Goal: Information Seeking & Learning: Learn about a topic

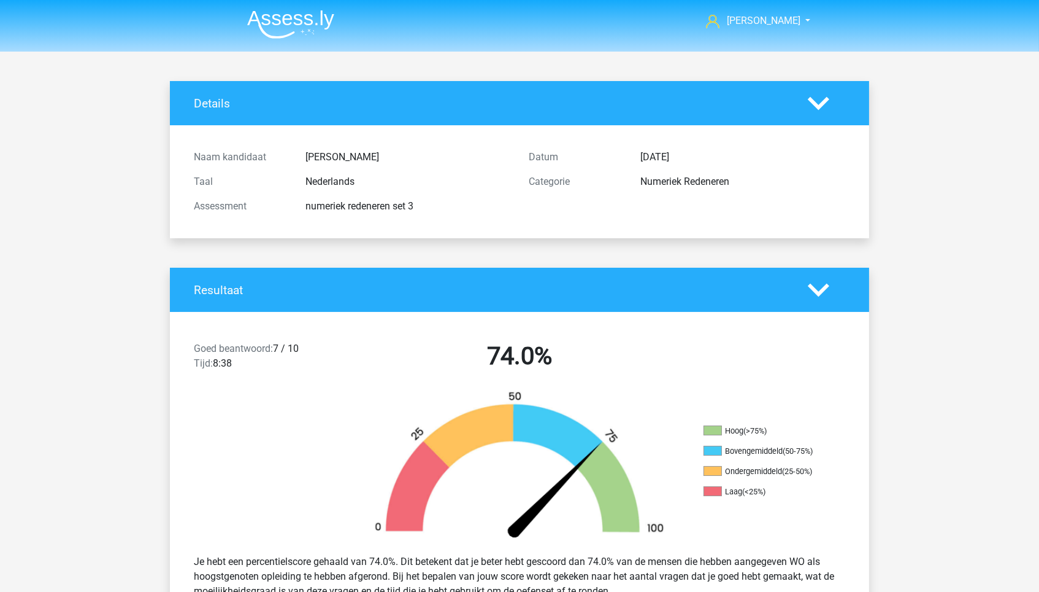
click at [299, 18] on img at bounding box center [290, 24] width 87 height 29
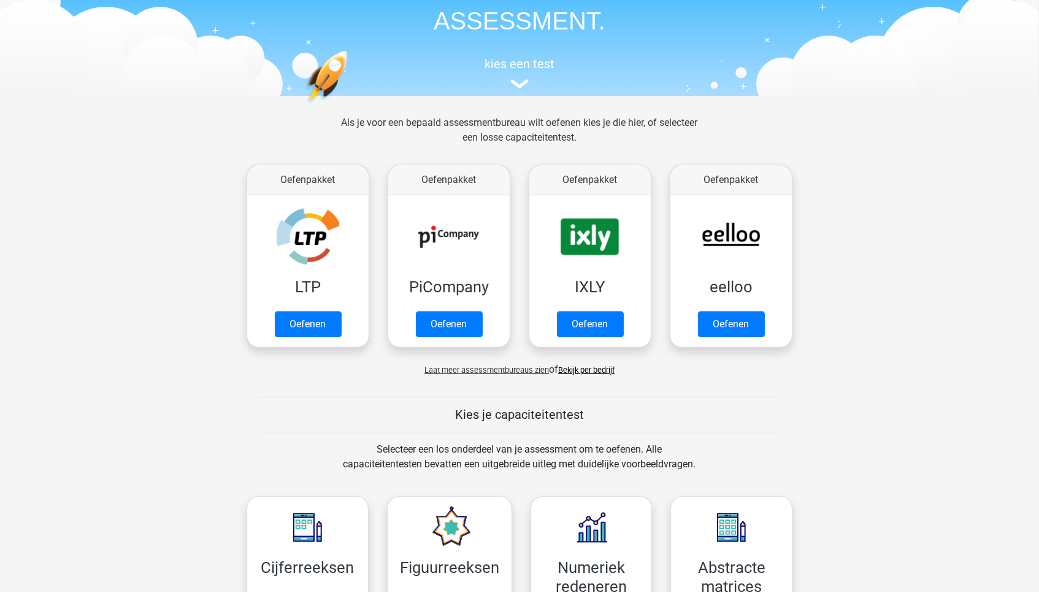
scroll to position [109, 0]
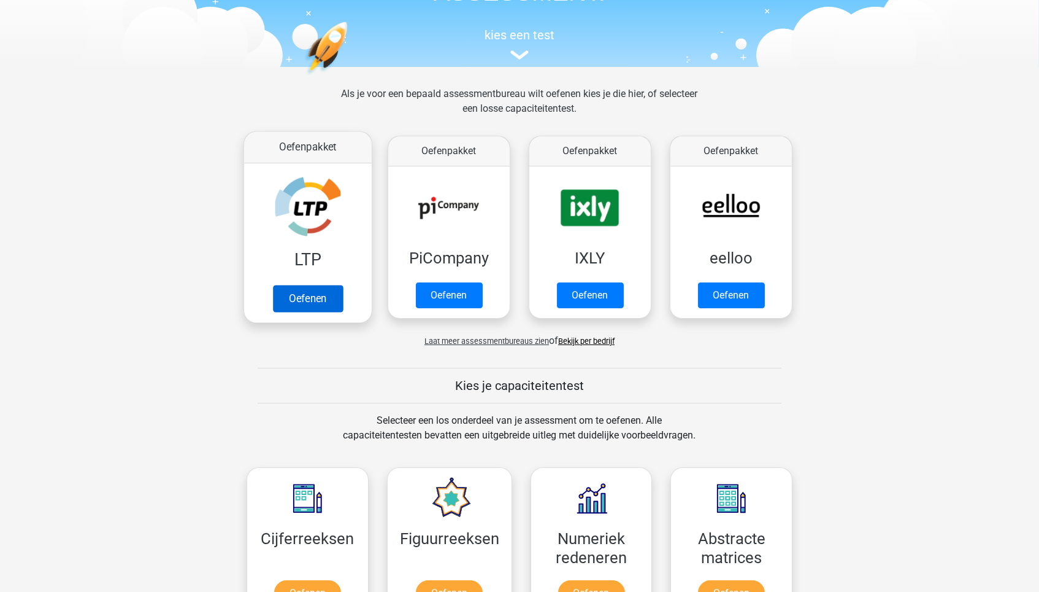
click at [317, 295] on link "Oefenen" at bounding box center [308, 298] width 70 height 27
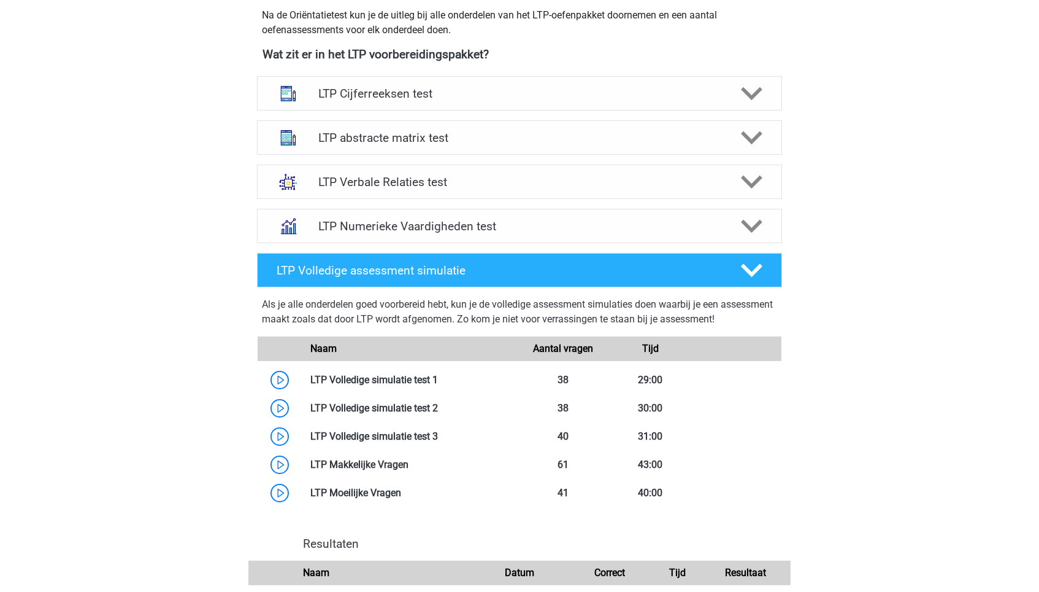
scroll to position [504, 0]
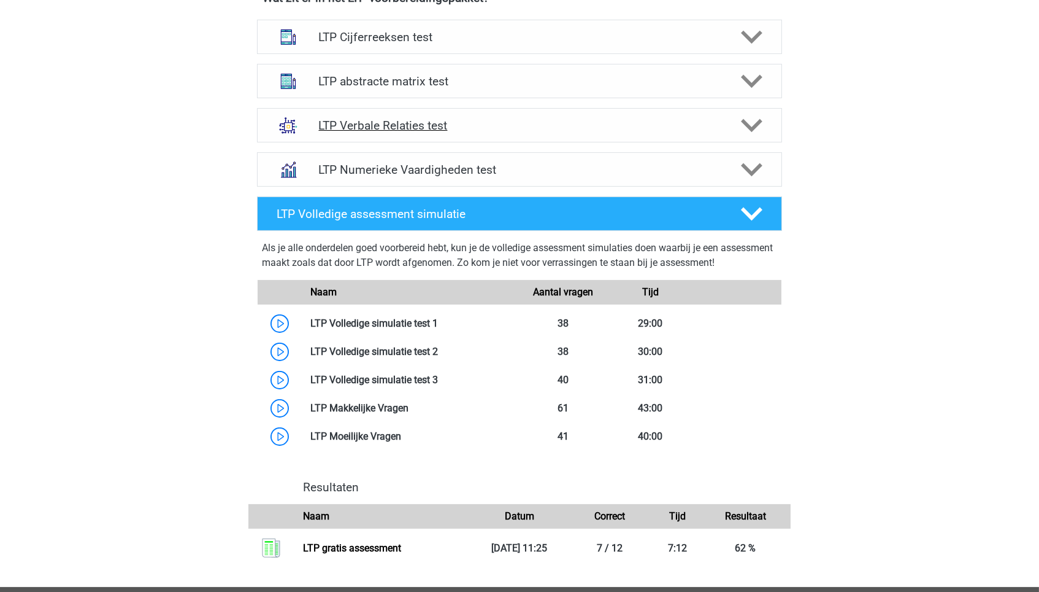
click at [613, 121] on h4 "LTP Verbale Relaties test" at bounding box center [519, 125] width 402 height 14
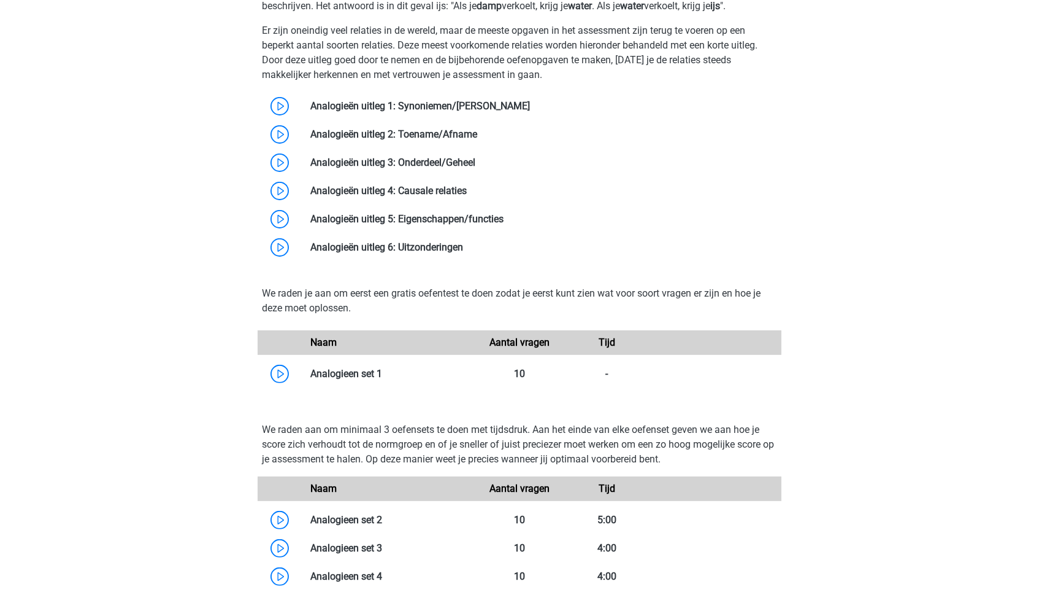
scroll to position [762, 0]
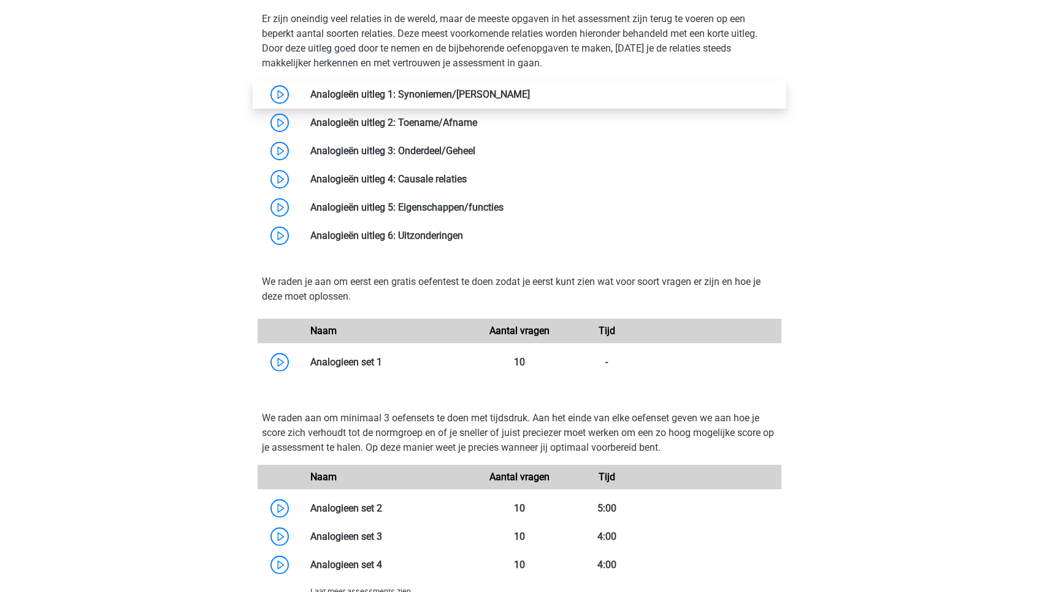
click at [530, 99] on link at bounding box center [530, 94] width 0 height 12
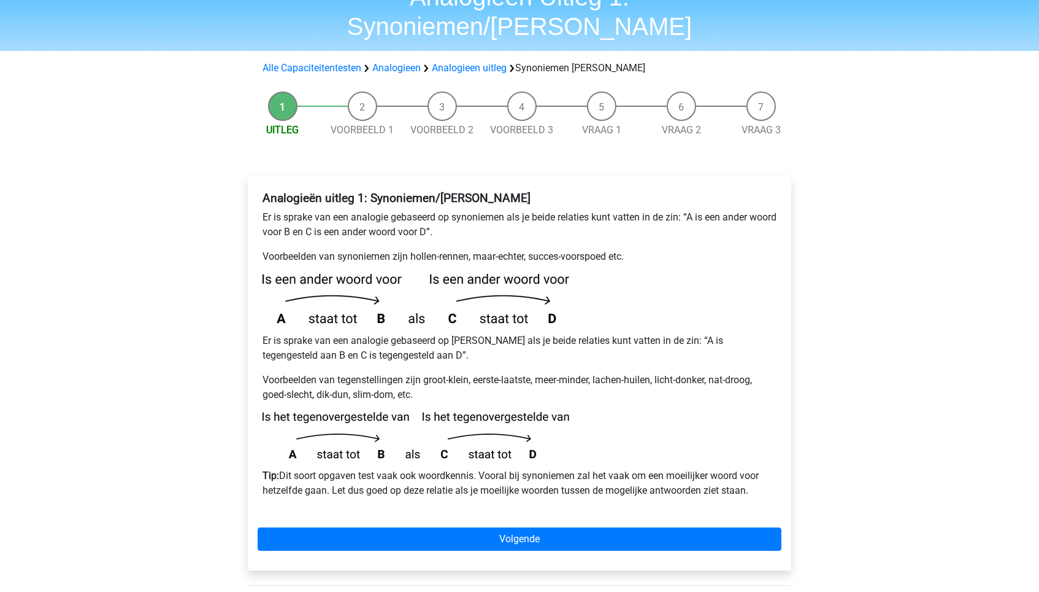
scroll to position [83, 0]
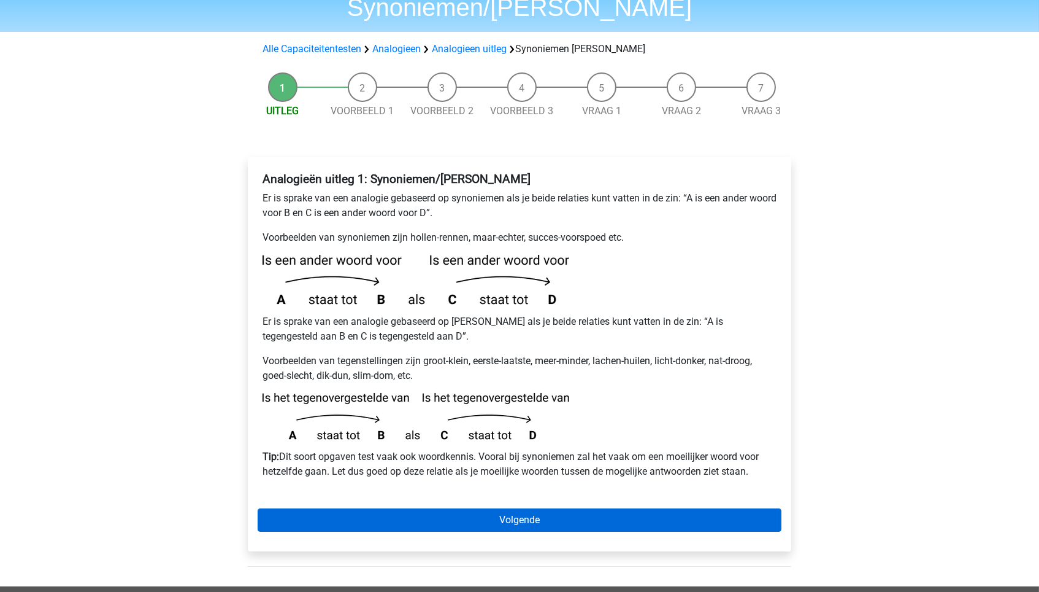
click at [349, 508] on link "Volgende" at bounding box center [520, 519] width 524 height 23
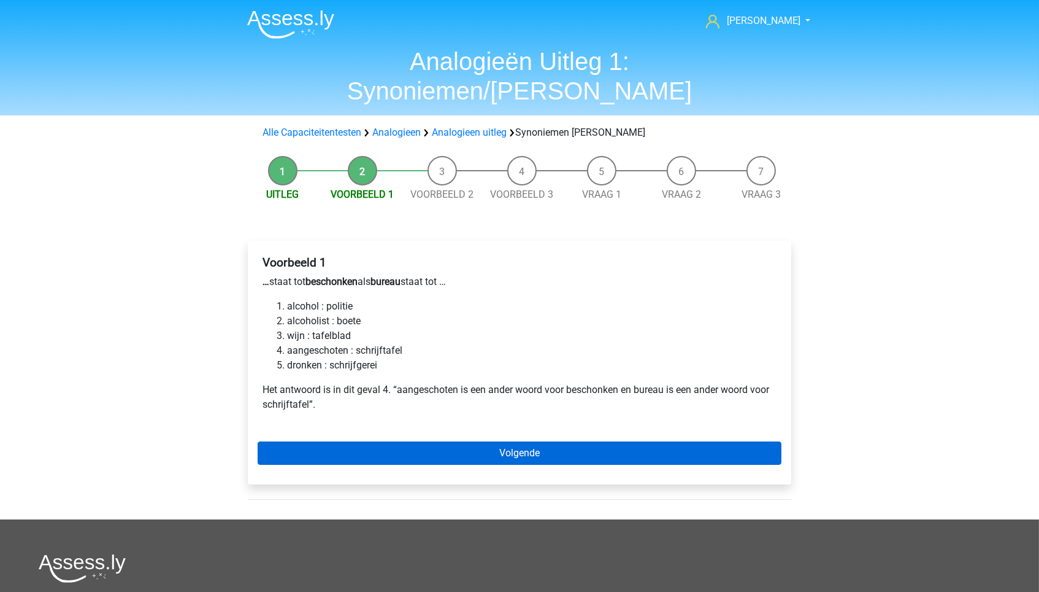
click at [539, 441] on link "Volgende" at bounding box center [520, 452] width 524 height 23
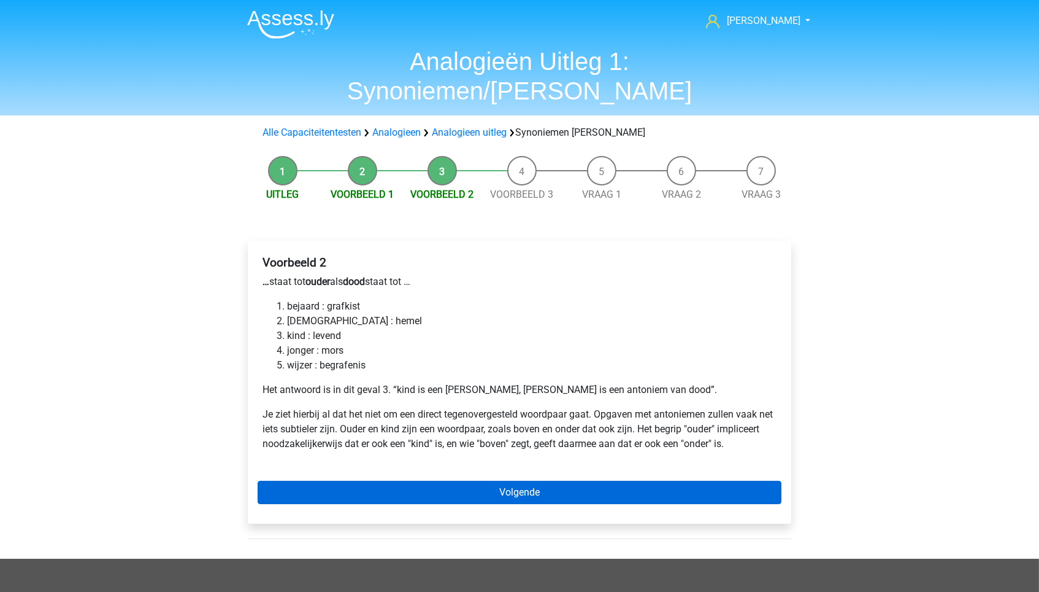
click at [541, 480] on link "Volgende" at bounding box center [520, 491] width 524 height 23
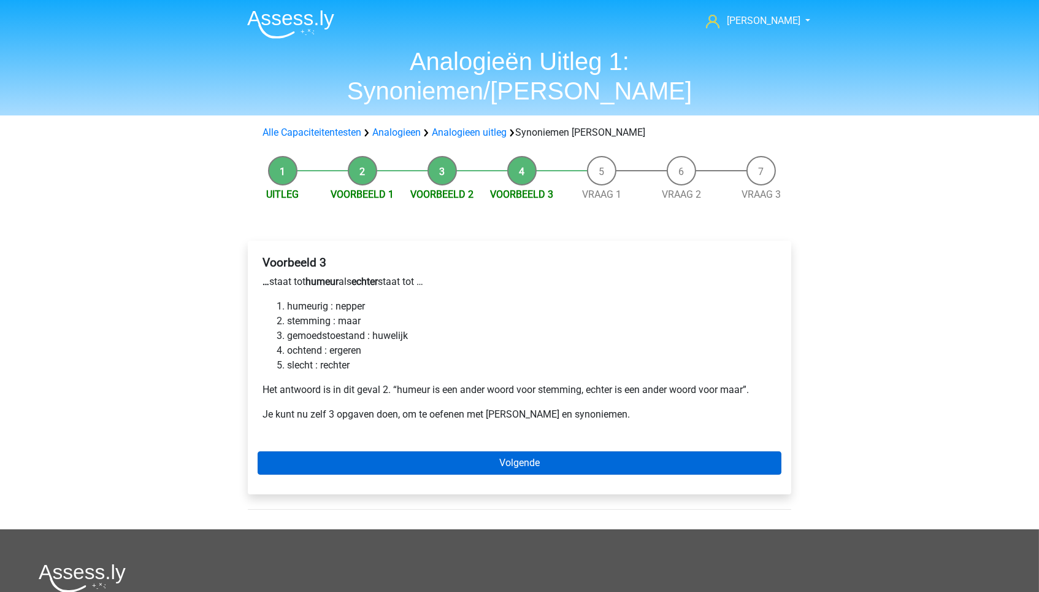
click at [544, 451] on link "Volgende" at bounding box center [520, 462] width 524 height 23
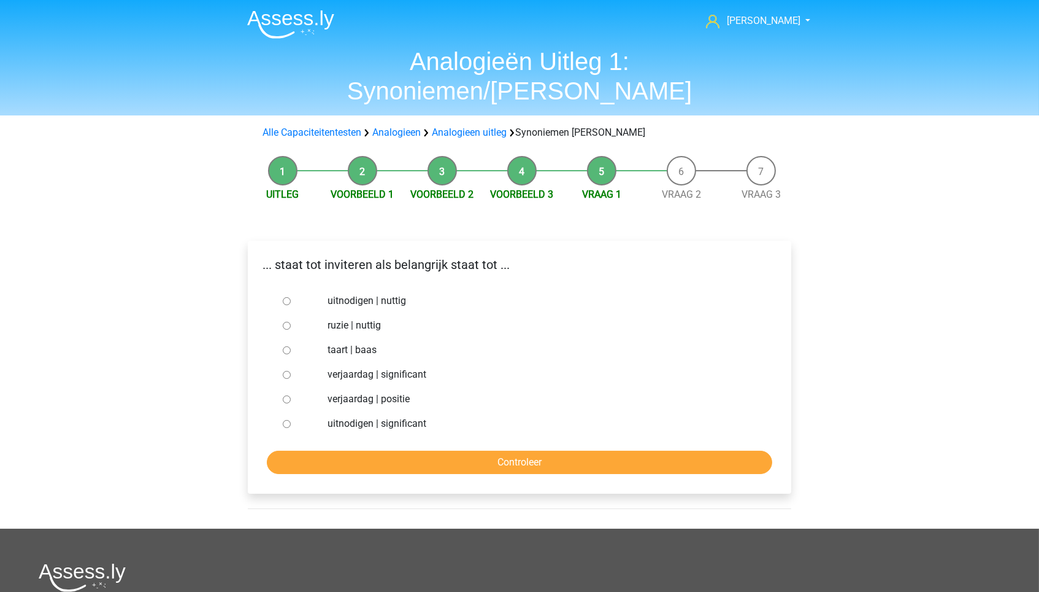
click at [355, 293] on label "uitnodigen | nuttig" at bounding box center [540, 300] width 425 height 15
click at [291, 297] on input "uitnodigen | nuttig" at bounding box center [287, 301] width 8 height 8
radio input "true"
click at [493, 450] on input "Controleer" at bounding box center [520, 461] width 506 height 23
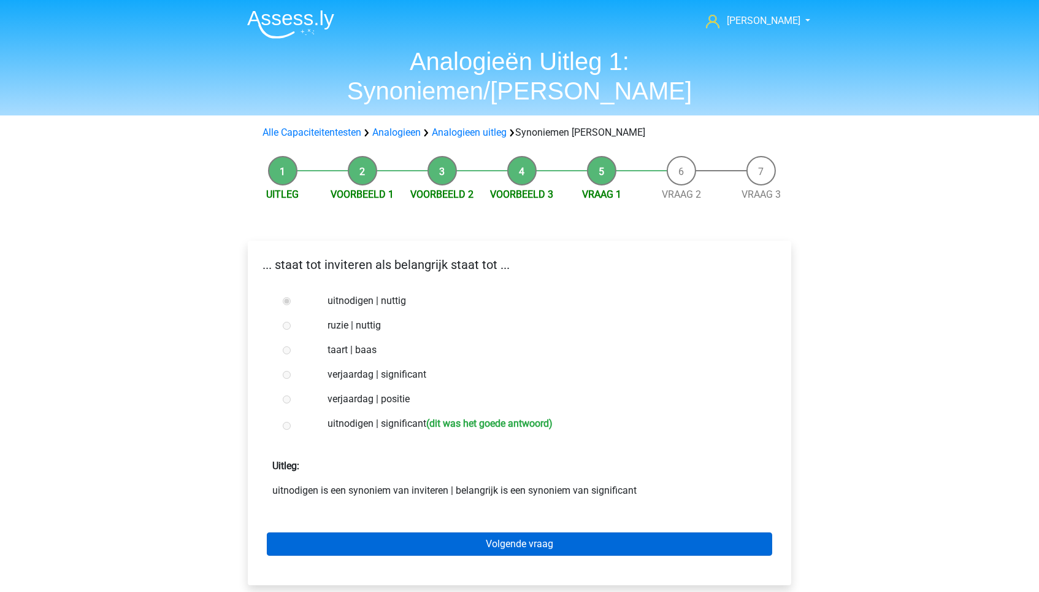
click at [526, 532] on link "Volgende vraag" at bounding box center [520, 543] width 506 height 23
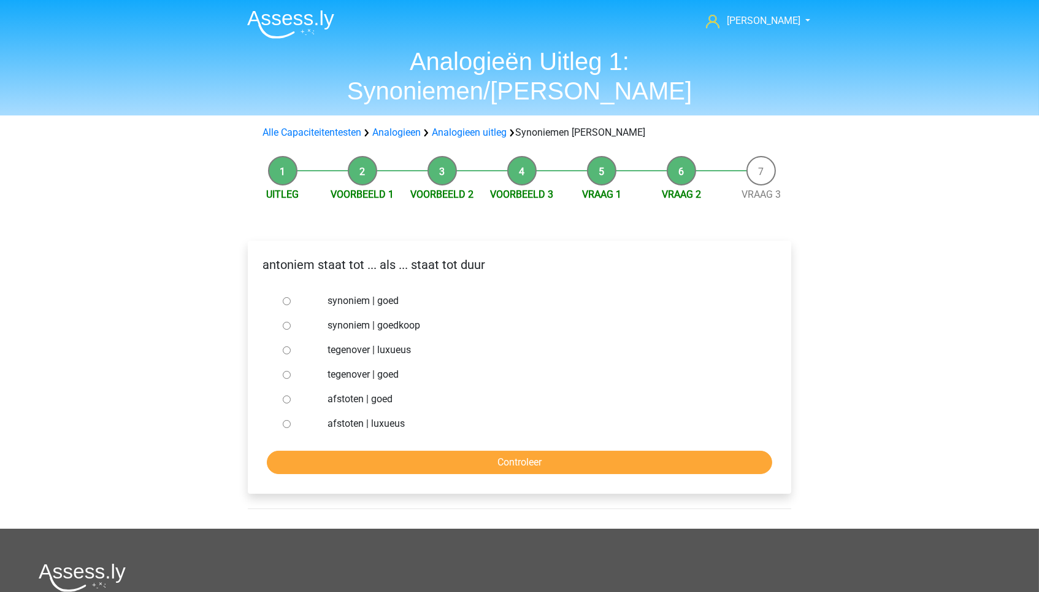
click at [390, 318] on label "synoniem | goedkoop" at bounding box center [540, 325] width 425 height 15
click at [291, 322] on input "synoniem | goedkoop" at bounding box center [287, 326] width 8 height 8
radio input "true"
click at [468, 450] on input "Controleer" at bounding box center [520, 461] width 506 height 23
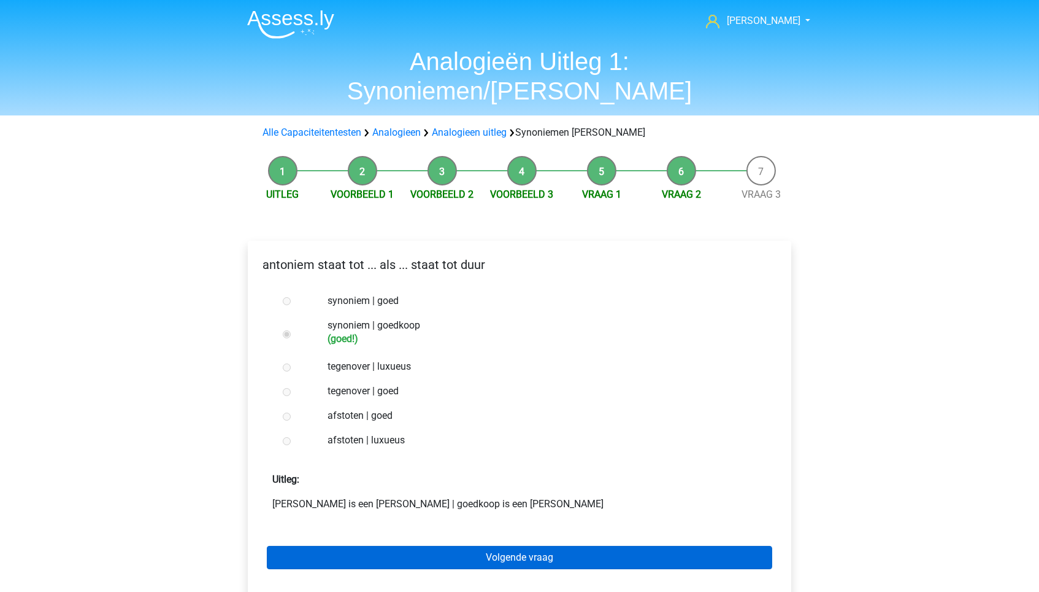
click at [469, 546] on link "Volgende vraag" at bounding box center [520, 557] width 506 height 23
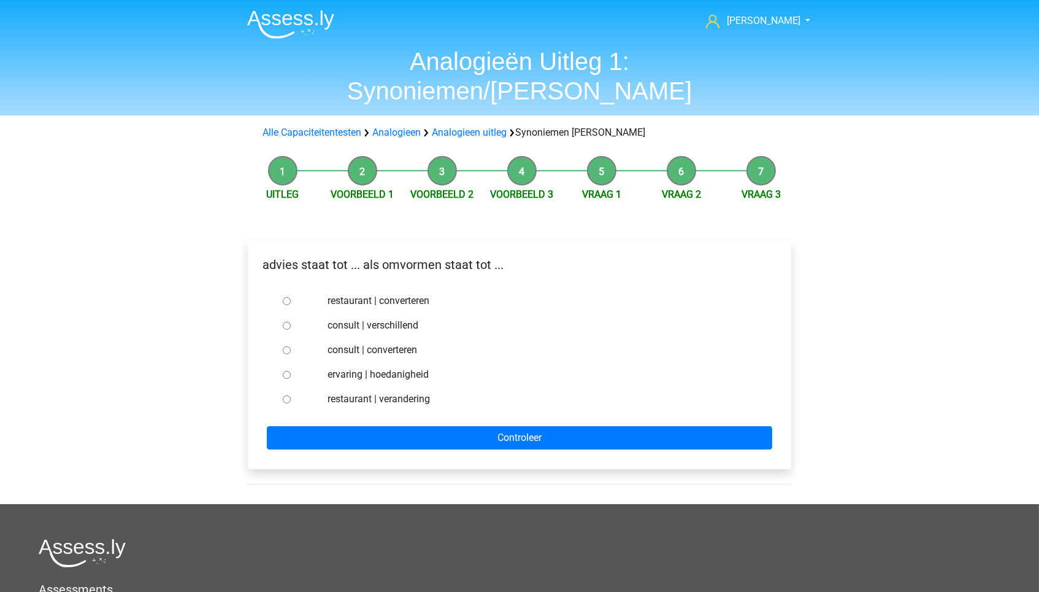
click at [404, 342] on label "consult | converteren" at bounding box center [540, 349] width 425 height 15
click at [291, 346] on input "consult | converteren" at bounding box center [287, 350] width 8 height 8
radio input "true"
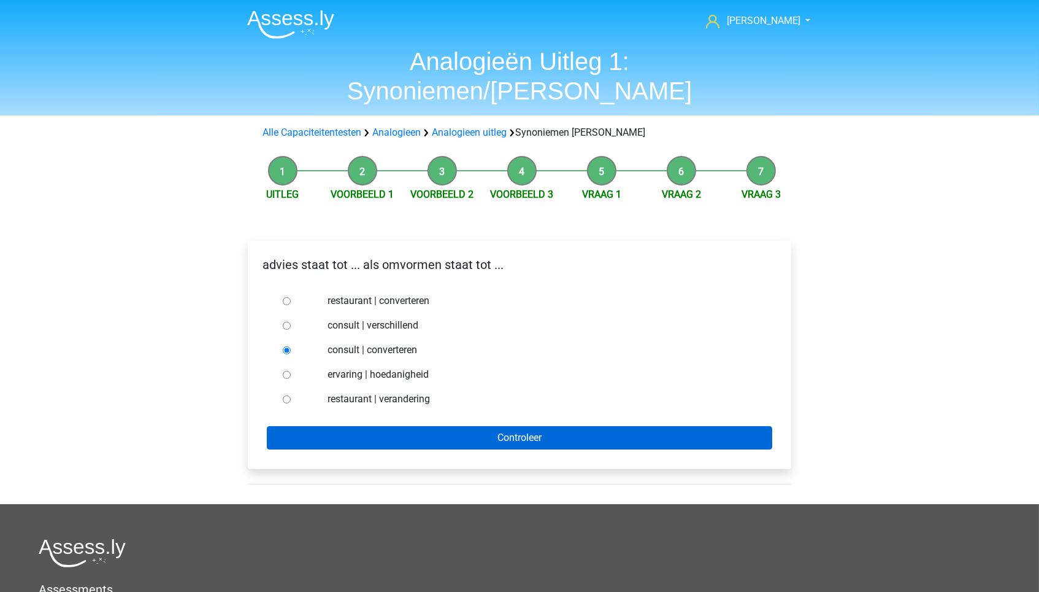
click at [455, 426] on input "Controleer" at bounding box center [520, 437] width 506 height 23
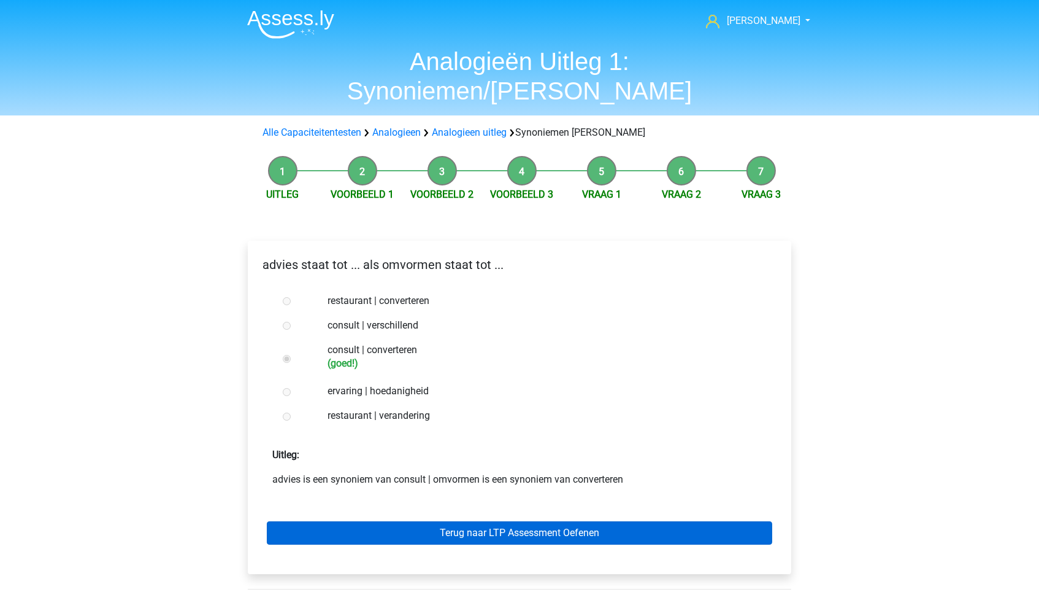
click at [457, 521] on link "Terug naar LTP Assessment Oefenen" at bounding box center [520, 532] width 506 height 23
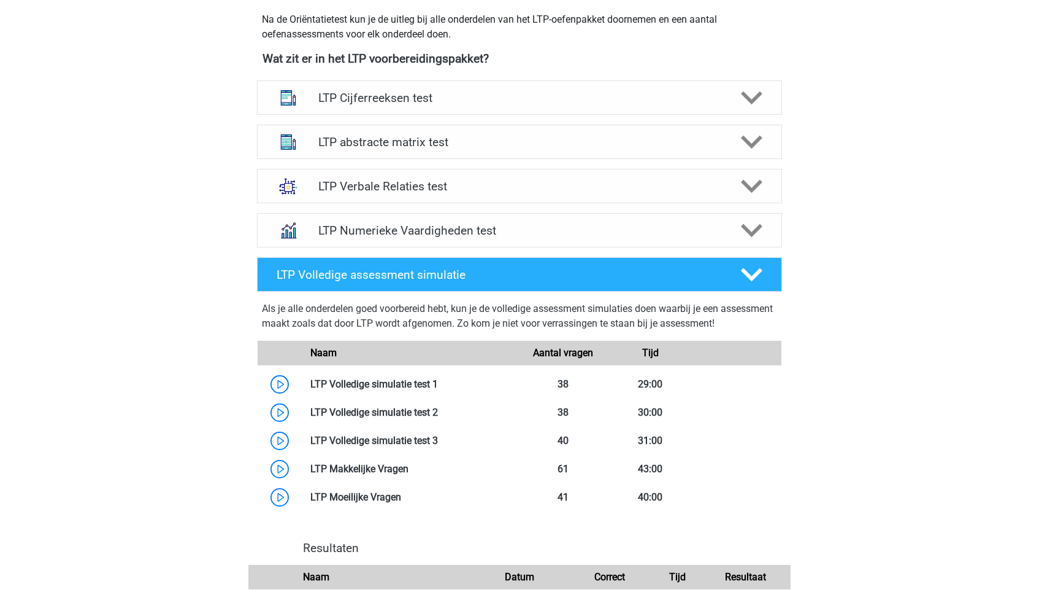
scroll to position [442, 0]
click at [396, 172] on div "LTP Verbale Relaties test" at bounding box center [519, 186] width 525 height 34
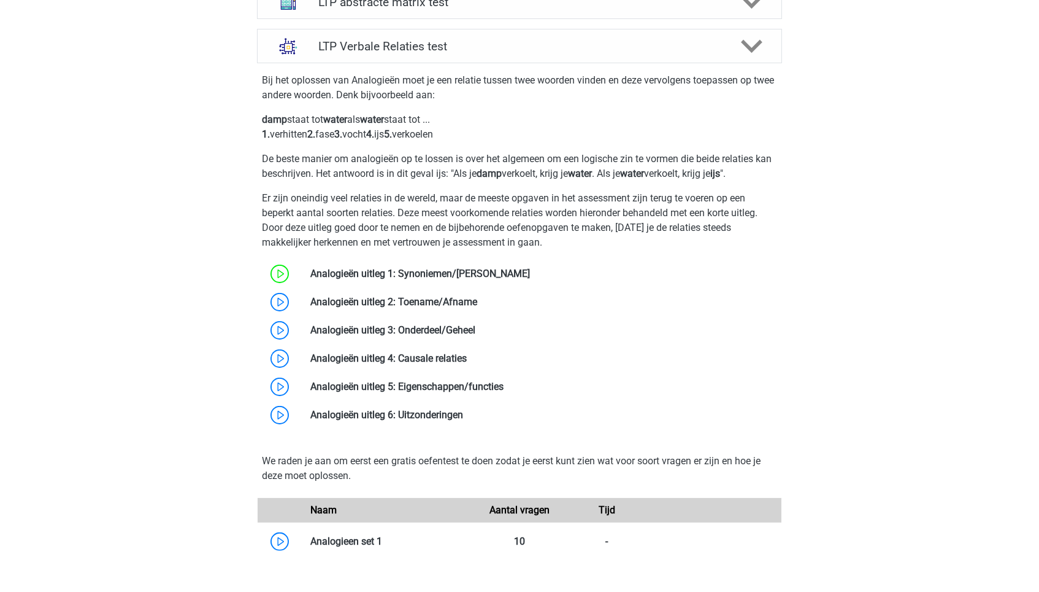
scroll to position [621, 0]
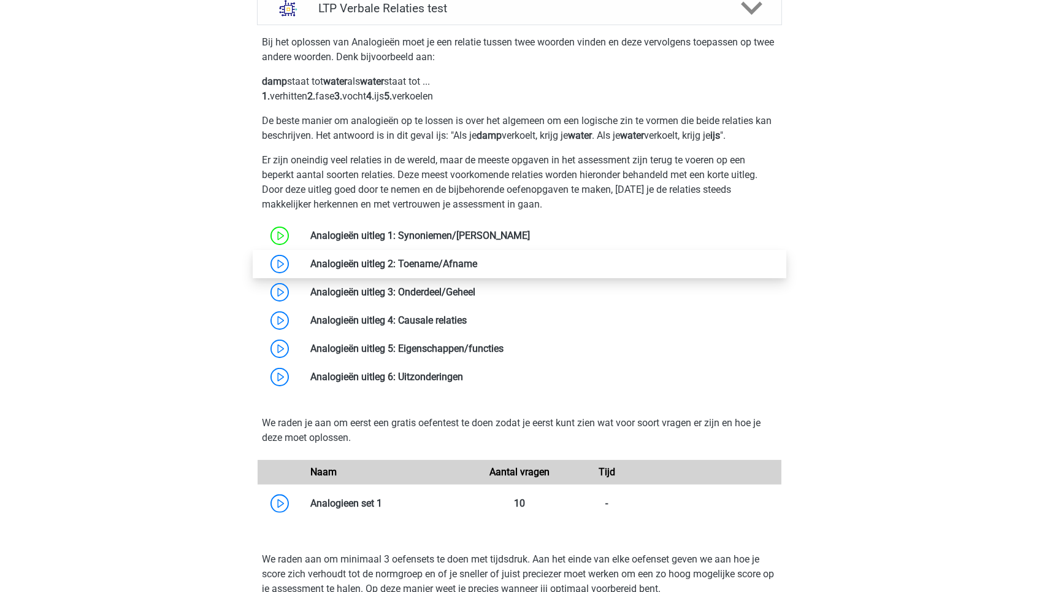
click at [477, 269] on link at bounding box center [477, 264] width 0 height 12
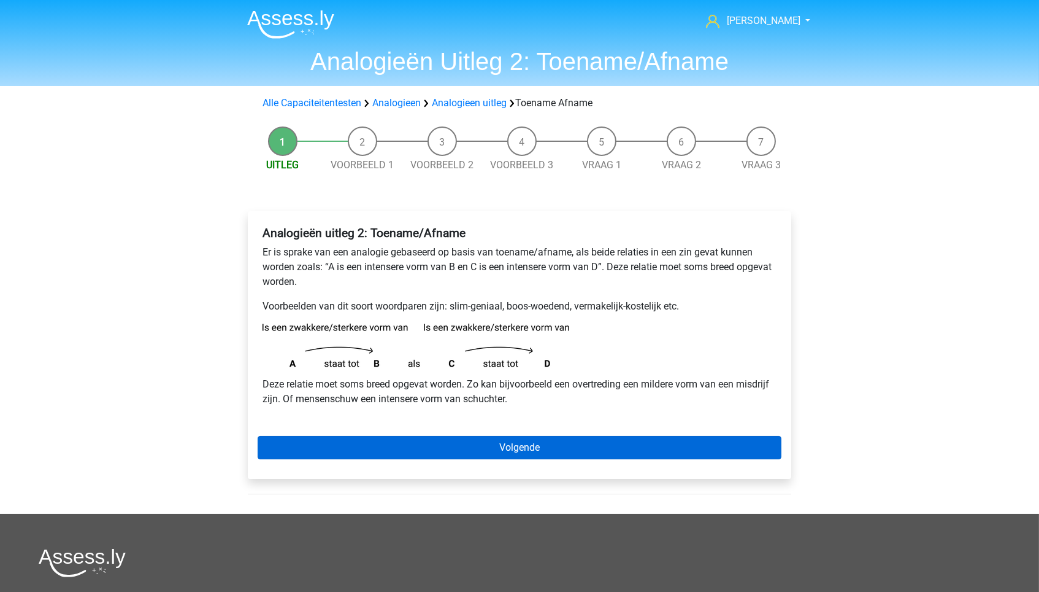
click at [340, 436] on link "Volgende" at bounding box center [520, 447] width 524 height 23
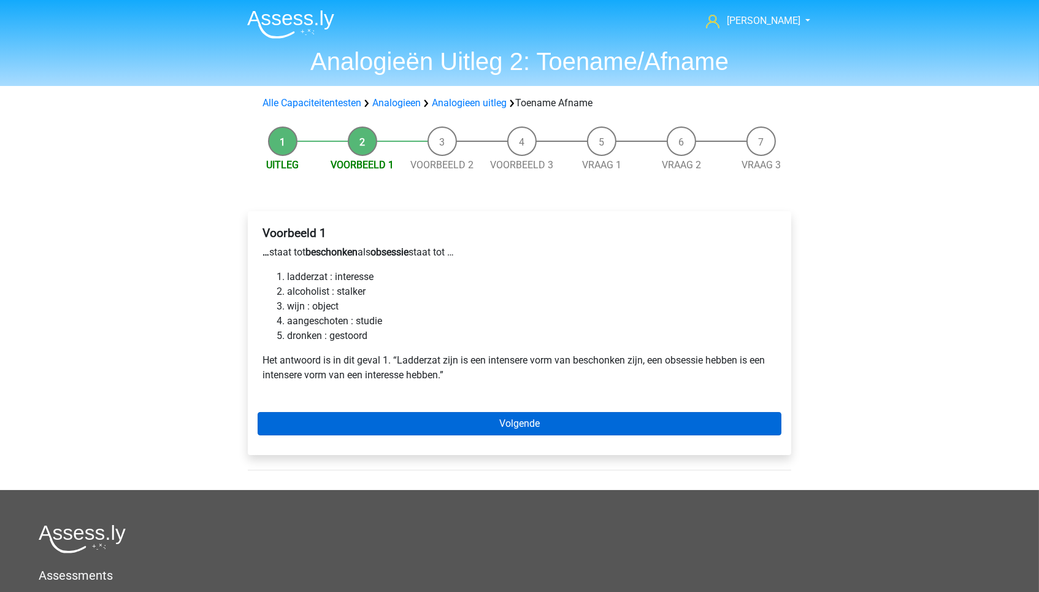
click at [419, 415] on link "Volgende" at bounding box center [520, 423] width 524 height 23
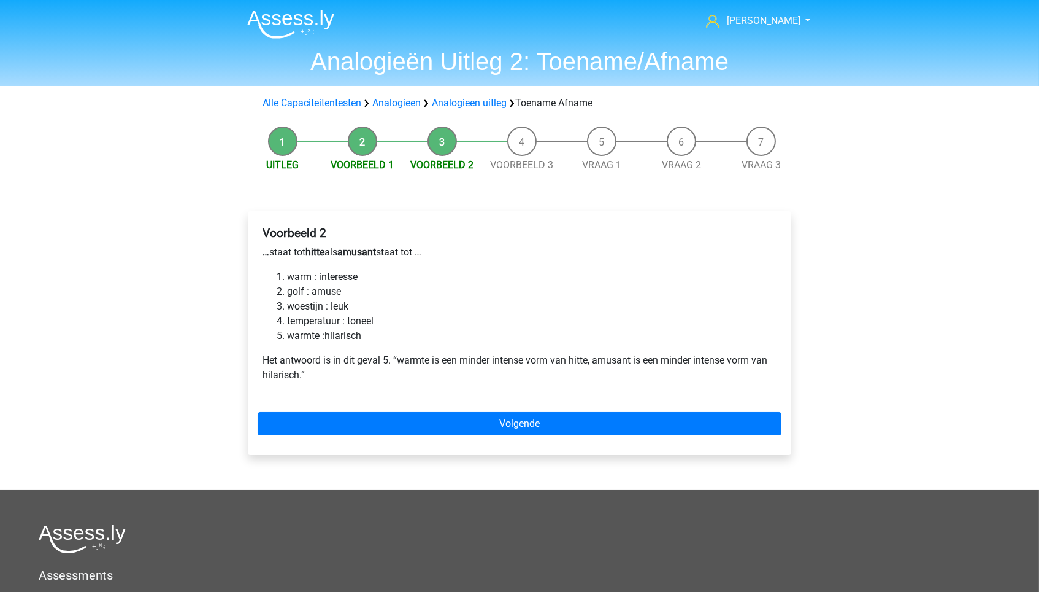
click at [353, 146] on li "Voorbeeld 1" at bounding box center [363, 149] width 80 height 46
click at [353, 162] on link "Voorbeeld 1" at bounding box center [362, 165] width 63 height 12
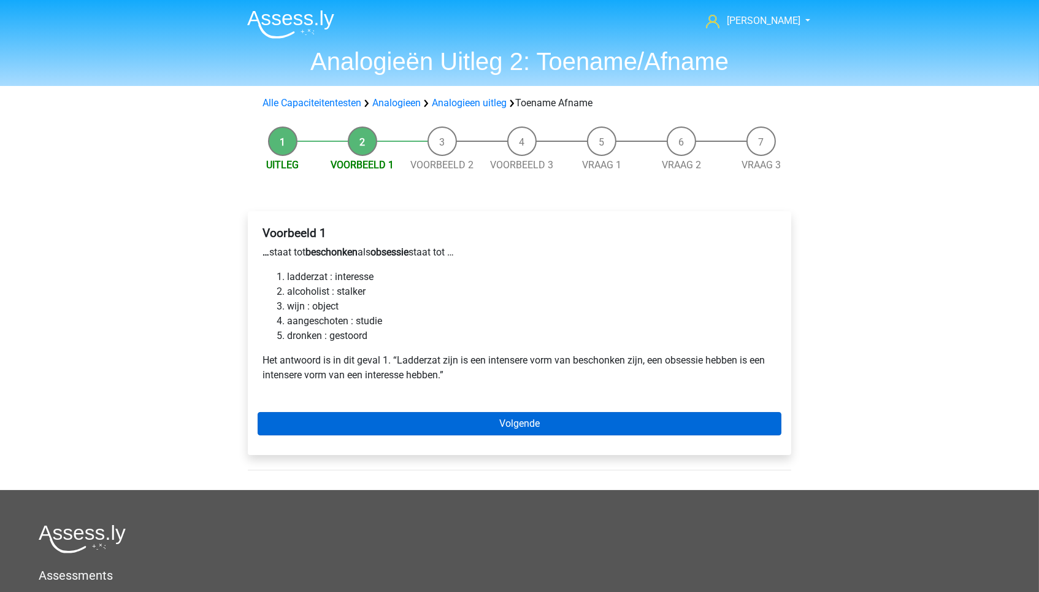
click at [400, 415] on link "Volgende" at bounding box center [520, 423] width 524 height 23
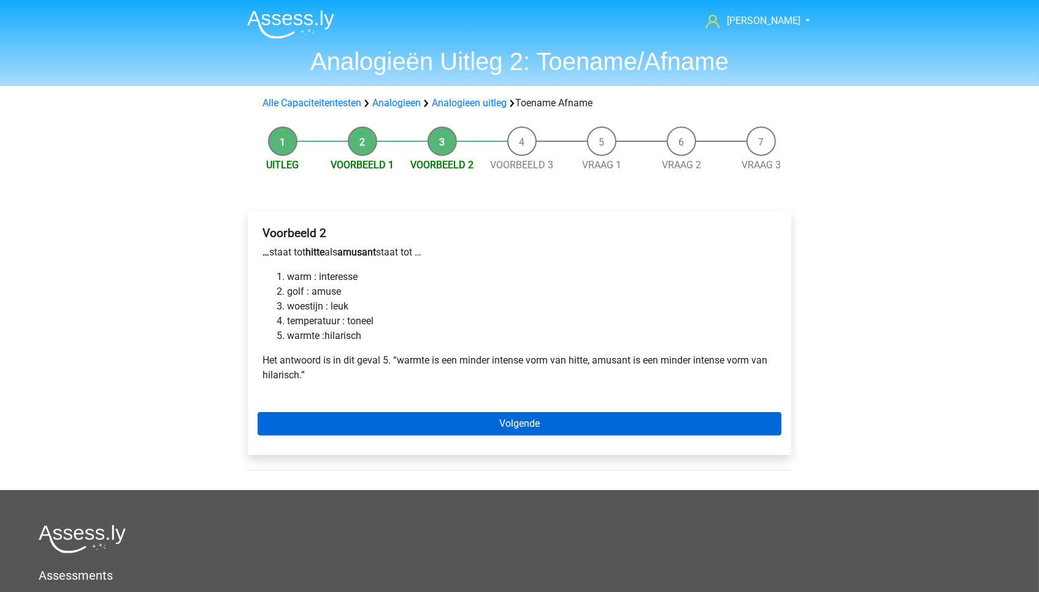
click at [400, 415] on link "Volgende" at bounding box center [520, 423] width 524 height 23
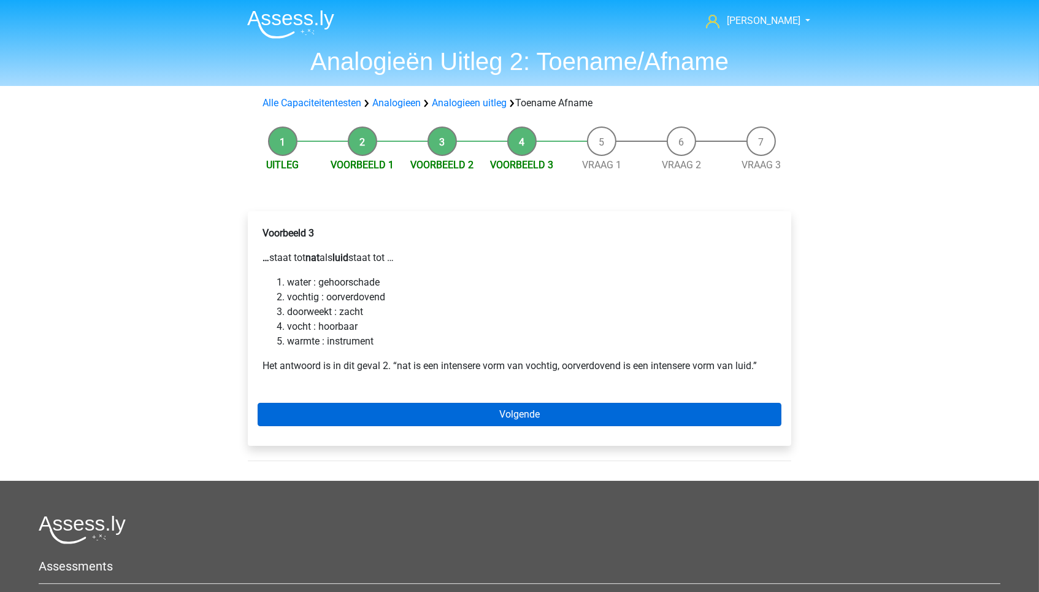
click at [408, 412] on link "Volgende" at bounding box center [520, 414] width 524 height 23
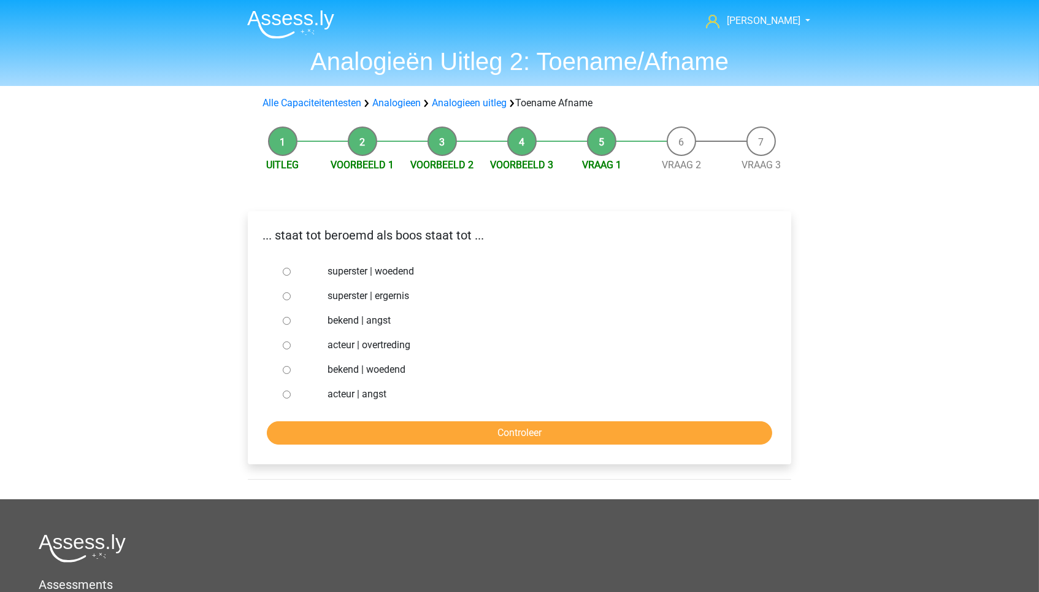
click at [390, 365] on label "bekend | woedend" at bounding box center [540, 369] width 425 height 15
click at [291, 366] on input "bekend | woedend" at bounding box center [287, 370] width 8 height 8
radio input "true"
click at [431, 438] on input "Controleer" at bounding box center [520, 432] width 506 height 23
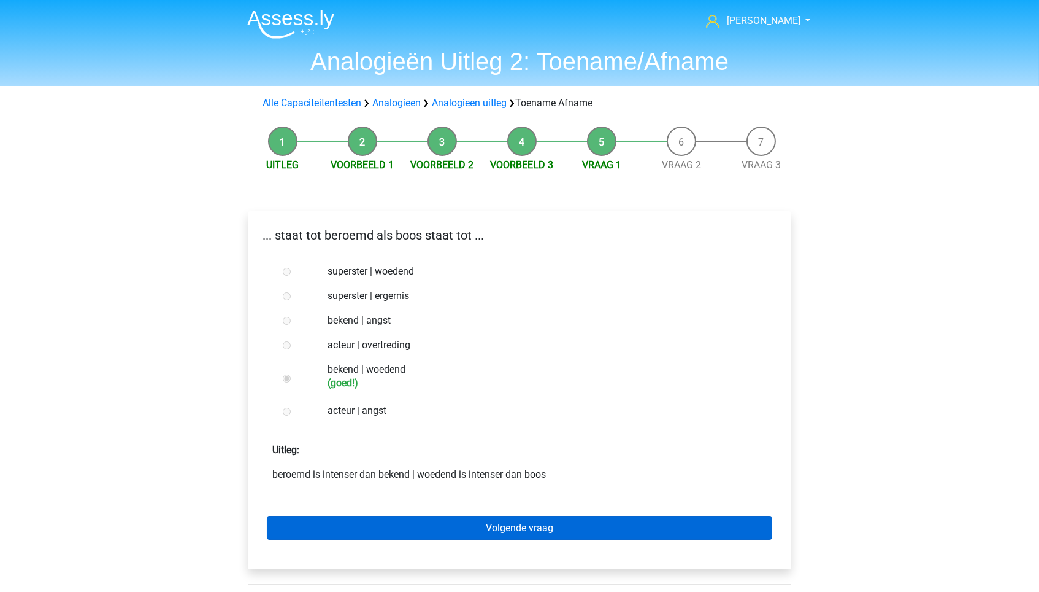
click at [436, 523] on link "Volgende vraag" at bounding box center [520, 527] width 506 height 23
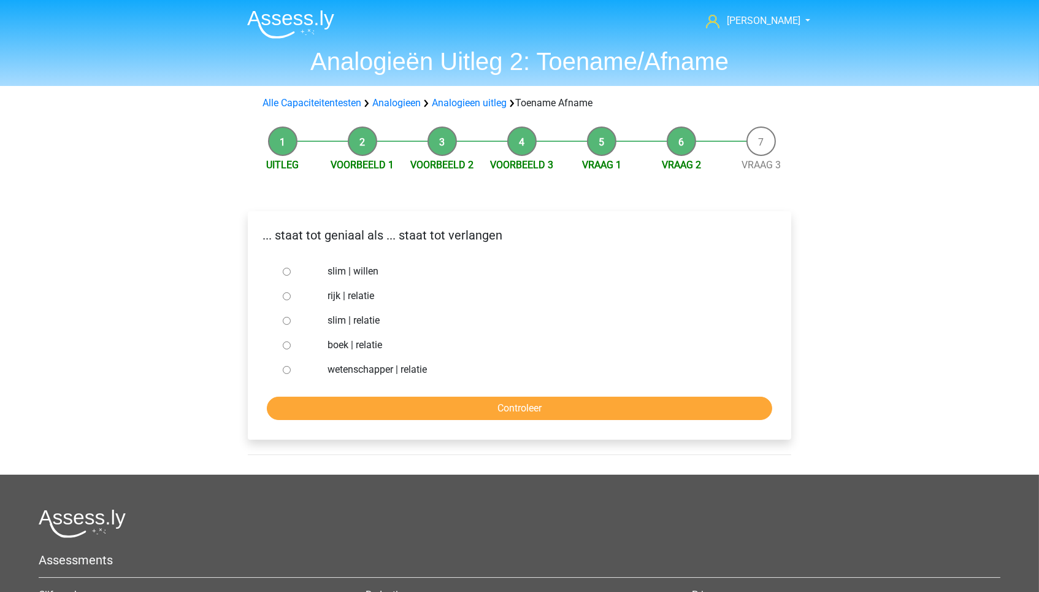
click at [346, 271] on label "slim | willen" at bounding box center [540, 271] width 425 height 15
click at [291, 271] on input "slim | willen" at bounding box center [287, 272] width 8 height 8
radio input "true"
click at [401, 396] on input "Controleer" at bounding box center [520, 407] width 506 height 23
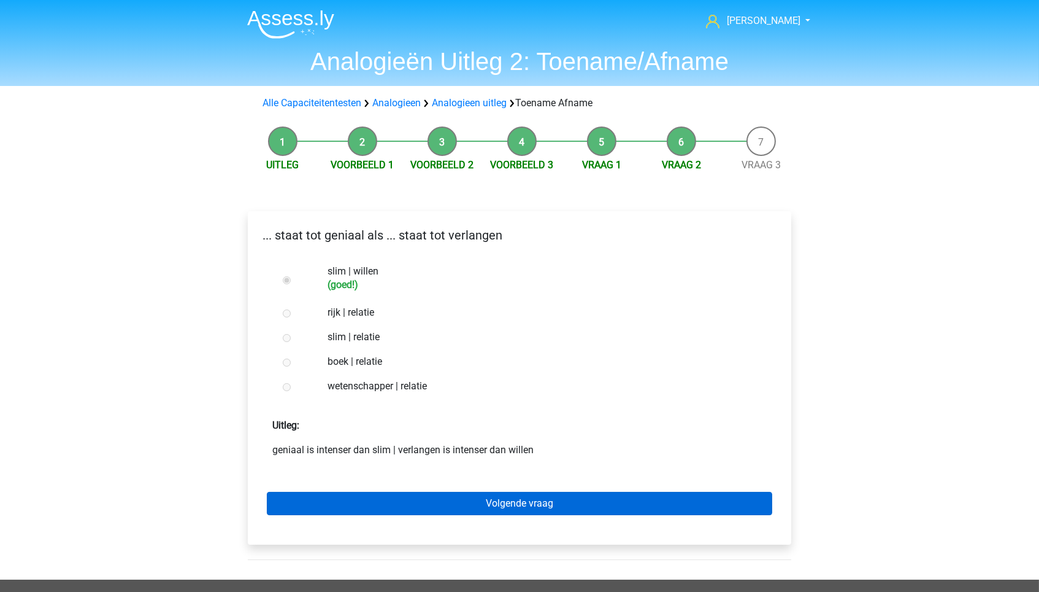
click at [419, 500] on link "Volgende vraag" at bounding box center [520, 503] width 506 height 23
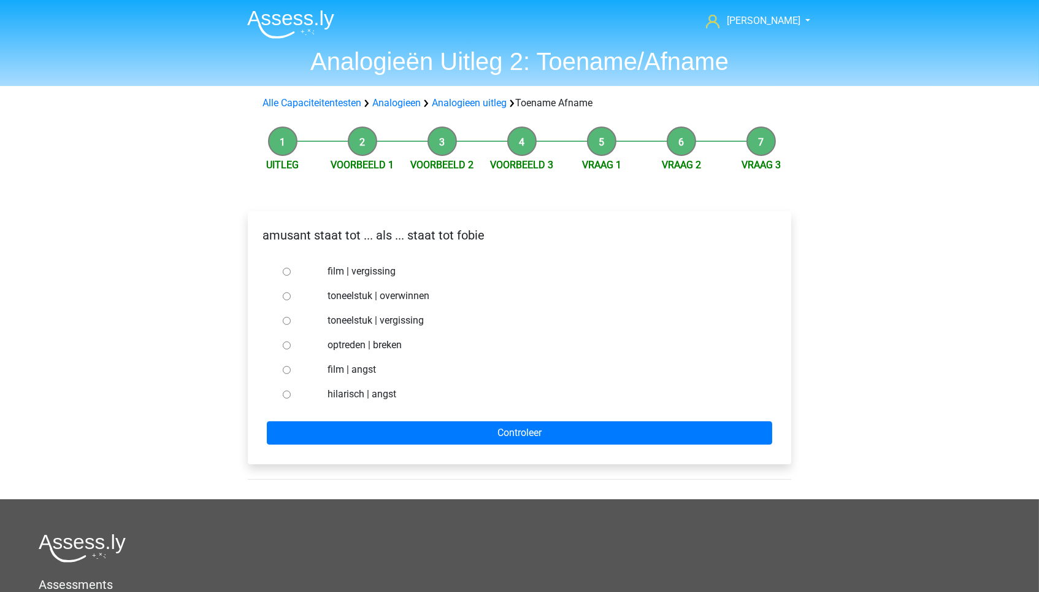
click at [360, 387] on label "hilarisch | angst" at bounding box center [540, 394] width 425 height 15
click at [291, 390] on input "hilarisch | angst" at bounding box center [287, 394] width 8 height 8
radio input "true"
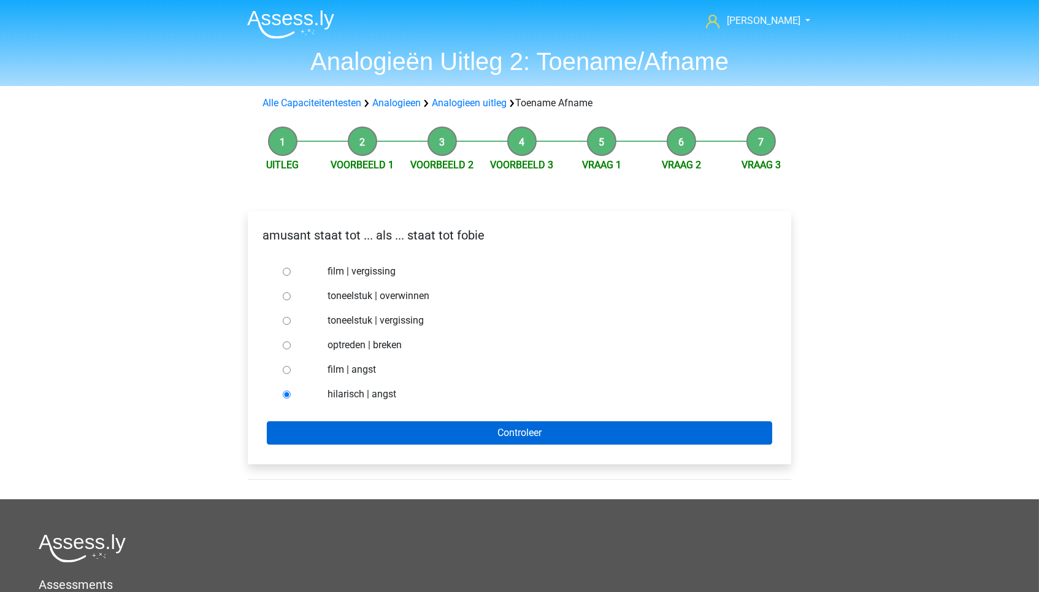
click at [384, 427] on input "Controleer" at bounding box center [520, 432] width 506 height 23
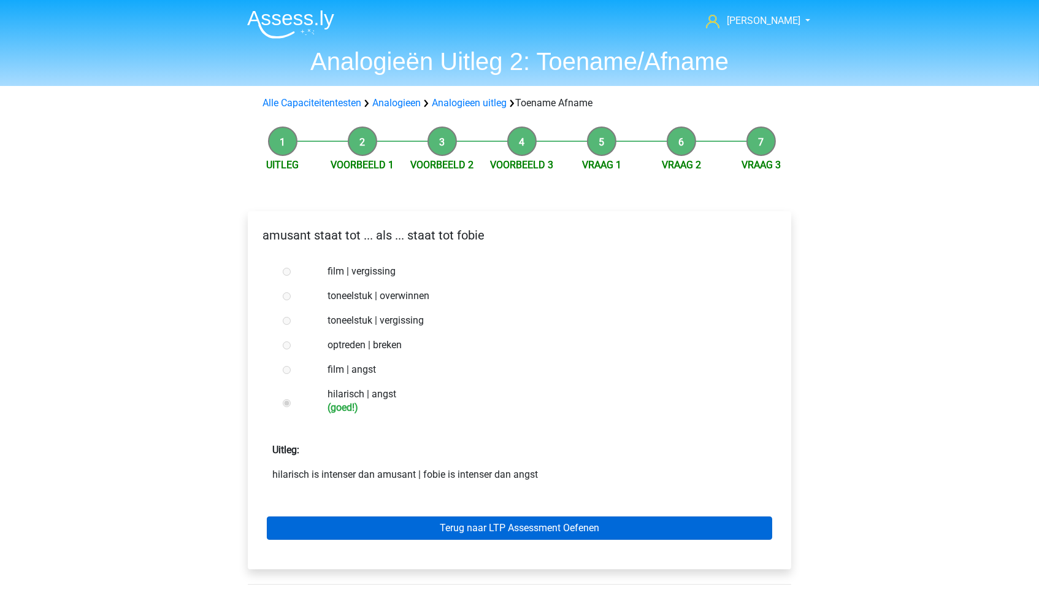
click at [420, 525] on link "Terug naar LTP Assessment Oefenen" at bounding box center [520, 527] width 506 height 23
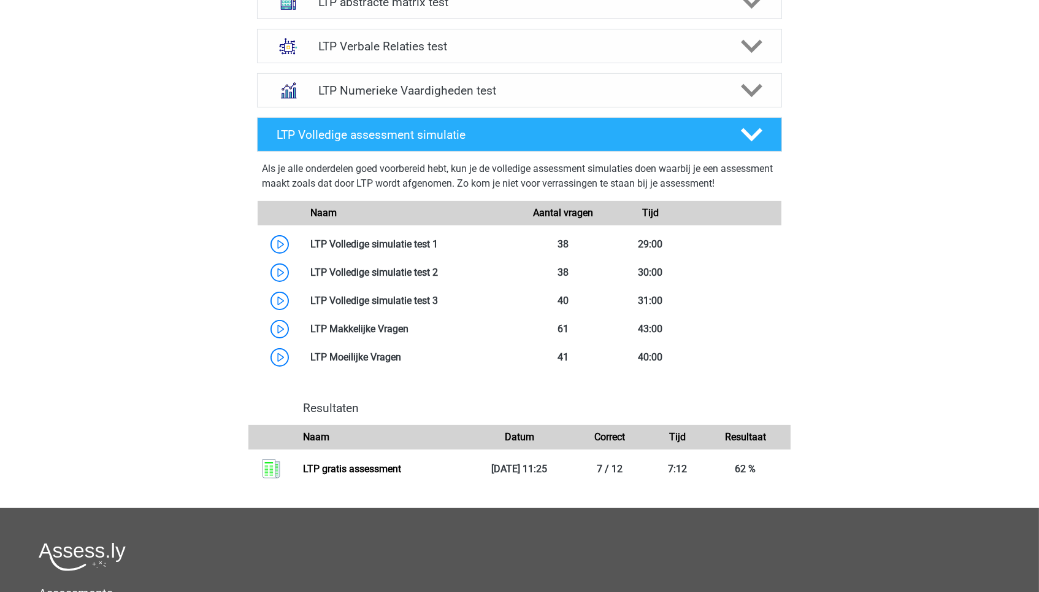
scroll to position [506, 0]
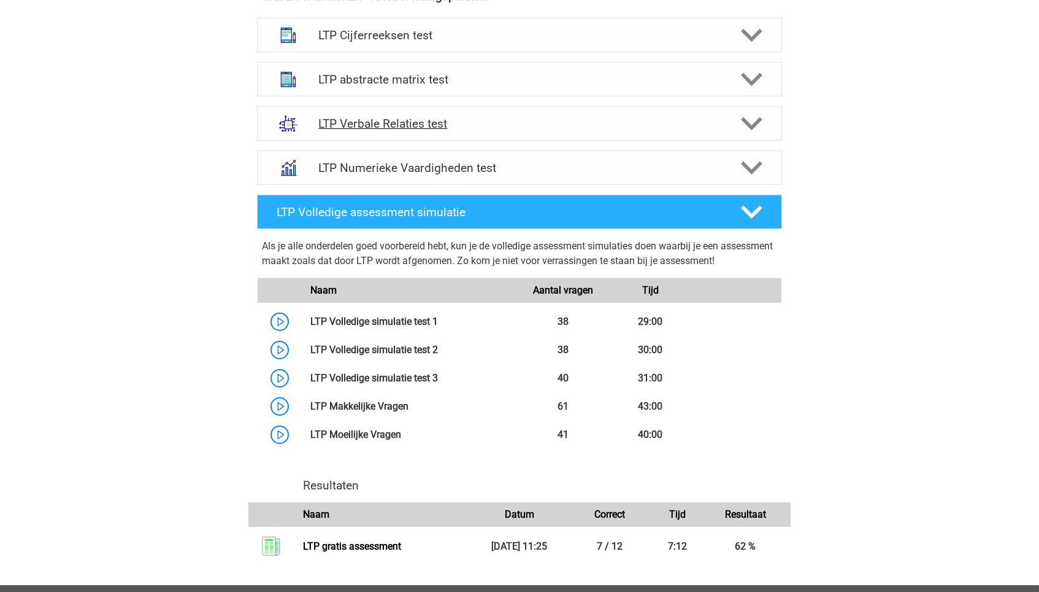
click at [354, 121] on h4 "LTP Verbale Relaties test" at bounding box center [519, 124] width 402 height 14
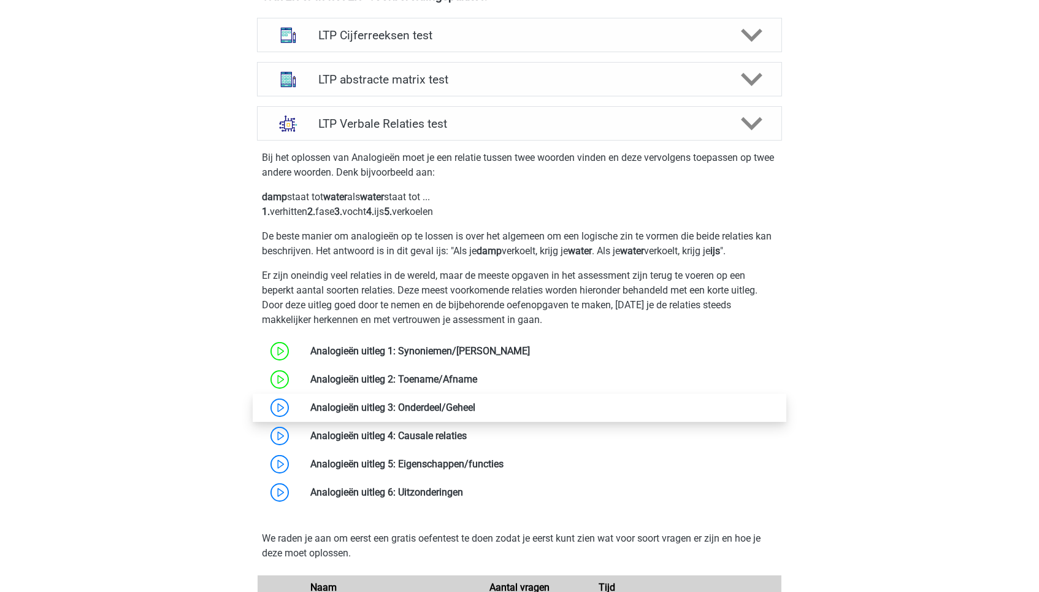
click at [476, 411] on link at bounding box center [476, 407] width 0 height 12
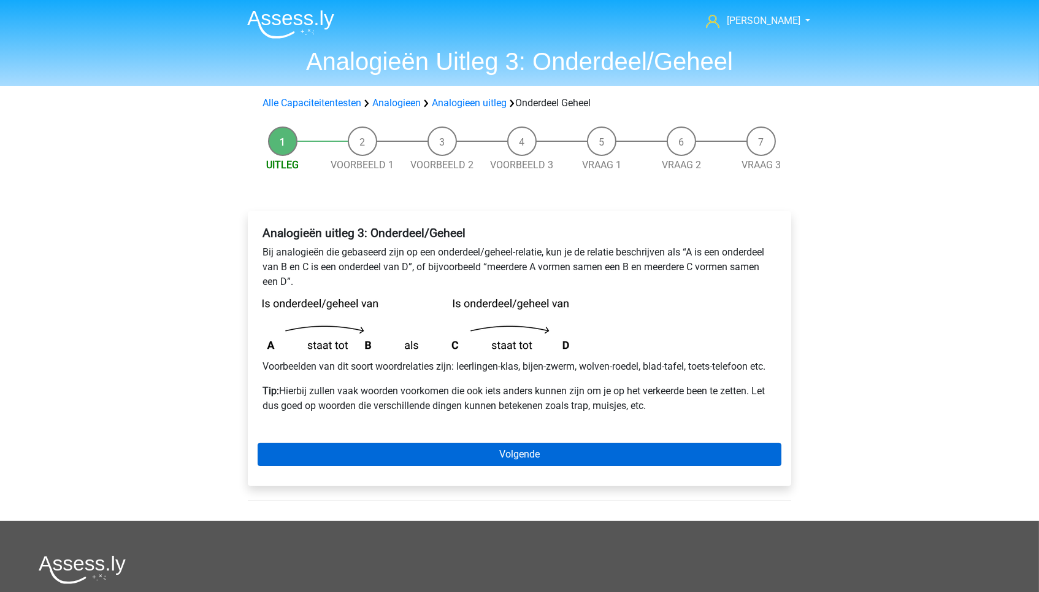
click at [389, 442] on link "Volgende" at bounding box center [520, 453] width 524 height 23
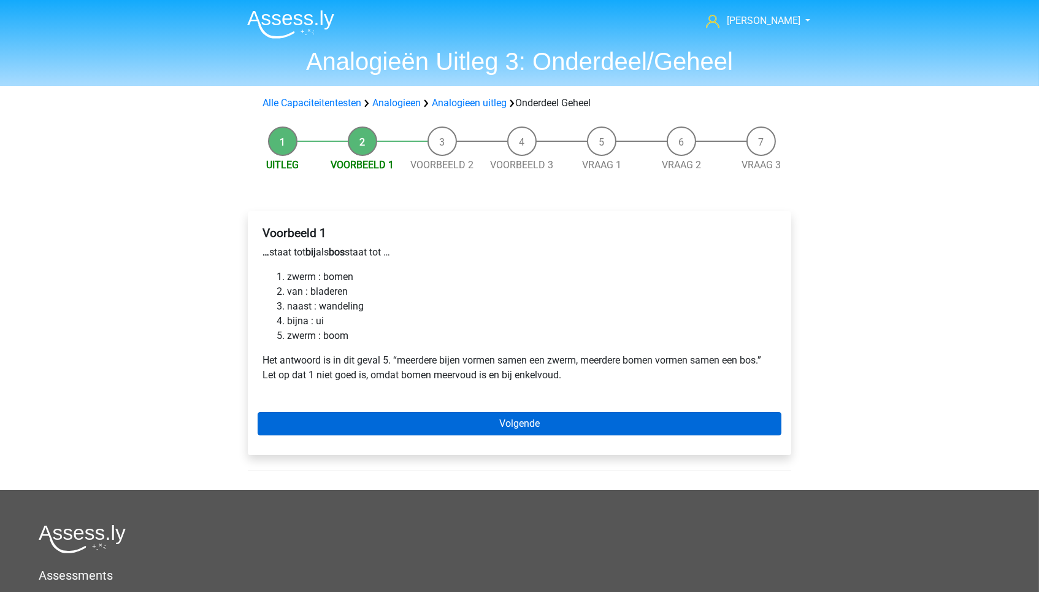
click at [437, 426] on link "Volgende" at bounding box center [520, 423] width 524 height 23
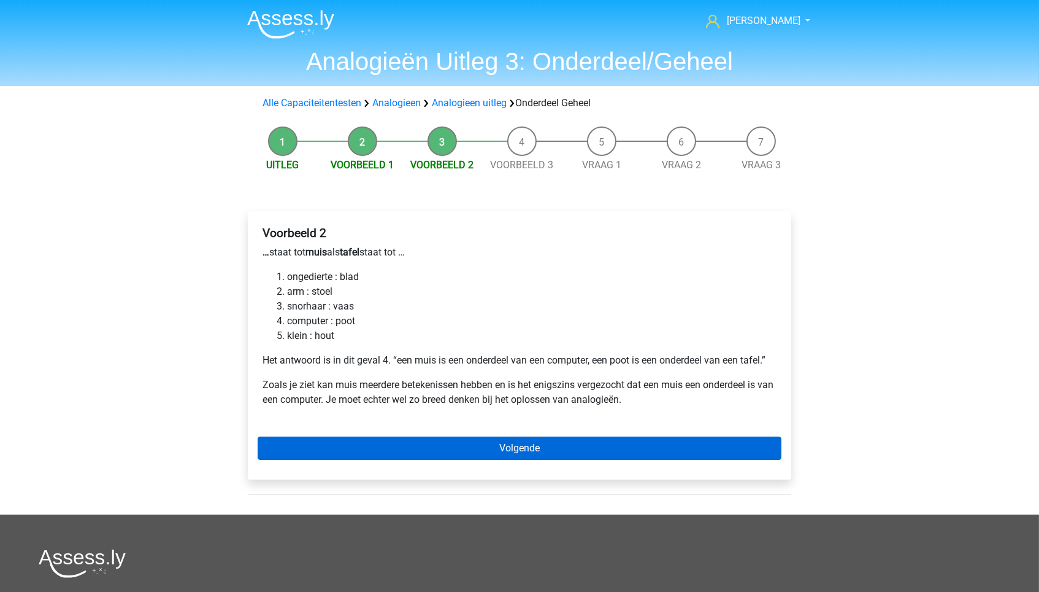
click at [419, 450] on link "Volgende" at bounding box center [520, 447] width 524 height 23
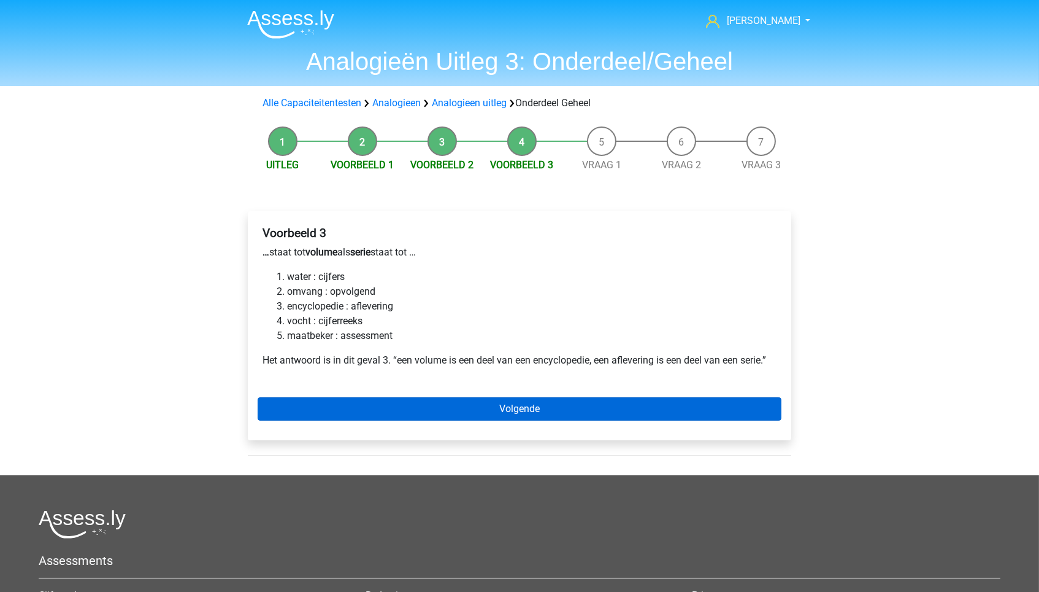
click at [444, 402] on link "Volgende" at bounding box center [520, 408] width 524 height 23
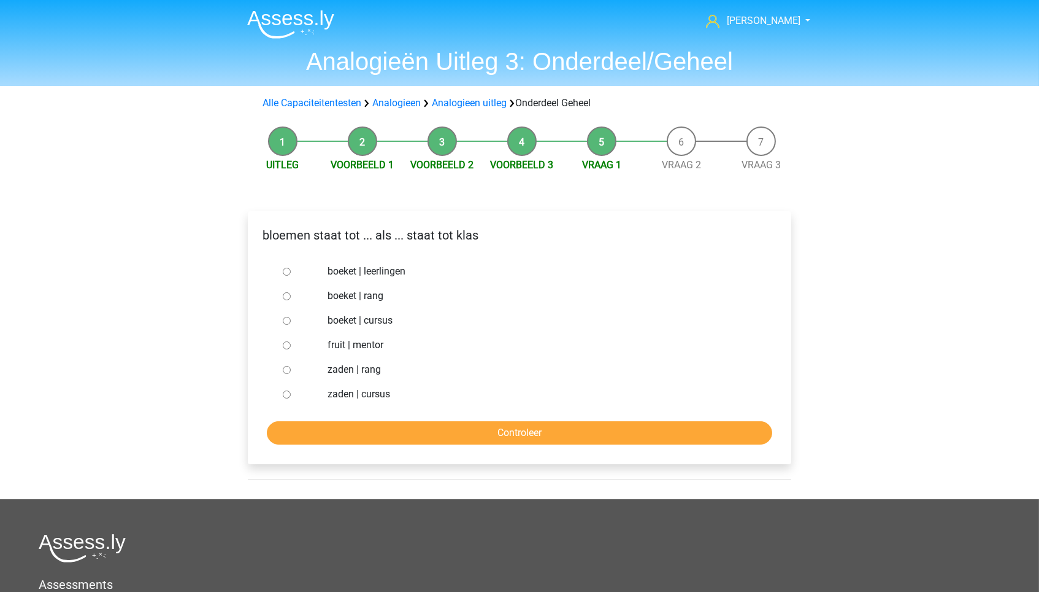
click at [359, 274] on label "boeket | leerlingen" at bounding box center [540, 271] width 425 height 15
click at [291, 274] on input "boeket | leerlingen" at bounding box center [287, 272] width 8 height 8
radio input "true"
click at [408, 434] on input "Controleer" at bounding box center [520, 432] width 506 height 23
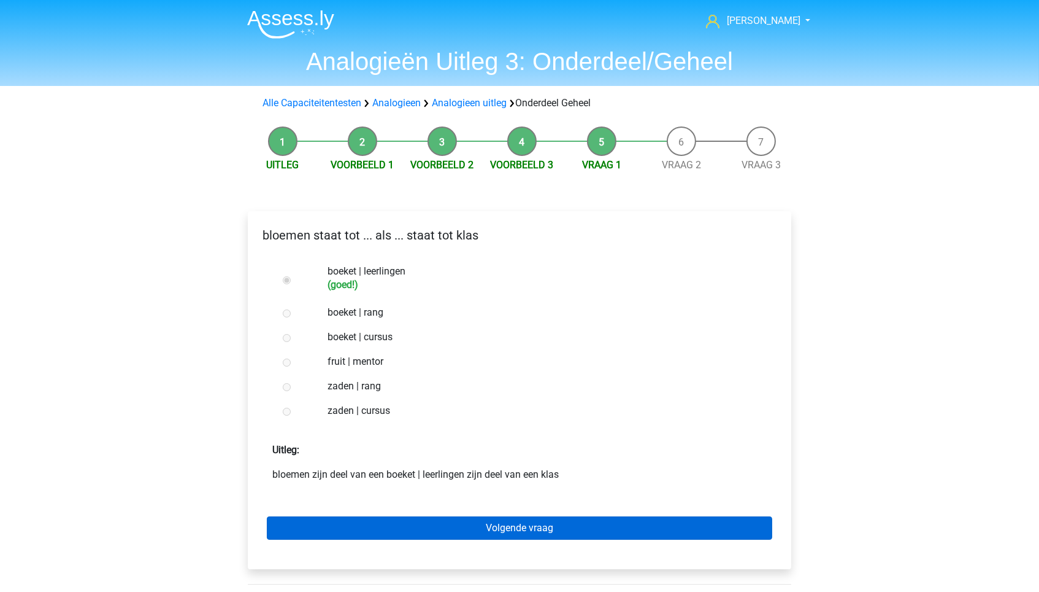
click at [425, 520] on link "Volgende vraag" at bounding box center [520, 527] width 506 height 23
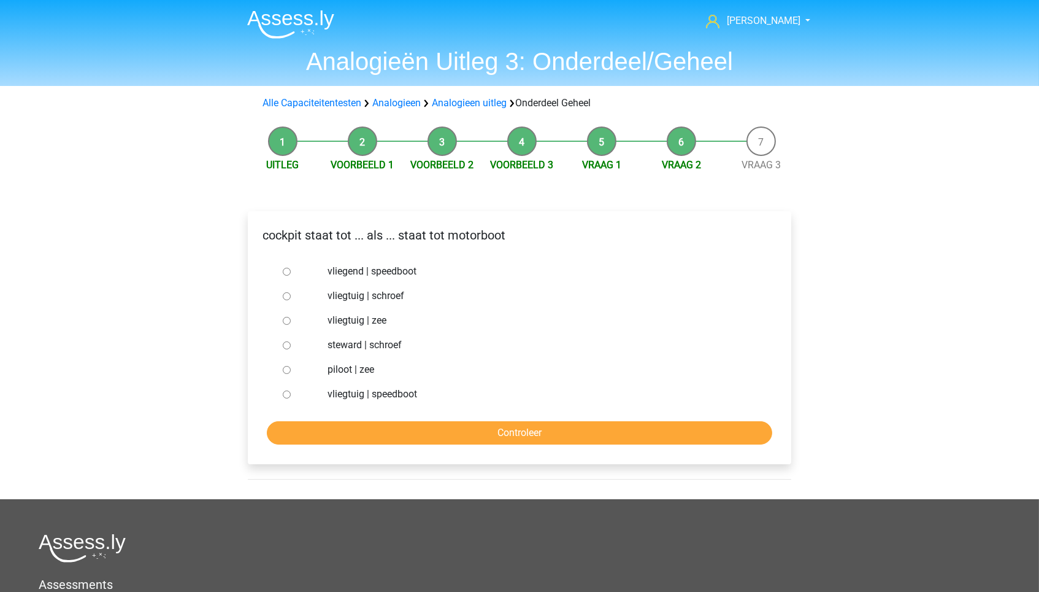
click at [374, 296] on label "vliegtuig | schroef" at bounding box center [540, 295] width 425 height 15
click at [291, 296] on input "vliegtuig | schroef" at bounding box center [287, 296] width 8 height 8
radio input "true"
click at [449, 436] on input "Controleer" at bounding box center [520, 432] width 506 height 23
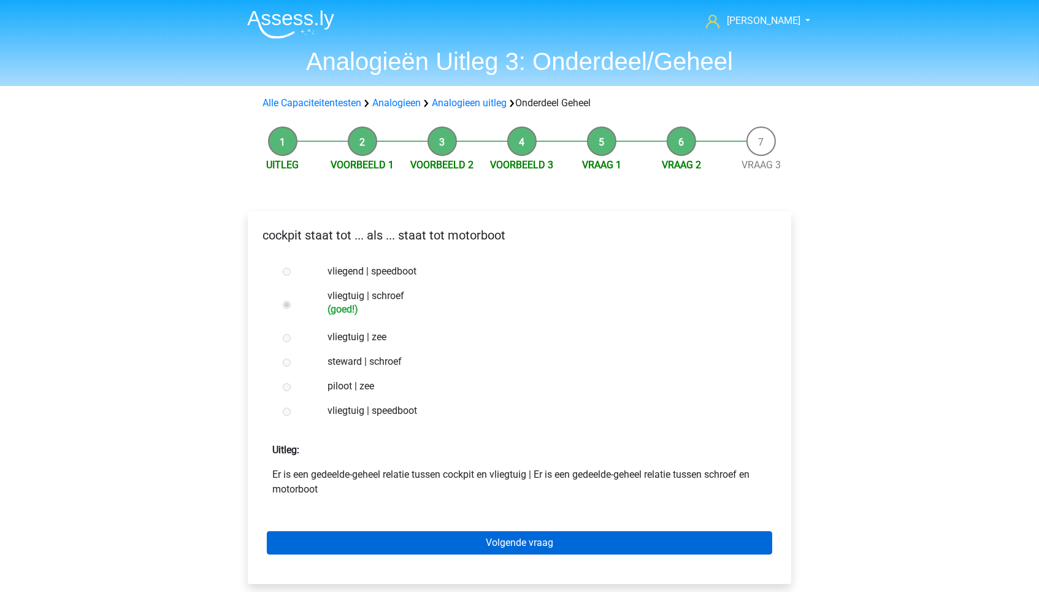
click at [444, 537] on link "Volgende vraag" at bounding box center [520, 542] width 506 height 23
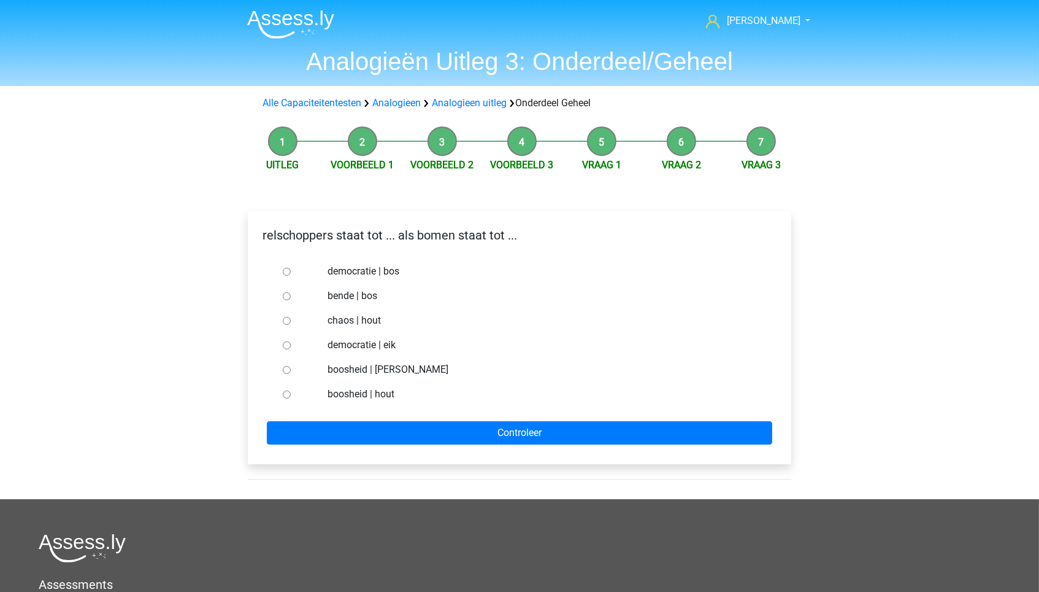
click at [340, 320] on label "chaos | hout" at bounding box center [540, 320] width 425 height 15
click at [291, 320] on input "chaos | hout" at bounding box center [287, 321] width 8 height 8
radio input "true"
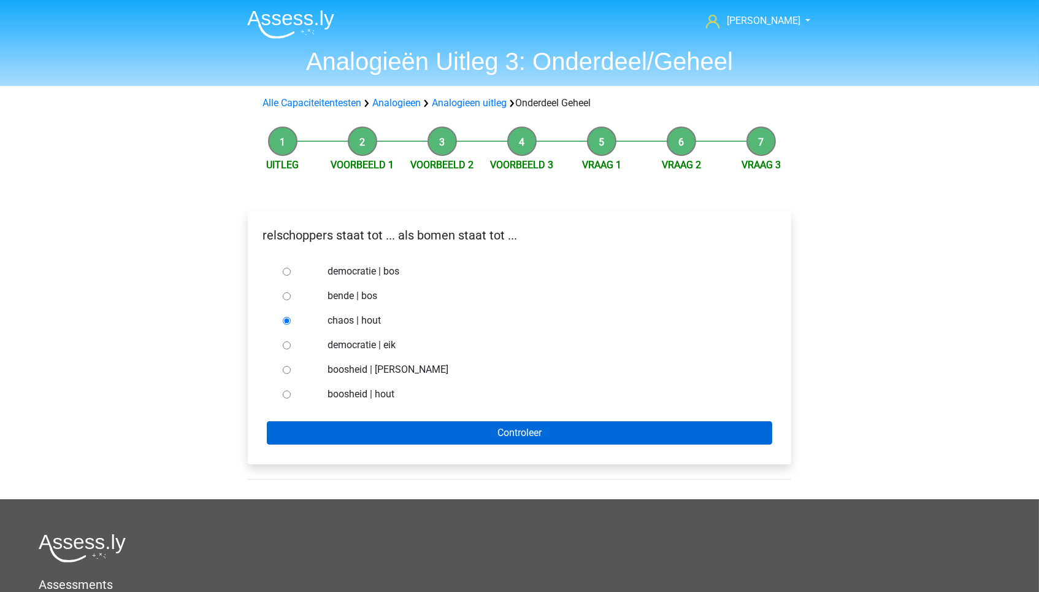
click at [388, 428] on input "Controleer" at bounding box center [520, 432] width 506 height 23
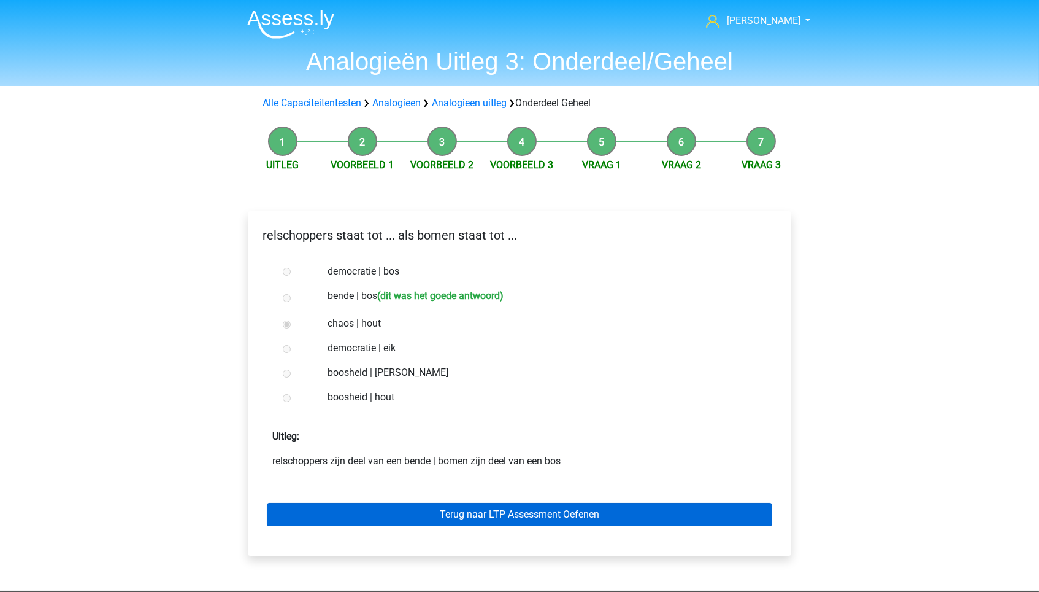
click at [437, 505] on link "Terug naar LTP Assessment Oefenen" at bounding box center [520, 514] width 506 height 23
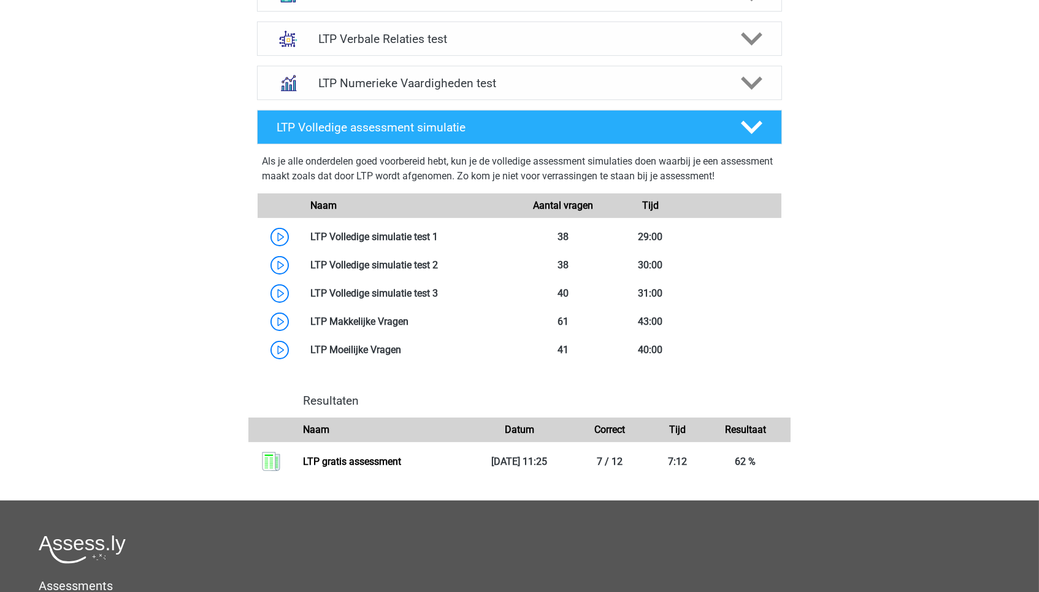
scroll to position [604, 0]
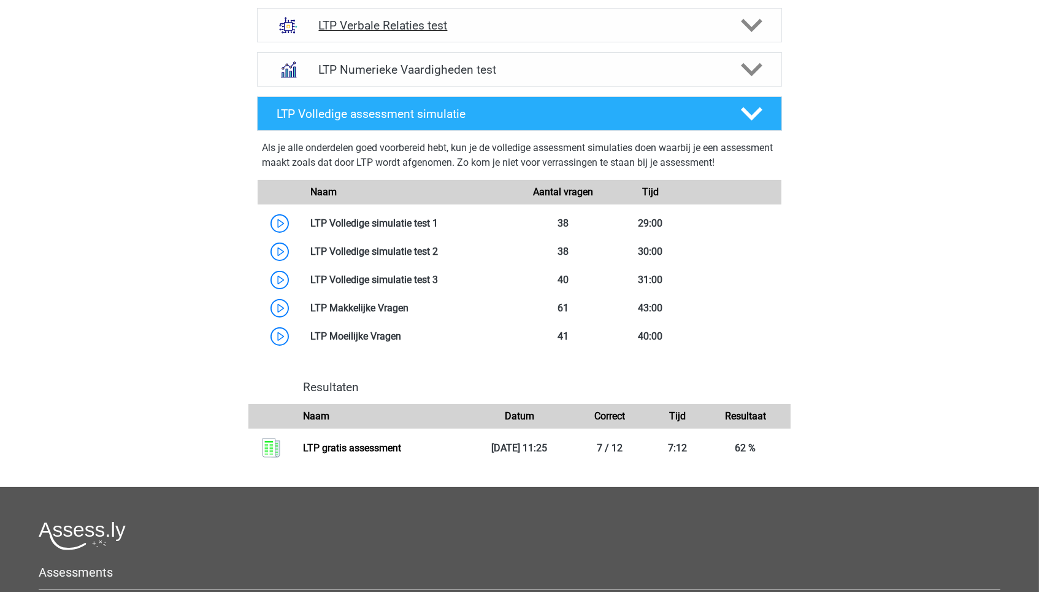
click at [434, 28] on div "LTP Verbale Relaties test" at bounding box center [519, 25] width 525 height 34
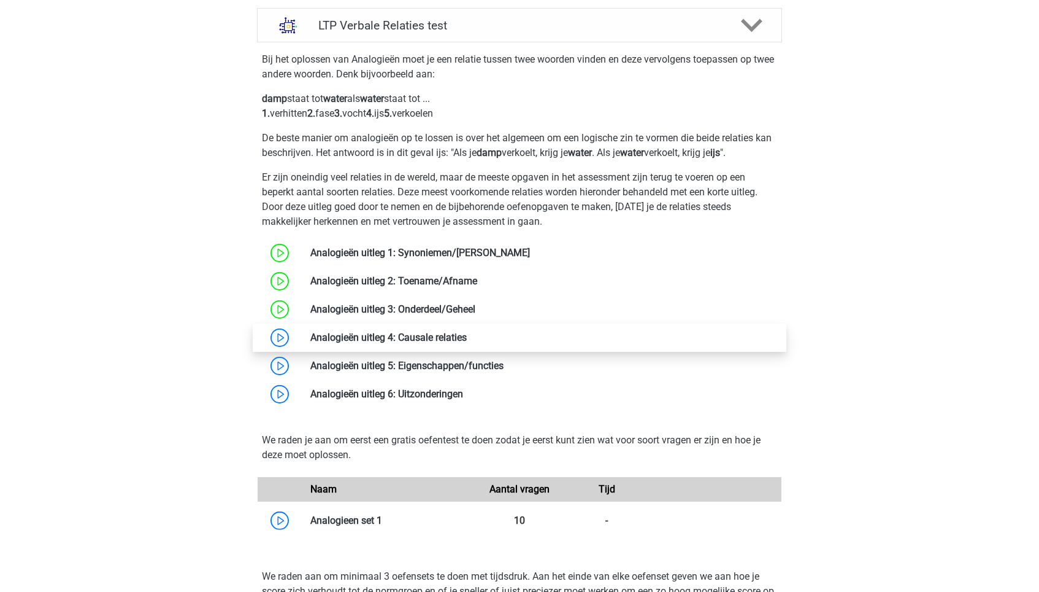
click at [467, 343] on link at bounding box center [467, 337] width 0 height 12
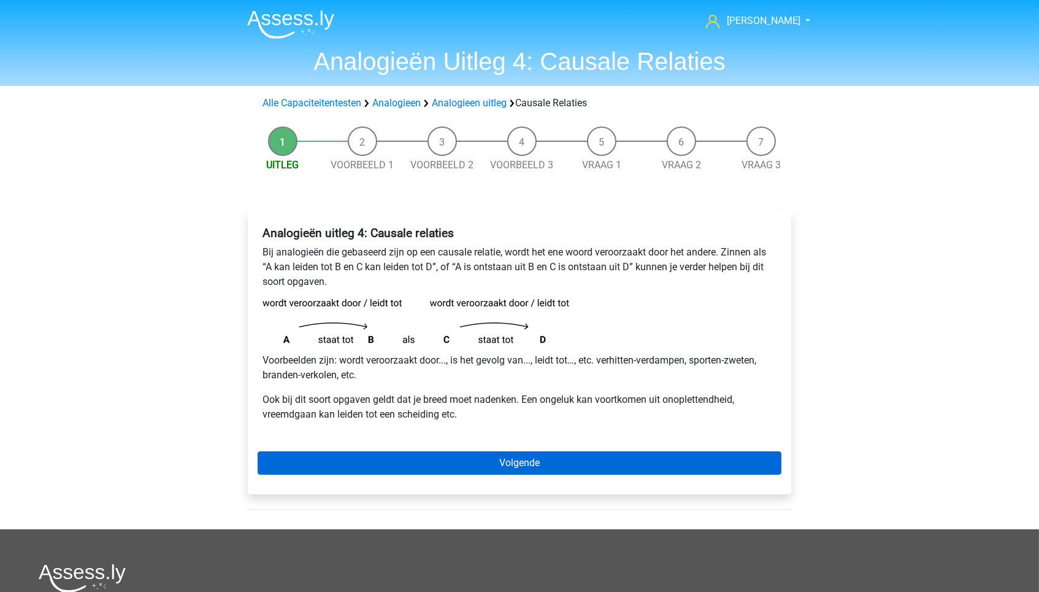
click at [390, 461] on link "Volgende" at bounding box center [520, 462] width 524 height 23
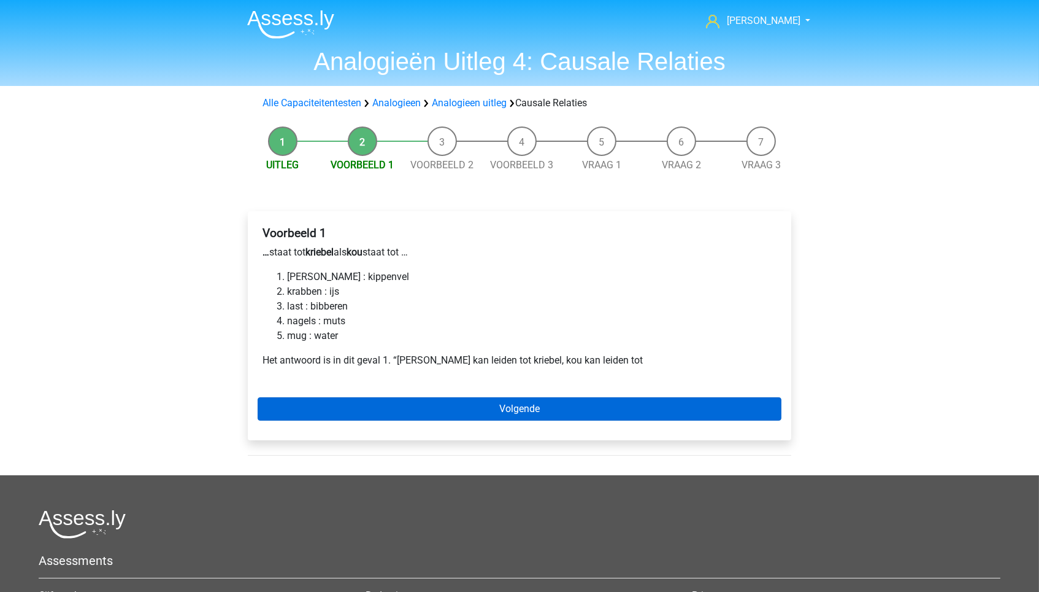
click at [390, 400] on link "Volgende" at bounding box center [520, 408] width 524 height 23
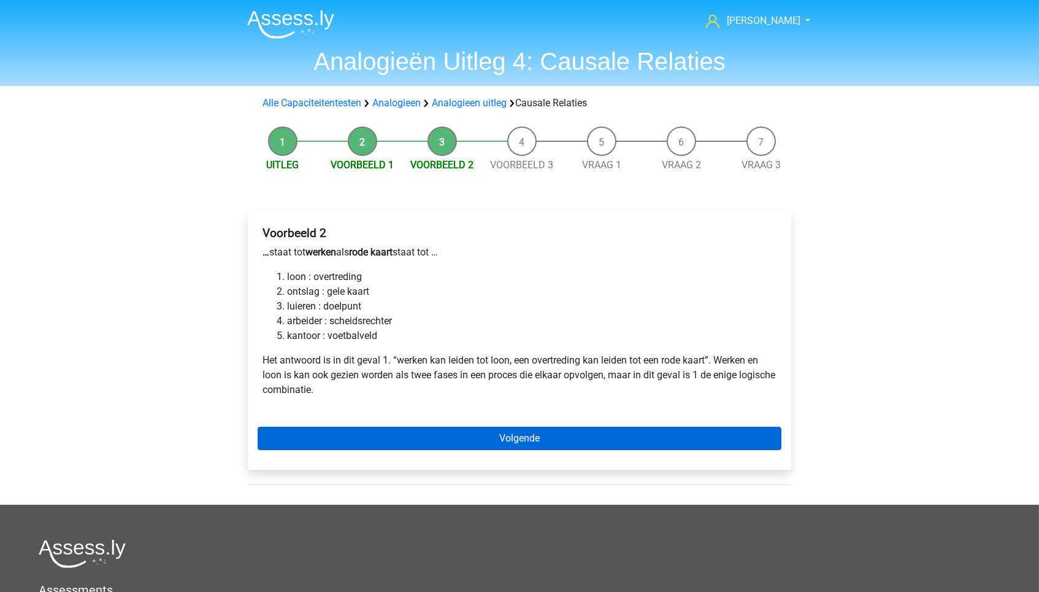
click at [444, 431] on link "Volgende" at bounding box center [520, 437] width 524 height 23
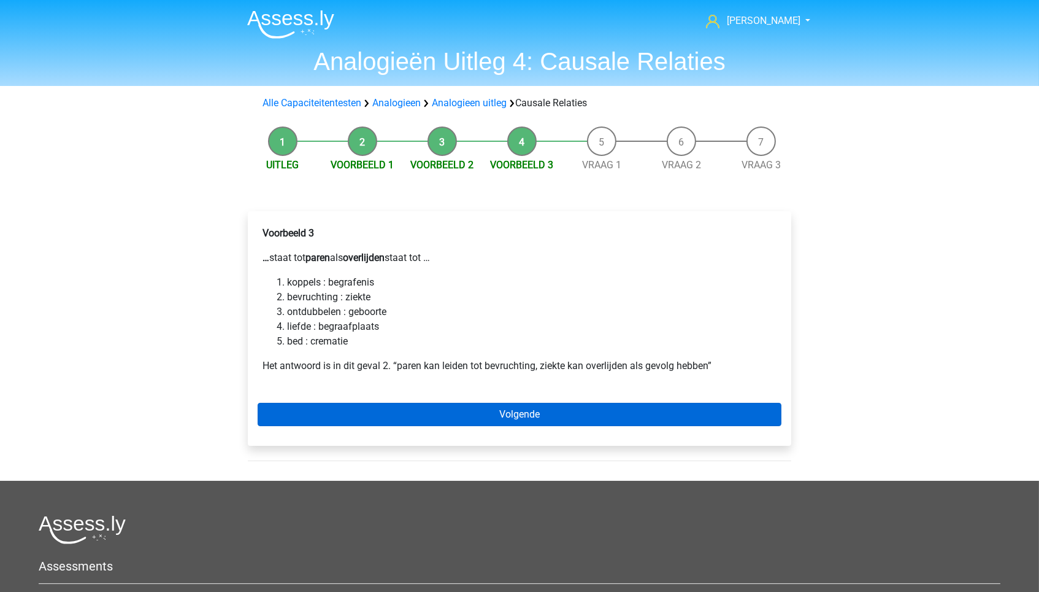
click at [409, 404] on link "Volgende" at bounding box center [520, 414] width 524 height 23
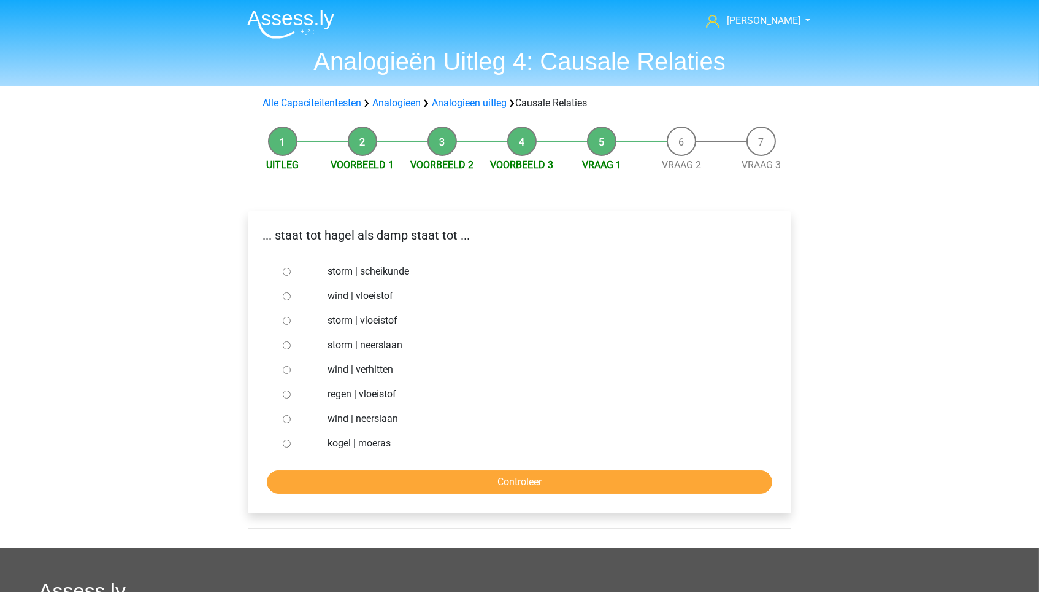
click at [349, 390] on label "regen | vloeistof" at bounding box center [540, 394] width 425 height 15
click at [291, 390] on input "regen | vloeistof" at bounding box center [287, 394] width 8 height 8
radio input "true"
click at [415, 477] on input "Controleer" at bounding box center [520, 481] width 506 height 23
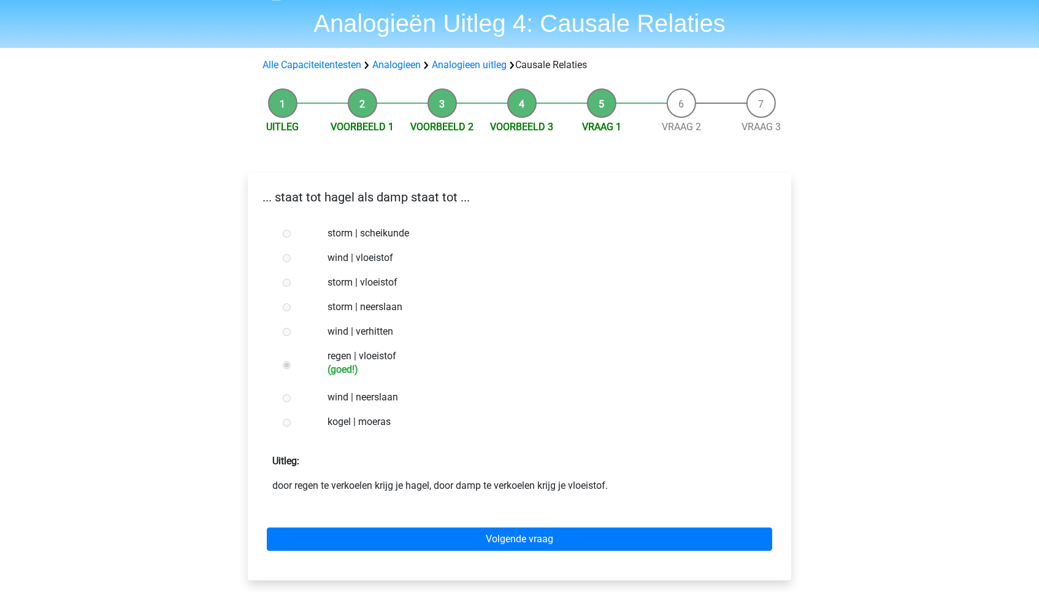
scroll to position [39, 0]
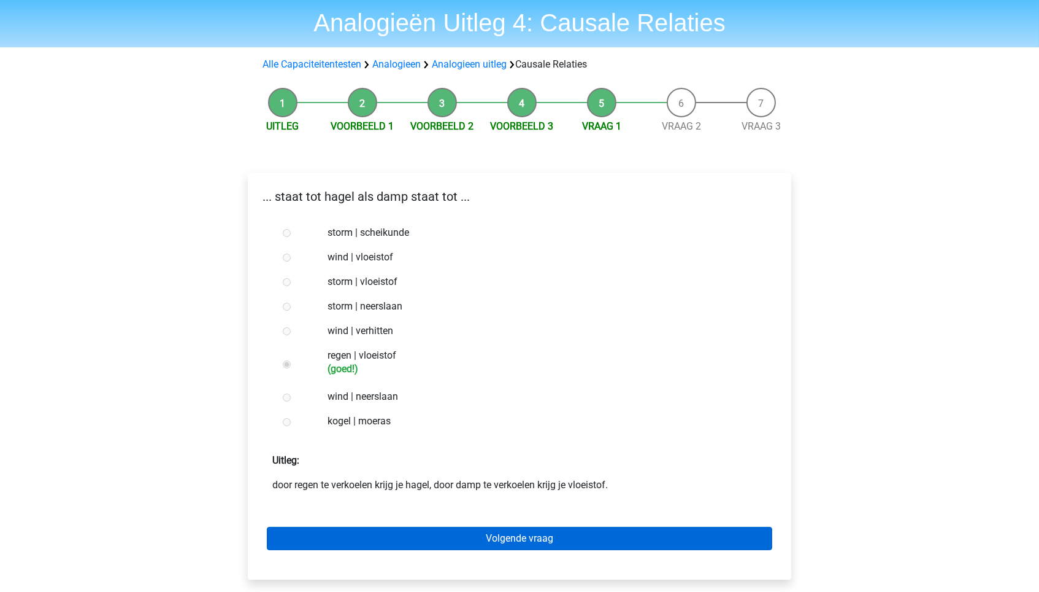
click at [465, 533] on link "Volgende vraag" at bounding box center [520, 537] width 506 height 23
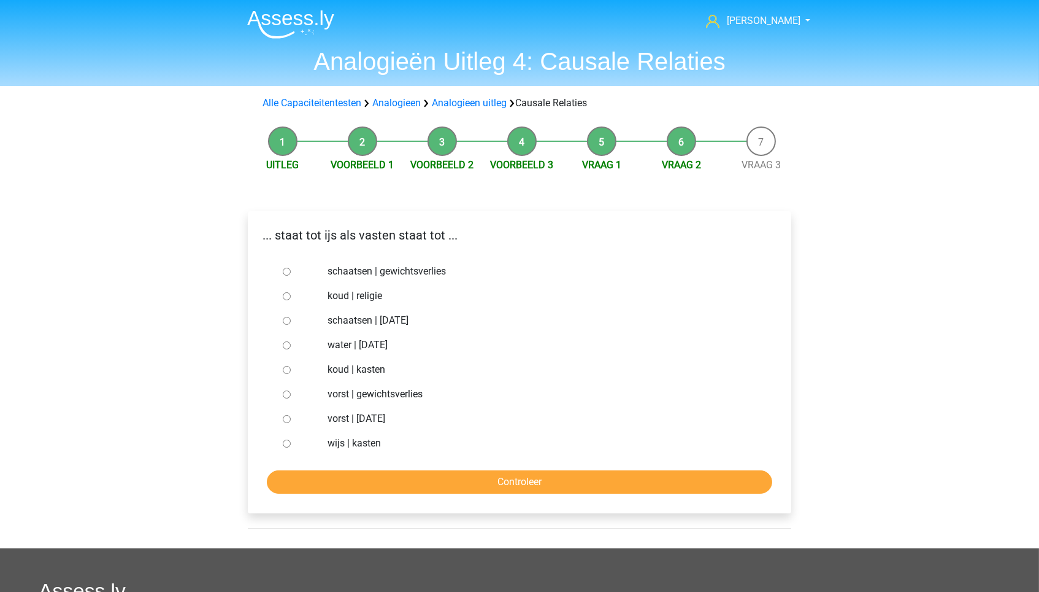
click at [355, 321] on label "schaatsen | [DATE]" at bounding box center [540, 320] width 425 height 15
click at [291, 321] on input "schaatsen | [DATE]" at bounding box center [287, 321] width 8 height 8
radio input "true"
click at [406, 484] on input "Controleer" at bounding box center [520, 481] width 506 height 23
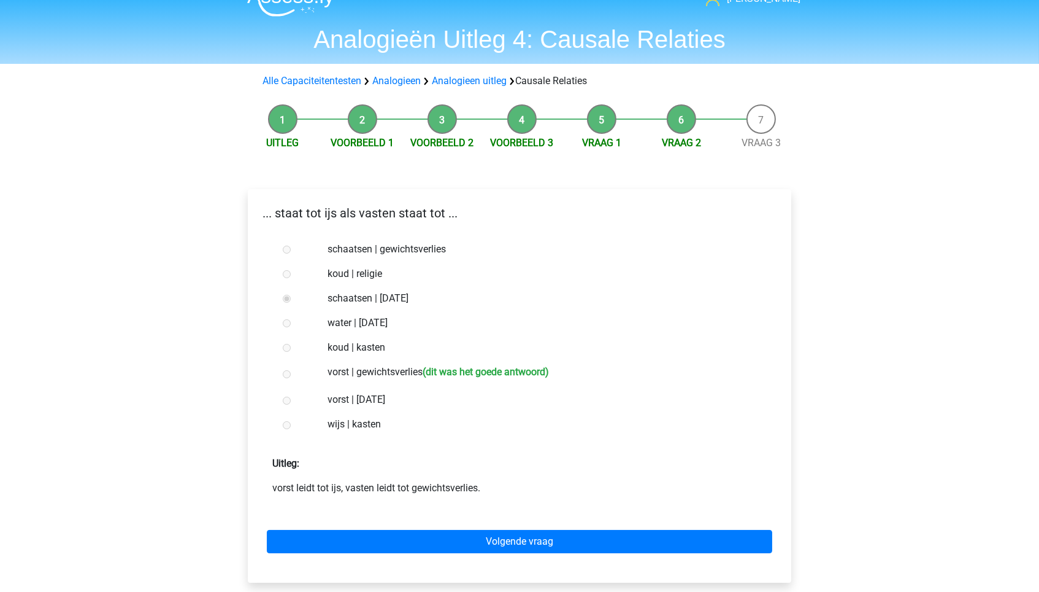
scroll to position [26, 0]
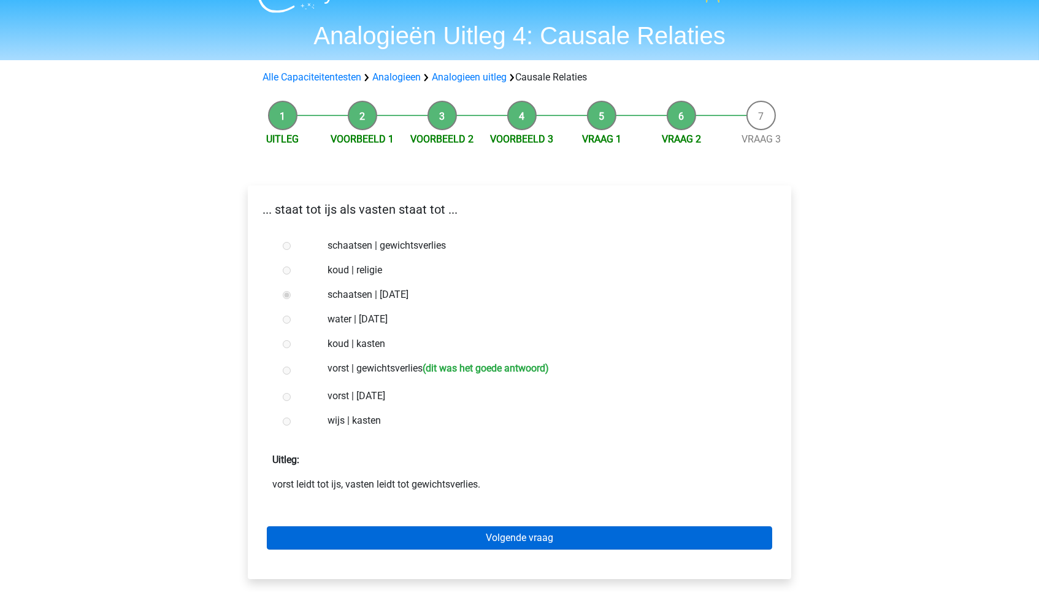
click at [477, 529] on link "Volgende vraag" at bounding box center [520, 537] width 506 height 23
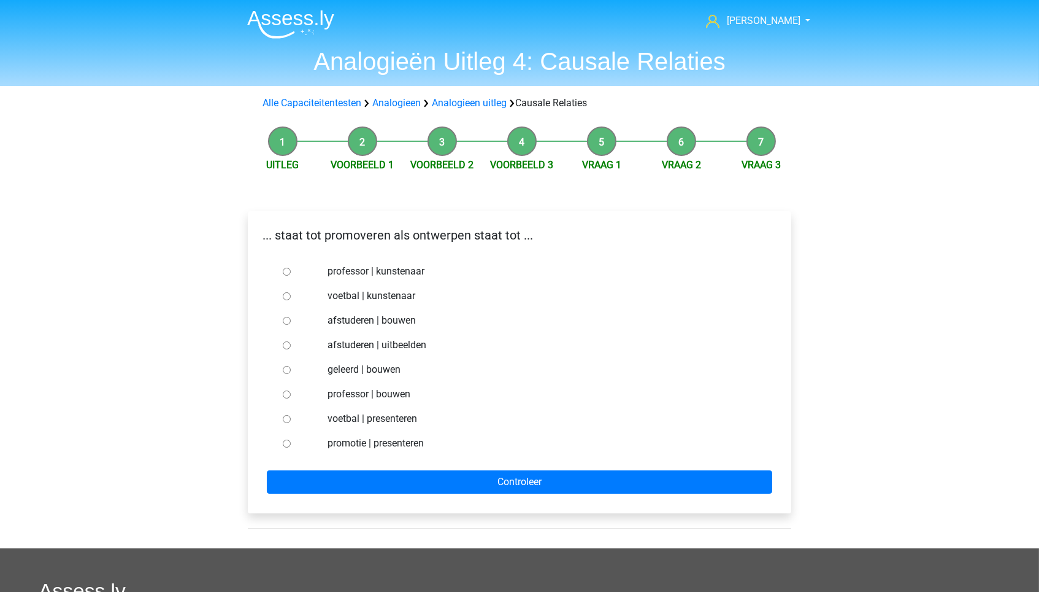
click at [366, 315] on label "afstuderen | bouwen" at bounding box center [540, 320] width 425 height 15
click at [291, 317] on input "afstuderen | bouwen" at bounding box center [287, 321] width 8 height 8
radio input "true"
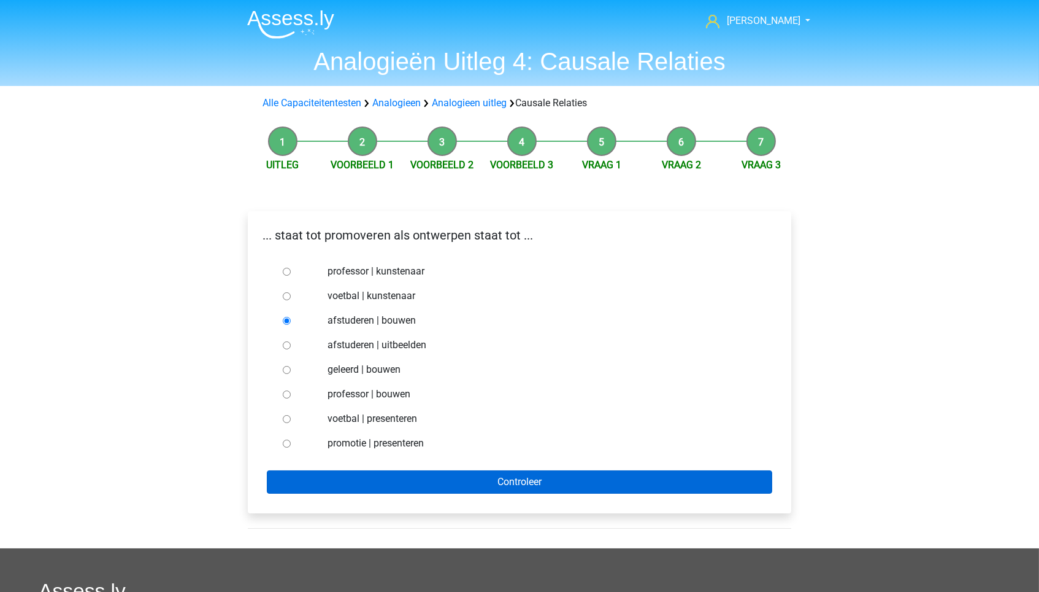
click at [399, 477] on input "Controleer" at bounding box center [520, 481] width 506 height 23
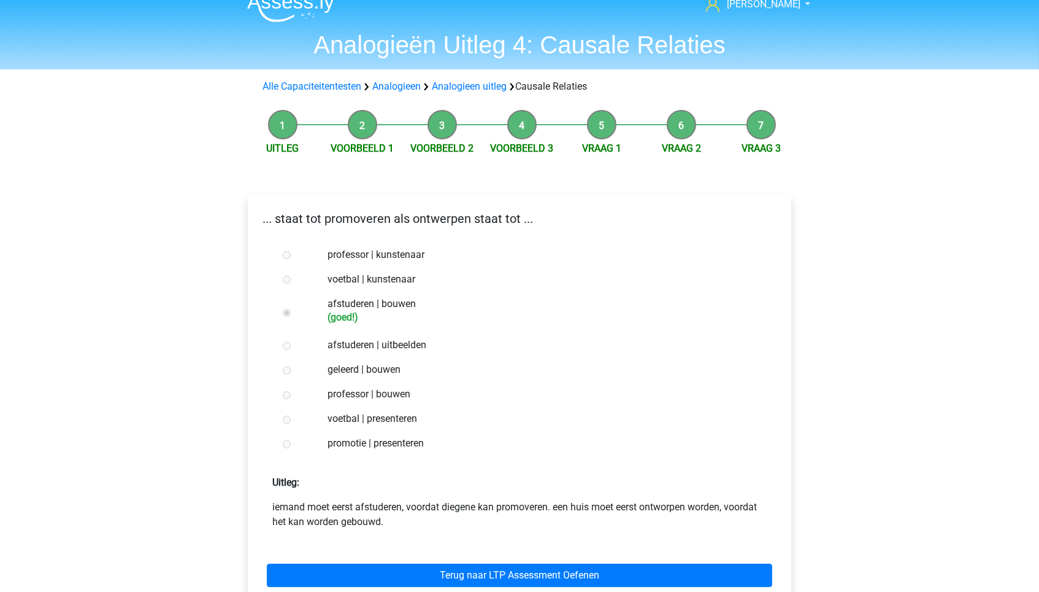
scroll to position [18, 0]
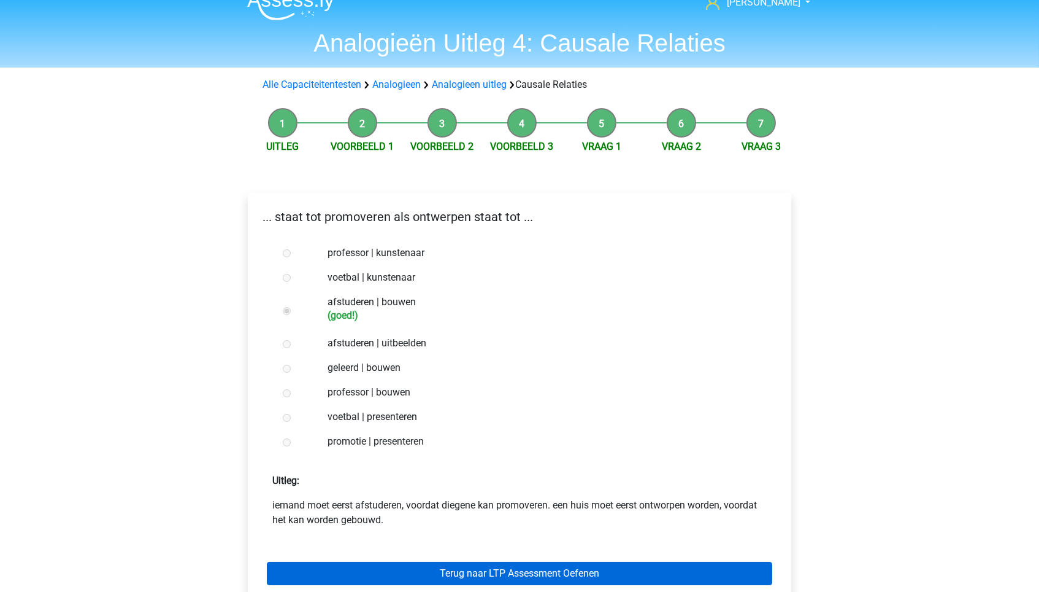
click at [432, 562] on link "Terug naar LTP Assessment Oefenen" at bounding box center [520, 572] width 506 height 23
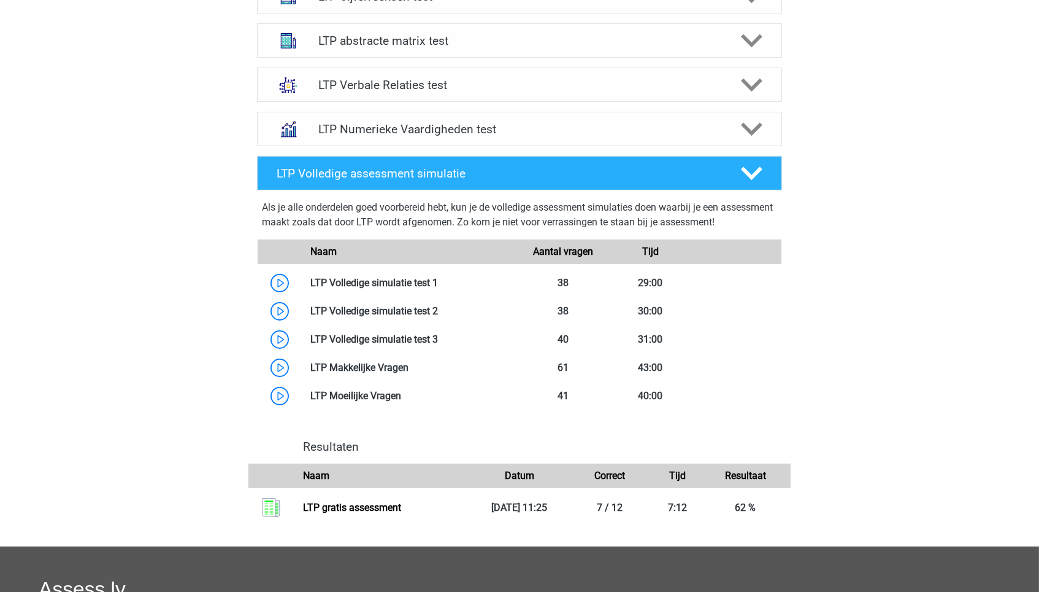
scroll to position [595, 0]
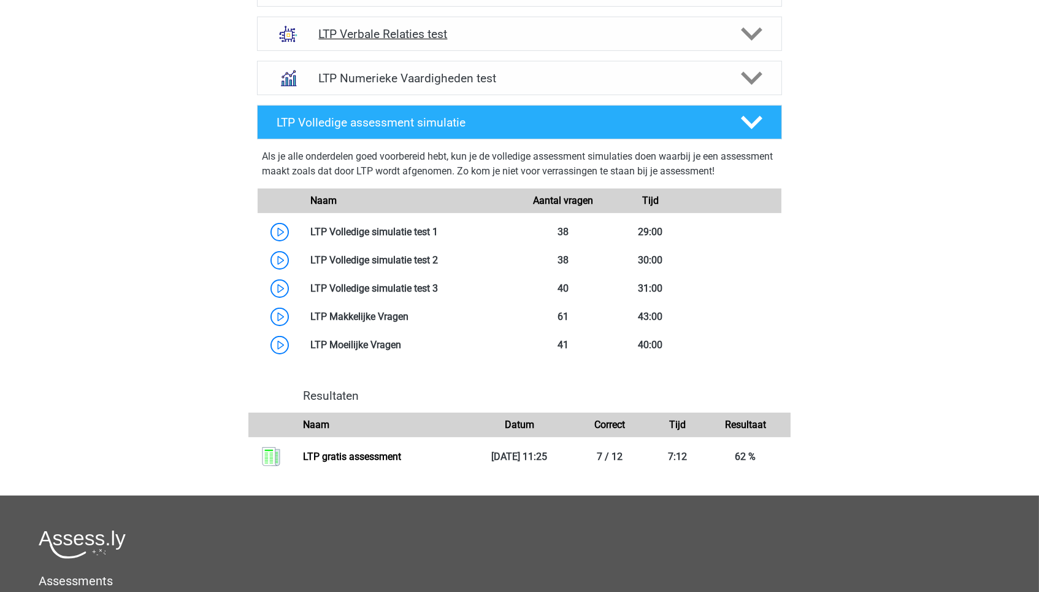
click at [418, 29] on h4 "LTP Verbale Relaties test" at bounding box center [519, 34] width 402 height 14
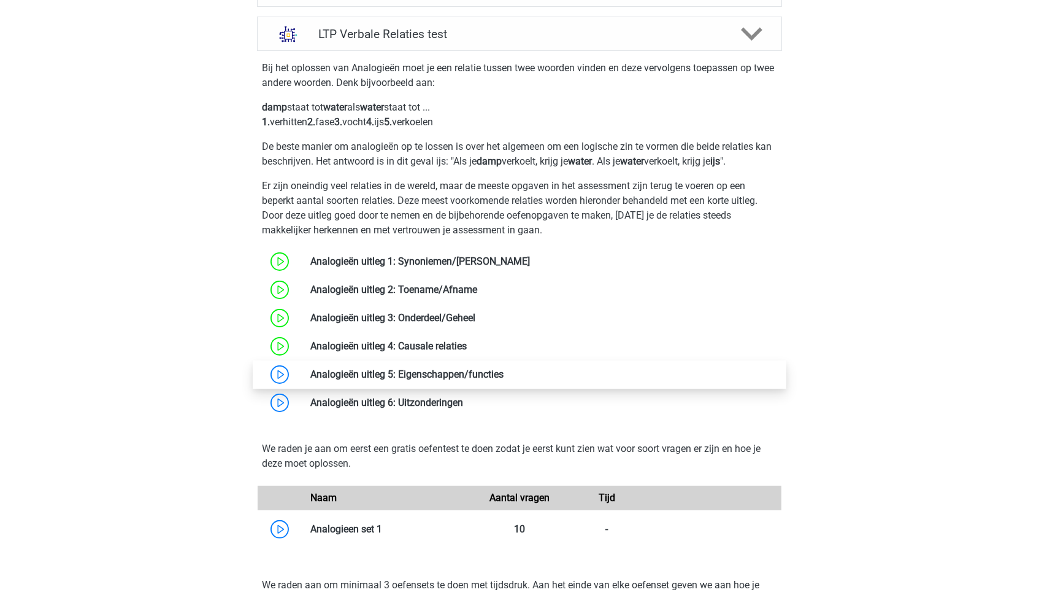
click at [504, 380] on link at bounding box center [504, 374] width 0 height 12
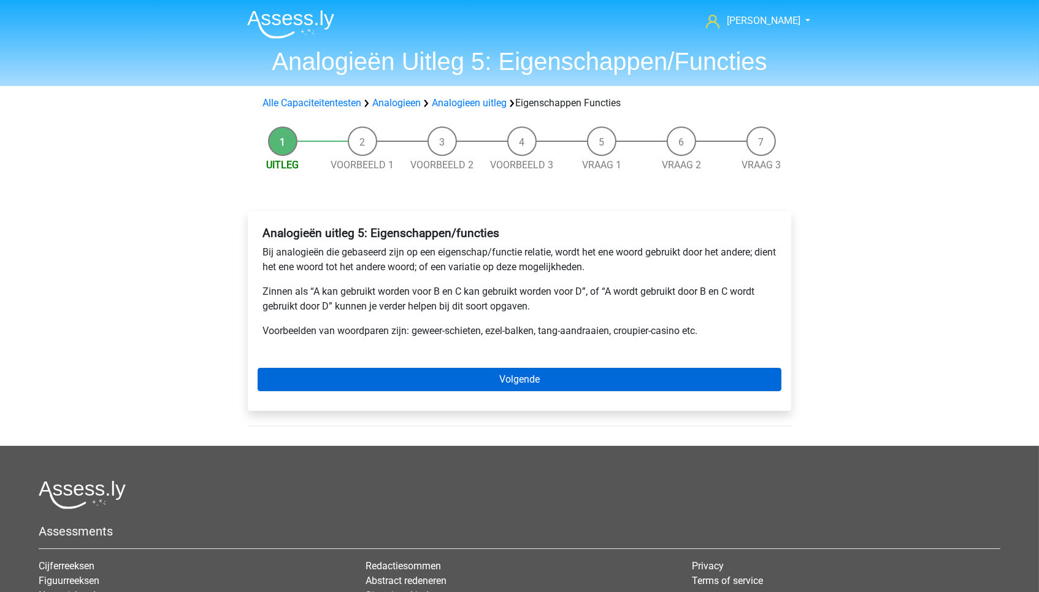
click at [345, 376] on link "Volgende" at bounding box center [520, 379] width 524 height 23
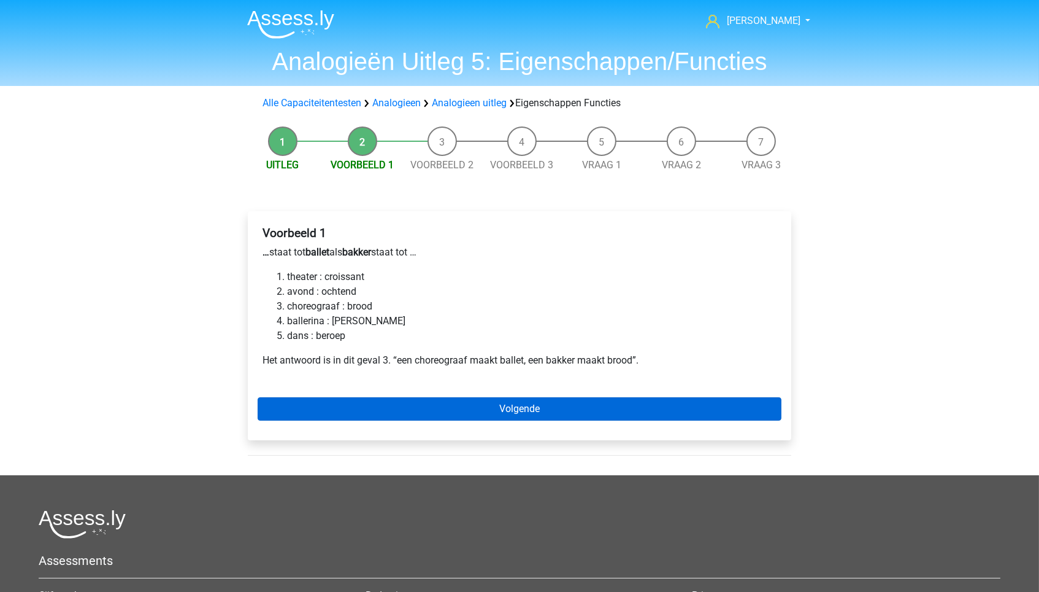
click at [417, 407] on link "Volgende" at bounding box center [520, 408] width 524 height 23
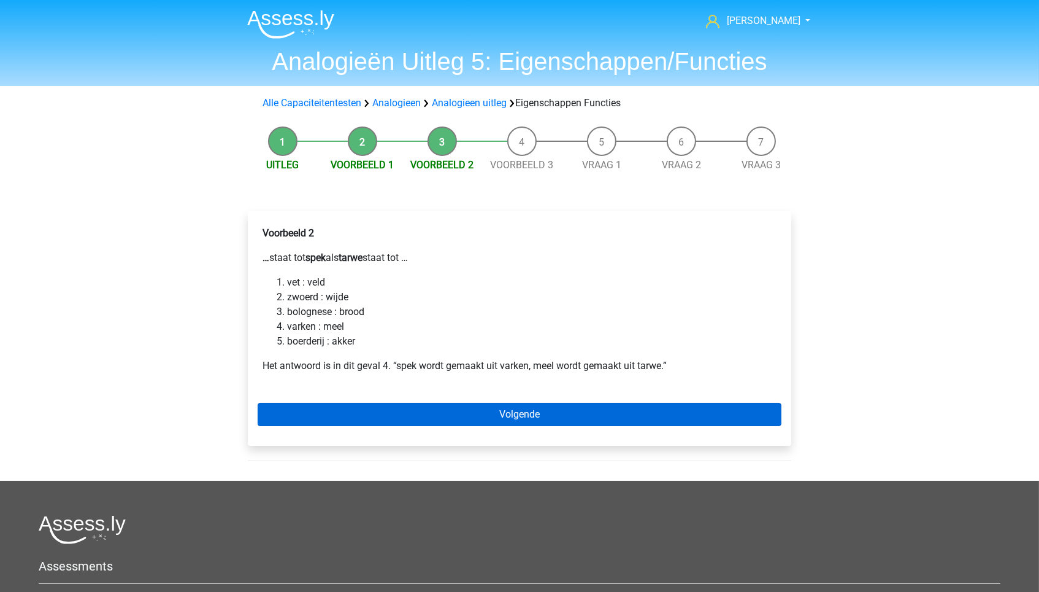
click at [402, 414] on link "Volgende" at bounding box center [520, 414] width 524 height 23
click at [369, 407] on link "Volgende" at bounding box center [520, 414] width 524 height 23
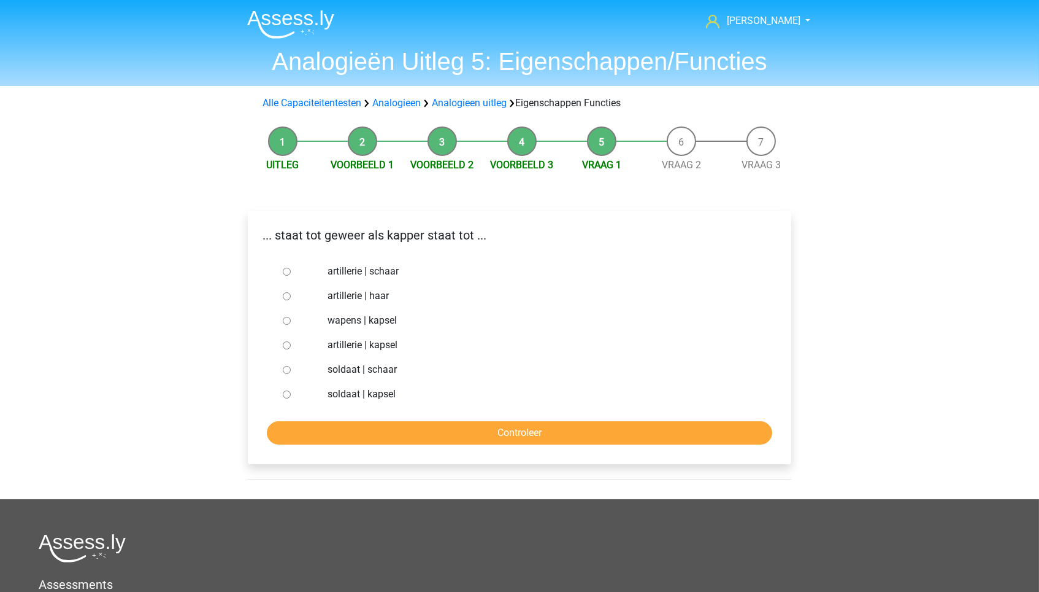
click at [357, 369] on label "soldaat | schaar" at bounding box center [540, 369] width 425 height 15
click at [291, 369] on input "soldaat | schaar" at bounding box center [287, 370] width 8 height 8
radio input "true"
click at [398, 424] on input "Controleer" at bounding box center [520, 432] width 506 height 23
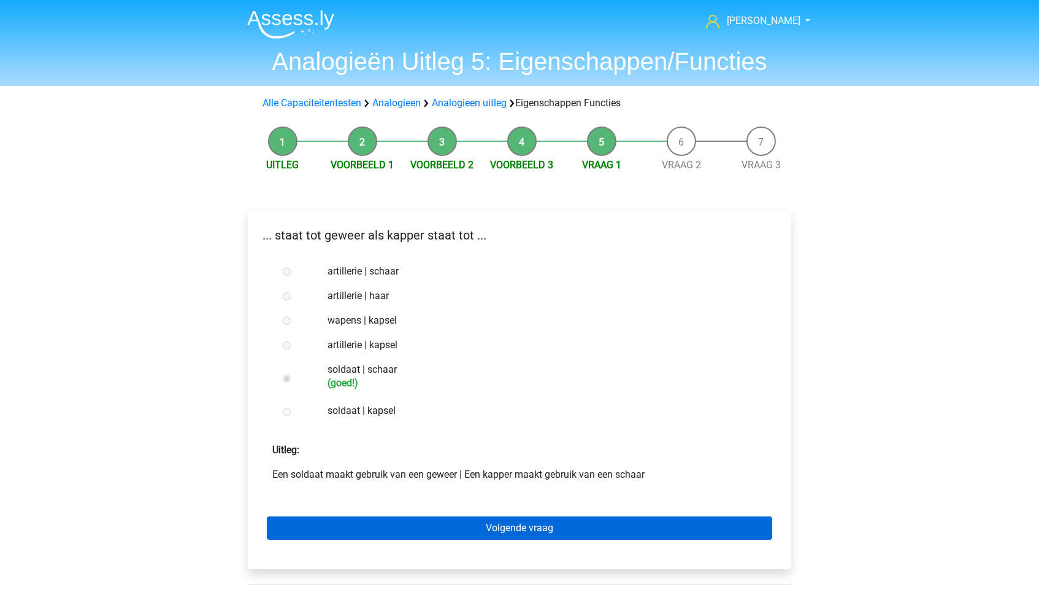
click at [402, 525] on link "Volgende vraag" at bounding box center [520, 527] width 506 height 23
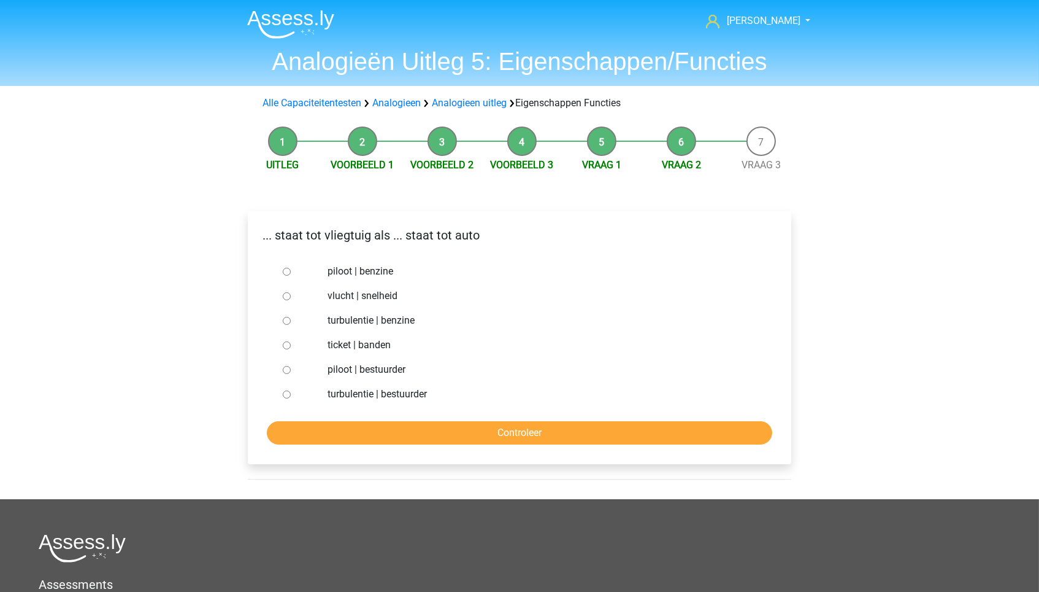
click at [368, 364] on label "piloot | bestuurder" at bounding box center [540, 369] width 425 height 15
click at [291, 366] on input "piloot | bestuurder" at bounding box center [287, 370] width 8 height 8
radio input "true"
click at [388, 430] on input "Controleer" at bounding box center [520, 432] width 506 height 23
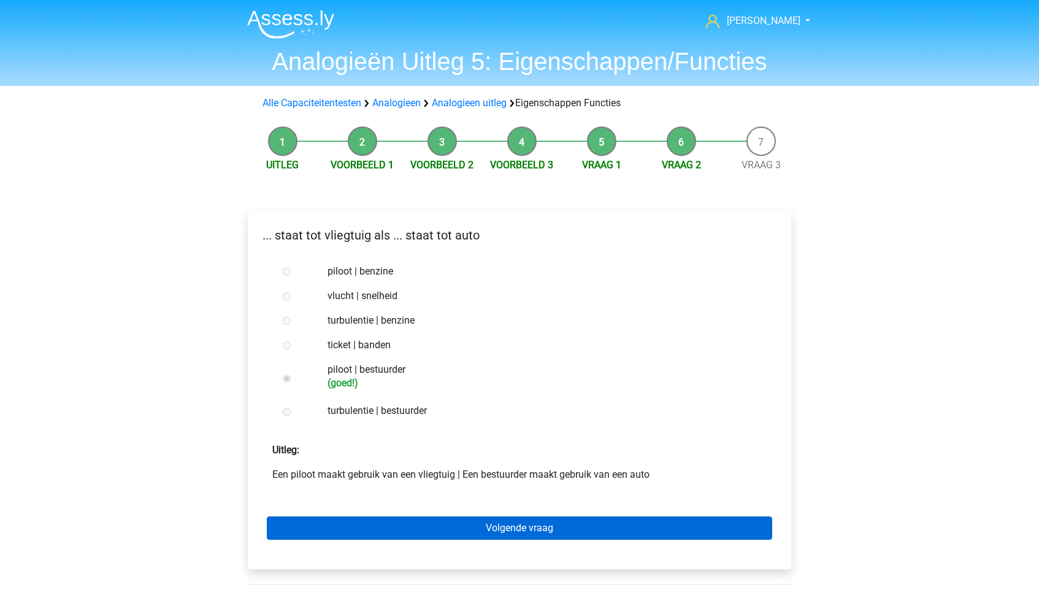
click at [390, 520] on link "Volgende vraag" at bounding box center [520, 527] width 506 height 23
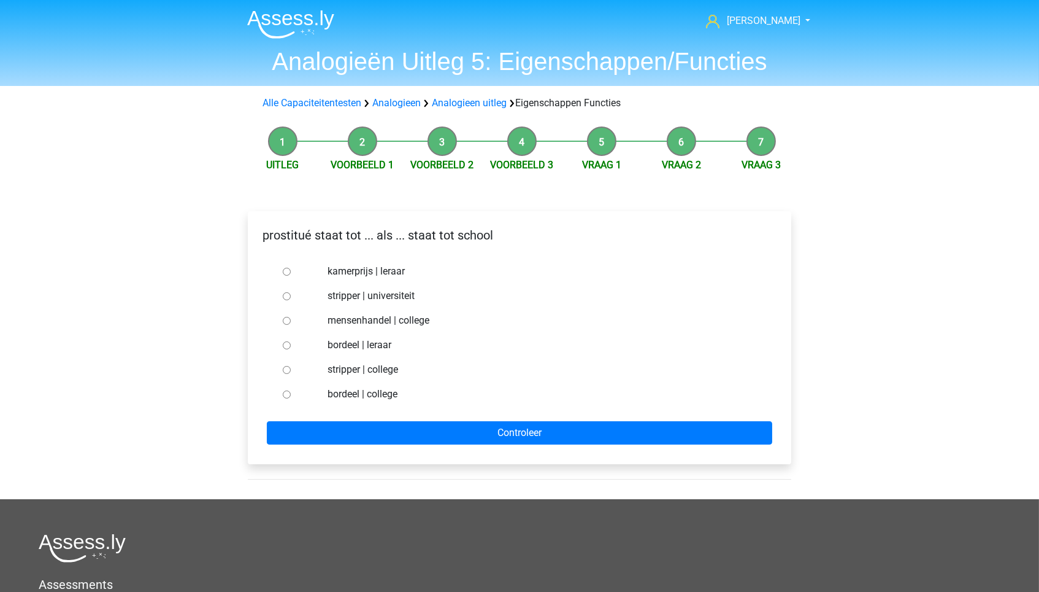
click at [353, 345] on label "bordeel | leraar" at bounding box center [540, 344] width 425 height 15
click at [291, 345] on input "bordeel | leraar" at bounding box center [287, 345] width 8 height 8
radio input "true"
click at [380, 415] on form "kamerprijs | leraar stripper | universiteit mensenhandel | college bordeel | le…" at bounding box center [520, 351] width 524 height 185
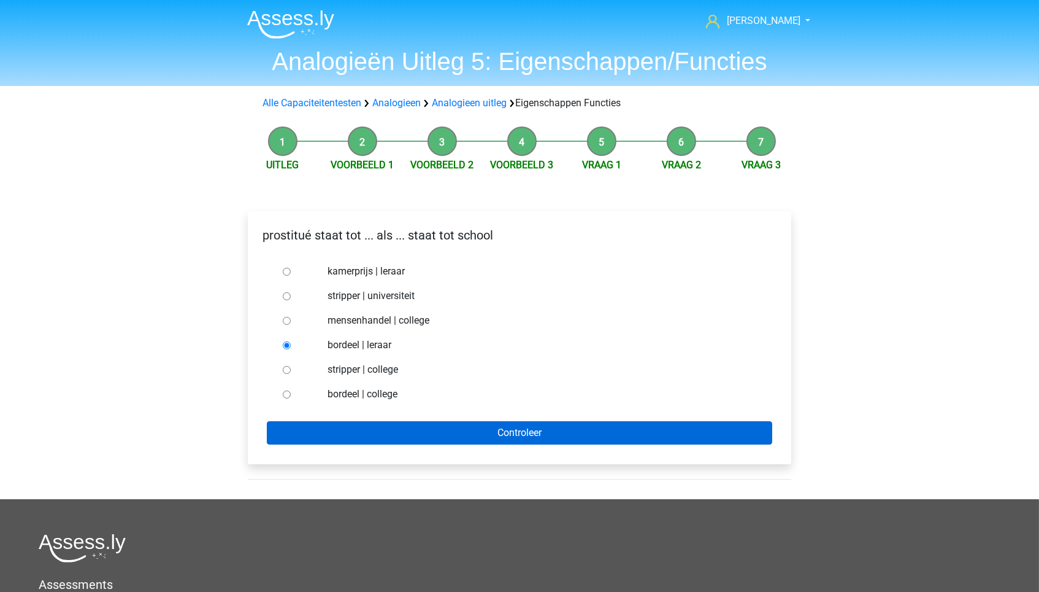
click at [380, 422] on input "Controleer" at bounding box center [520, 432] width 506 height 23
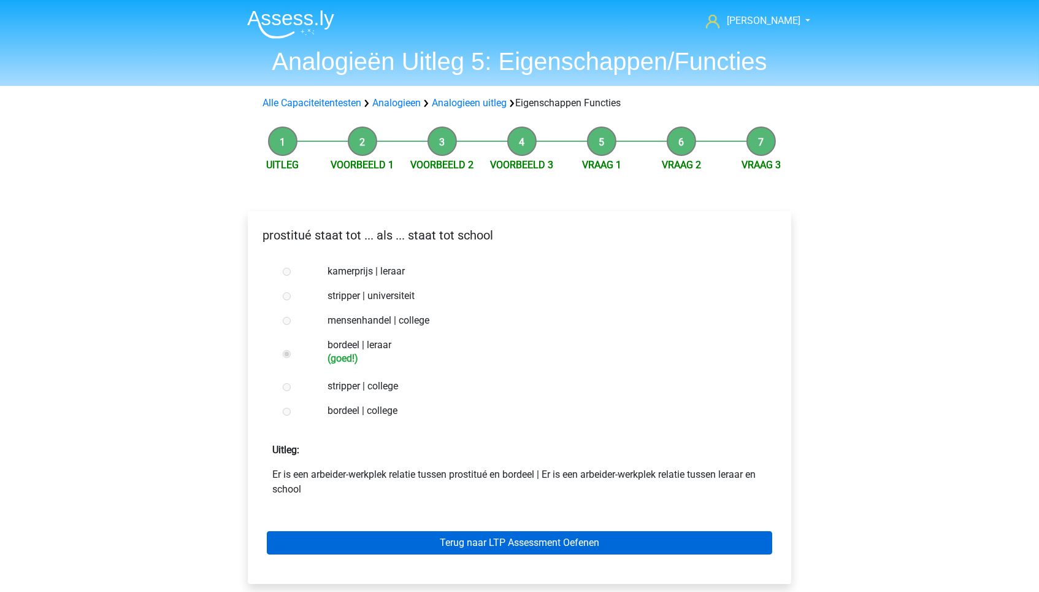
click at [397, 541] on link "Terug naar LTP Assessment Oefenen" at bounding box center [520, 542] width 506 height 23
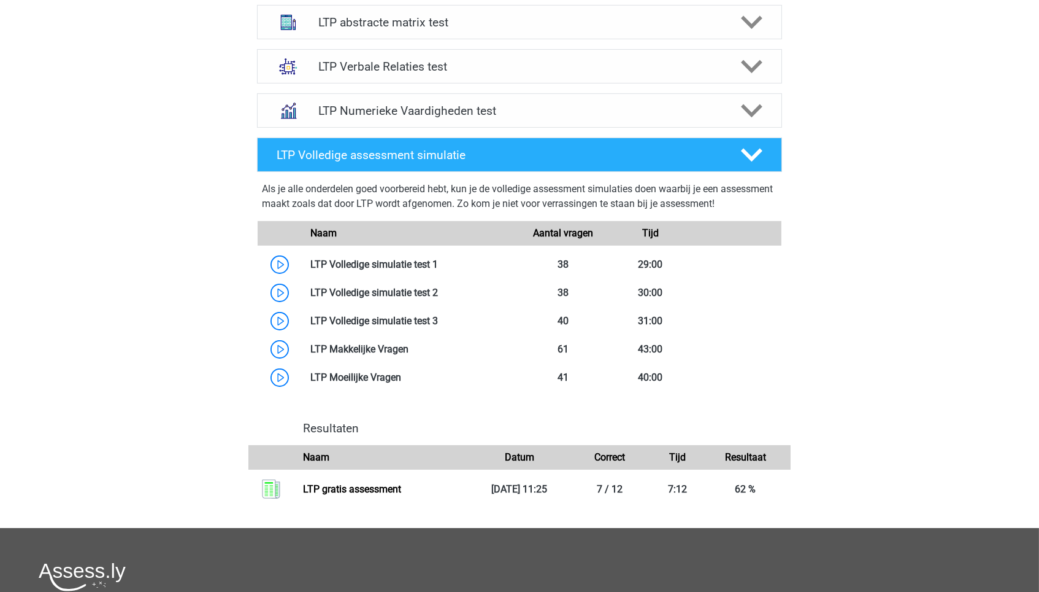
scroll to position [582, 0]
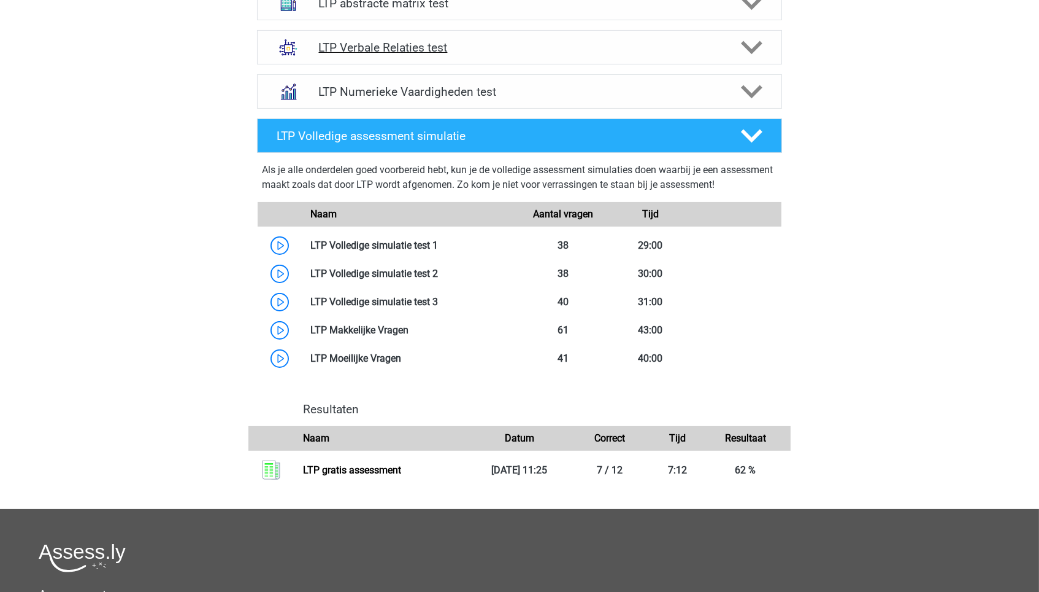
click at [441, 31] on div "LTP Verbale Relaties test" at bounding box center [519, 47] width 525 height 34
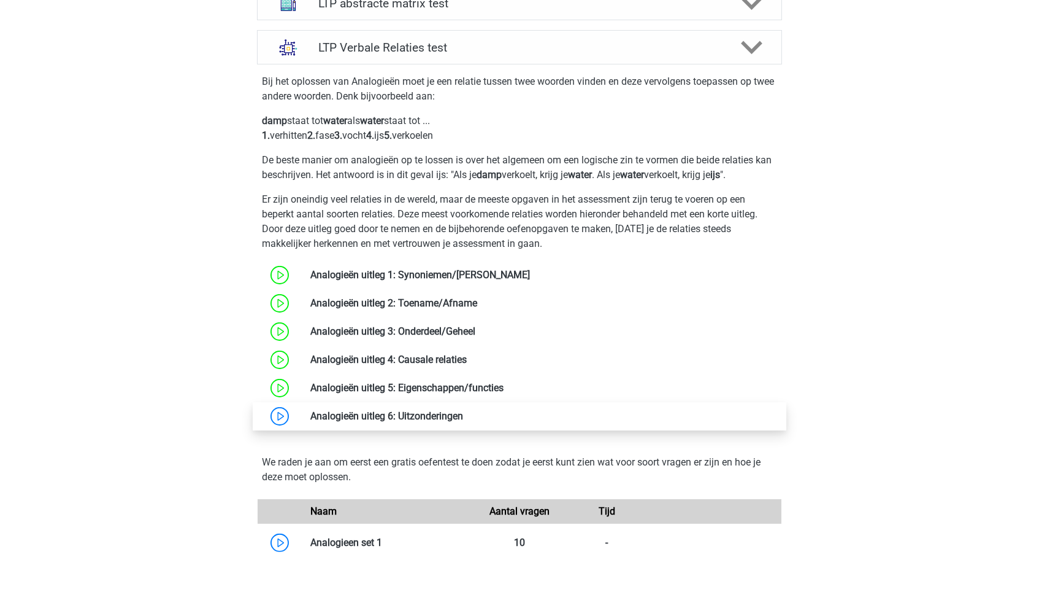
click at [463, 422] on link at bounding box center [463, 416] width 0 height 12
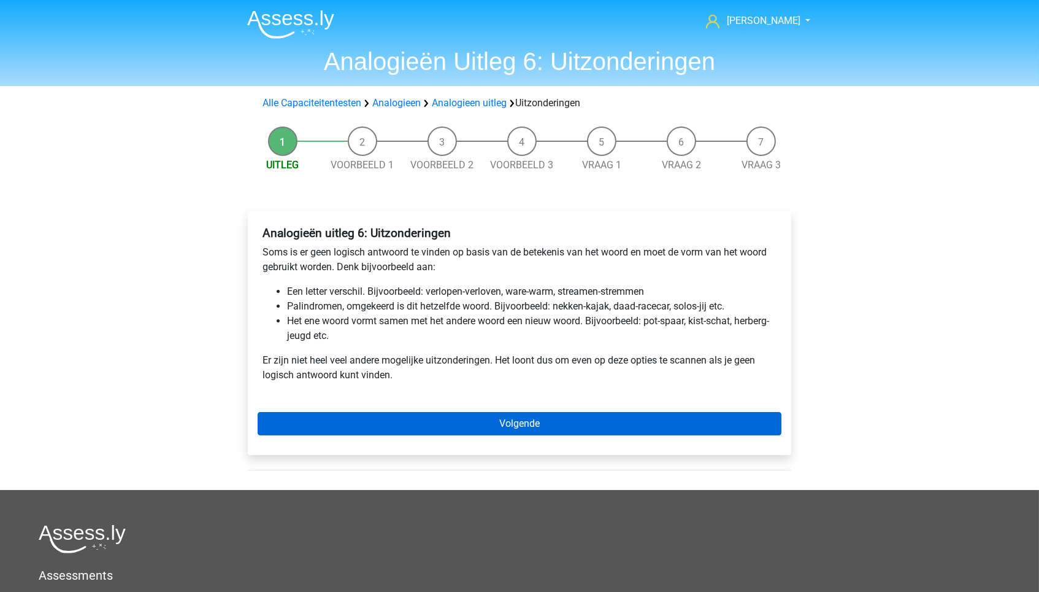
click at [352, 412] on link "Volgende" at bounding box center [520, 423] width 524 height 23
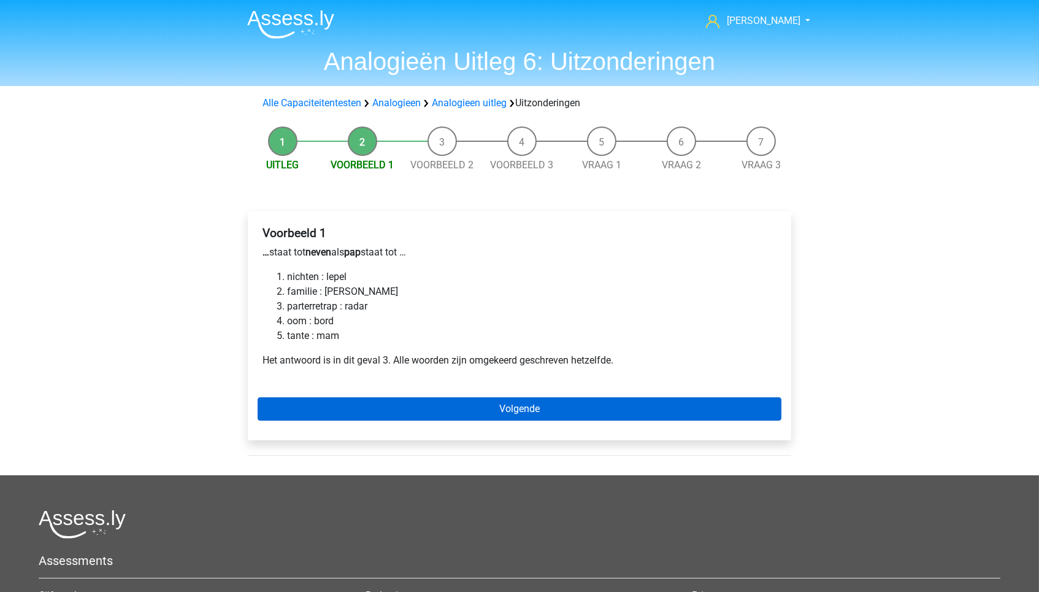
click at [403, 406] on link "Volgende" at bounding box center [520, 408] width 524 height 23
click at [410, 409] on link "Volgende" at bounding box center [520, 408] width 524 height 23
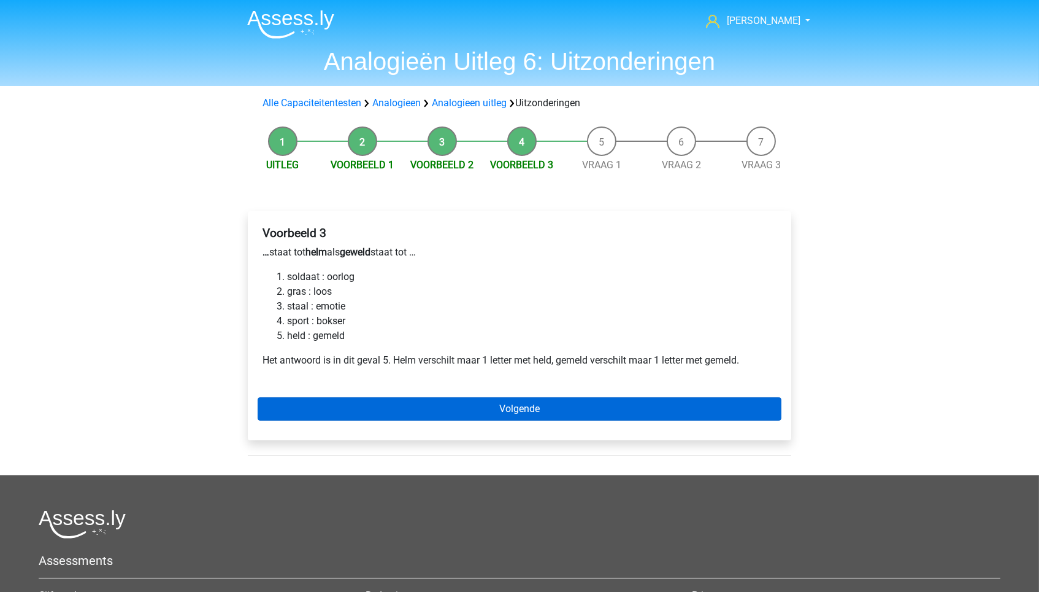
click at [391, 406] on link "Volgende" at bounding box center [520, 408] width 524 height 23
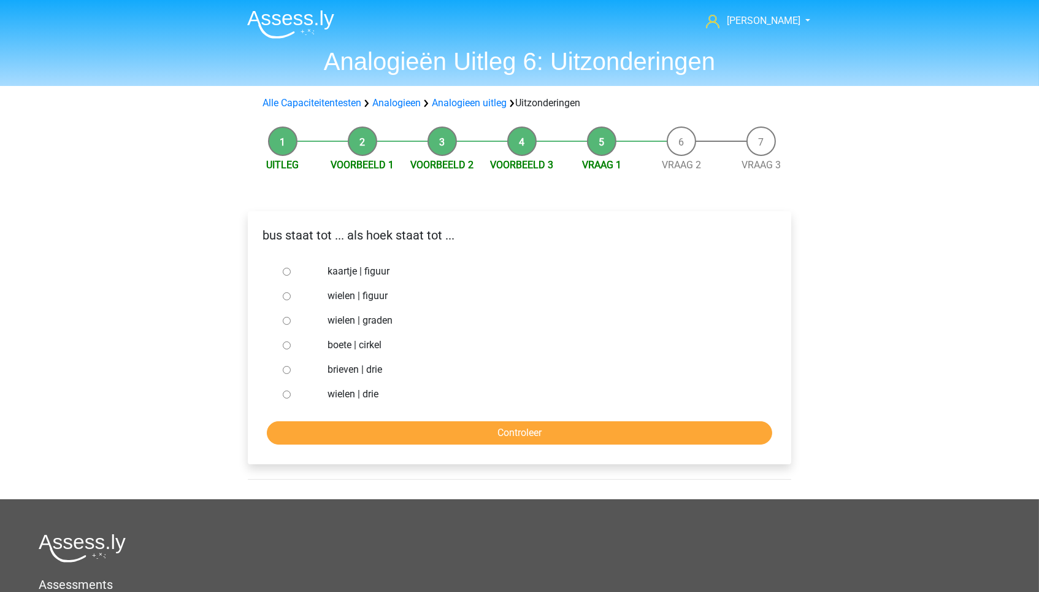
click at [332, 111] on div "Alle Capaciteitentesten Analogieen Analogieen uitleg Uitzonderingen" at bounding box center [519, 103] width 583 height 25
click at [285, 150] on li "Uitleg" at bounding box center [283, 149] width 80 height 46
click at [329, 99] on link "Alle Capaciteitentesten" at bounding box center [312, 103] width 99 height 12
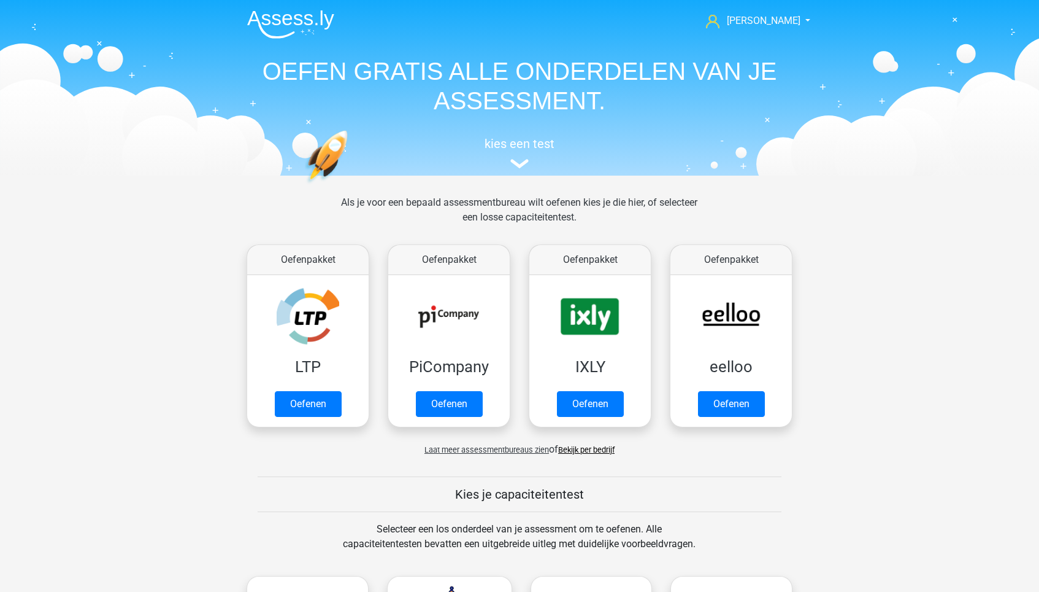
scroll to position [517, 0]
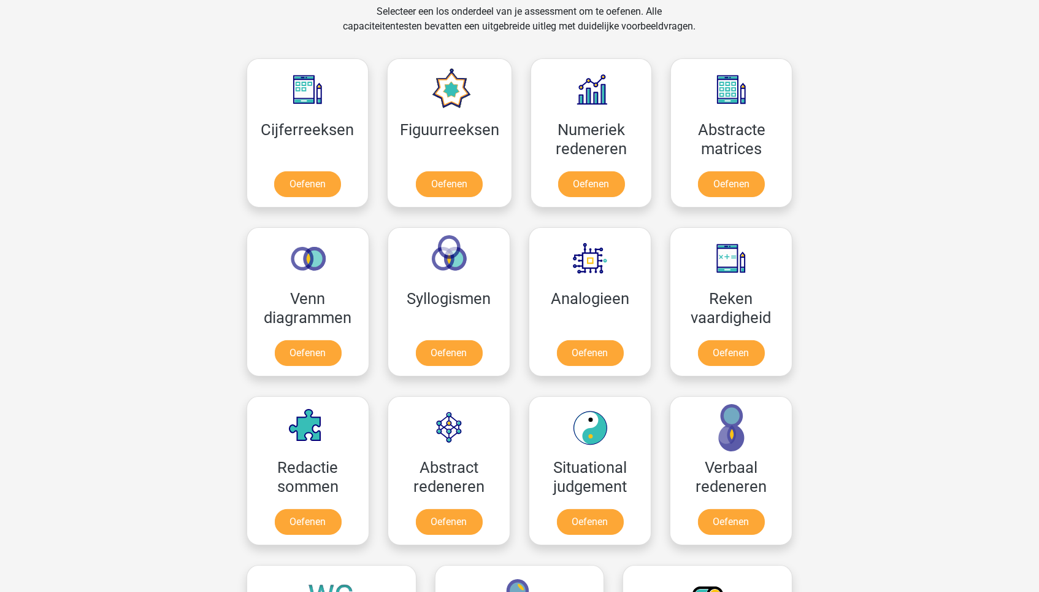
click at [453, 23] on div "Selecteer een los onderdeel van je assessment om te oefenen. Alle capaciteitent…" at bounding box center [519, 26] width 376 height 44
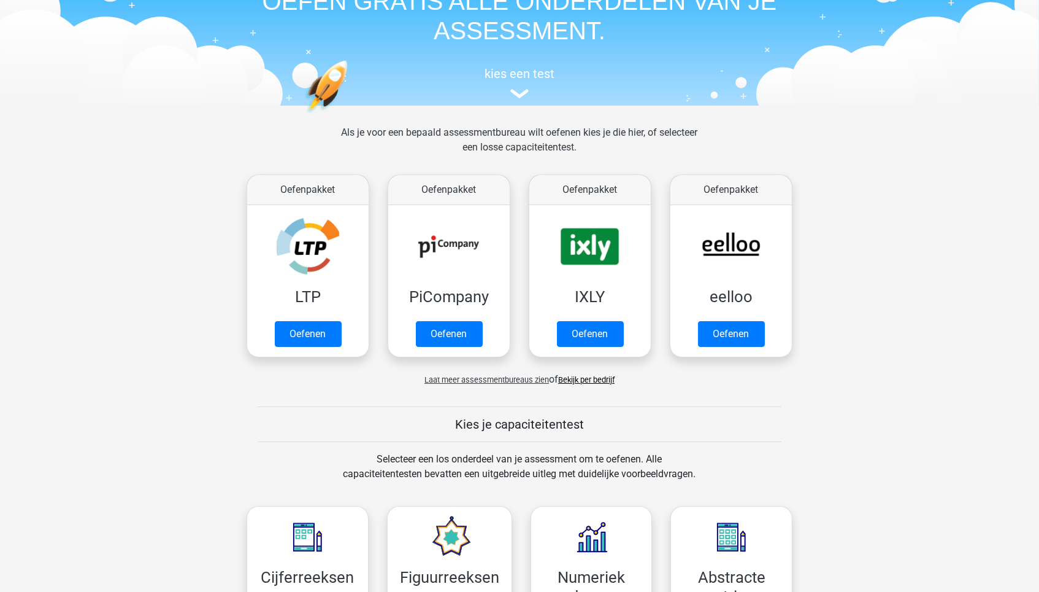
scroll to position [0, 0]
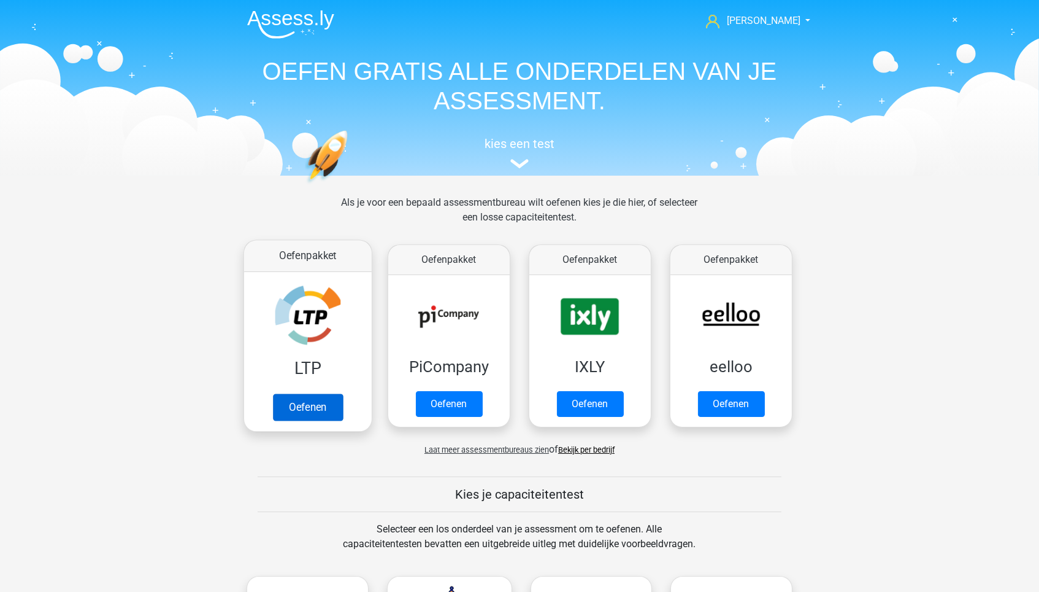
click at [304, 417] on link "Oefenen" at bounding box center [308, 406] width 70 height 27
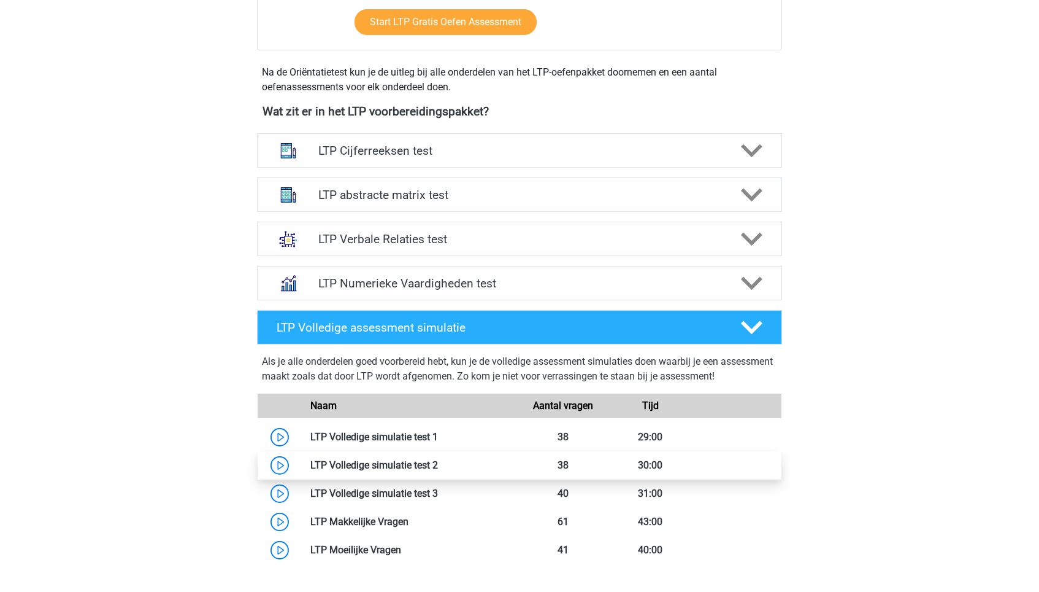
scroll to position [375, 0]
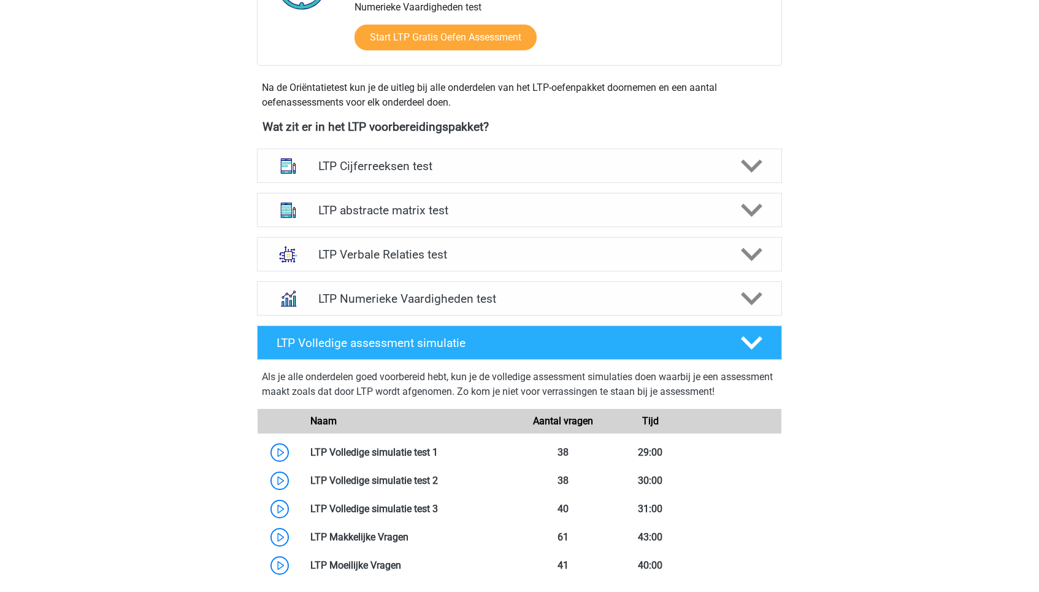
click at [486, 232] on div "LTP Verbale Relaties test Bij het oplossen van Analogieën moet je een relatie t…" at bounding box center [519, 254] width 573 height 44
click at [490, 247] on h4 "LTP Verbale Relaties test" at bounding box center [519, 254] width 402 height 14
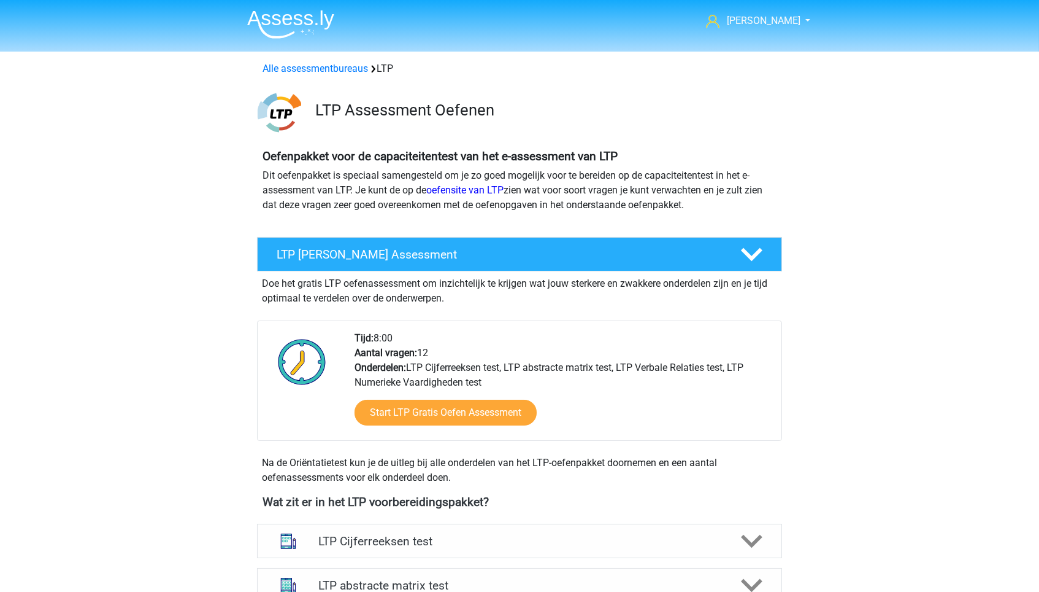
scroll to position [0, 0]
click at [283, 20] on img at bounding box center [290, 24] width 87 height 29
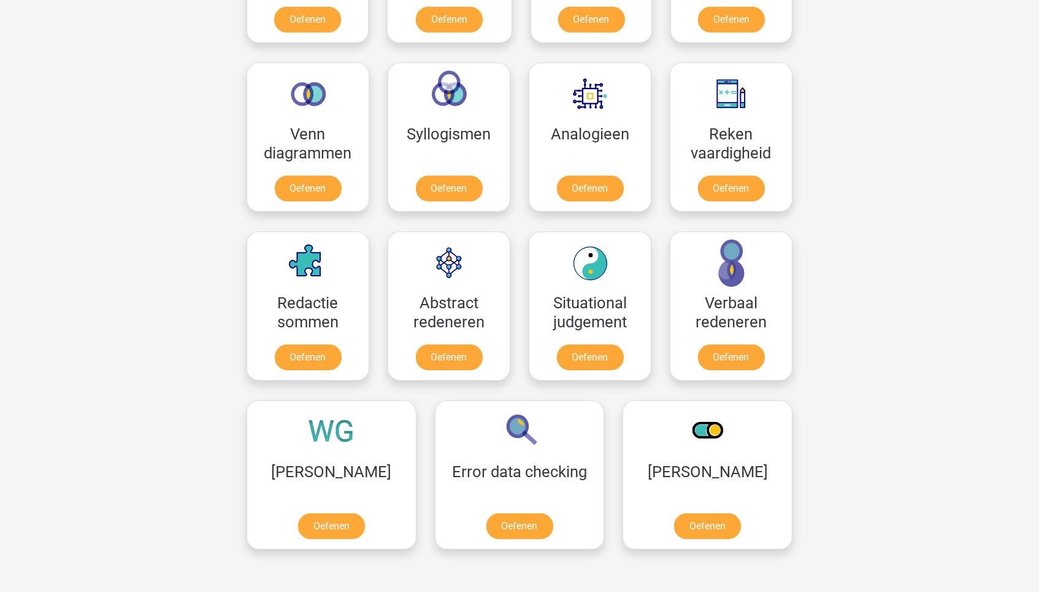
scroll to position [684, 0]
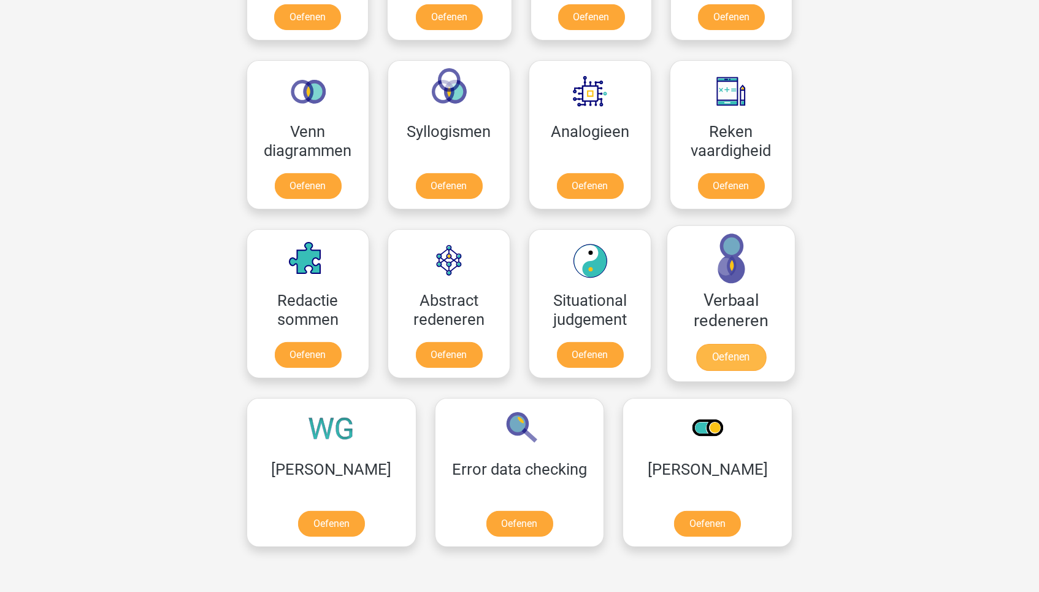
click at [754, 362] on link "Oefenen" at bounding box center [731, 357] width 70 height 27
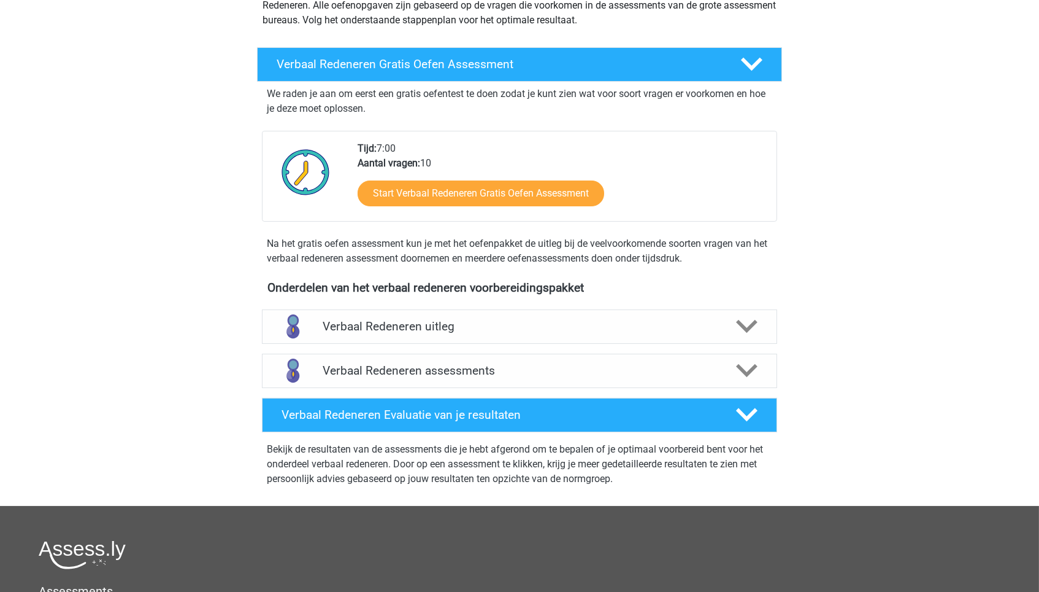
scroll to position [179, 0]
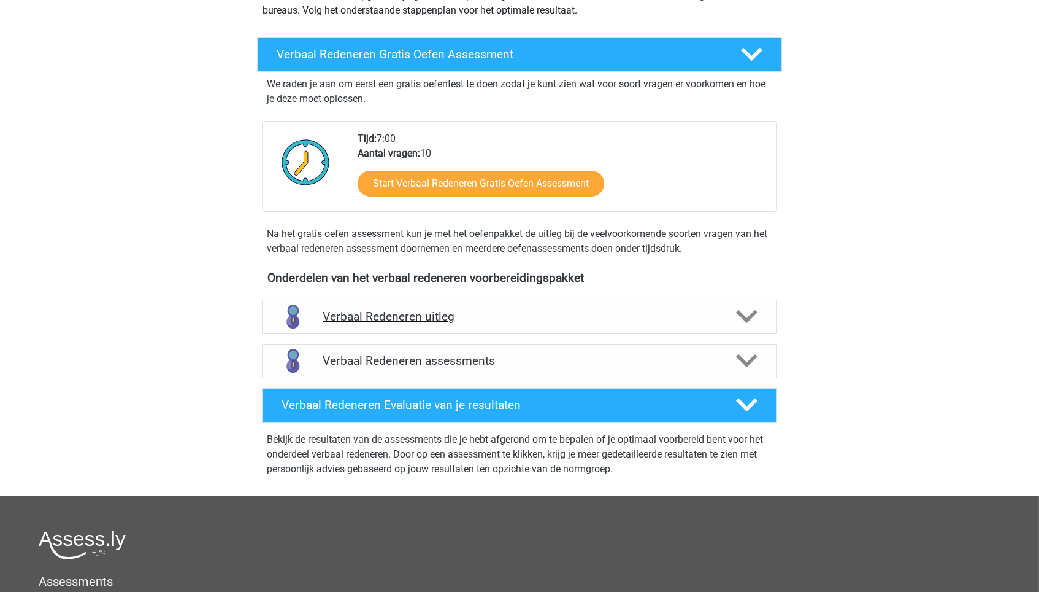
click at [754, 322] on icon at bounding box center [746, 316] width 21 height 21
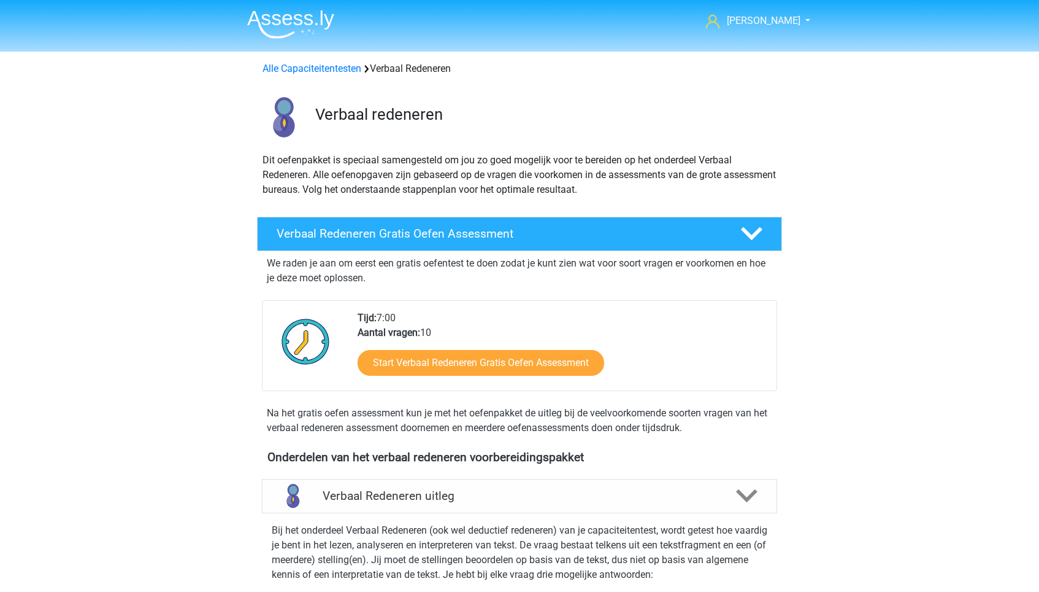
scroll to position [0, 0]
click at [304, 18] on img at bounding box center [290, 24] width 87 height 29
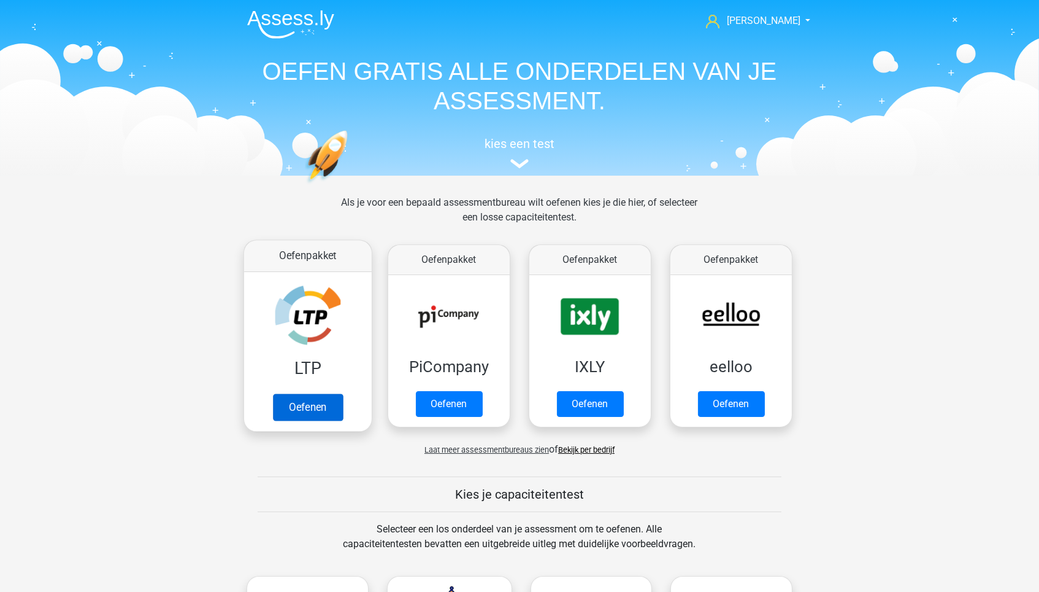
click at [310, 403] on link "Oefenen" at bounding box center [308, 406] width 70 height 27
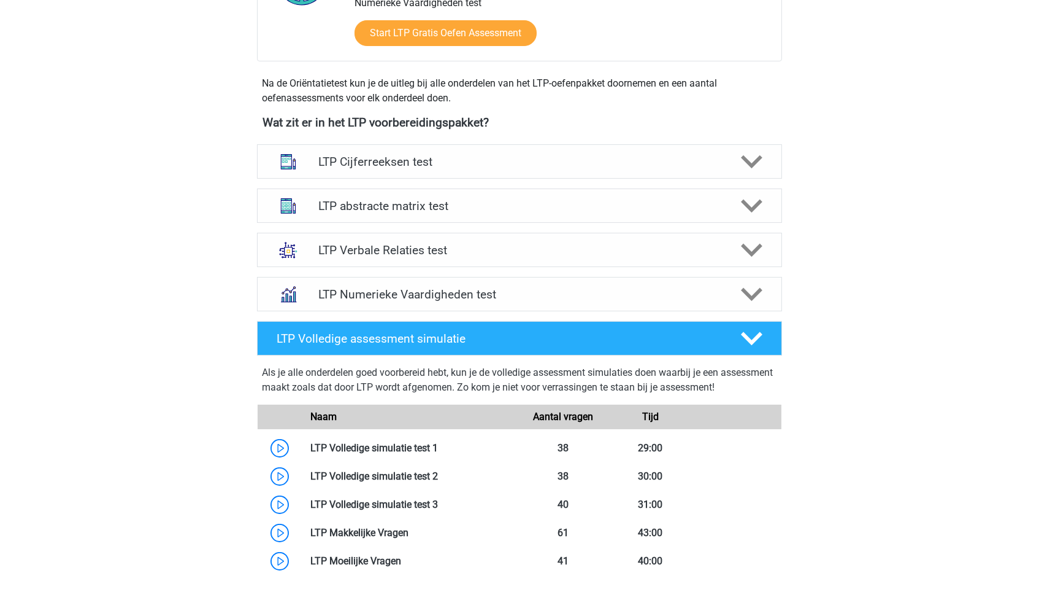
scroll to position [406, 0]
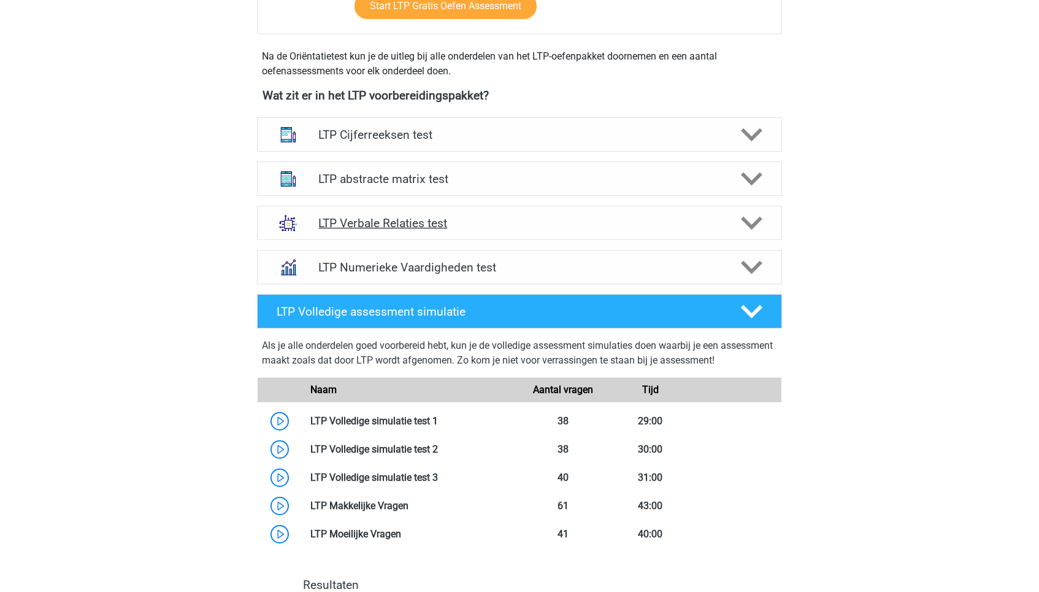
click at [561, 207] on div "LTP Verbale Relaties test" at bounding box center [519, 223] width 525 height 34
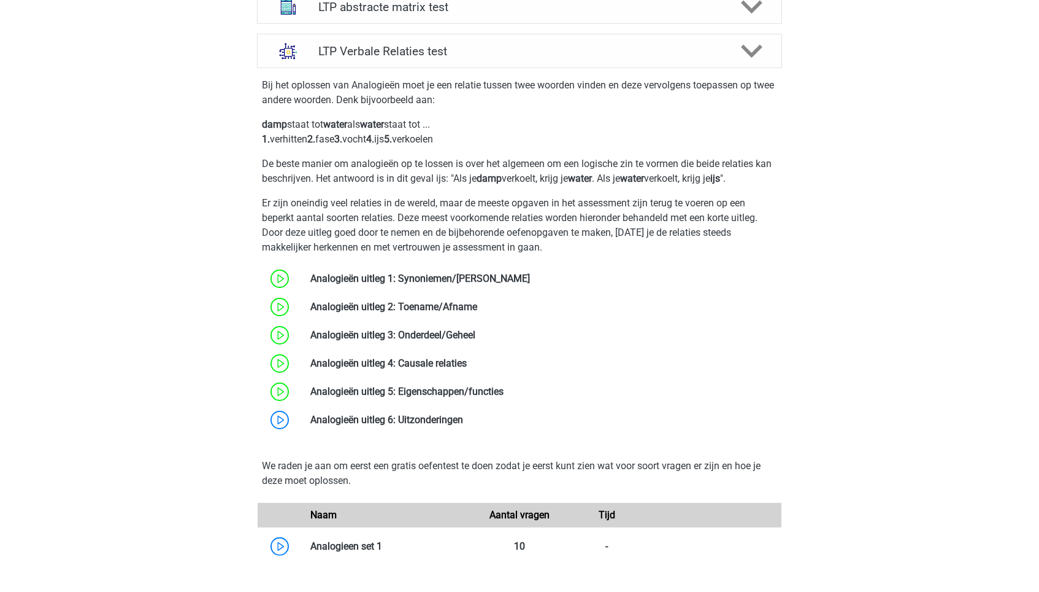
scroll to position [595, 0]
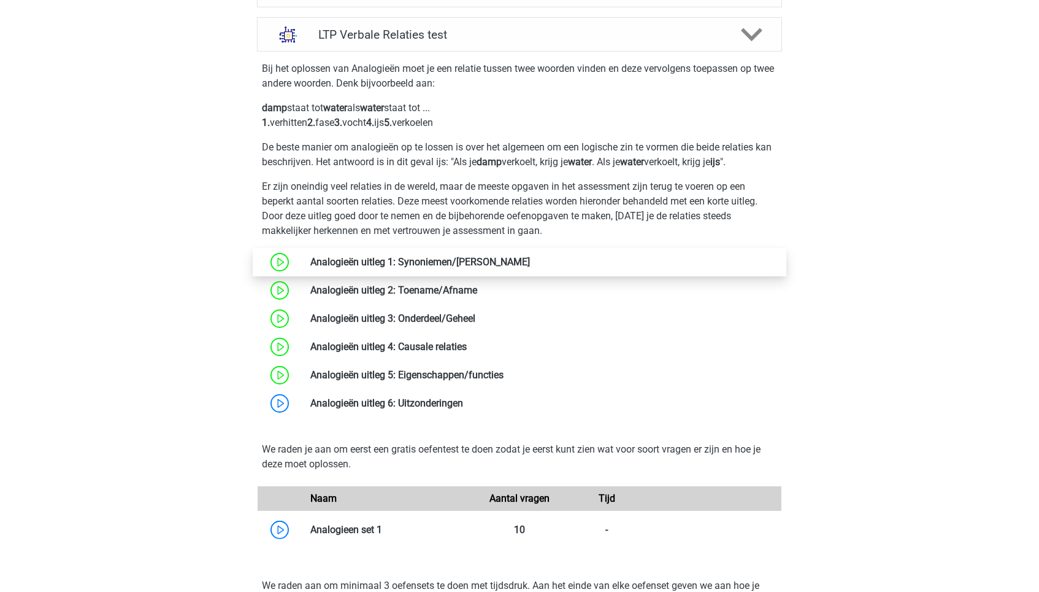
click at [530, 266] on link at bounding box center [530, 262] width 0 height 12
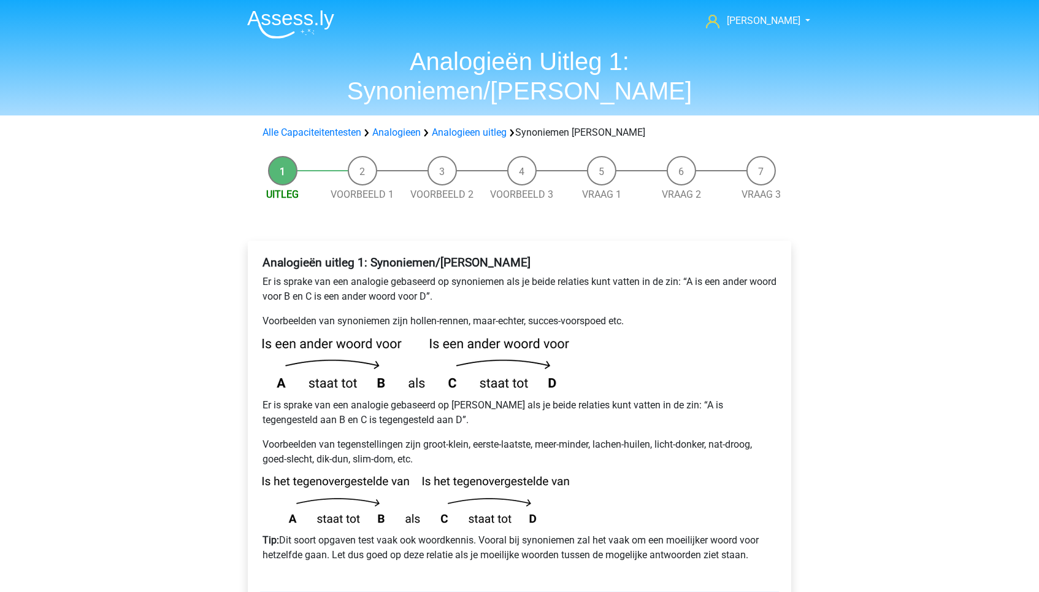
scroll to position [60, 0]
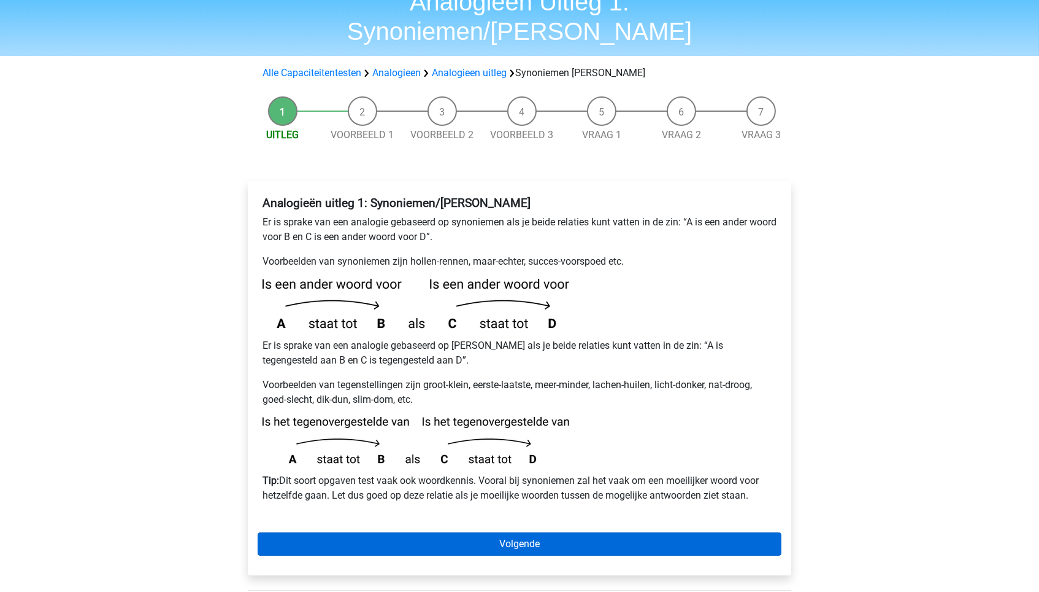
click at [522, 532] on link "Volgende" at bounding box center [520, 543] width 524 height 23
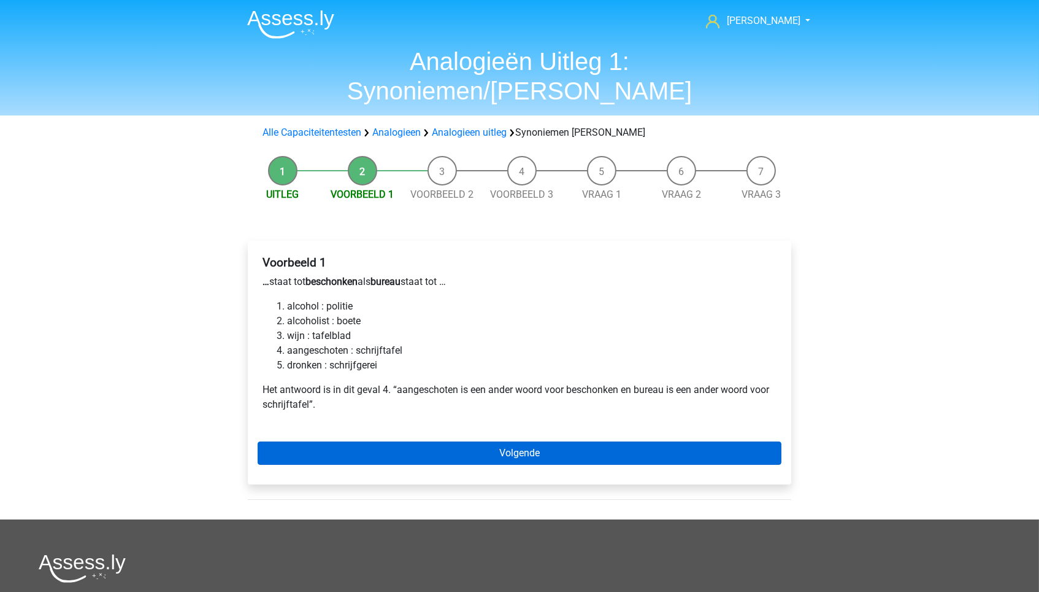
click at [528, 441] on link "Volgende" at bounding box center [520, 452] width 524 height 23
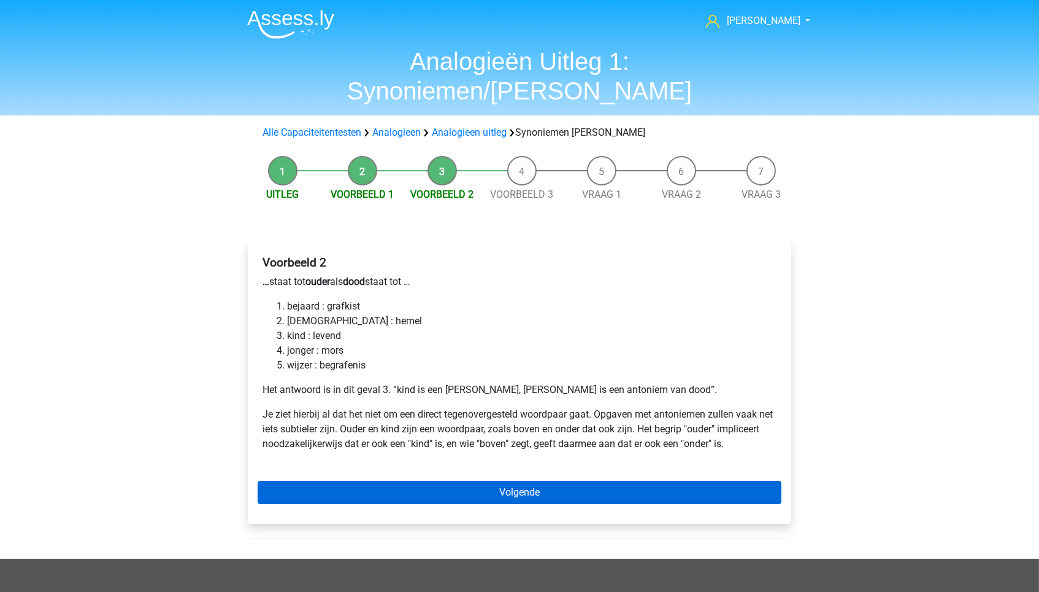
click at [539, 480] on link "Volgende" at bounding box center [520, 491] width 524 height 23
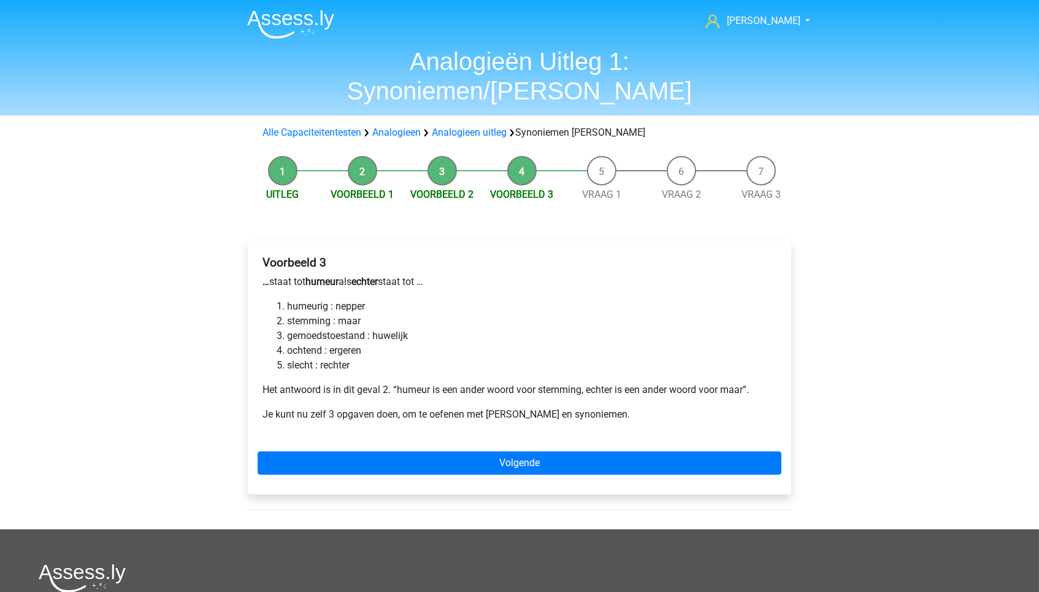
click at [536, 451] on link "Volgende" at bounding box center [520, 462] width 524 height 23
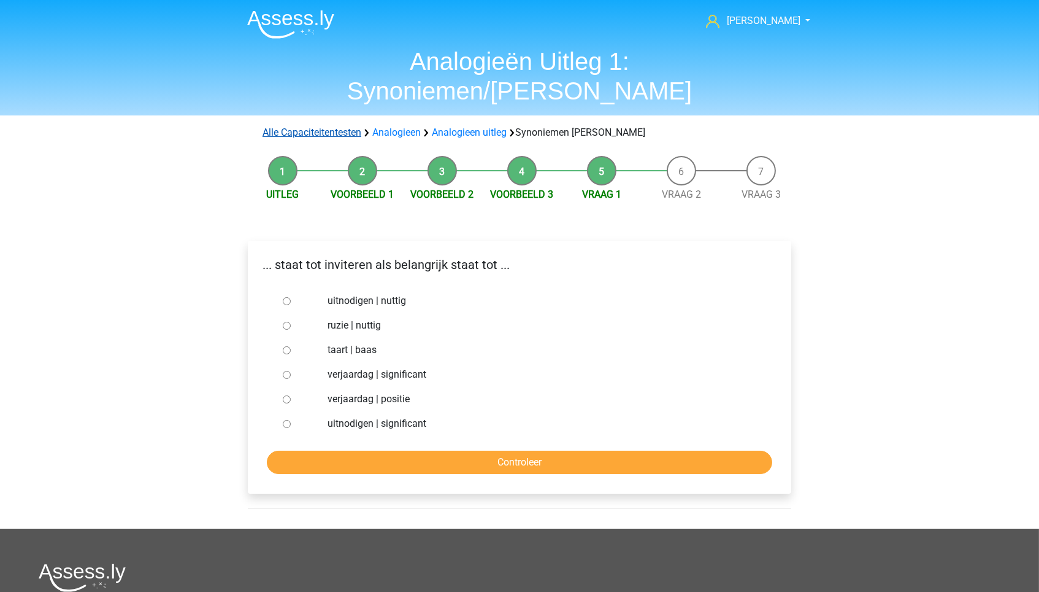
click at [334, 126] on link "Alle Capaciteitentesten" at bounding box center [312, 132] width 99 height 12
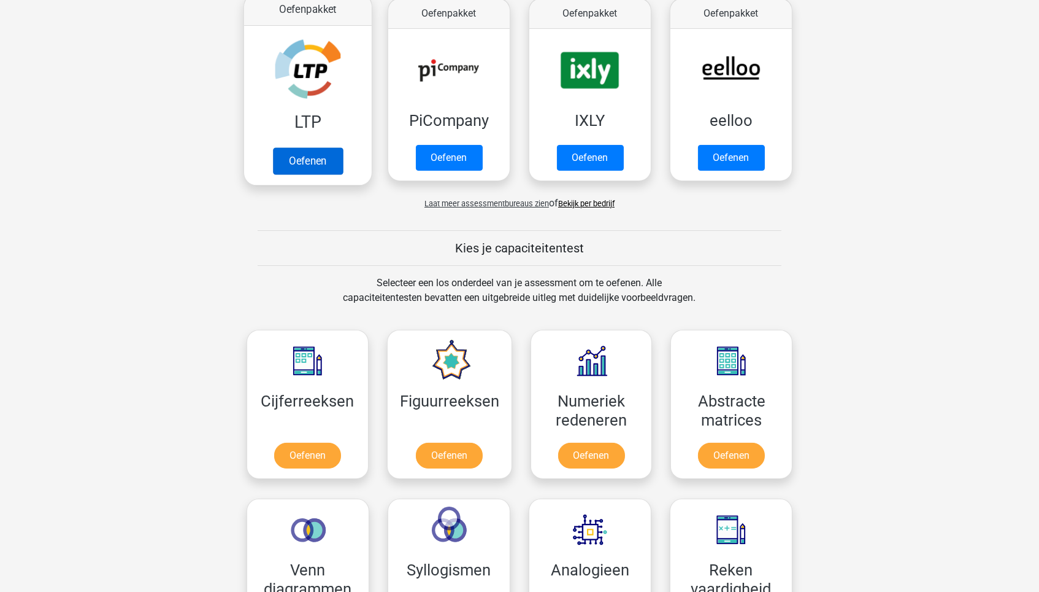
scroll to position [218, 0]
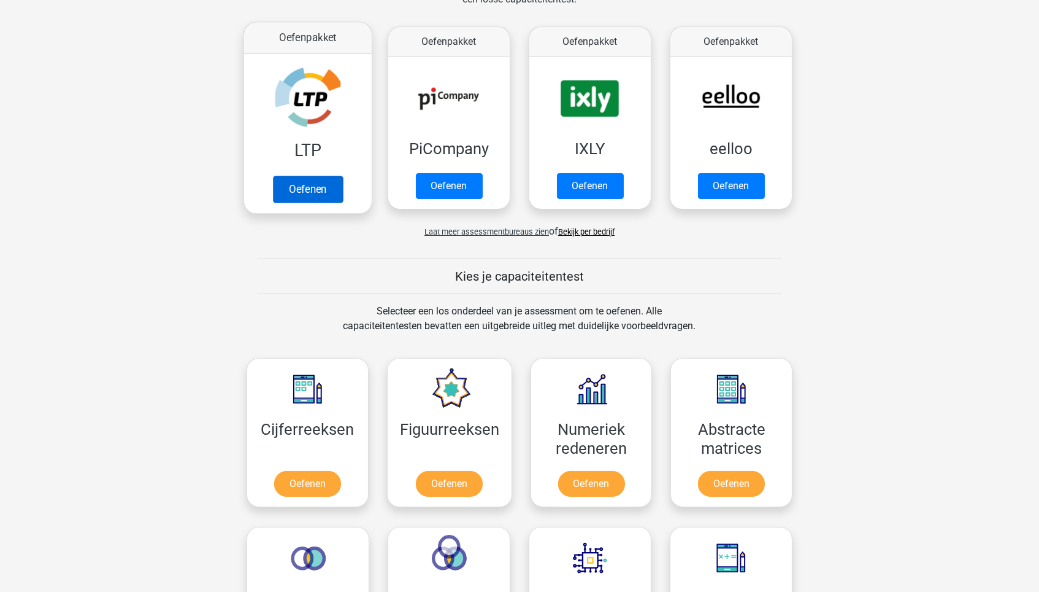
click at [306, 175] on link "Oefenen" at bounding box center [308, 188] width 70 height 27
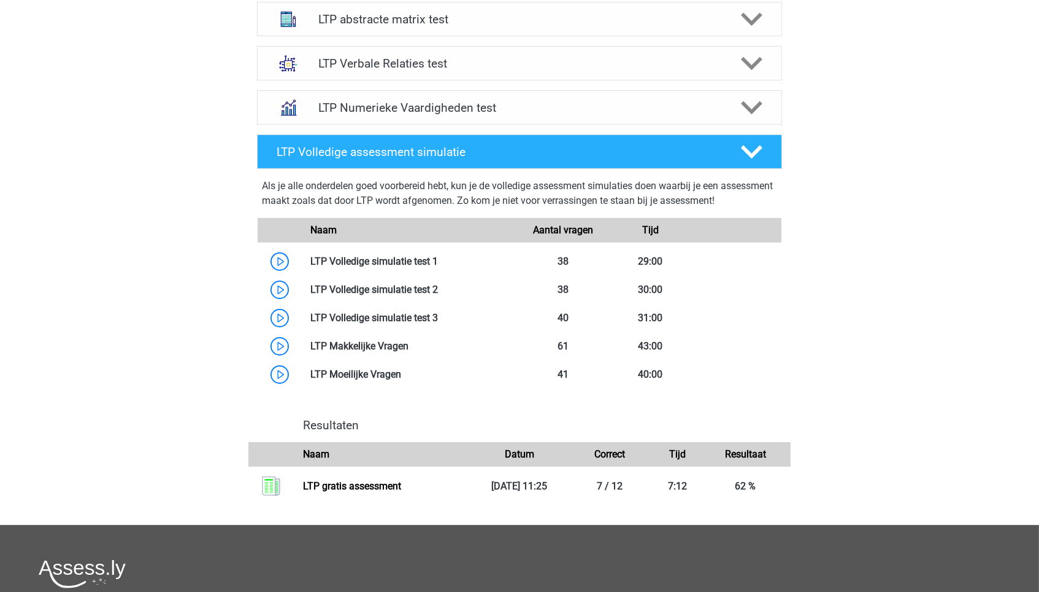
scroll to position [568, 0]
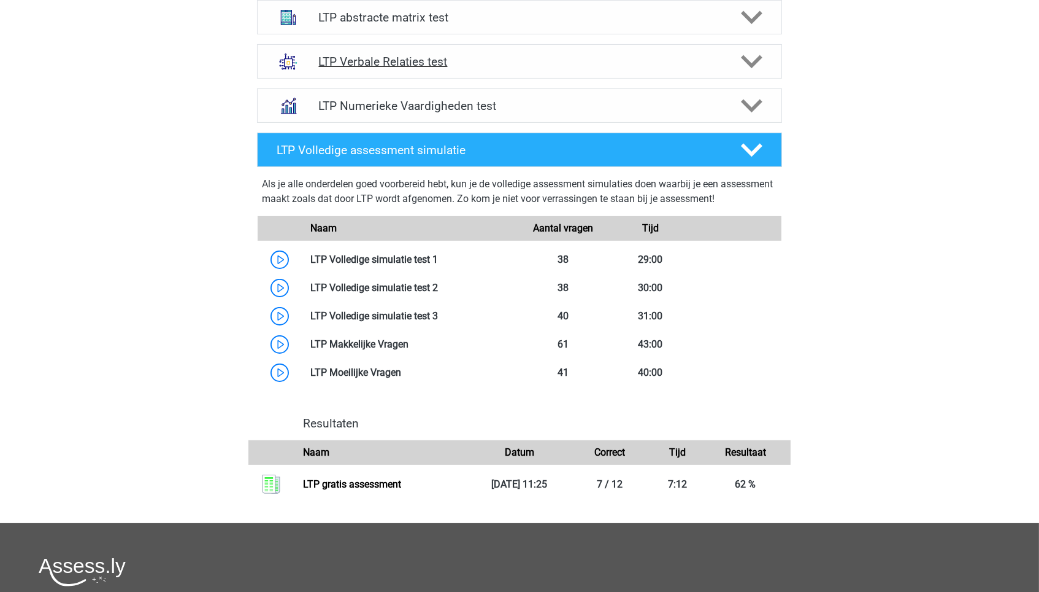
click at [411, 55] on h4 "LTP Verbale Relaties test" at bounding box center [519, 62] width 402 height 14
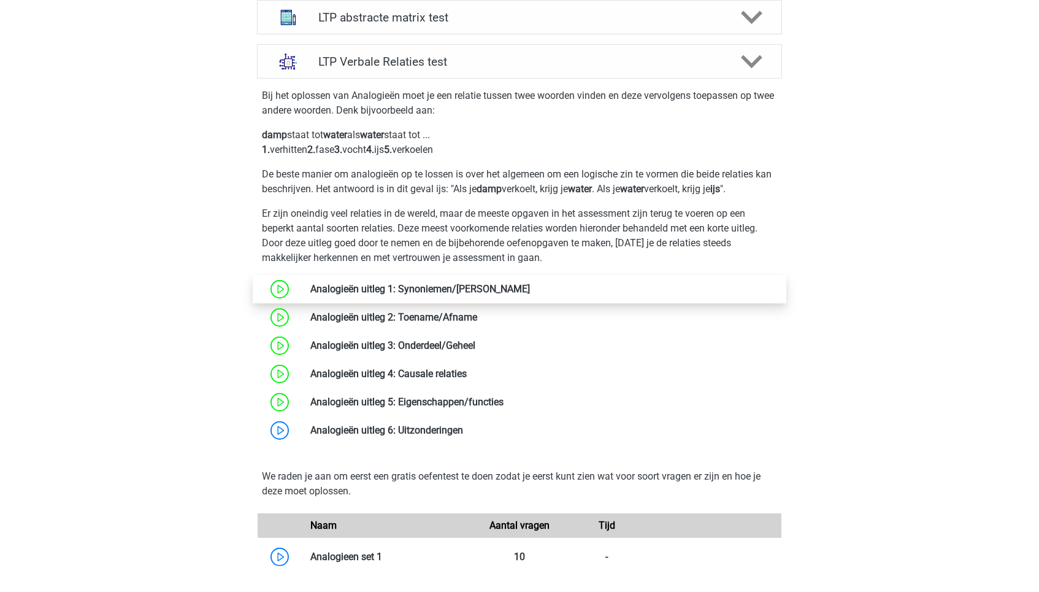
scroll to position [592, 0]
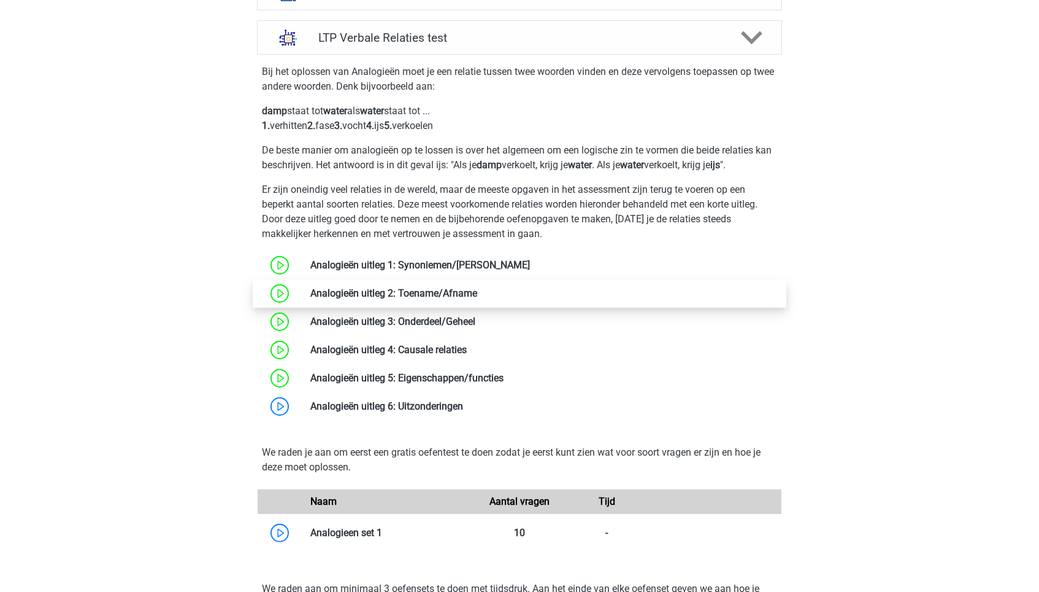
click at [477, 299] on link at bounding box center [477, 293] width 0 height 12
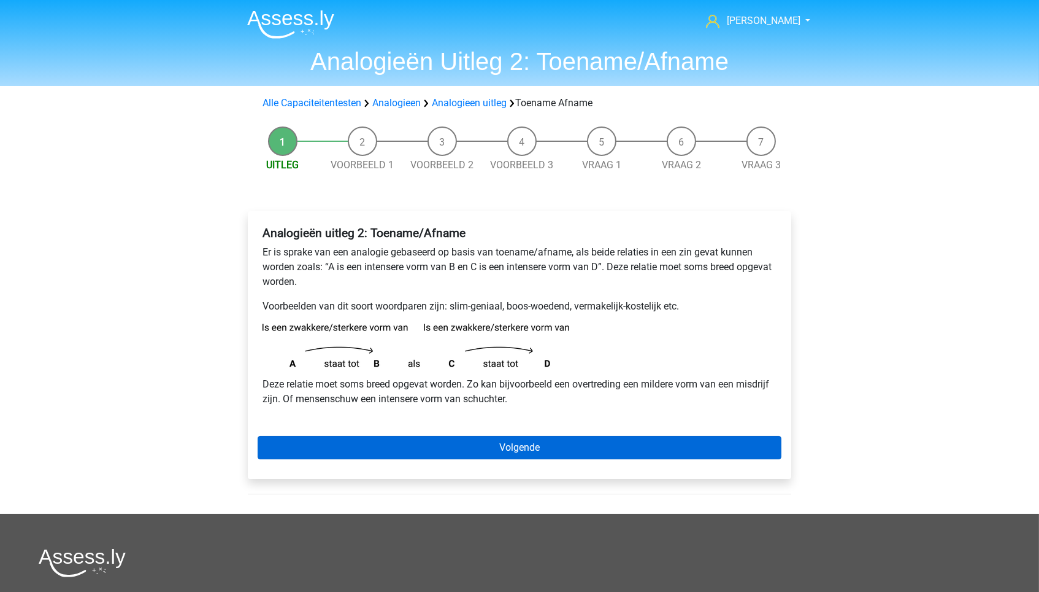
click at [488, 448] on link "Volgende" at bounding box center [520, 447] width 524 height 23
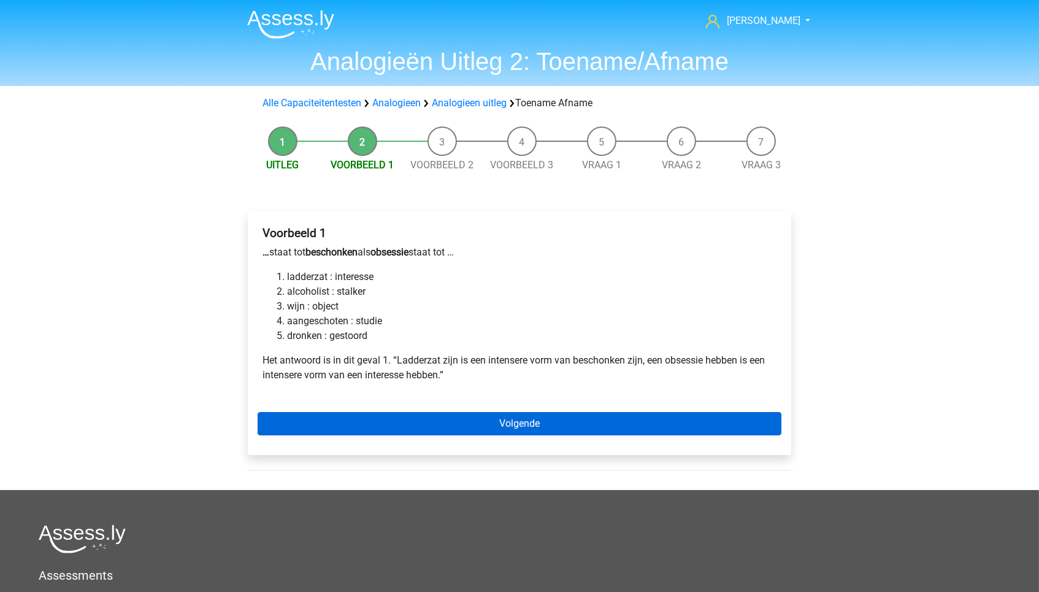
click at [523, 428] on link "Volgende" at bounding box center [520, 423] width 524 height 23
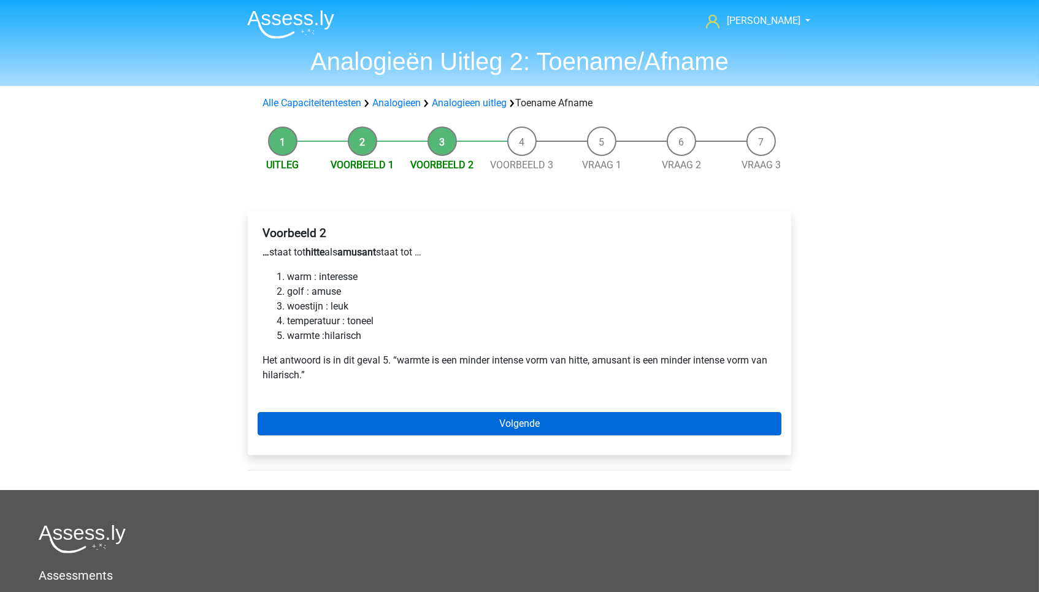
click at [523, 415] on link "Volgende" at bounding box center [520, 423] width 524 height 23
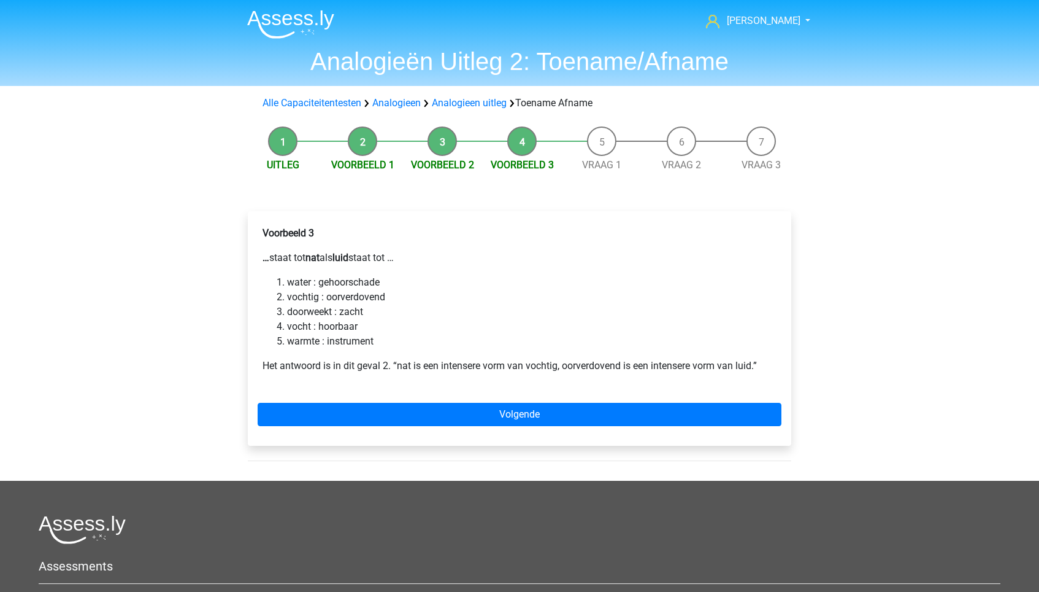
click at [525, 422] on link "Volgende" at bounding box center [520, 414] width 524 height 23
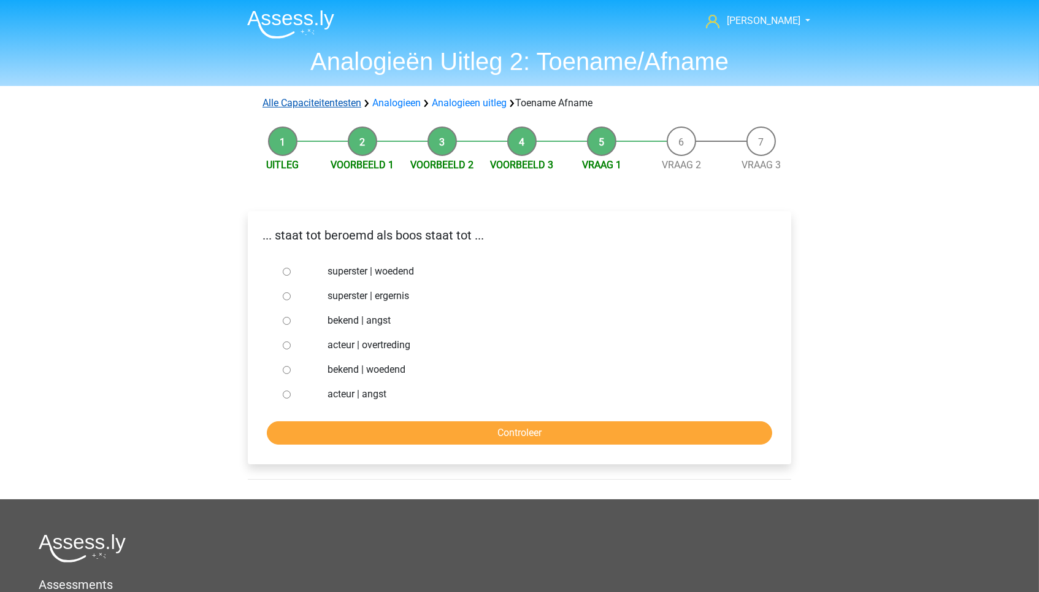
click at [326, 102] on link "Alle Capaciteitentesten" at bounding box center [312, 103] width 99 height 12
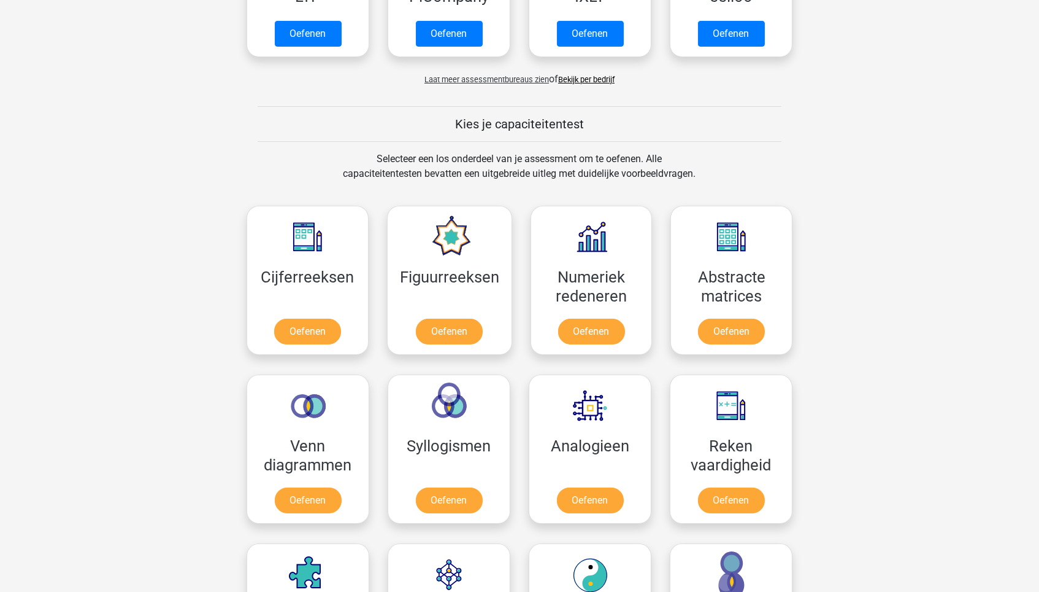
scroll to position [137, 0]
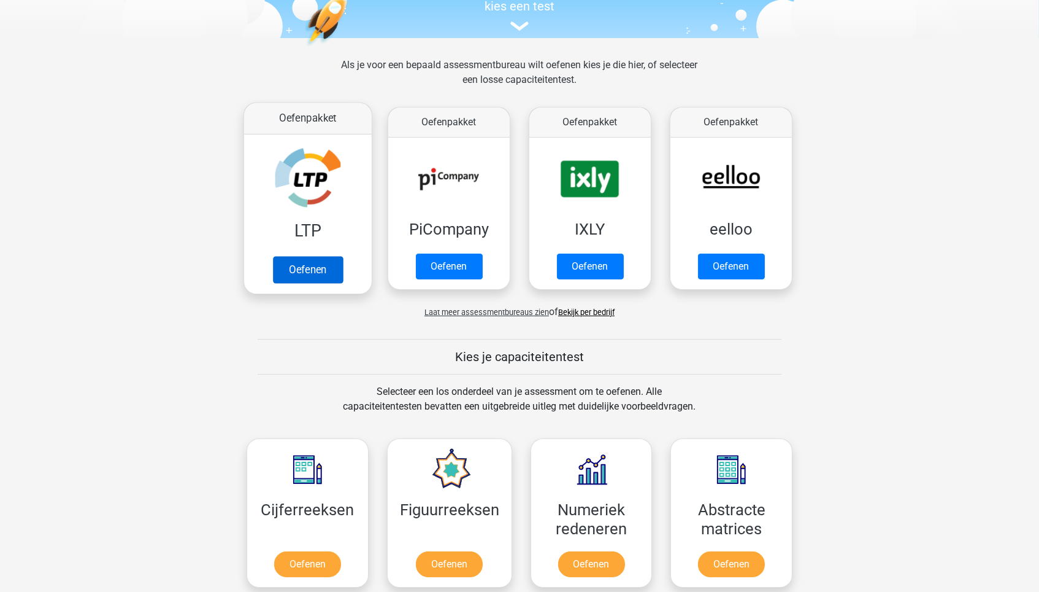
click at [333, 256] on link "Oefenen" at bounding box center [308, 269] width 70 height 27
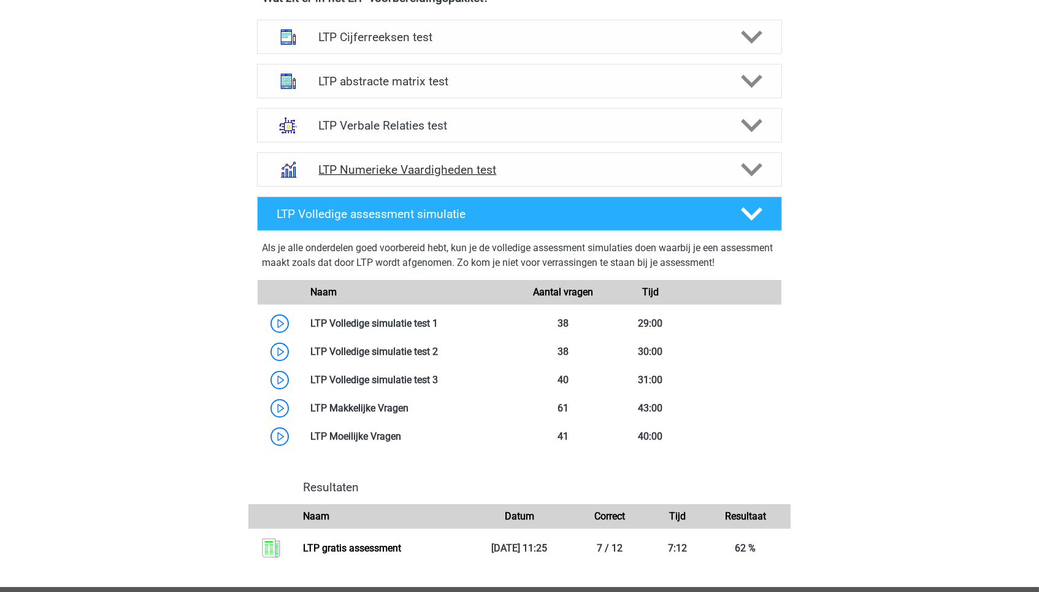
scroll to position [503, 0]
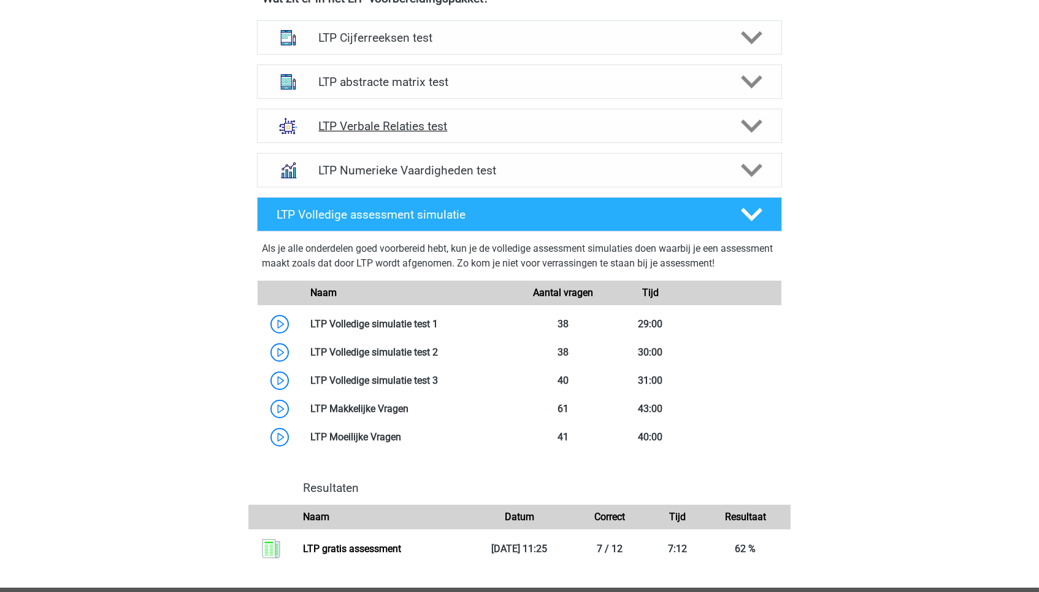
click at [391, 120] on h4 "LTP Verbale Relaties test" at bounding box center [519, 126] width 402 height 14
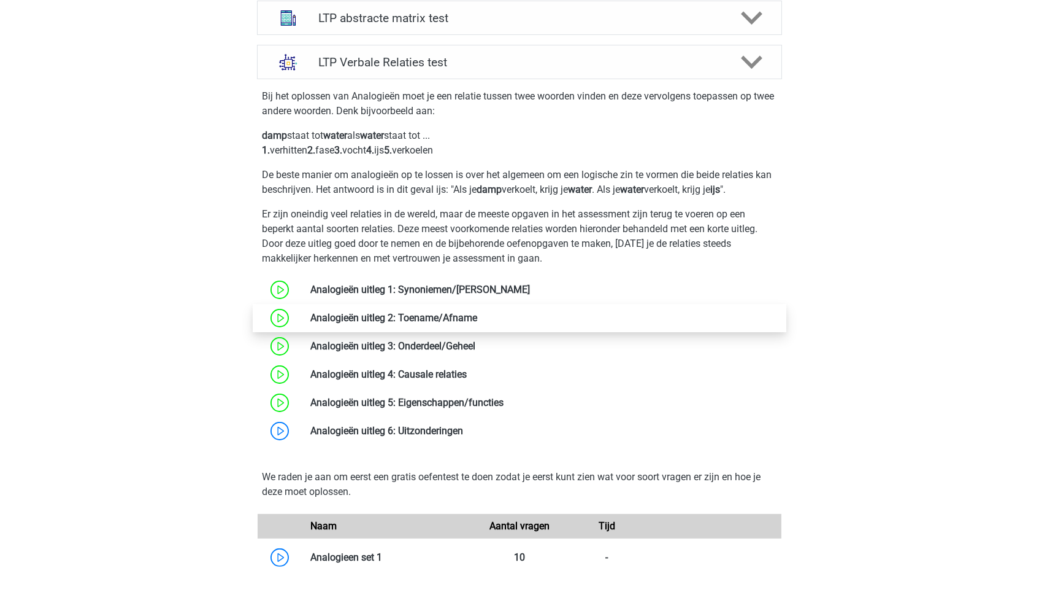
scroll to position [584, 0]
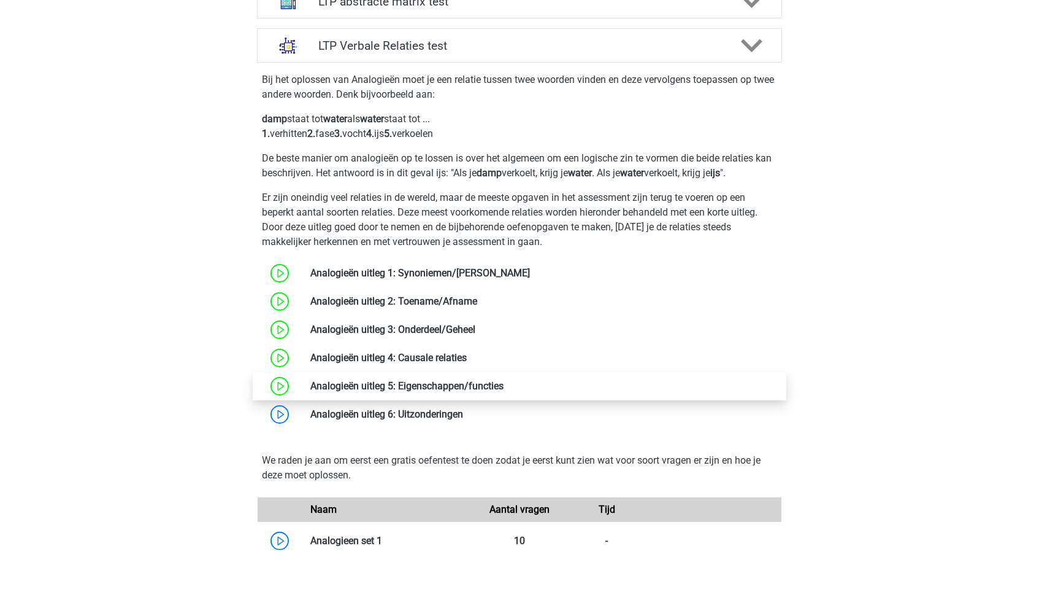
click at [504, 391] on link at bounding box center [504, 386] width 0 height 12
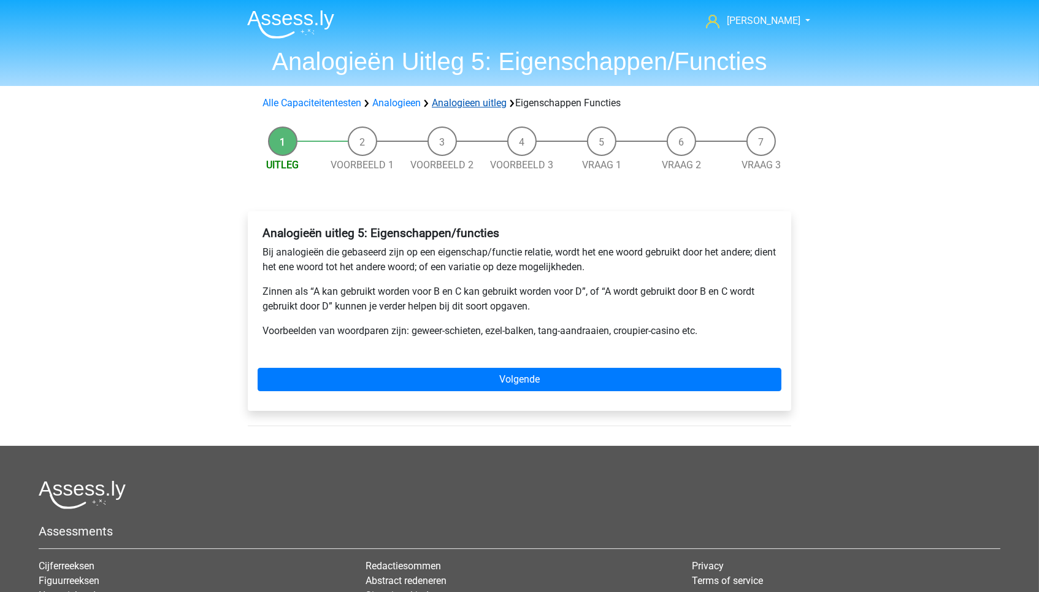
click at [439, 104] on link "Analogieen uitleg" at bounding box center [469, 103] width 75 height 12
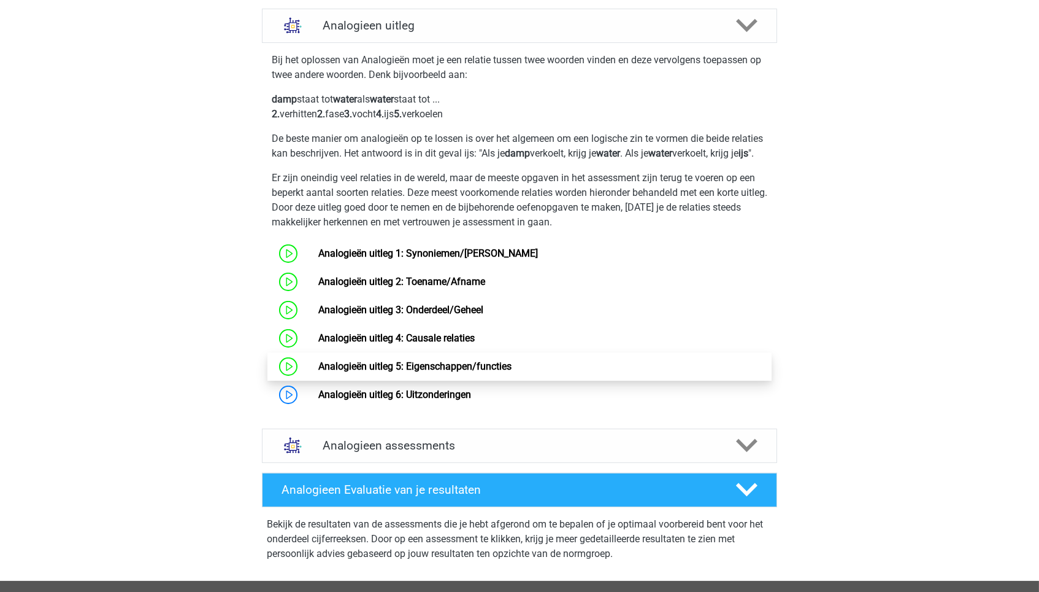
scroll to position [456, 0]
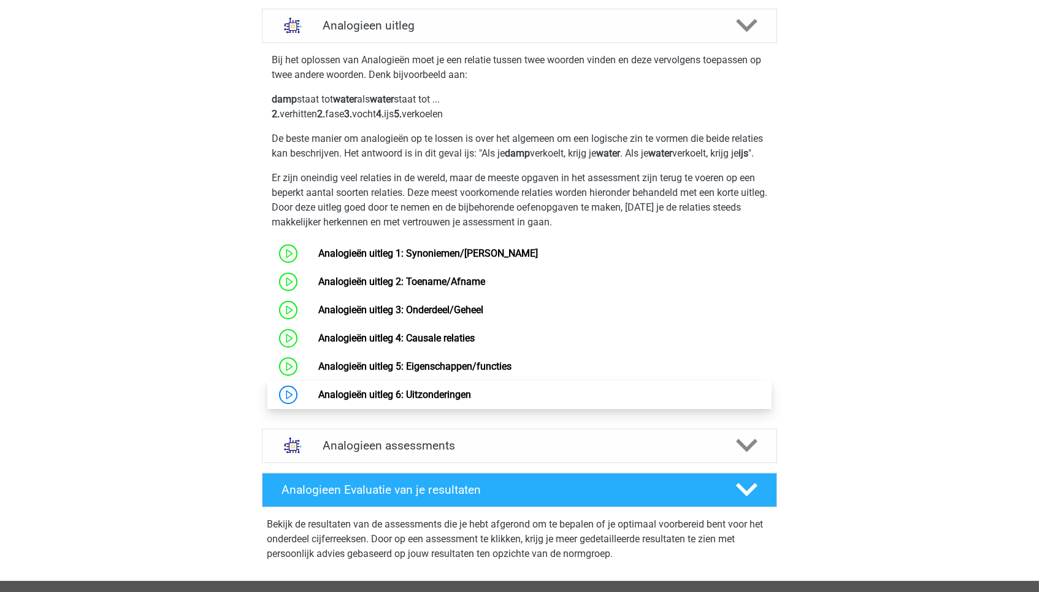
click at [430, 399] on link "Analogieën uitleg 6: Uitzonderingen" at bounding box center [394, 394] width 153 height 12
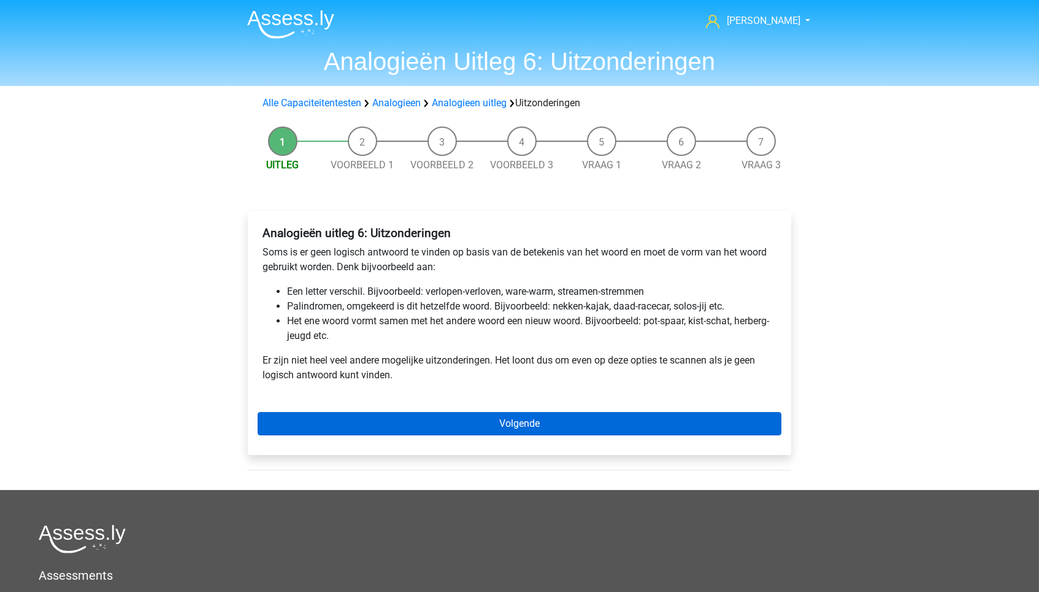
click at [439, 418] on link "Volgende" at bounding box center [520, 423] width 524 height 23
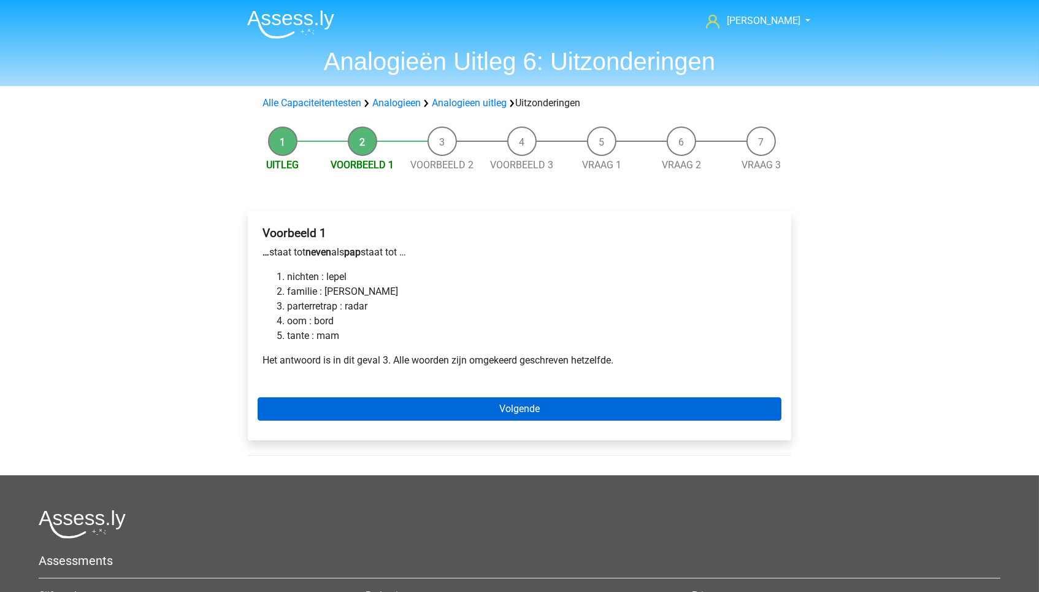
click at [422, 398] on link "Volgende" at bounding box center [520, 408] width 524 height 23
click at [534, 399] on link "Volgende" at bounding box center [520, 408] width 524 height 23
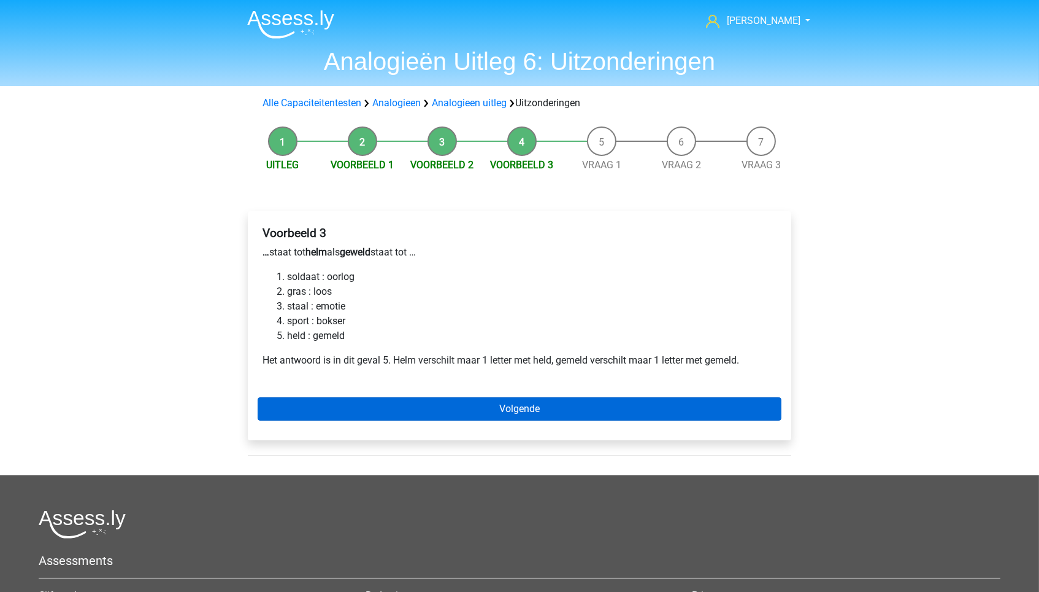
click at [541, 398] on link "Volgende" at bounding box center [520, 408] width 524 height 23
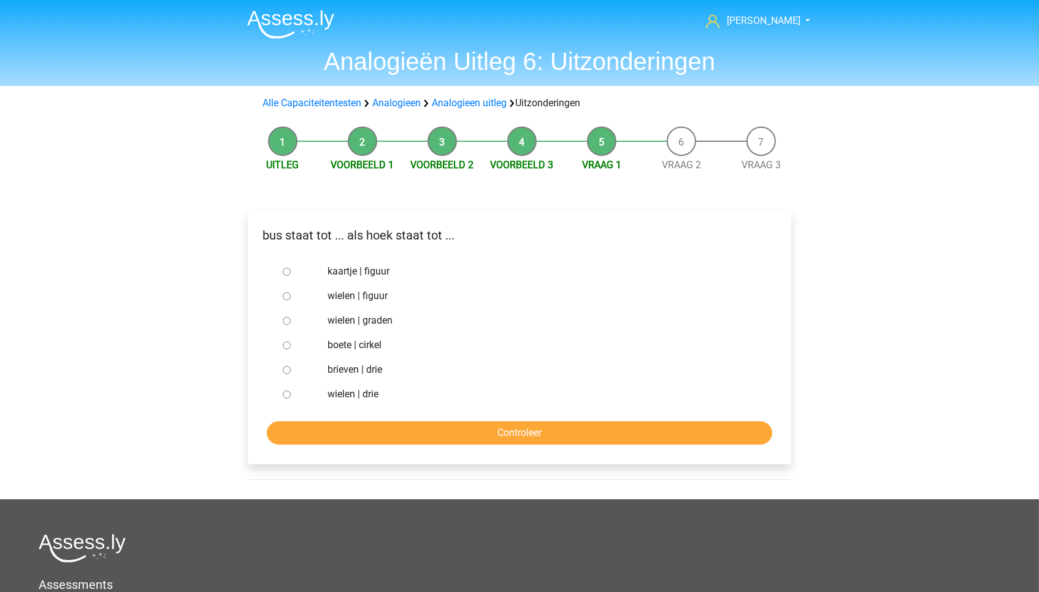
click at [372, 370] on label "brieven | drie" at bounding box center [540, 369] width 425 height 15
click at [291, 370] on input "brieven | drie" at bounding box center [287, 370] width 8 height 8
radio input "true"
click at [417, 423] on input "Controleer" at bounding box center [520, 432] width 506 height 23
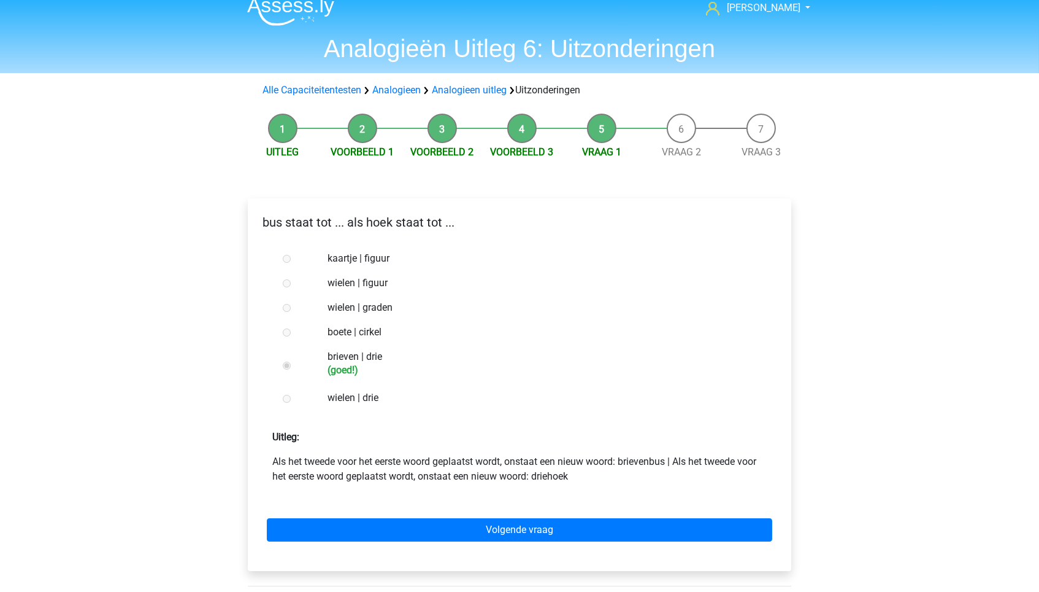
scroll to position [17, 0]
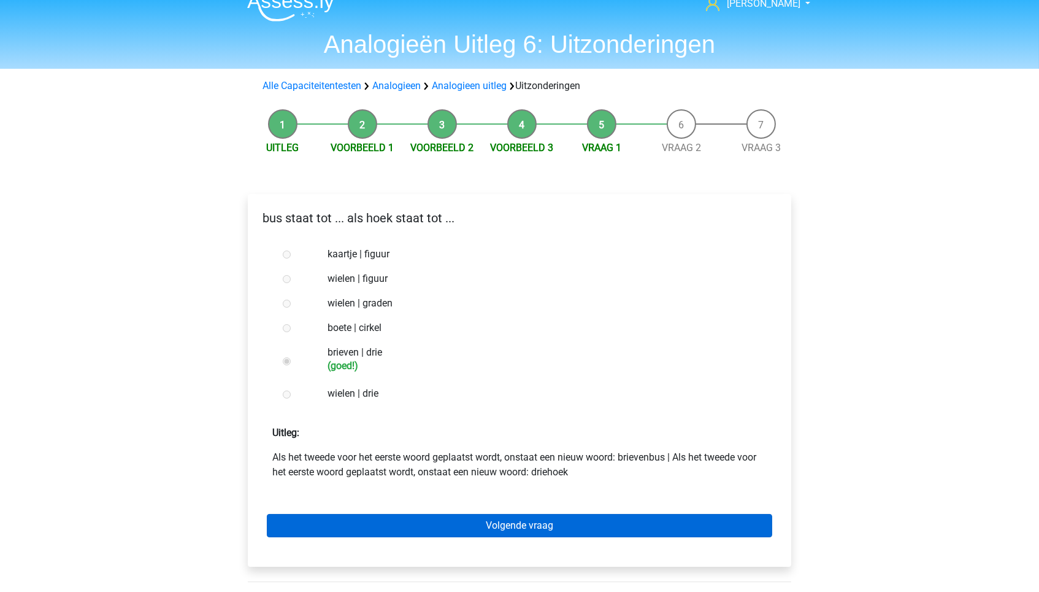
click at [474, 524] on link "Volgende vraag" at bounding box center [520, 525] width 506 height 23
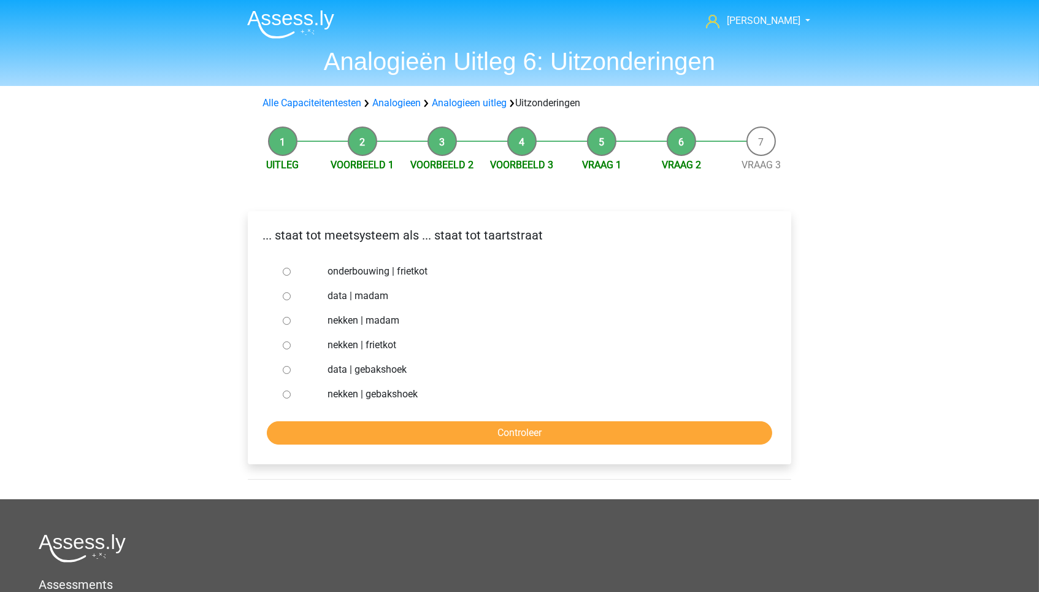
click at [330, 295] on label "data | madam" at bounding box center [540, 295] width 425 height 15
click at [291, 295] on input "data | madam" at bounding box center [287, 296] width 8 height 8
radio input "true"
click at [387, 426] on input "Controleer" at bounding box center [520, 432] width 506 height 23
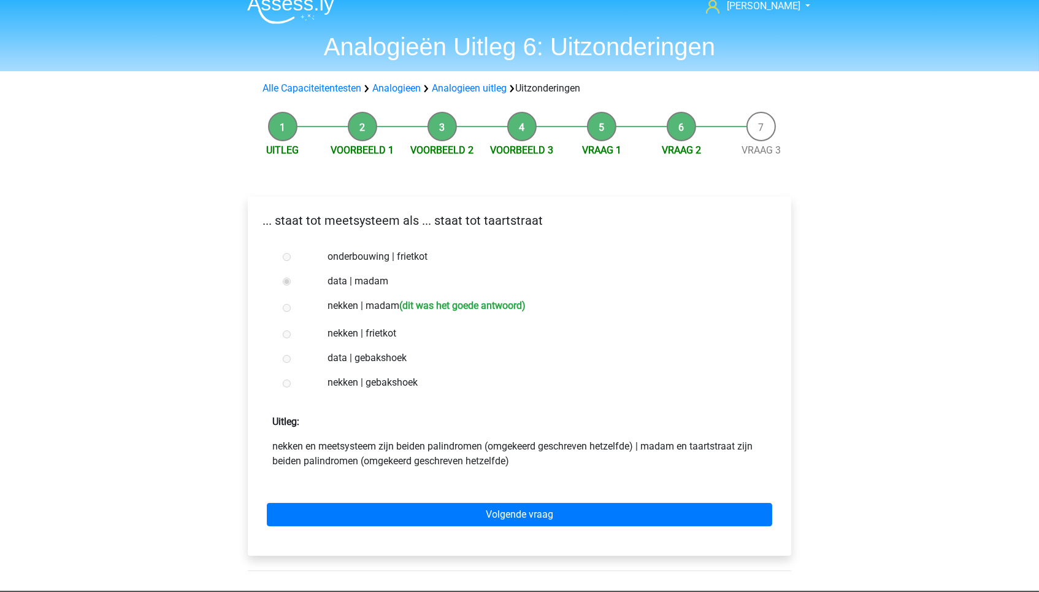
scroll to position [15, 0]
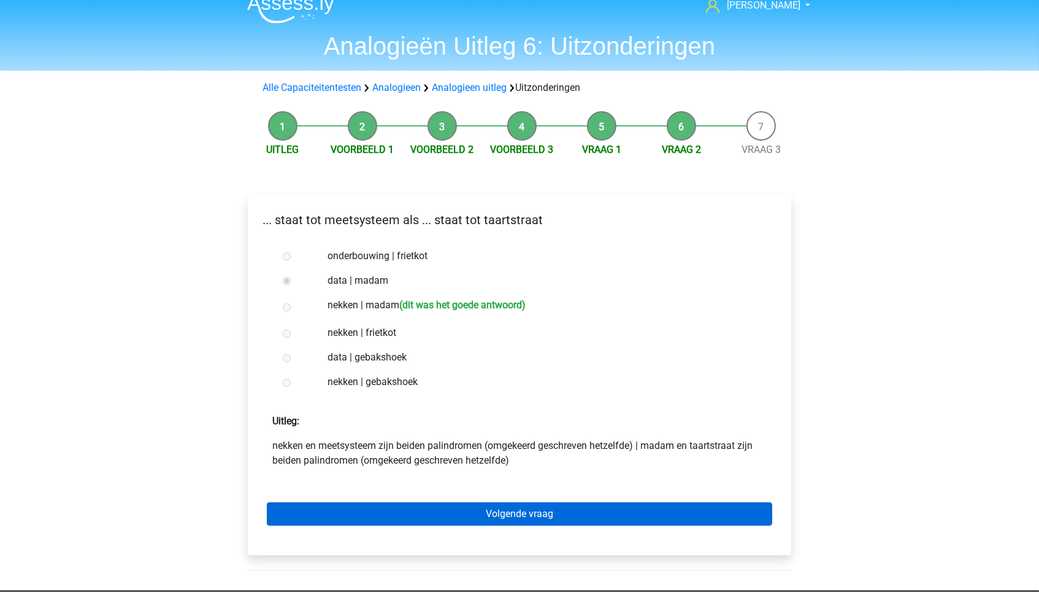
click at [434, 518] on link "Volgende vraag" at bounding box center [520, 513] width 506 height 23
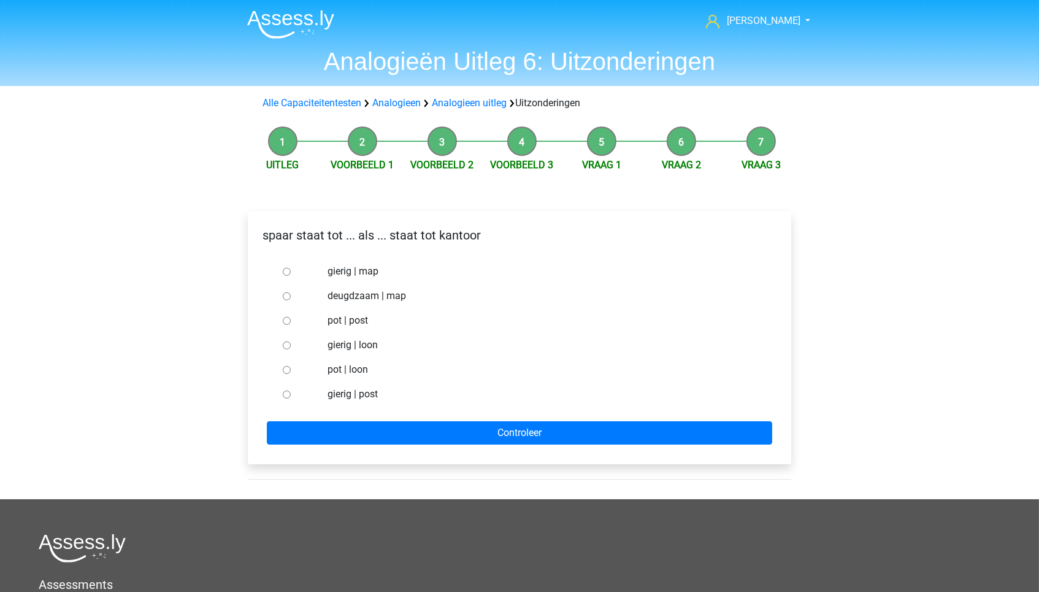
click at [342, 318] on label "pot | post" at bounding box center [540, 320] width 425 height 15
click at [291, 318] on input "pot | post" at bounding box center [287, 321] width 8 height 8
radio input "true"
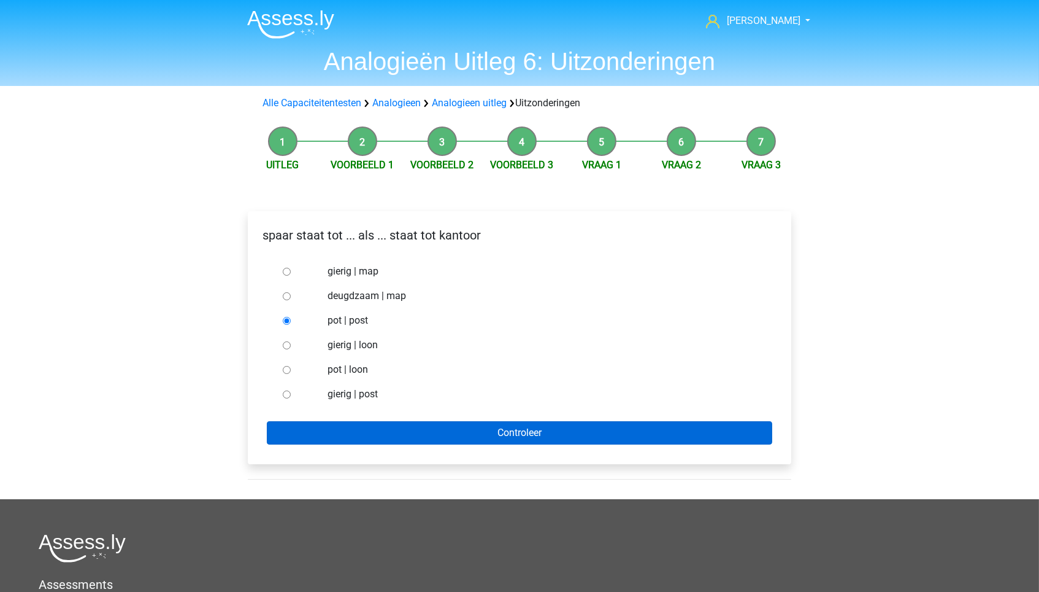
click at [444, 423] on input "Controleer" at bounding box center [520, 432] width 506 height 23
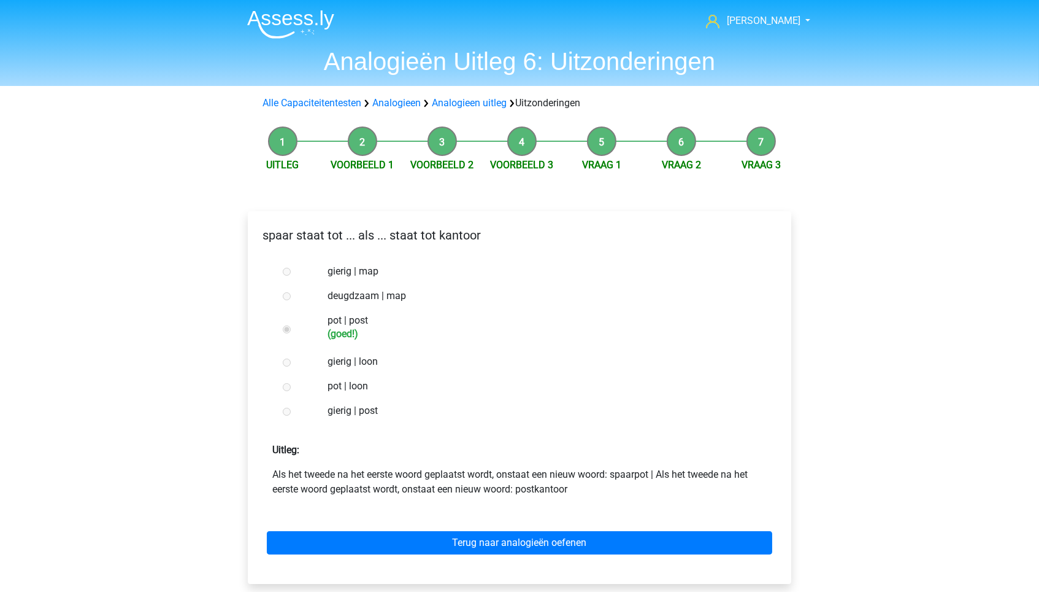
scroll to position [25, 0]
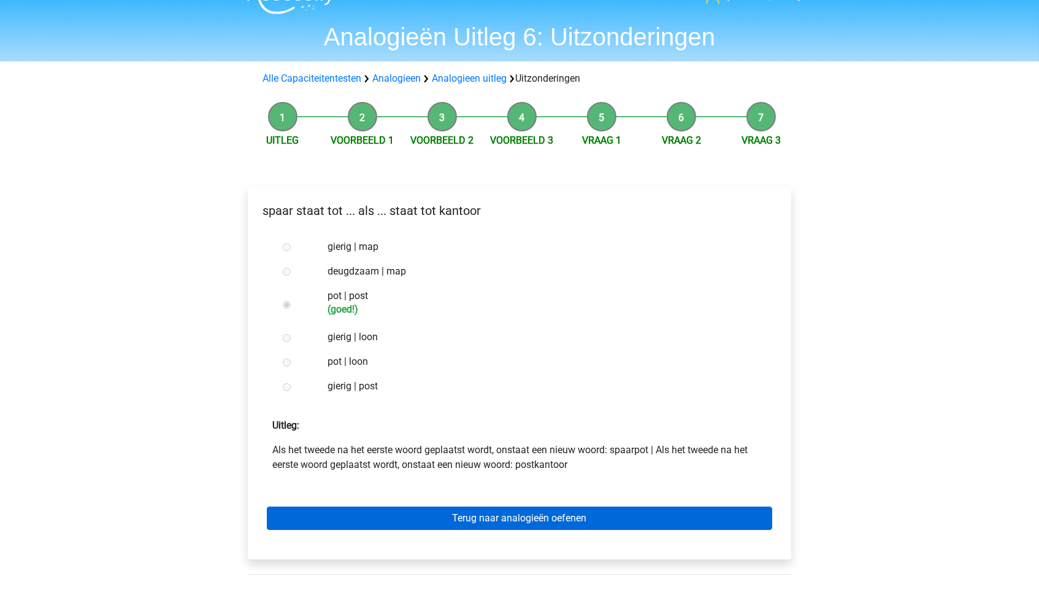
click at [519, 514] on link "Terug naar analogieën oefenen" at bounding box center [520, 517] width 506 height 23
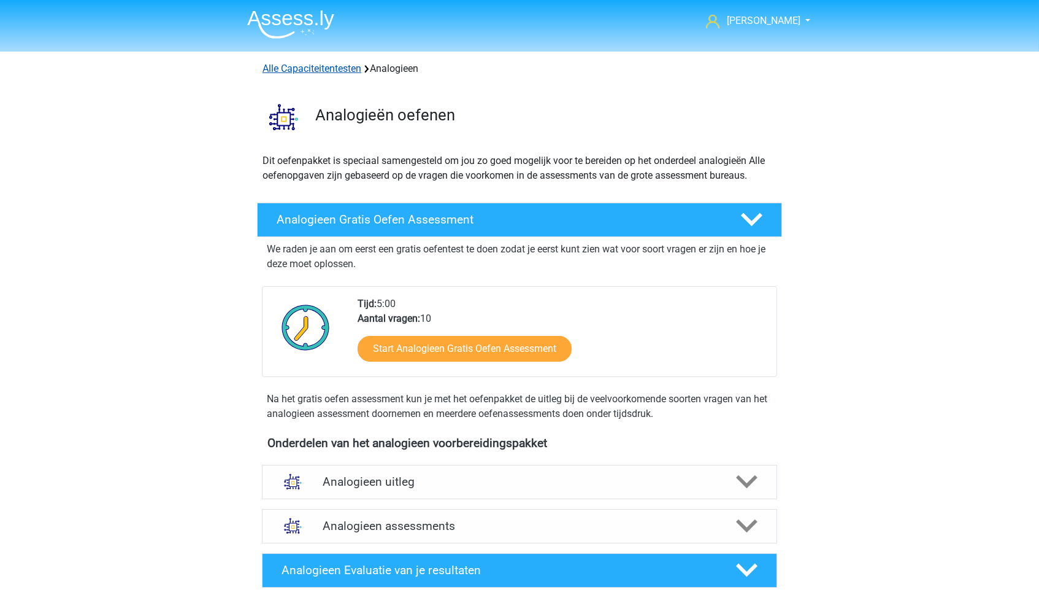
click at [350, 66] on link "Alle Capaciteitentesten" at bounding box center [312, 69] width 99 height 12
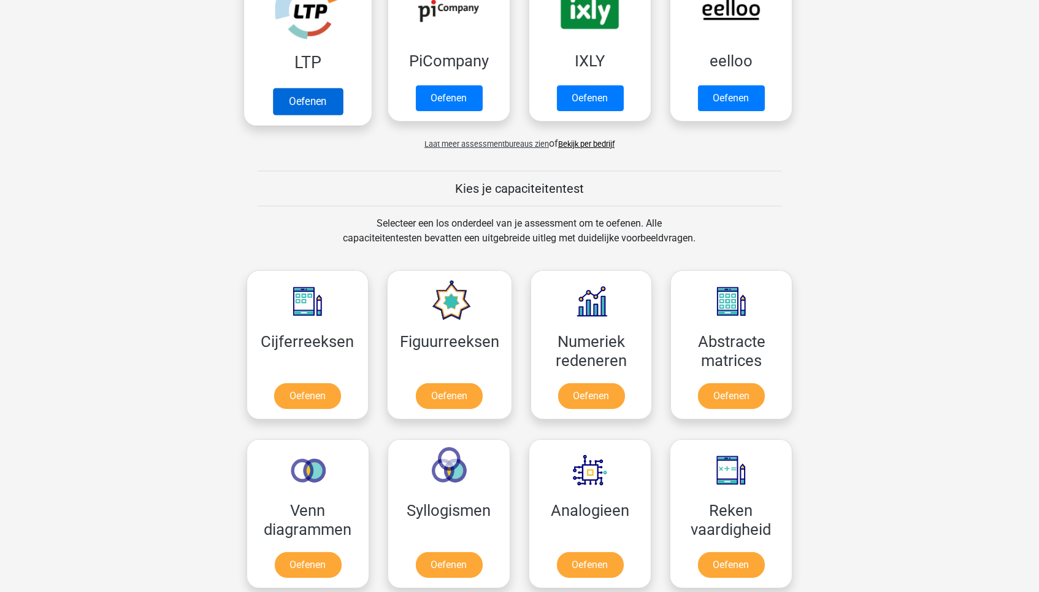
scroll to position [300, 0]
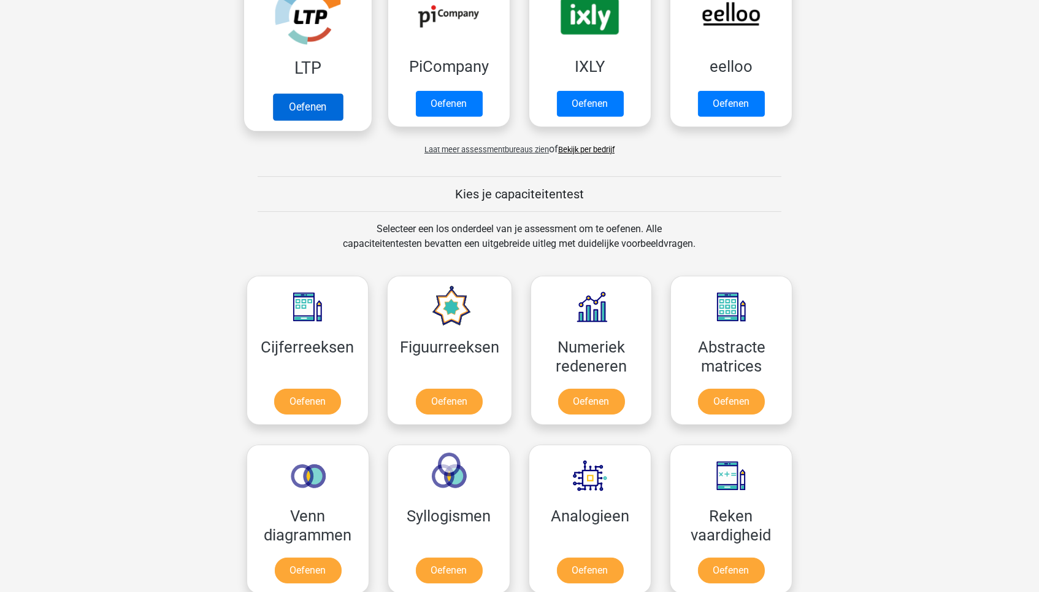
click at [317, 93] on link "Oefenen" at bounding box center [308, 106] width 70 height 27
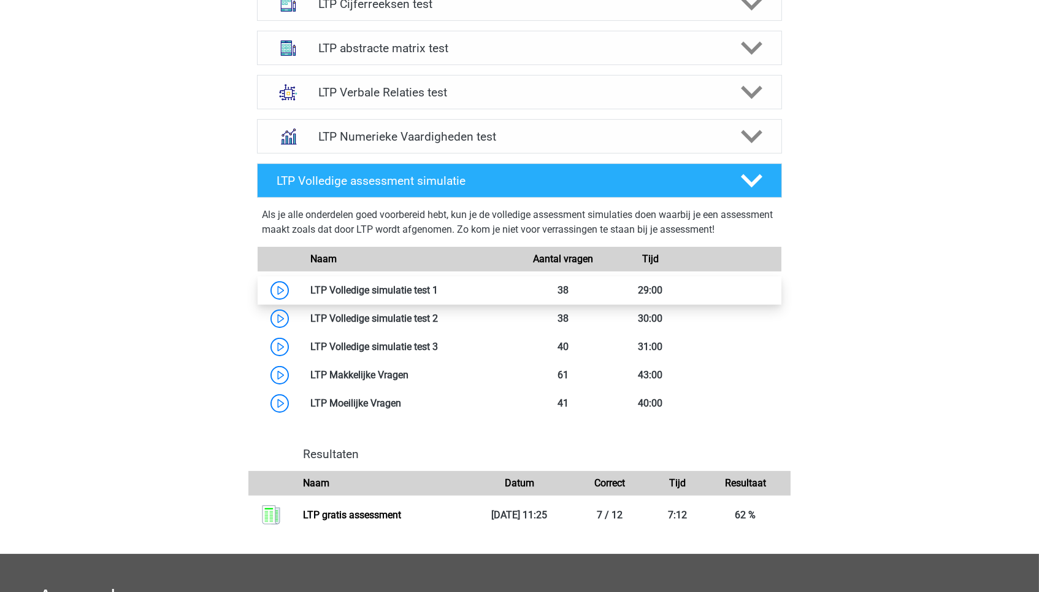
scroll to position [536, 0]
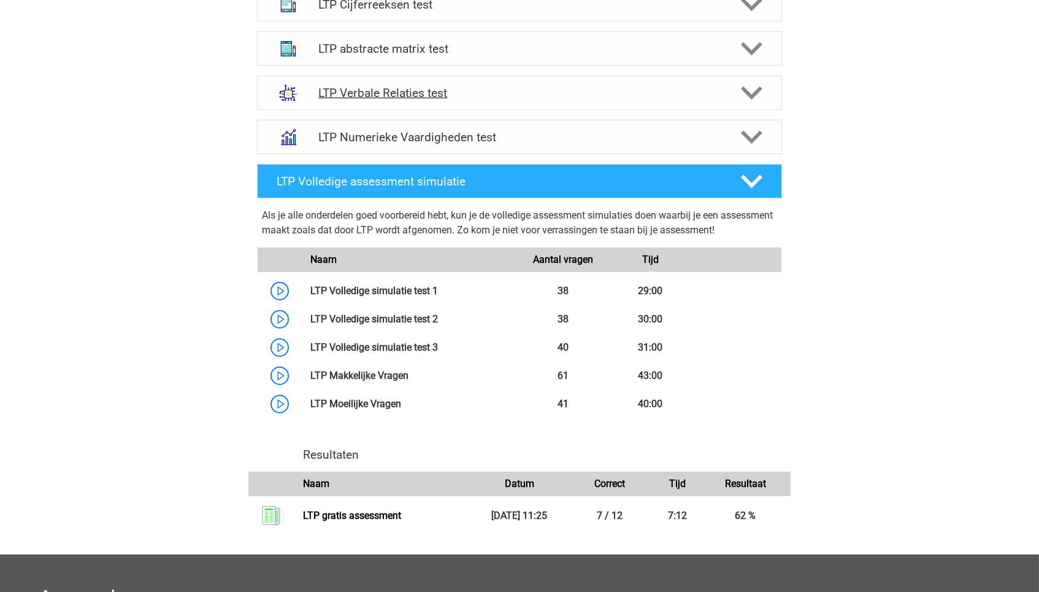
click at [431, 87] on h4 "LTP Verbale Relaties test" at bounding box center [519, 93] width 402 height 14
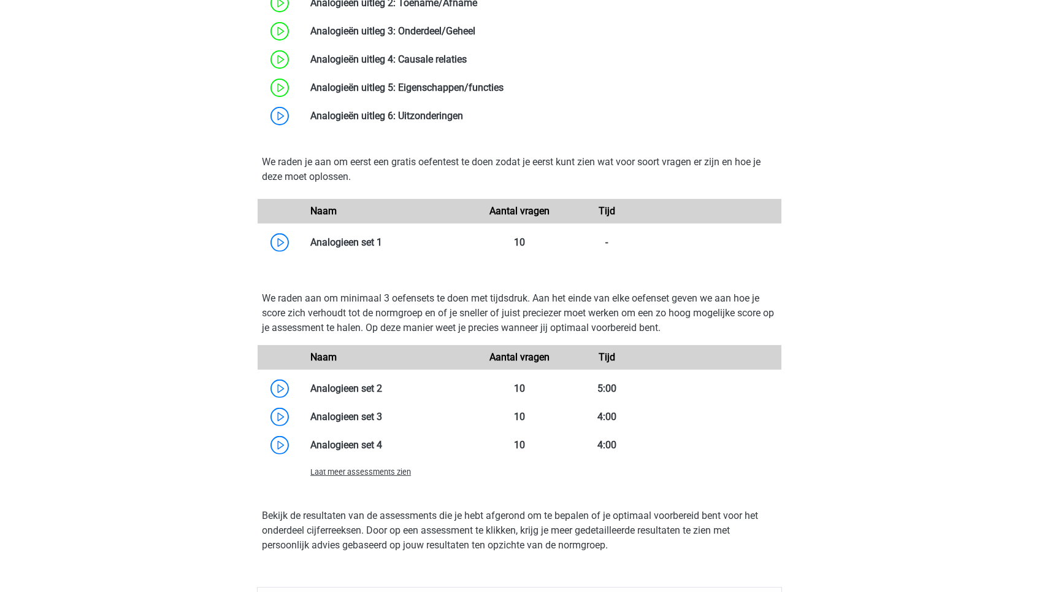
scroll to position [903, 0]
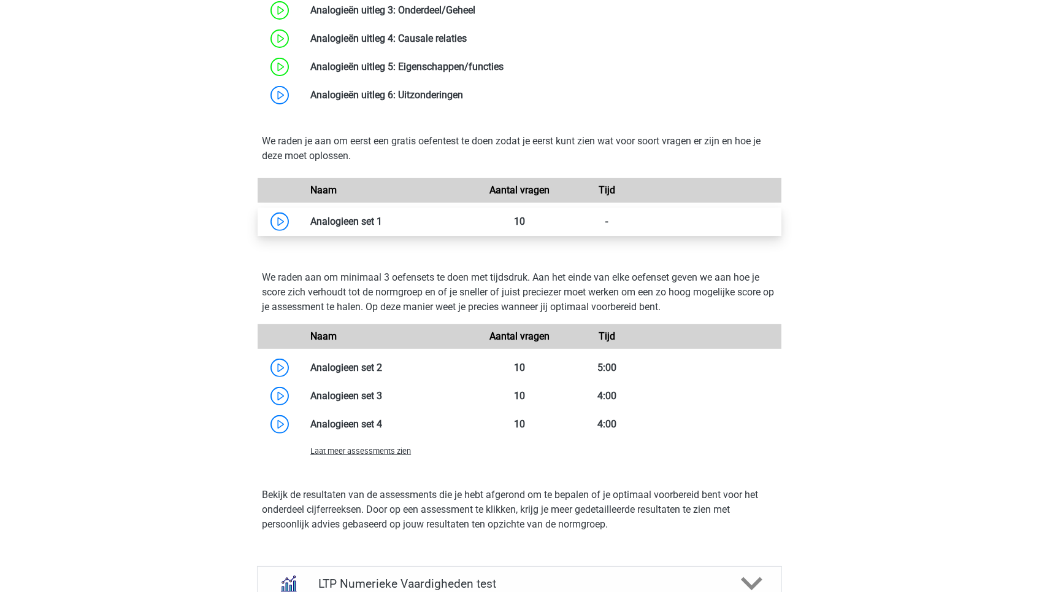
click at [382, 227] on link at bounding box center [382, 221] width 0 height 12
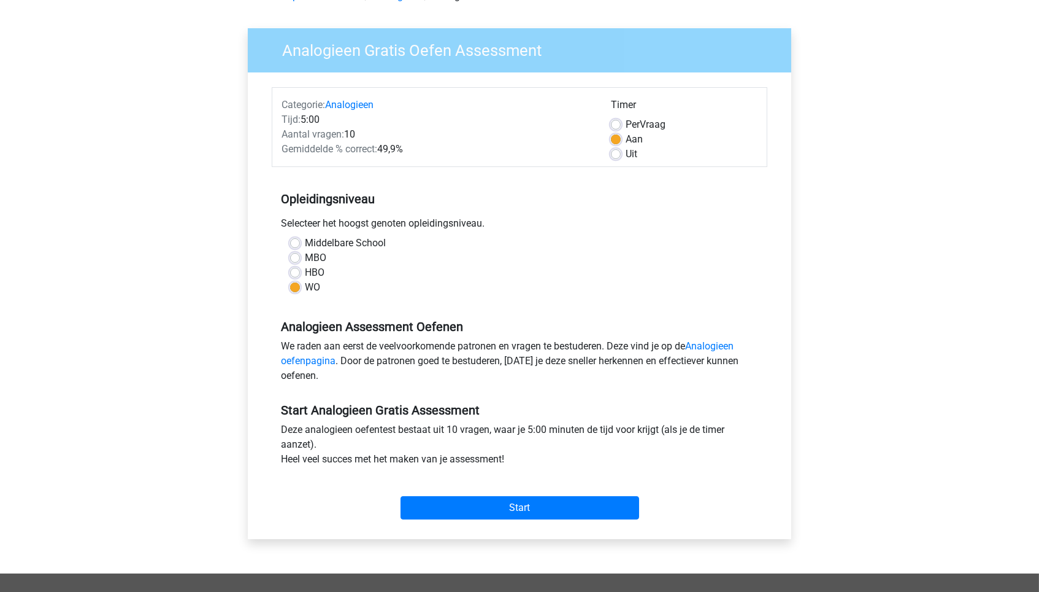
scroll to position [84, 0]
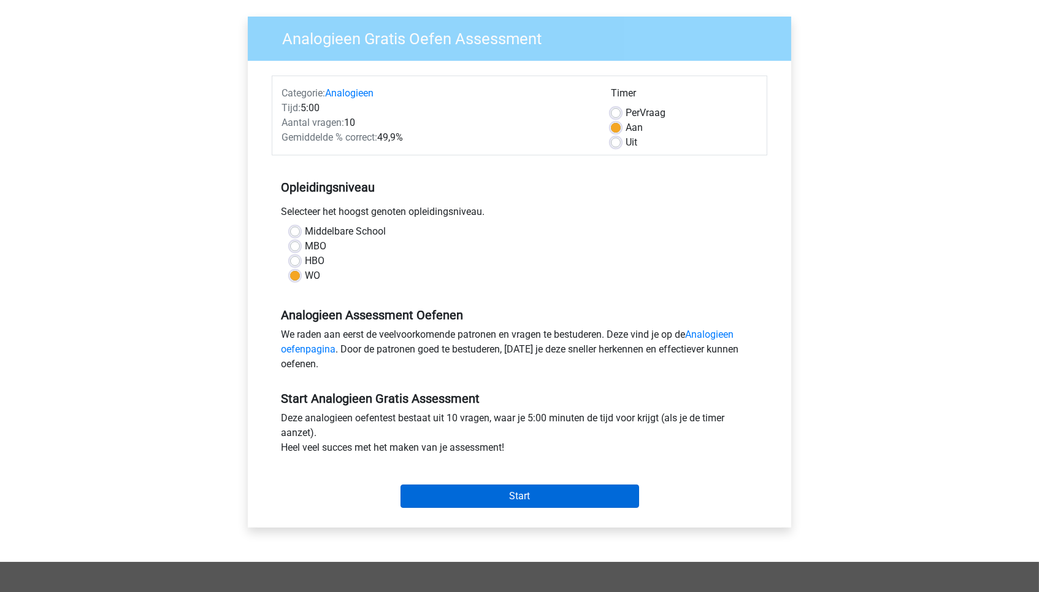
click at [521, 487] on input "Start" at bounding box center [520, 495] width 239 height 23
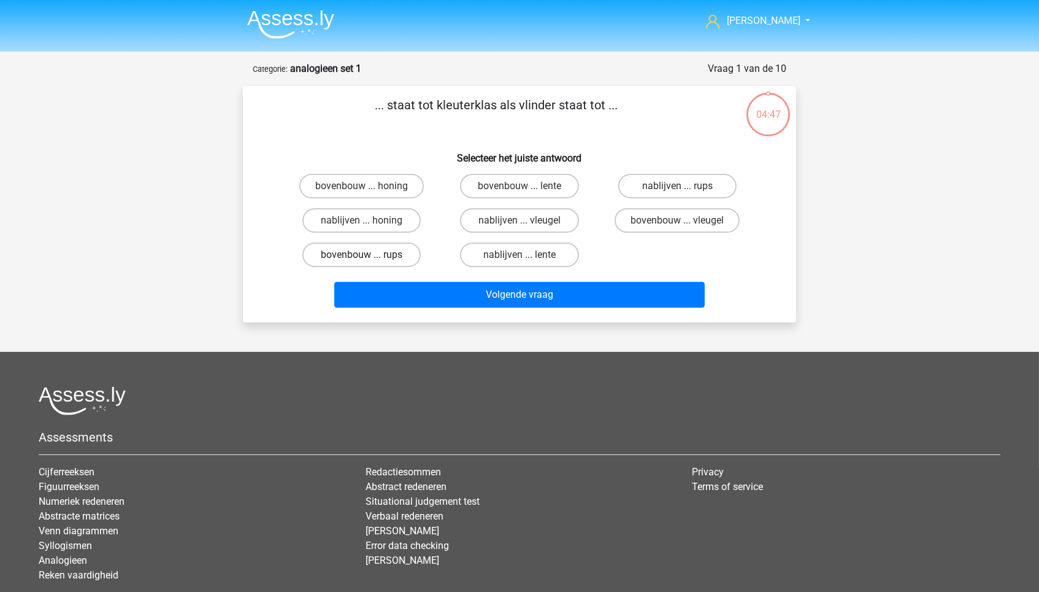
click at [385, 256] on label "bovenbouw ... rups" at bounding box center [362, 254] width 118 height 25
click at [370, 256] on input "bovenbouw ... rups" at bounding box center [366, 259] width 8 height 8
radio input "true"
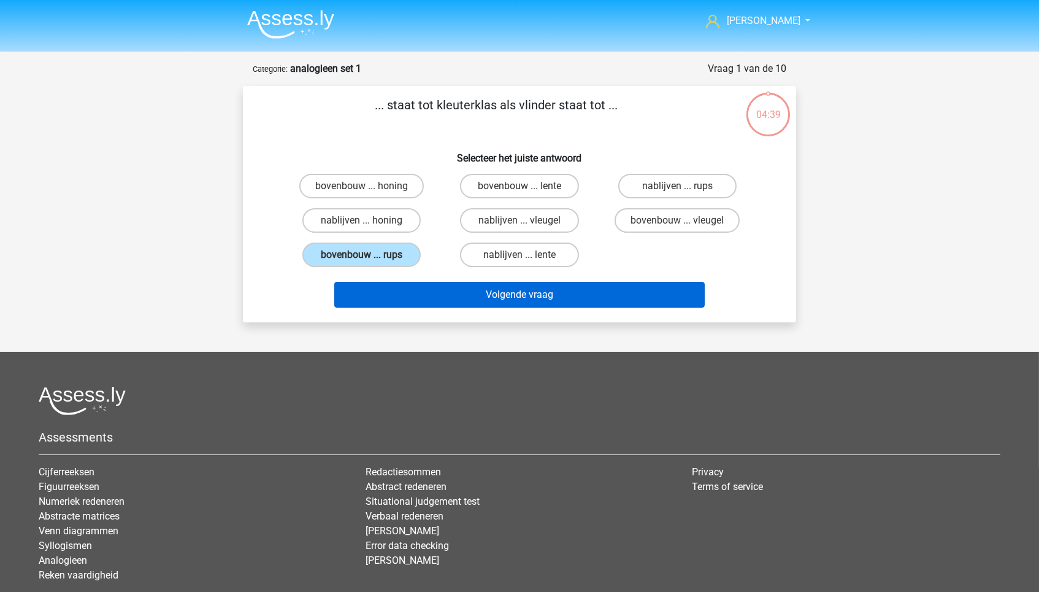
click at [576, 294] on button "Volgende vraag" at bounding box center [519, 295] width 371 height 26
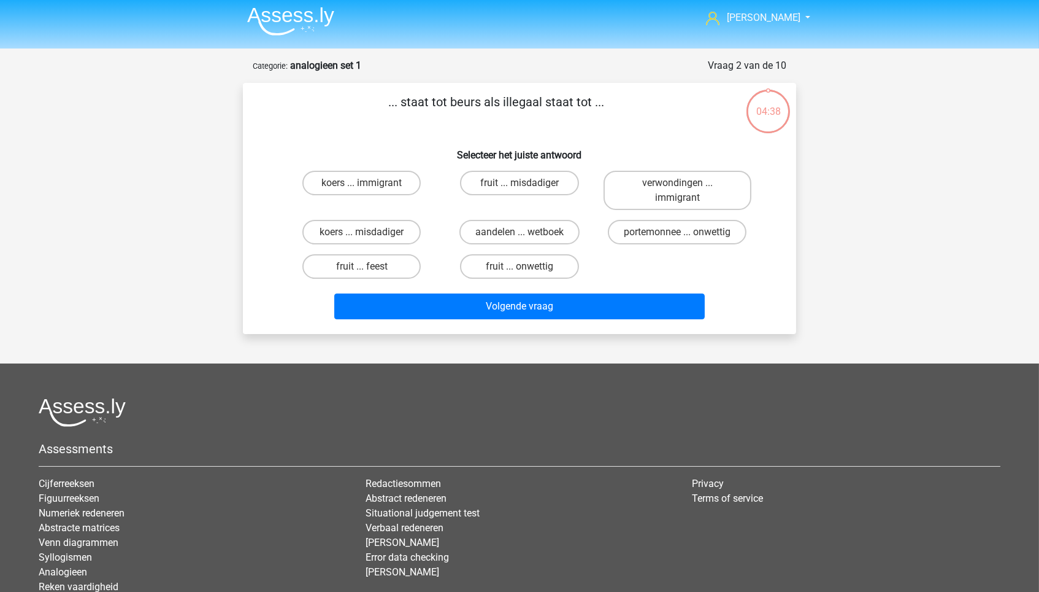
scroll to position [2, 0]
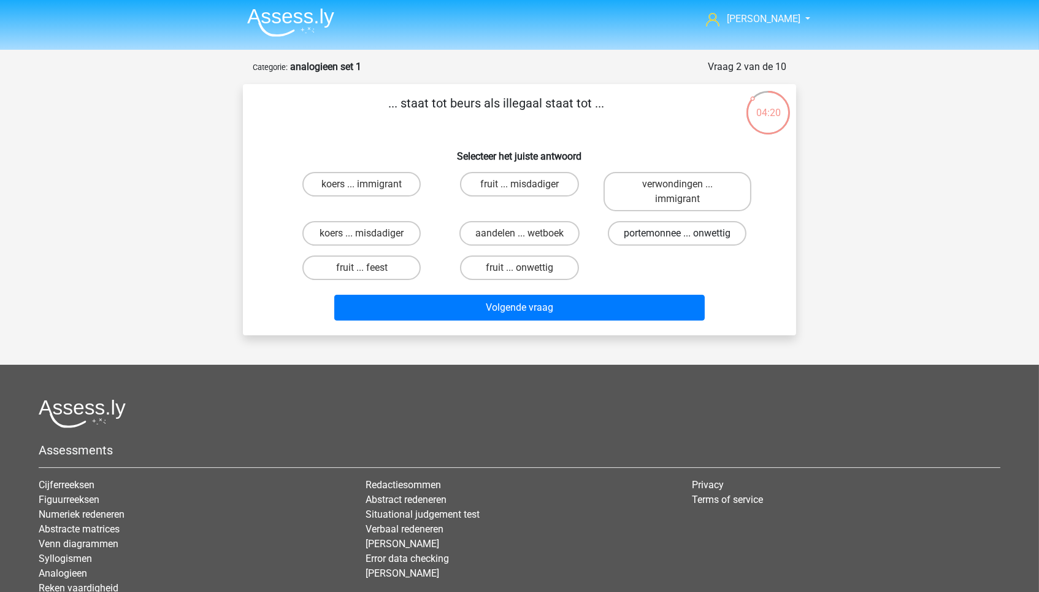
click at [645, 224] on label "portemonnee ... onwettig" at bounding box center [677, 233] width 139 height 25
click at [677, 233] on input "portemonnee ... onwettig" at bounding box center [681, 237] width 8 height 8
radio input "true"
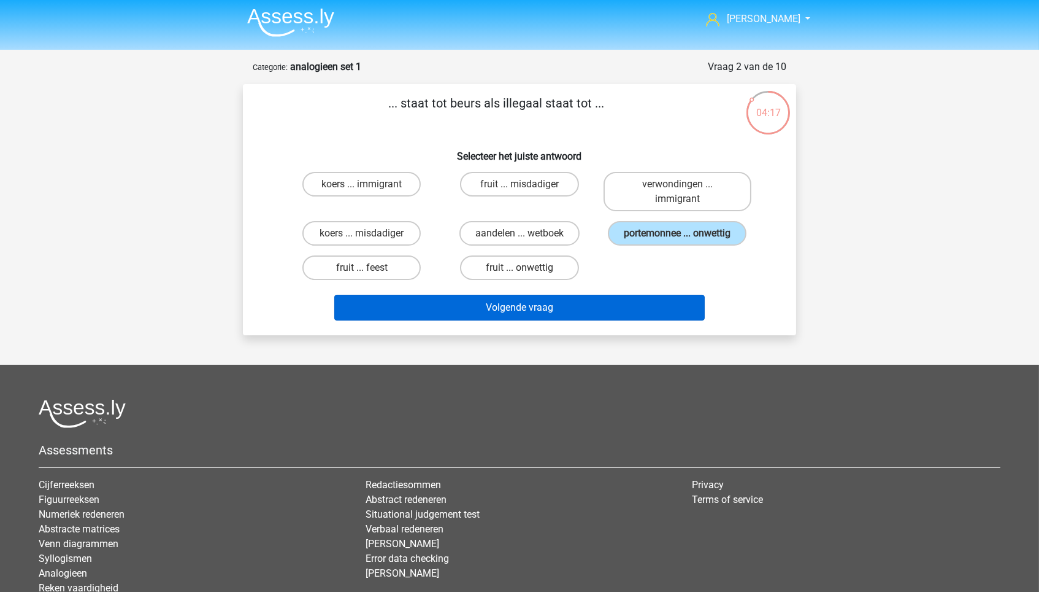
click at [642, 318] on button "Volgende vraag" at bounding box center [519, 308] width 371 height 26
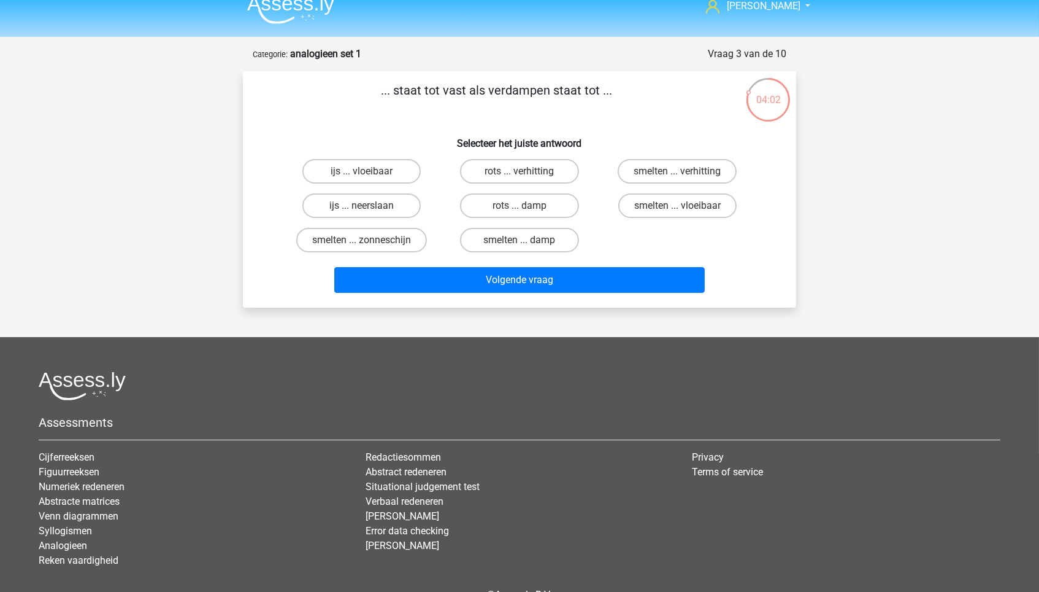
scroll to position [4, 0]
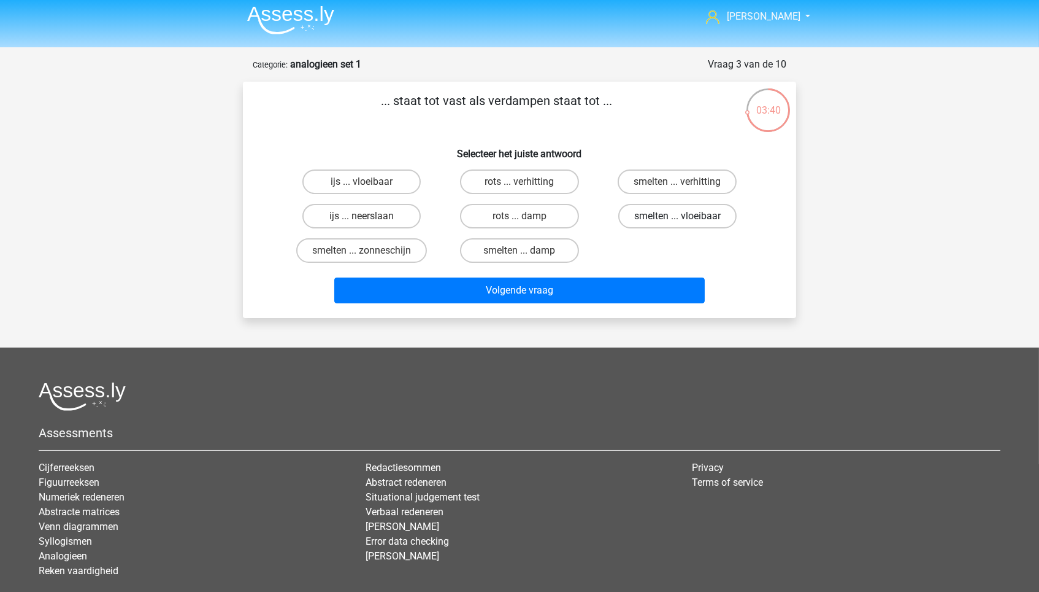
click at [709, 218] on label "smelten ... vloeibaar" at bounding box center [678, 216] width 118 height 25
click at [685, 218] on input "smelten ... vloeibaar" at bounding box center [681, 220] width 8 height 8
radio input "true"
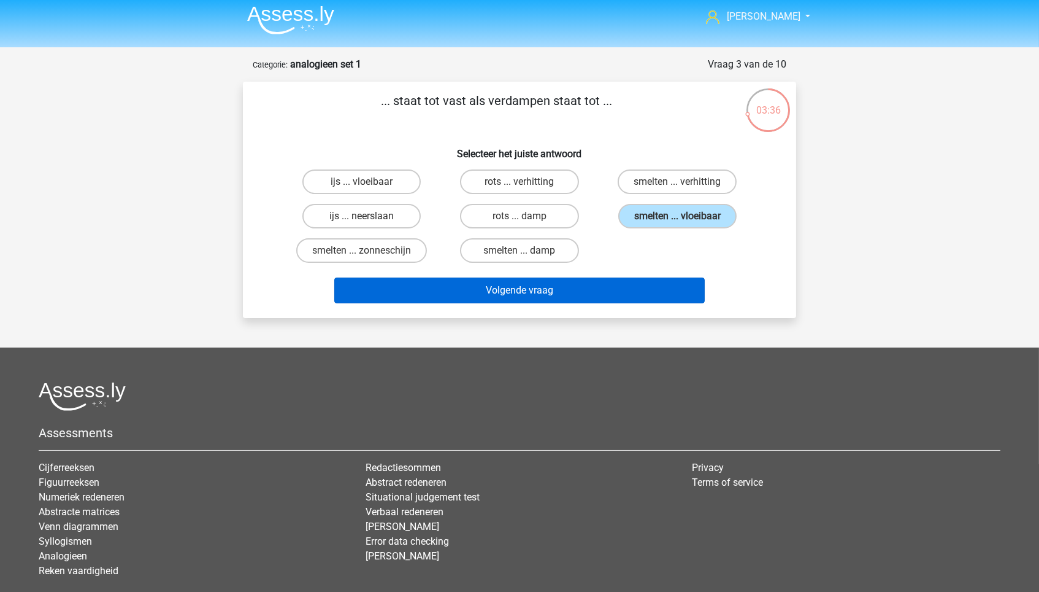
click at [639, 284] on button "Volgende vraag" at bounding box center [519, 290] width 371 height 26
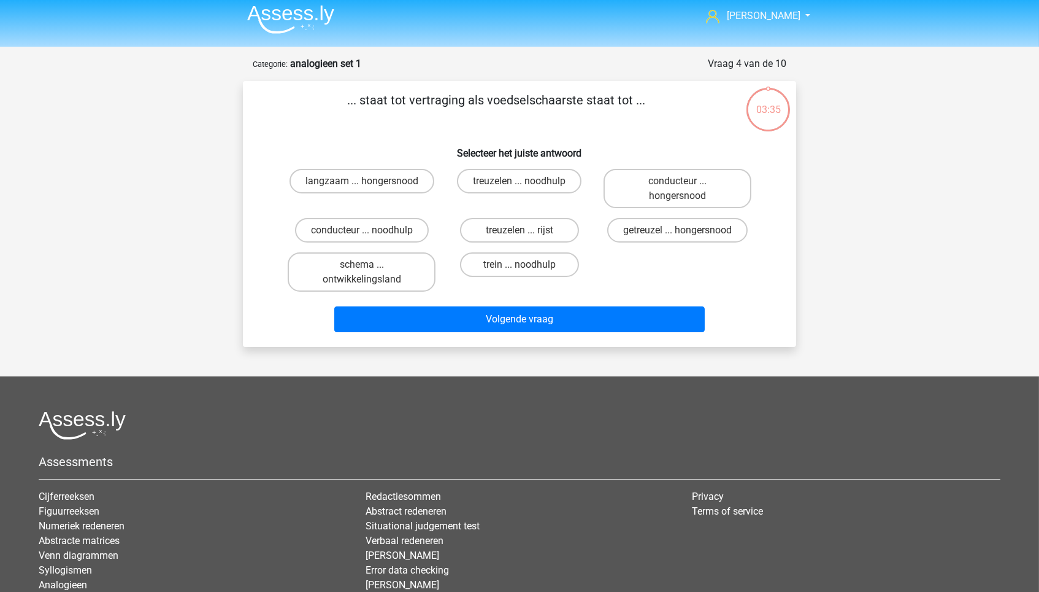
scroll to position [2, 0]
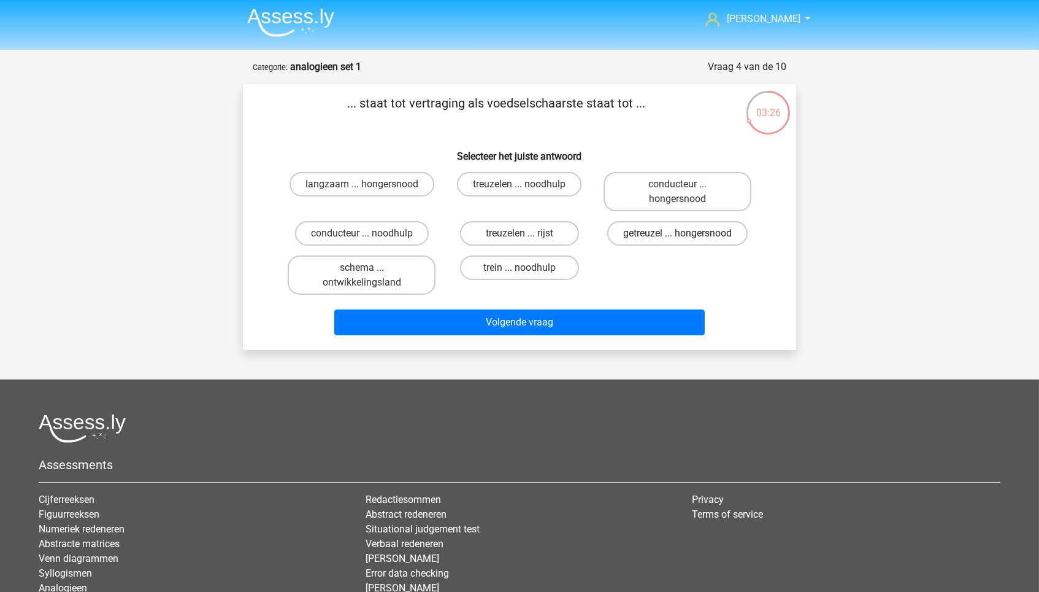
click at [696, 235] on label "getreuzel ... hongersnood" at bounding box center [677, 233] width 141 height 25
click at [685, 235] on input "getreuzel ... hongersnood" at bounding box center [681, 237] width 8 height 8
radio input "true"
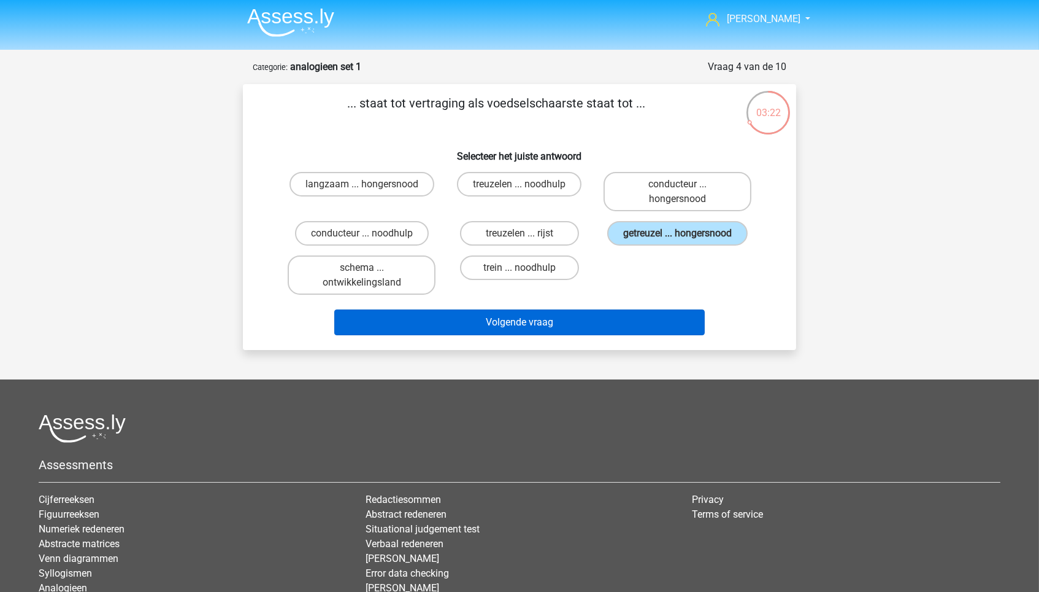
click at [603, 335] on button "Volgende vraag" at bounding box center [519, 322] width 371 height 26
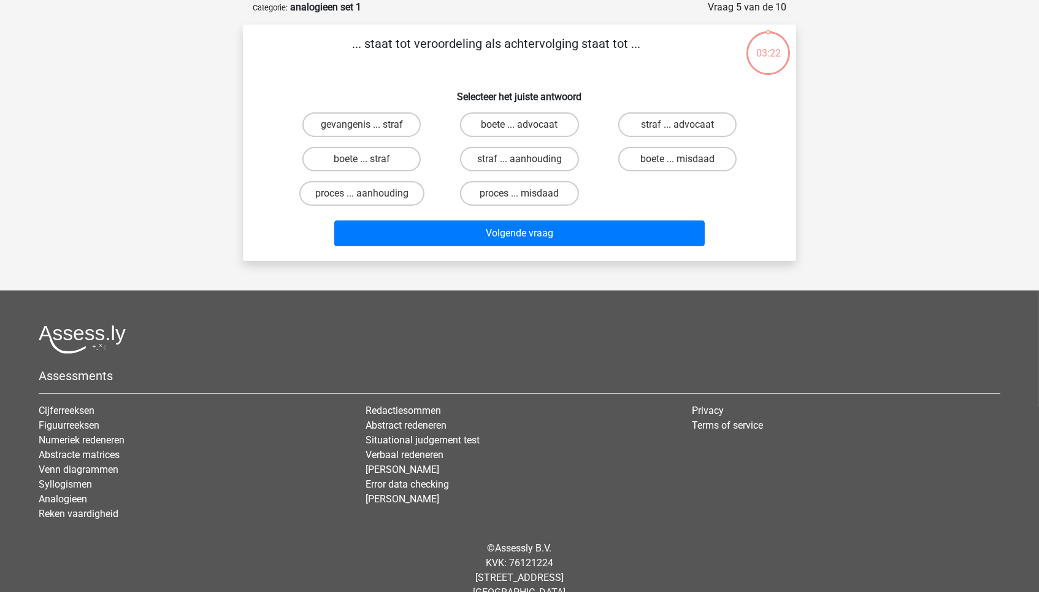
scroll to position [0, 0]
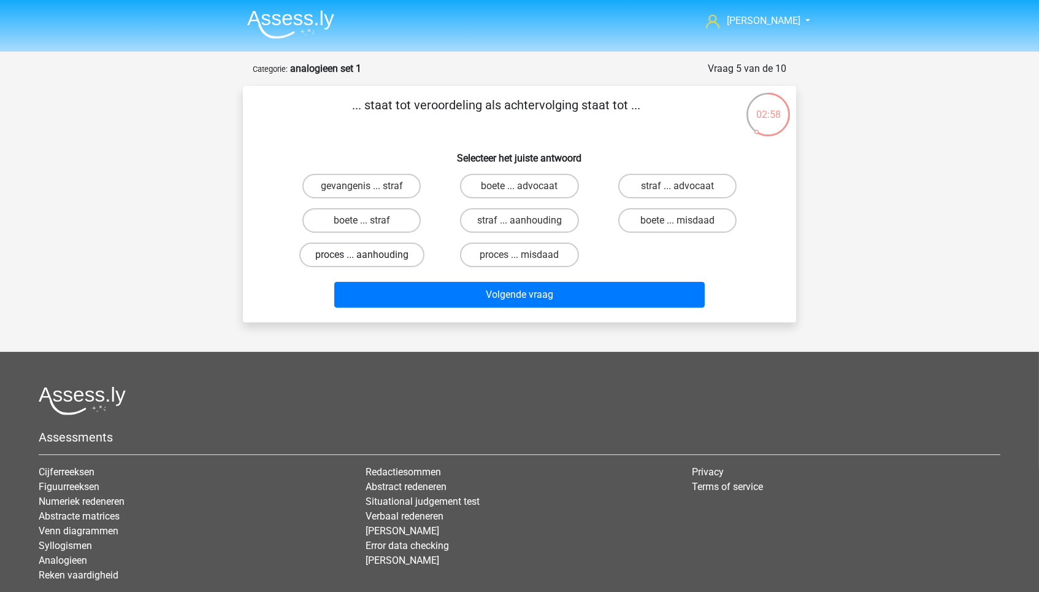
click at [353, 255] on label "proces ... aanhouding" at bounding box center [361, 254] width 125 height 25
click at [362, 255] on input "proces ... aanhouding" at bounding box center [366, 259] width 8 height 8
radio input "true"
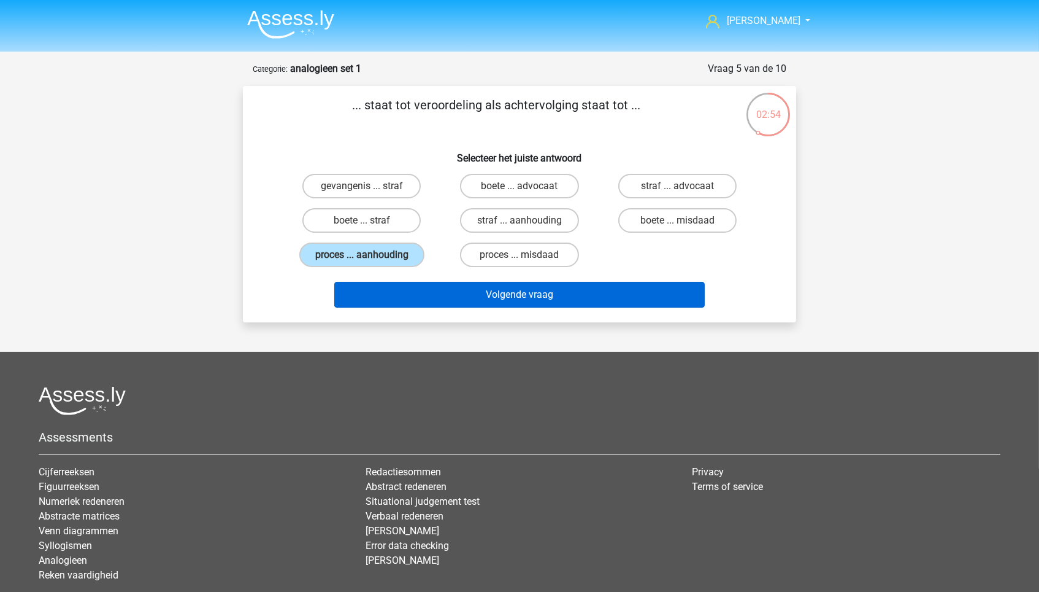
click at [442, 288] on button "Volgende vraag" at bounding box center [519, 295] width 371 height 26
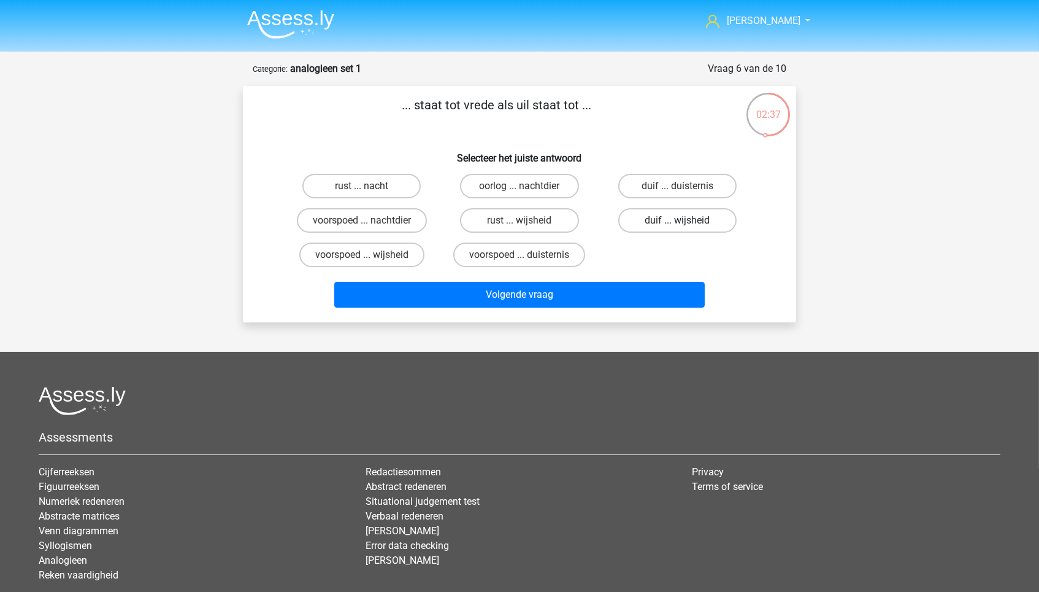
click at [717, 226] on label "duif ... wijsheid" at bounding box center [678, 220] width 118 height 25
click at [685, 226] on input "duif ... wijsheid" at bounding box center [681, 224] width 8 height 8
radio input "true"
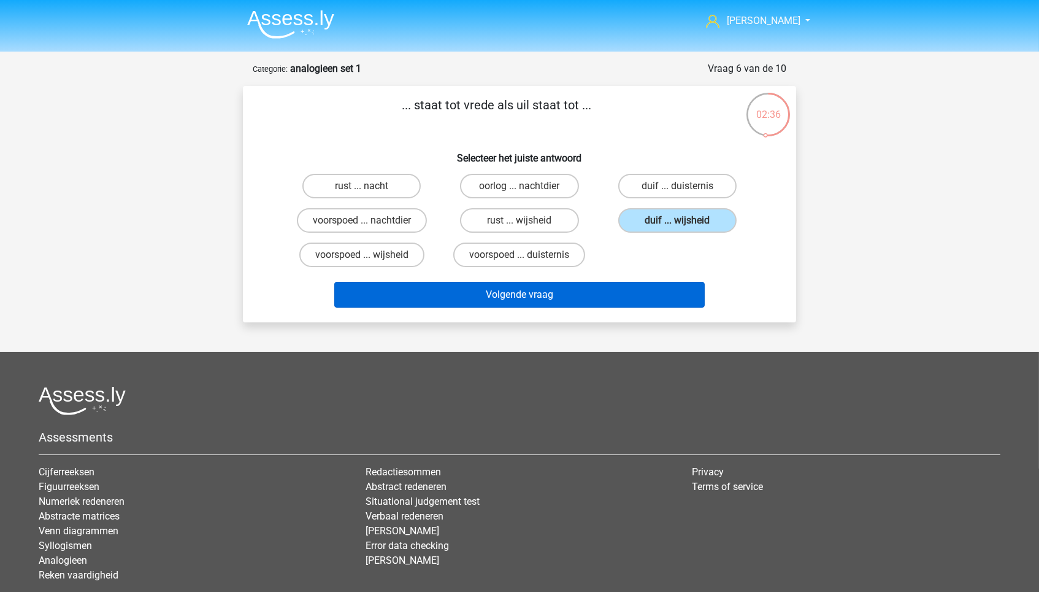
click at [642, 294] on button "Volgende vraag" at bounding box center [519, 295] width 371 height 26
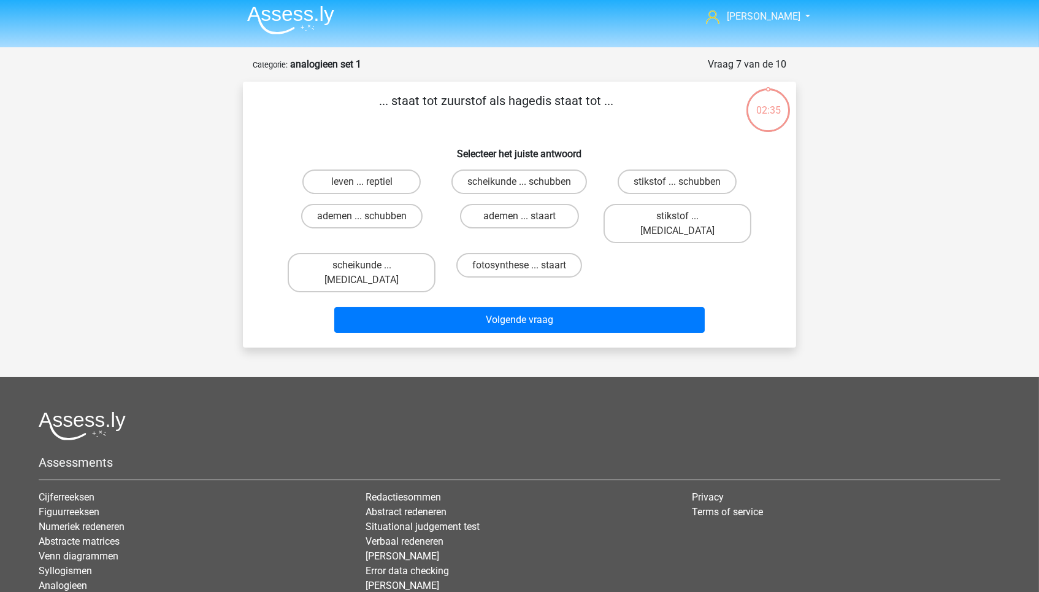
scroll to position [2, 0]
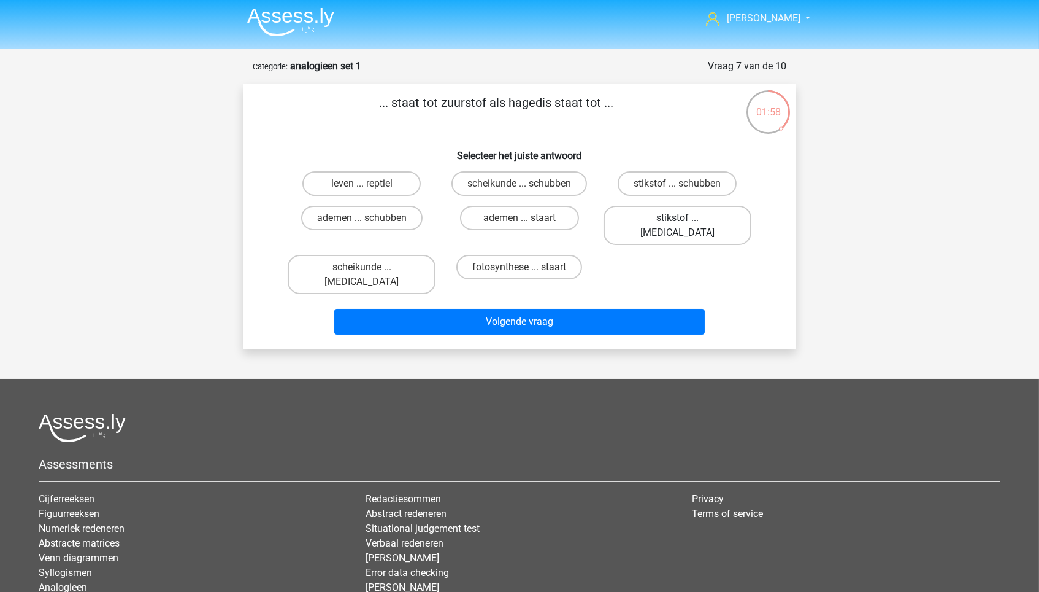
click at [712, 223] on label "stikstof ... krokodil" at bounding box center [678, 225] width 148 height 39
click at [685, 223] on input "stikstof ... krokodil" at bounding box center [681, 222] width 8 height 8
radio input "true"
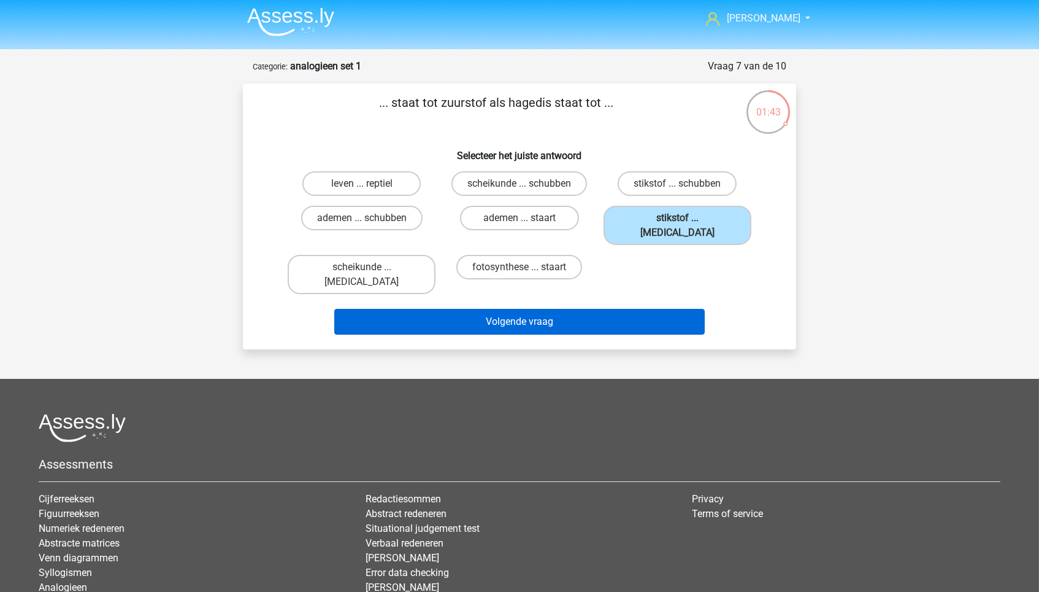
click at [633, 309] on button "Volgende vraag" at bounding box center [519, 322] width 371 height 26
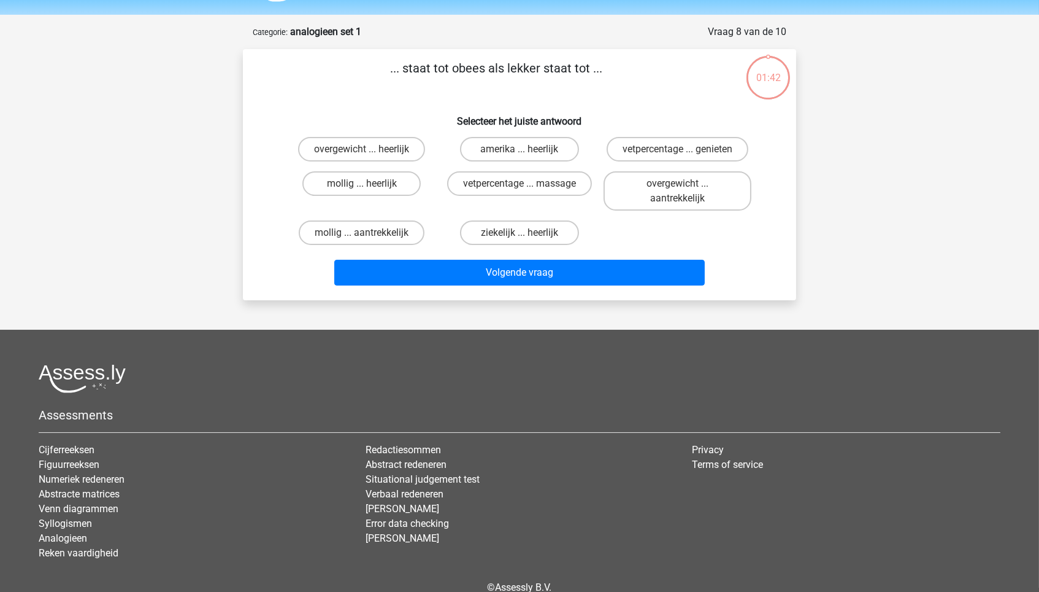
scroll to position [35, 0]
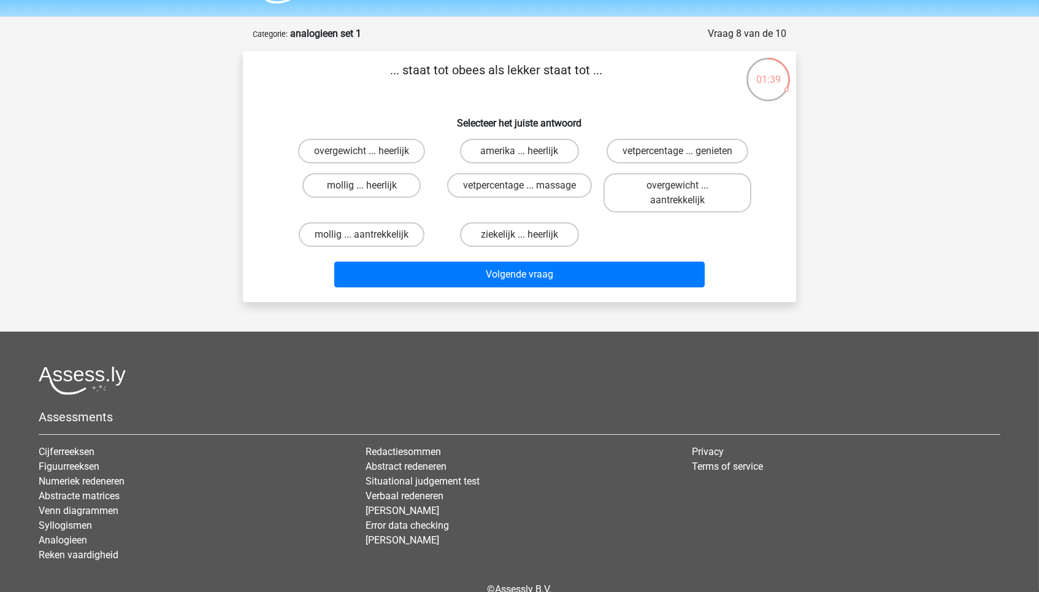
click at [366, 154] on input "overgewicht ... heerlijk" at bounding box center [366, 155] width 8 height 8
radio input "true"
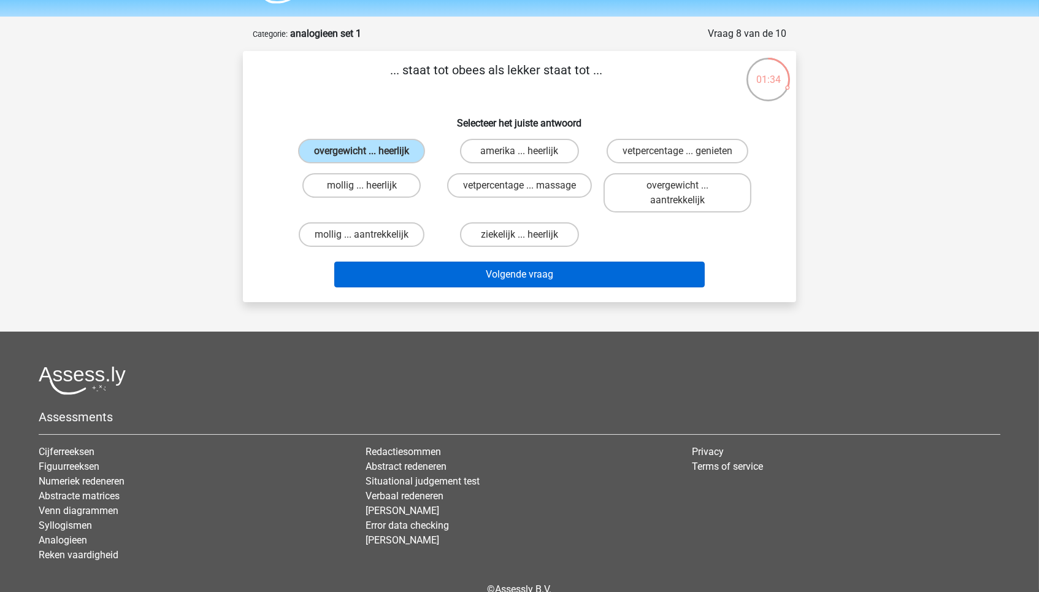
click at [591, 279] on button "Volgende vraag" at bounding box center [519, 274] width 371 height 26
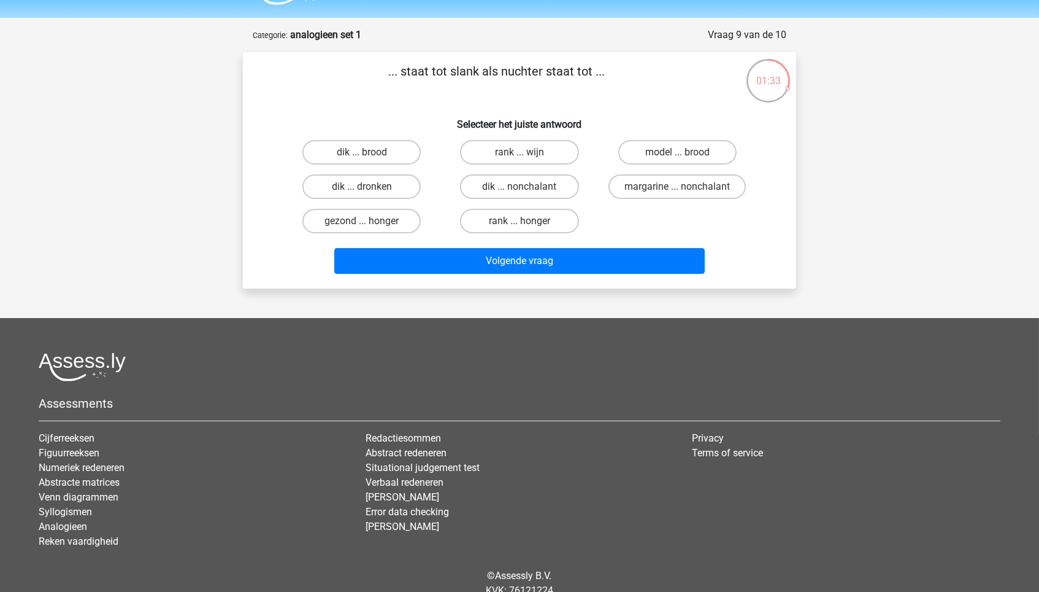
scroll to position [31, 0]
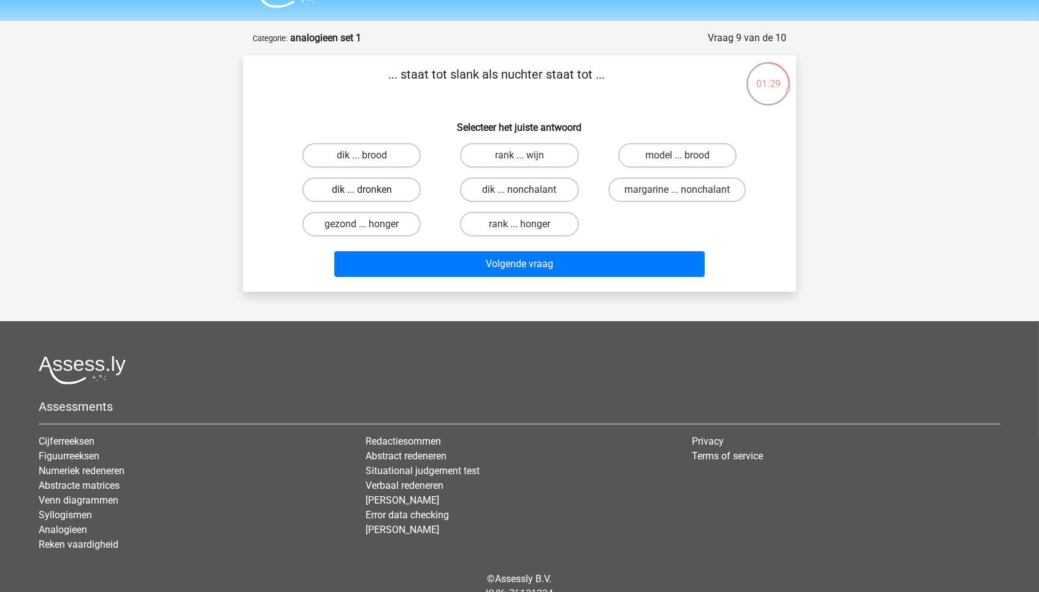
click at [401, 191] on label "dik ... dronken" at bounding box center [362, 189] width 118 height 25
click at [370, 191] on input "dik ... dronken" at bounding box center [366, 194] width 8 height 8
radio input "true"
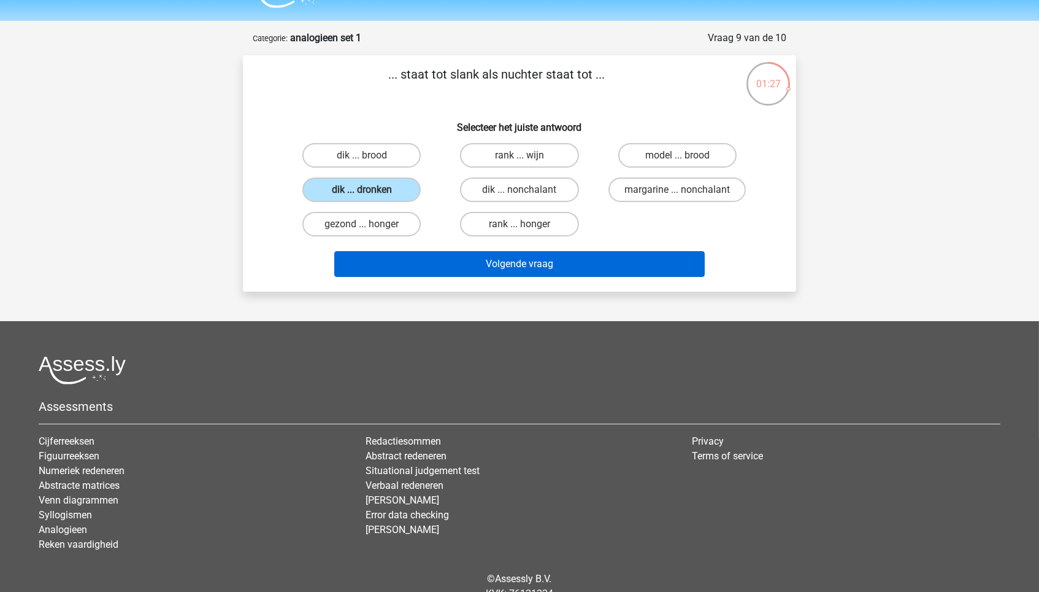
click at [466, 264] on button "Volgende vraag" at bounding box center [519, 264] width 371 height 26
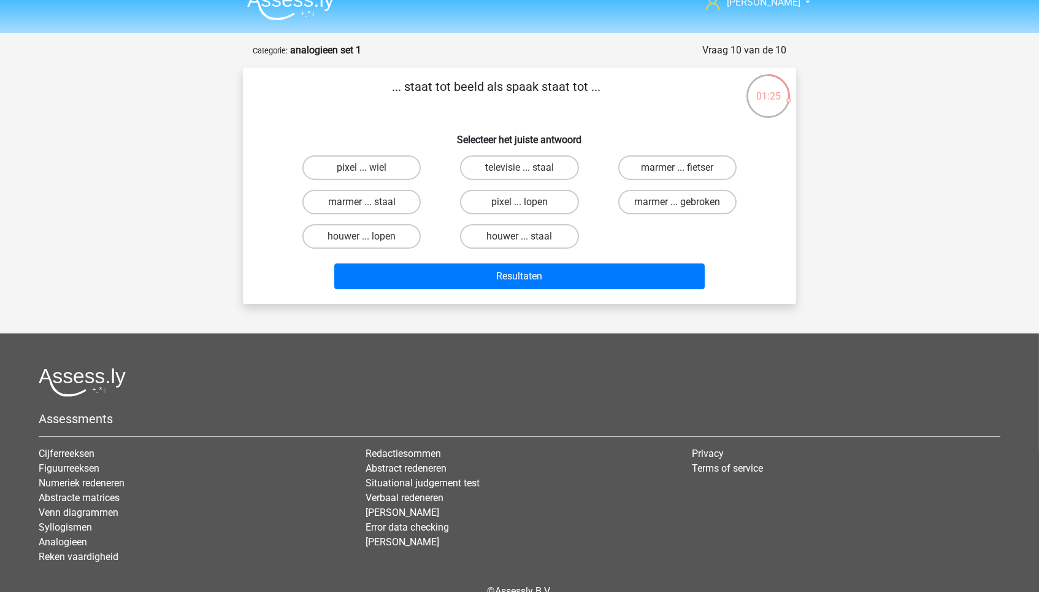
scroll to position [17, 0]
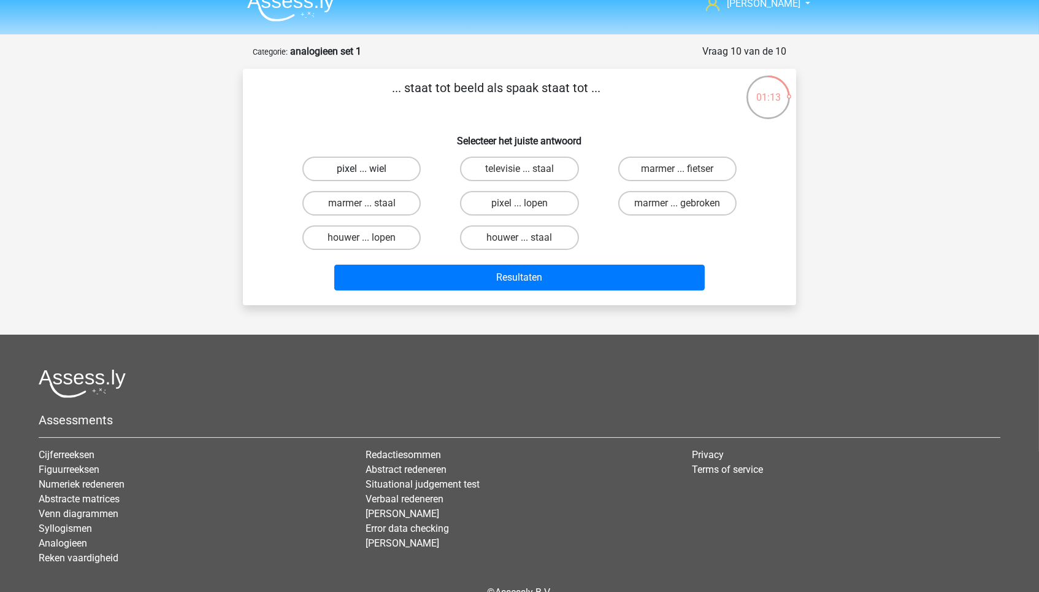
click at [395, 168] on label "pixel ... wiel" at bounding box center [362, 168] width 118 height 25
click at [370, 169] on input "pixel ... wiel" at bounding box center [366, 173] width 8 height 8
radio input "true"
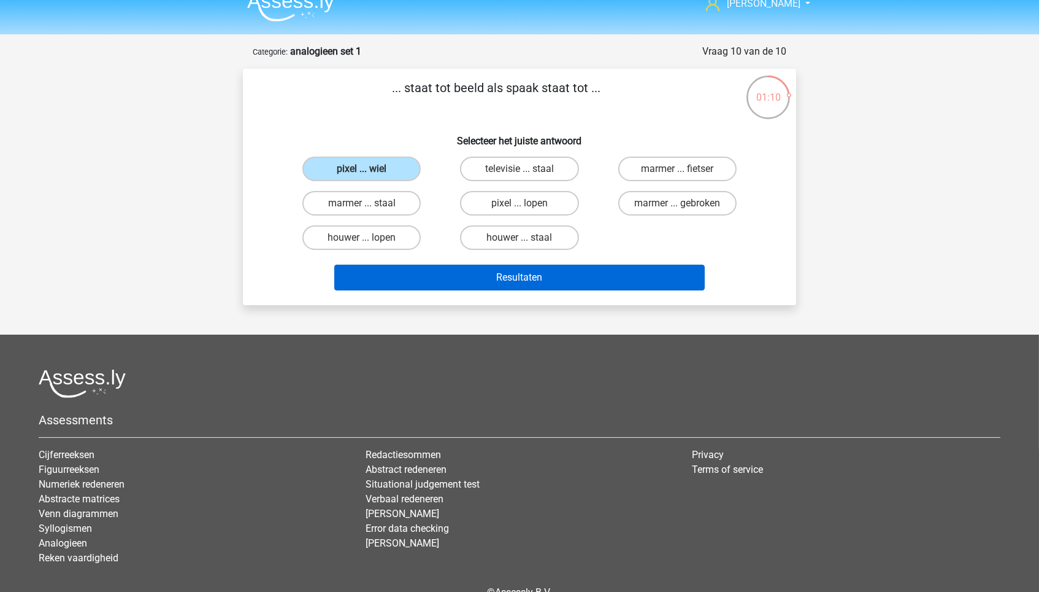
click at [492, 287] on button "Resultaten" at bounding box center [519, 277] width 371 height 26
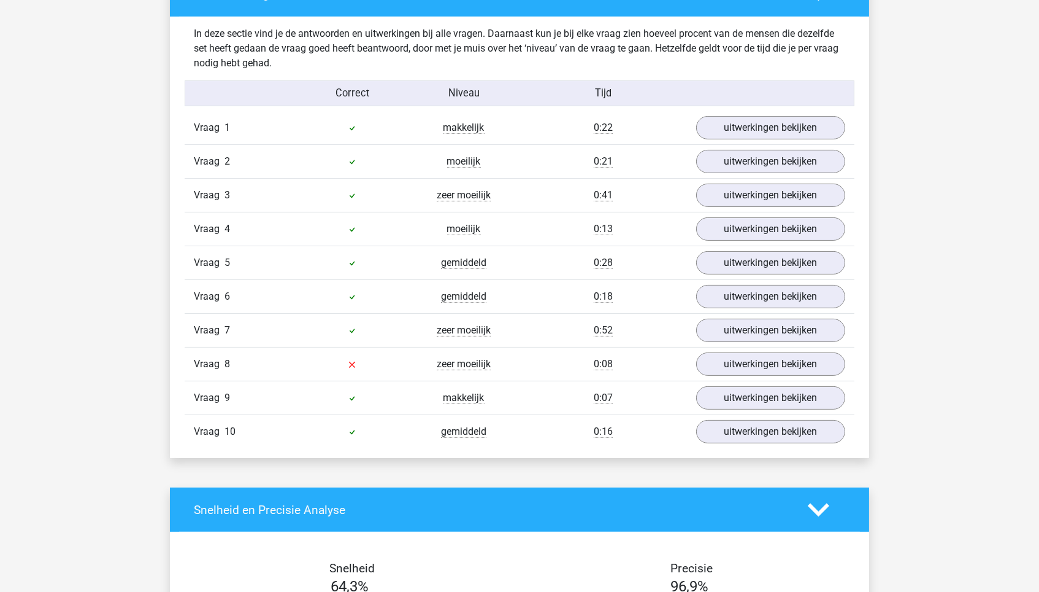
scroll to position [708, 0]
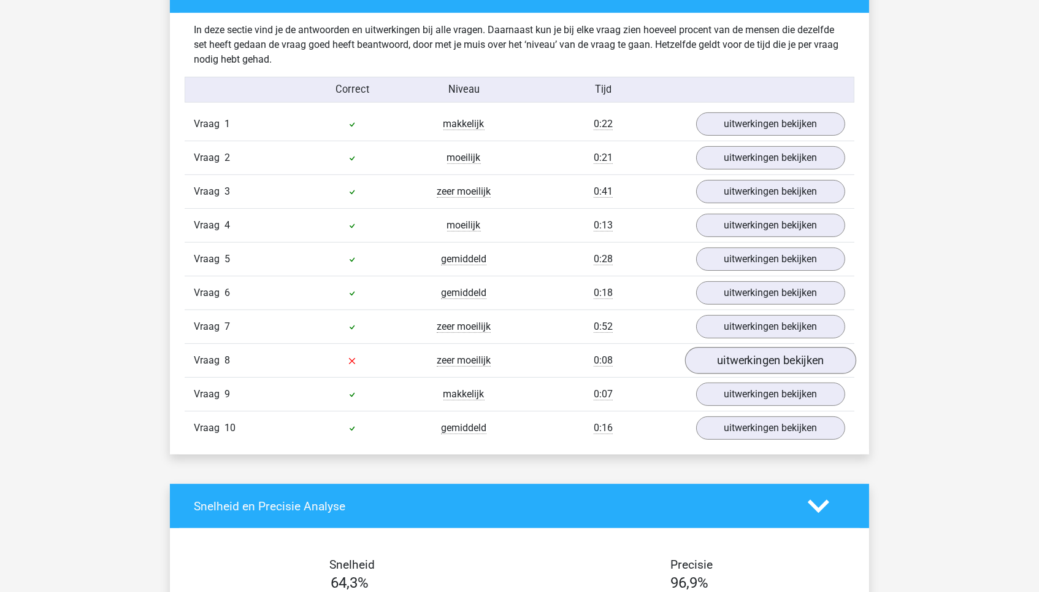
click at [711, 355] on link "uitwerkingen bekijken" at bounding box center [770, 360] width 171 height 27
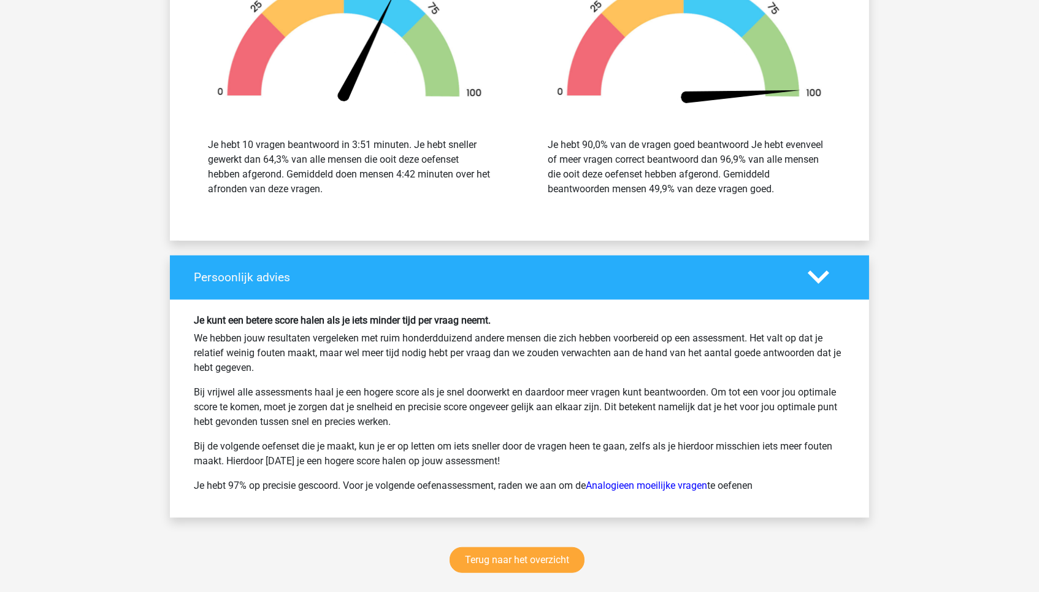
scroll to position [1728, 0]
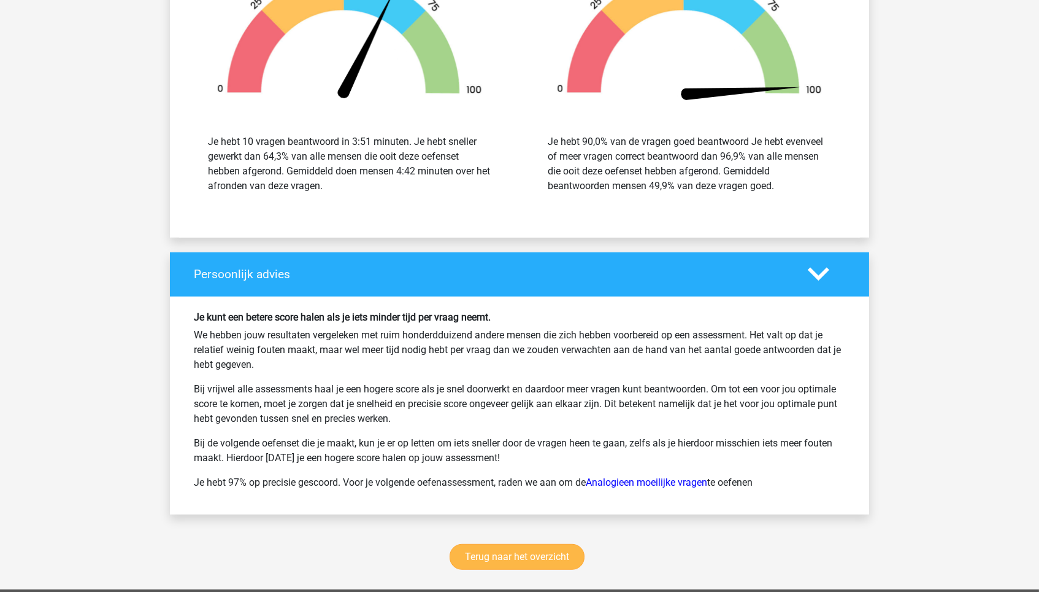
click at [516, 544] on link "Terug naar het overzicht" at bounding box center [517, 557] width 135 height 26
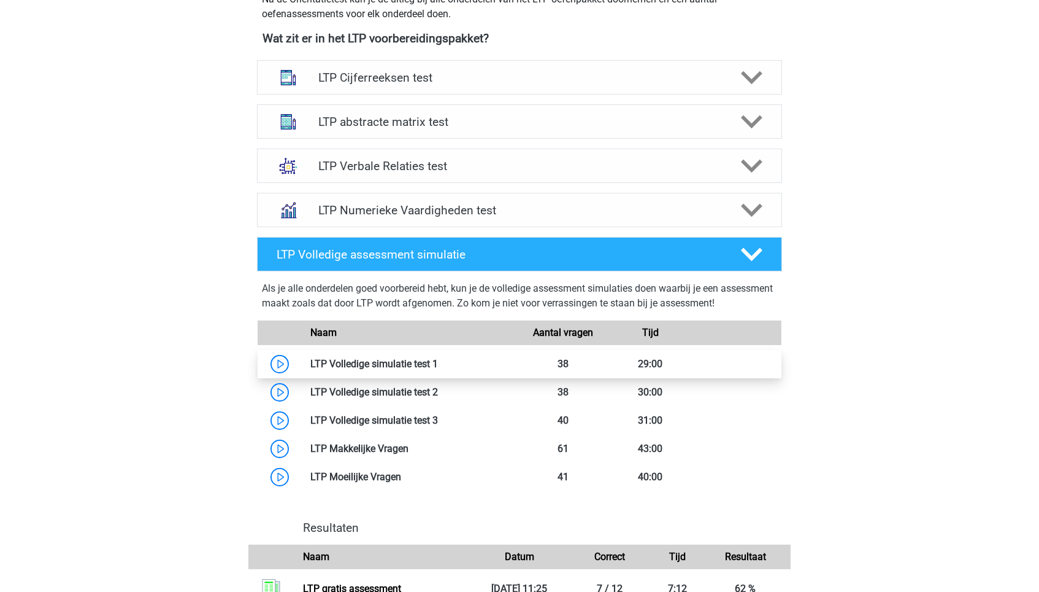
scroll to position [439, 0]
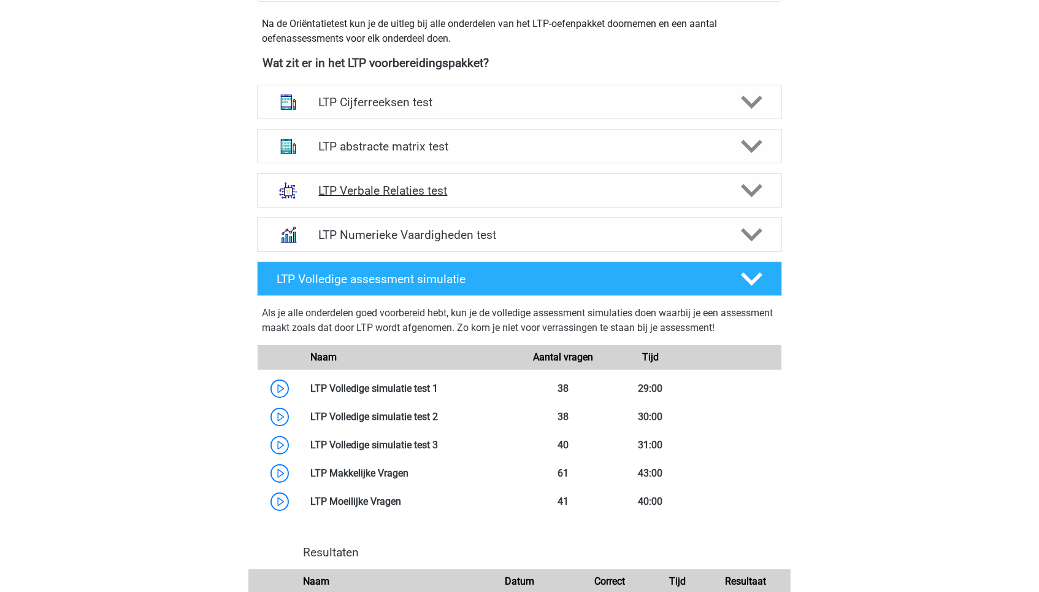
click at [430, 183] on h4 "LTP Verbale Relaties test" at bounding box center [519, 190] width 402 height 14
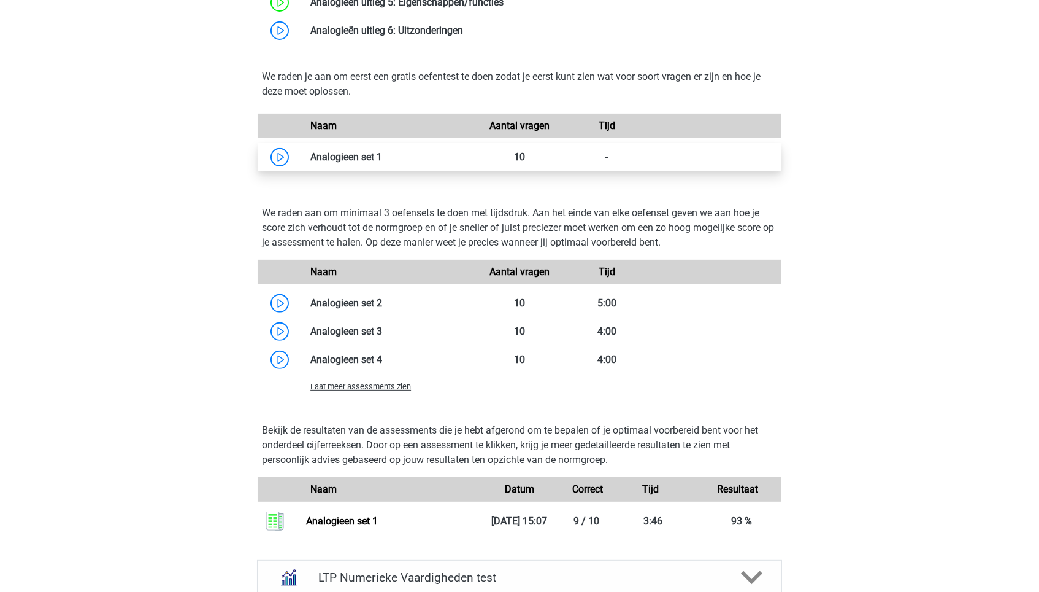
scroll to position [976, 0]
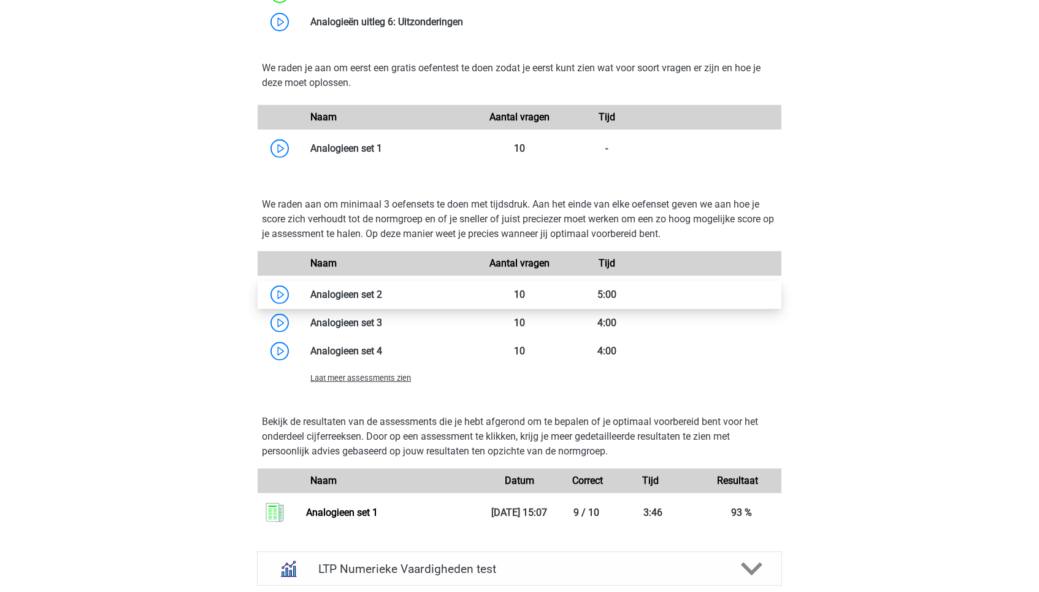
click at [382, 300] on link at bounding box center [382, 294] width 0 height 12
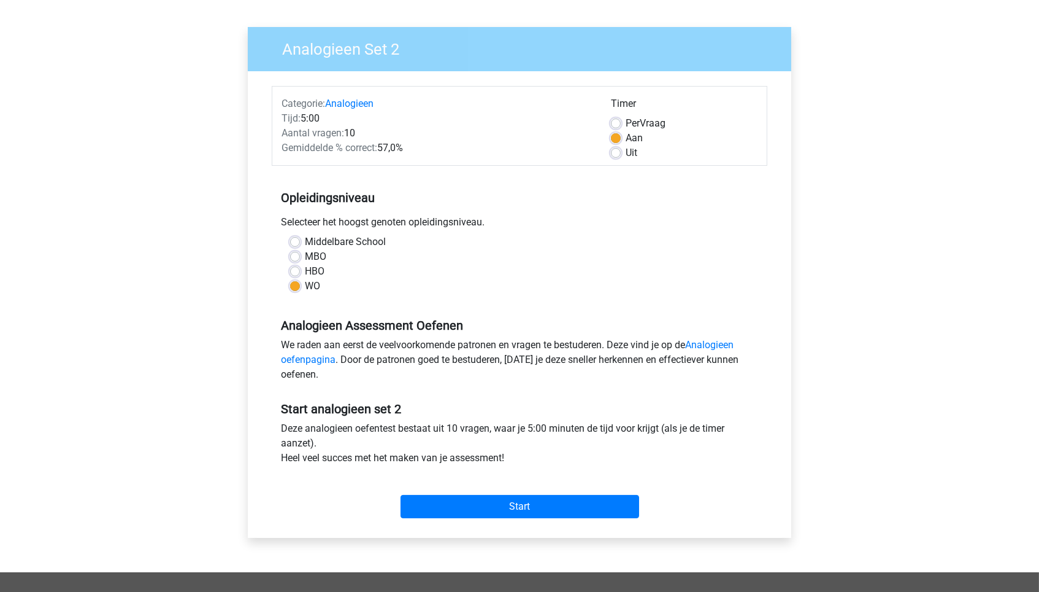
scroll to position [81, 0]
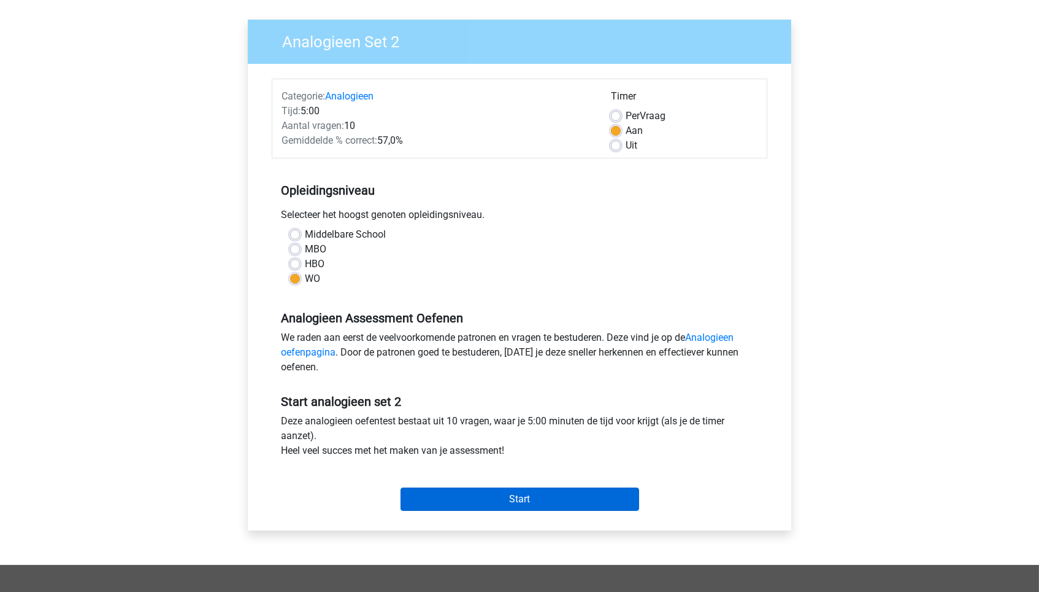
click at [538, 500] on input "Start" at bounding box center [520, 498] width 239 height 23
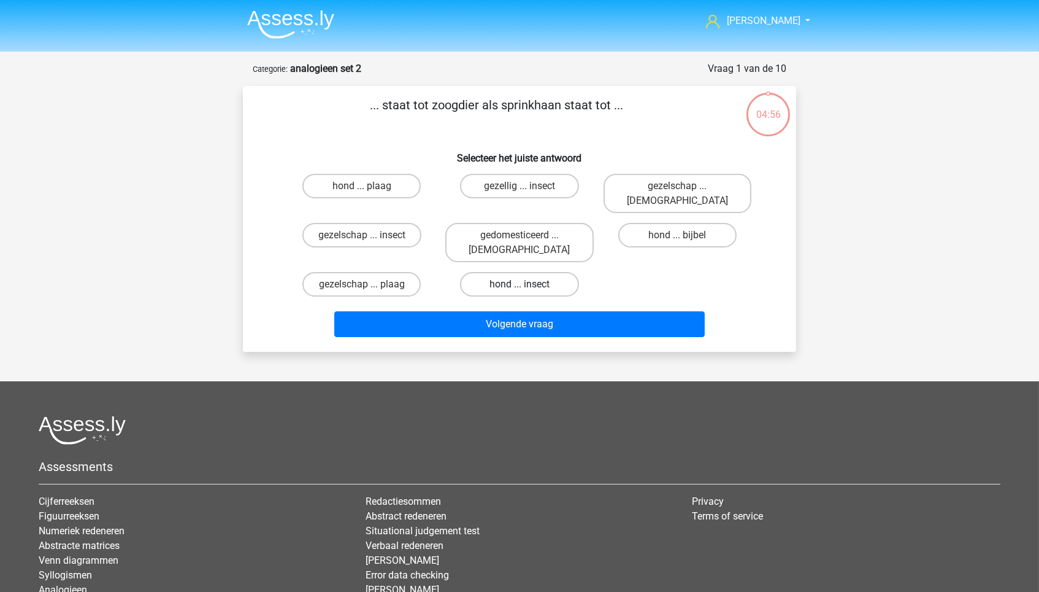
click at [549, 272] on label "hond ... insect" at bounding box center [519, 284] width 118 height 25
click at [528, 284] on input "hond ... insect" at bounding box center [524, 288] width 8 height 8
radio input "true"
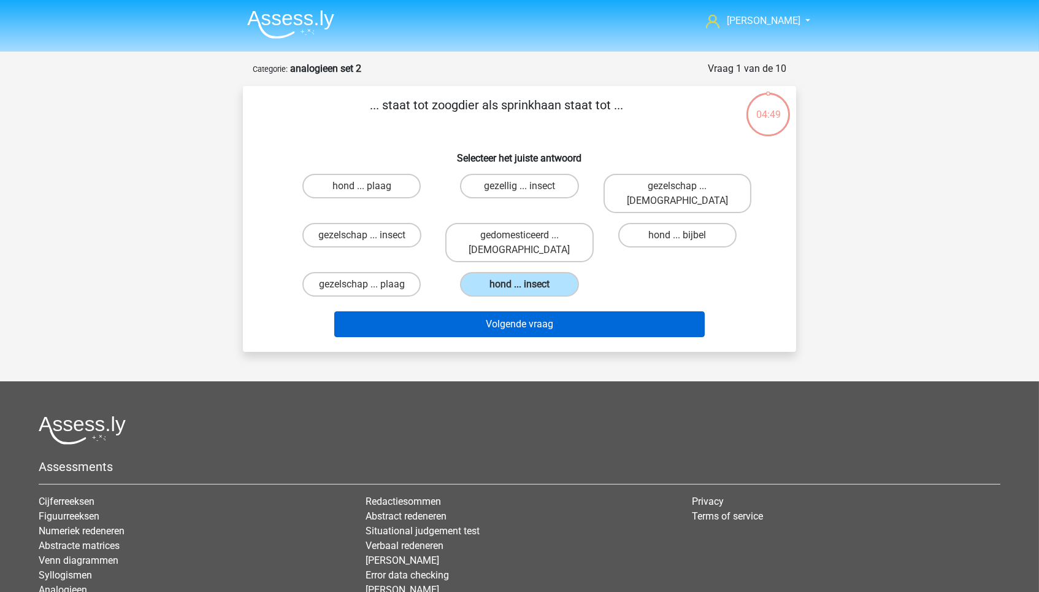
click at [634, 311] on button "Volgende vraag" at bounding box center [519, 324] width 371 height 26
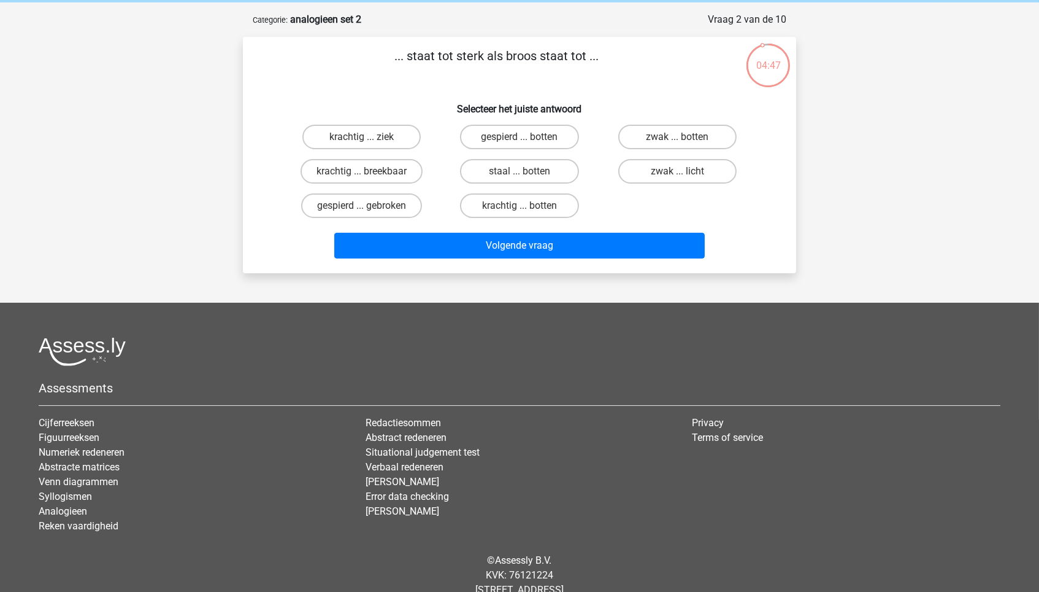
scroll to position [50, 0]
click at [361, 171] on label "krachtig ... breekbaar" at bounding box center [362, 170] width 122 height 25
click at [362, 171] on input "krachtig ... breekbaar" at bounding box center [366, 175] width 8 height 8
radio input "true"
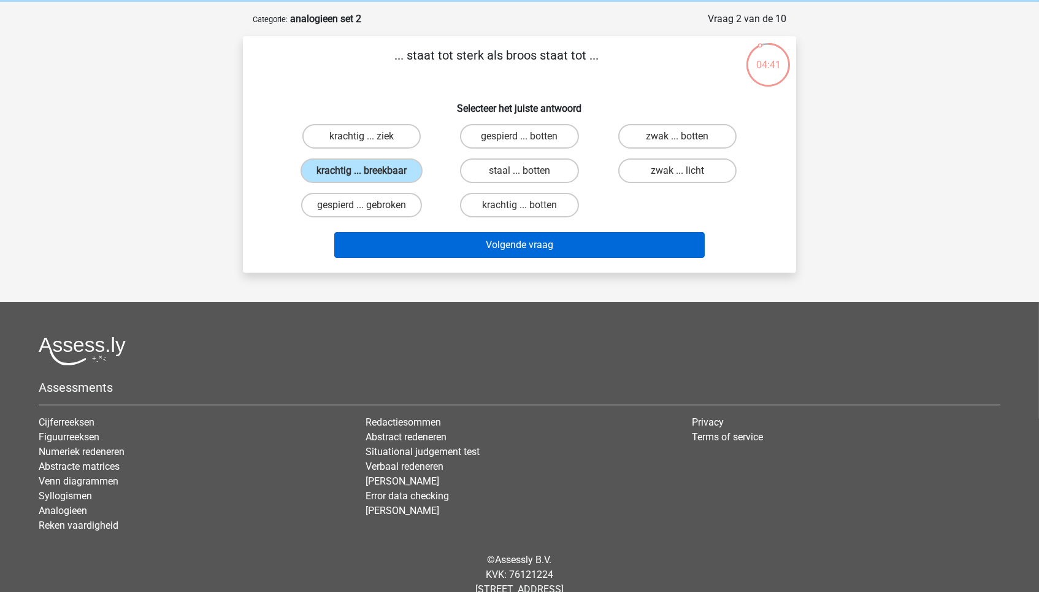
click at [665, 238] on button "Volgende vraag" at bounding box center [519, 245] width 371 height 26
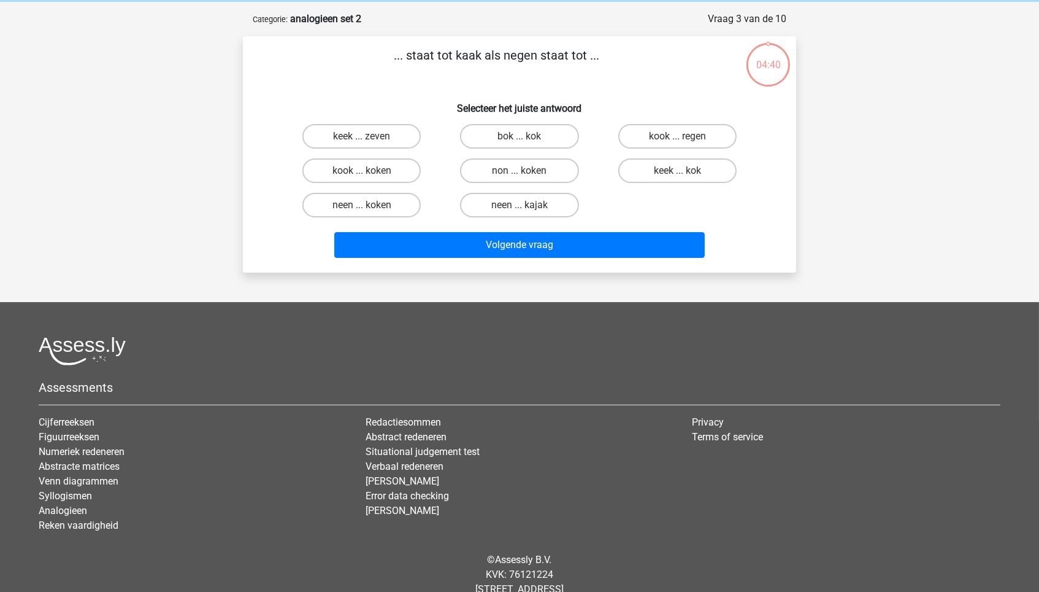
scroll to position [61, 0]
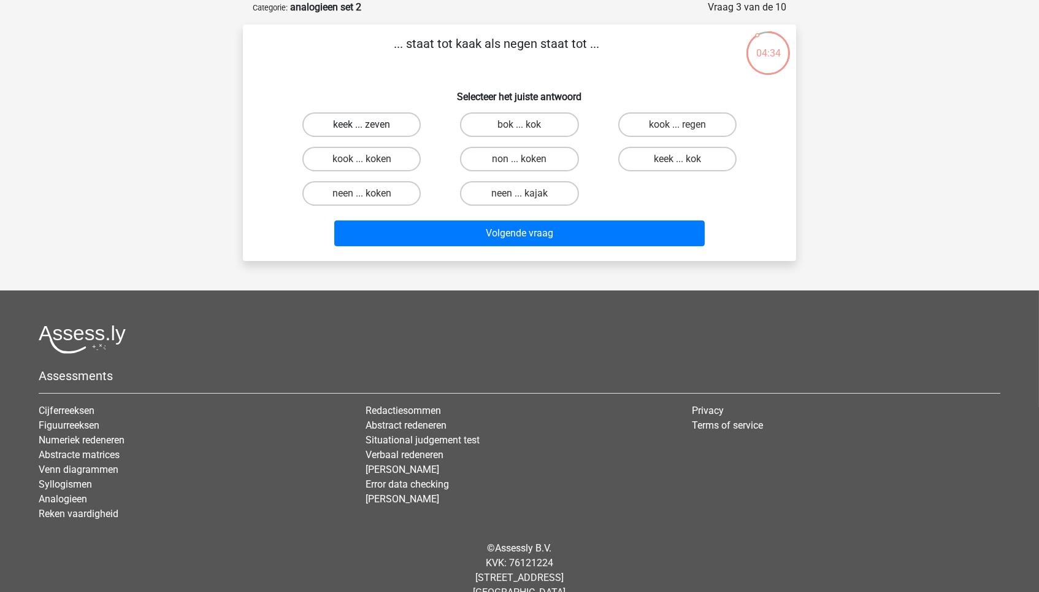
click at [371, 130] on label "keek ... zeven" at bounding box center [362, 124] width 118 height 25
click at [370, 130] on input "keek ... zeven" at bounding box center [366, 129] width 8 height 8
radio input "true"
click at [400, 147] on label "kook ... koken" at bounding box center [362, 159] width 118 height 25
click at [370, 159] on input "kook ... koken" at bounding box center [366, 163] width 8 height 8
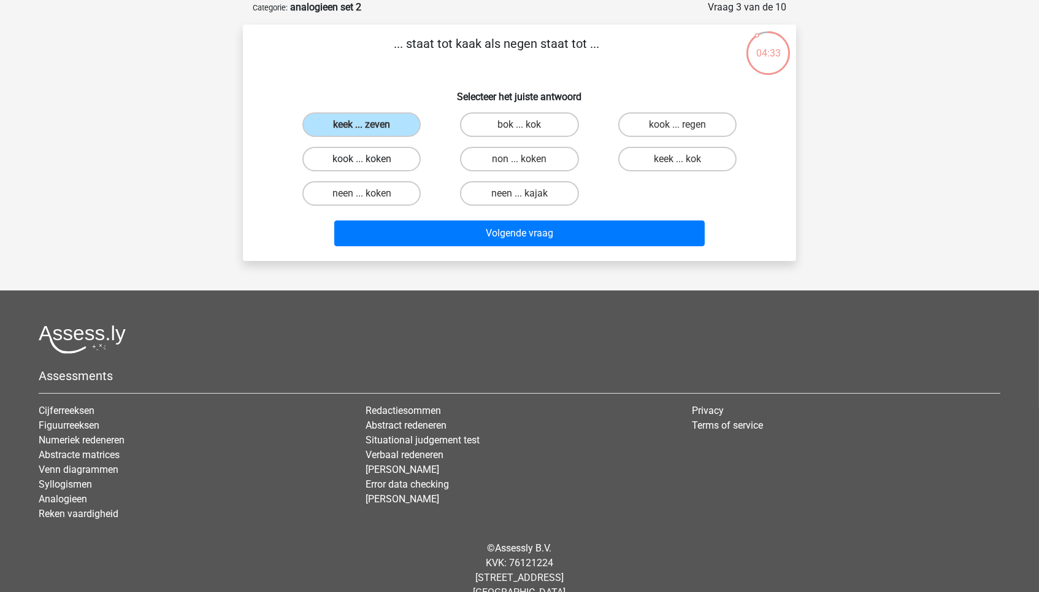
radio input "true"
click at [690, 126] on label "kook ... regen" at bounding box center [678, 124] width 118 height 25
click at [685, 126] on input "kook ... regen" at bounding box center [681, 129] width 8 height 8
radio input "true"
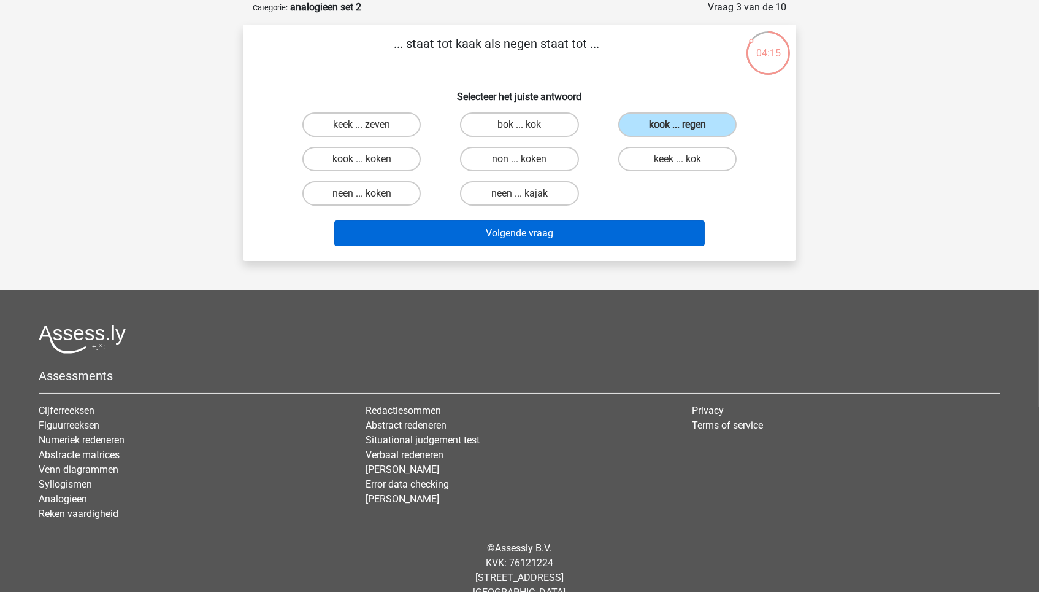
click at [606, 231] on button "Volgende vraag" at bounding box center [519, 233] width 371 height 26
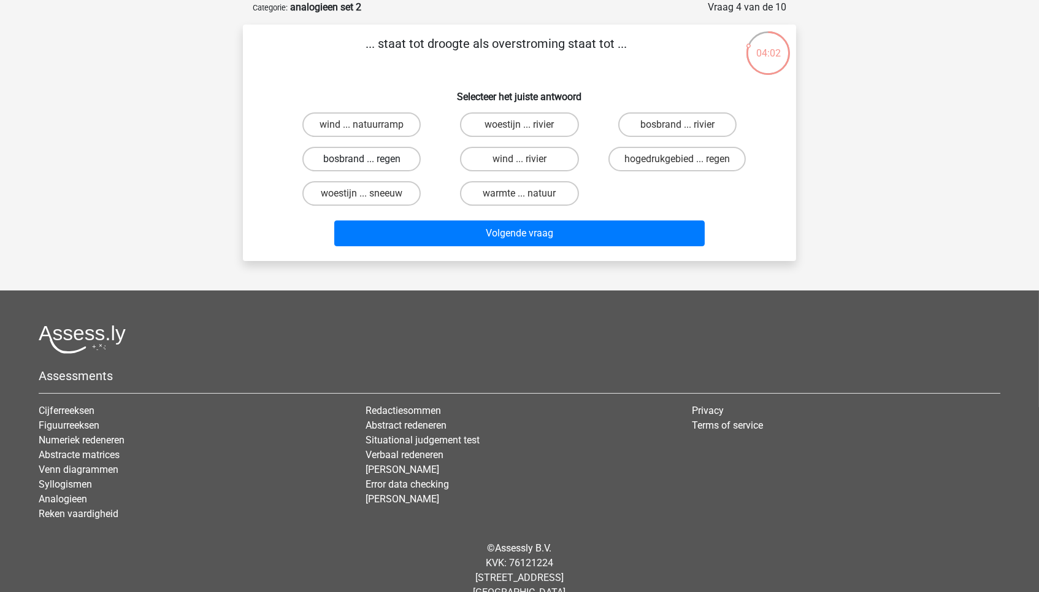
click at [395, 156] on label "bosbrand ... regen" at bounding box center [362, 159] width 118 height 25
click at [370, 159] on input "bosbrand ... regen" at bounding box center [366, 163] width 8 height 8
radio input "true"
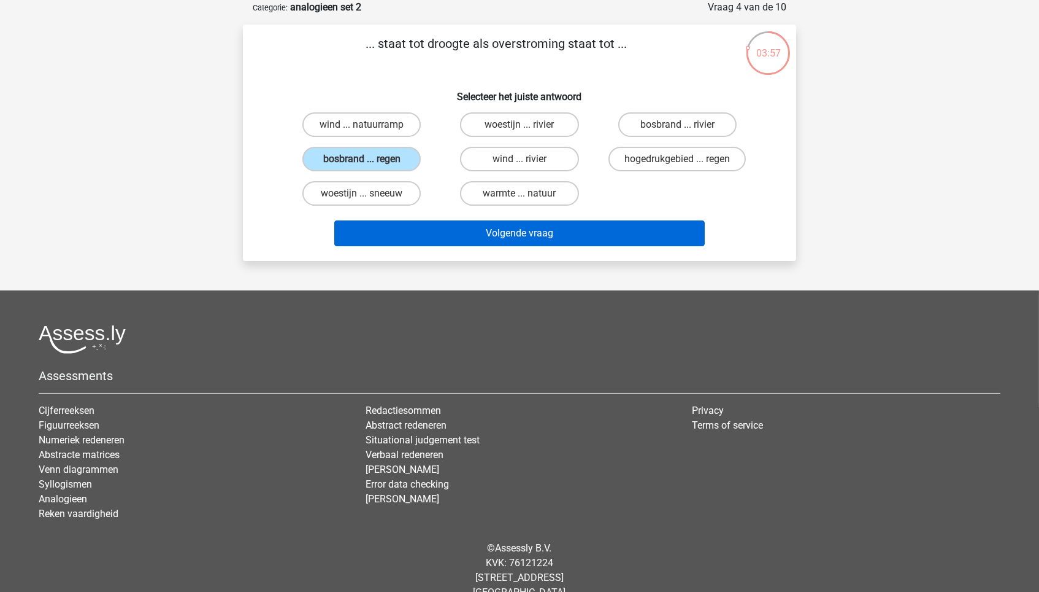
click at [468, 222] on button "Volgende vraag" at bounding box center [519, 233] width 371 height 26
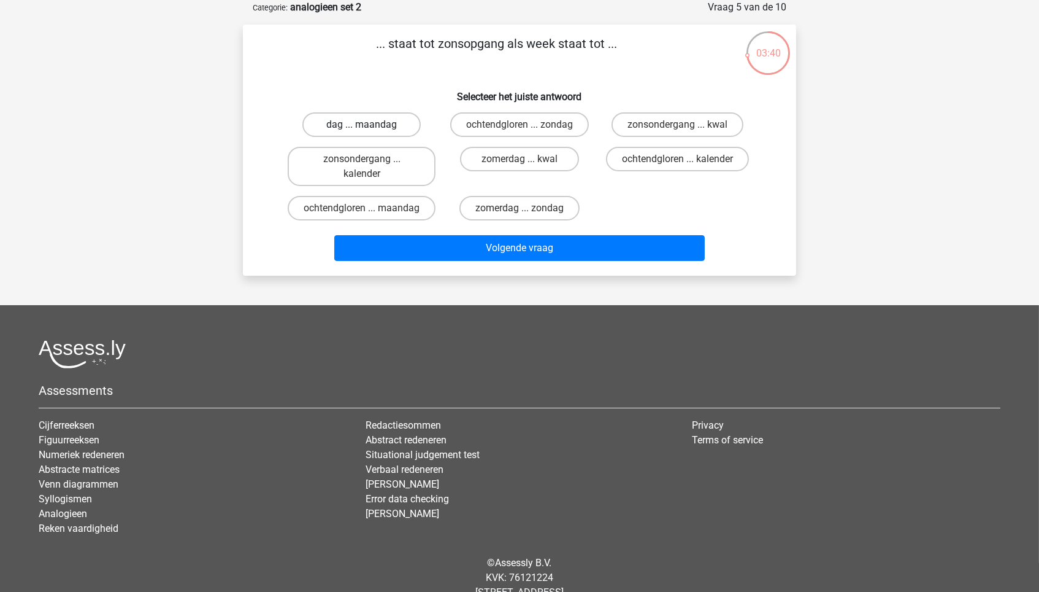
click at [379, 123] on label "dag ... maandag" at bounding box center [362, 124] width 118 height 25
click at [370, 125] on input "dag ... maandag" at bounding box center [366, 129] width 8 height 8
radio input "true"
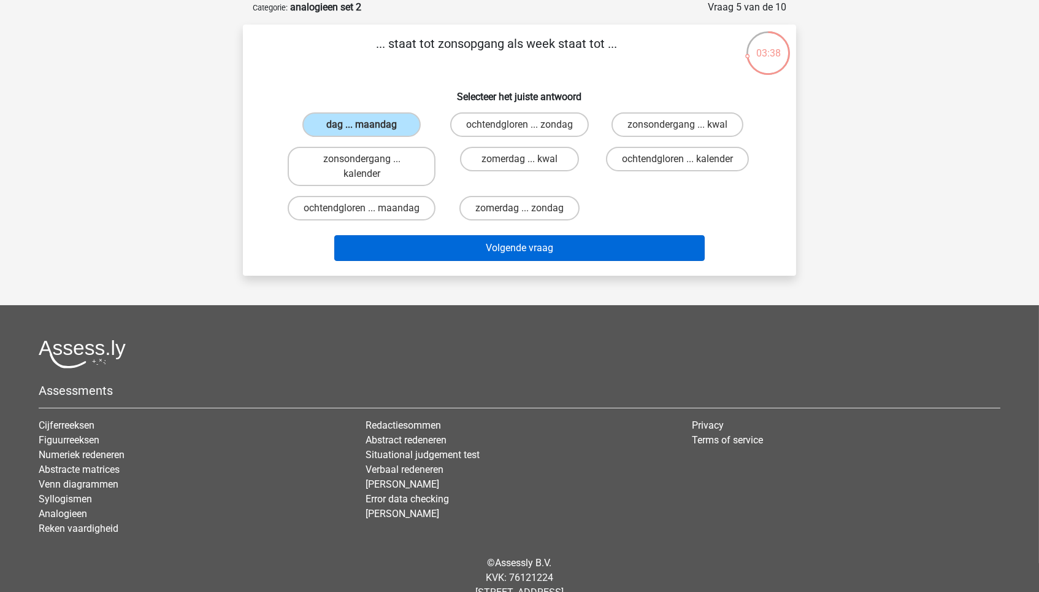
click at [522, 256] on button "Volgende vraag" at bounding box center [519, 248] width 371 height 26
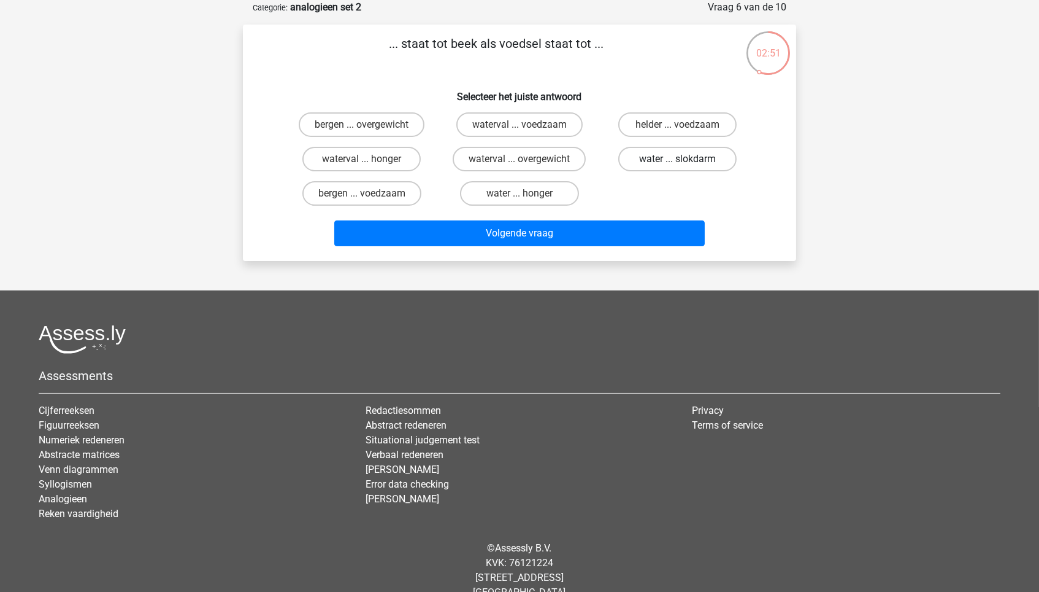
click at [638, 161] on label "water ... slokdarm" at bounding box center [678, 159] width 118 height 25
click at [677, 161] on input "water ... slokdarm" at bounding box center [681, 163] width 8 height 8
radio input "true"
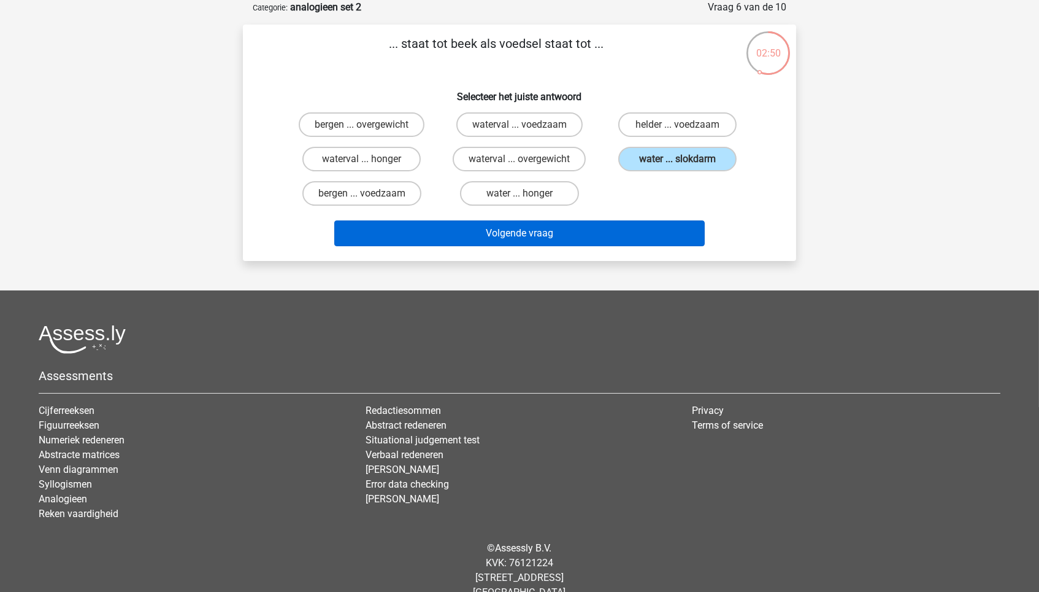
click at [619, 229] on button "Volgende vraag" at bounding box center [519, 233] width 371 height 26
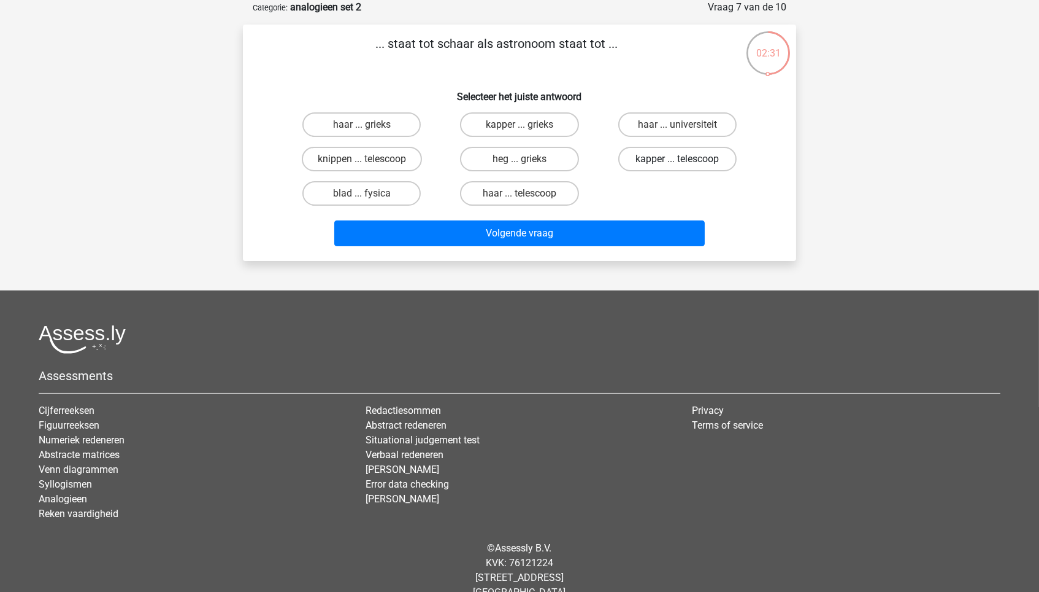
click at [714, 168] on label "kapper ... telescoop" at bounding box center [678, 159] width 118 height 25
click at [685, 167] on input "kapper ... telescoop" at bounding box center [681, 163] width 8 height 8
radio input "true"
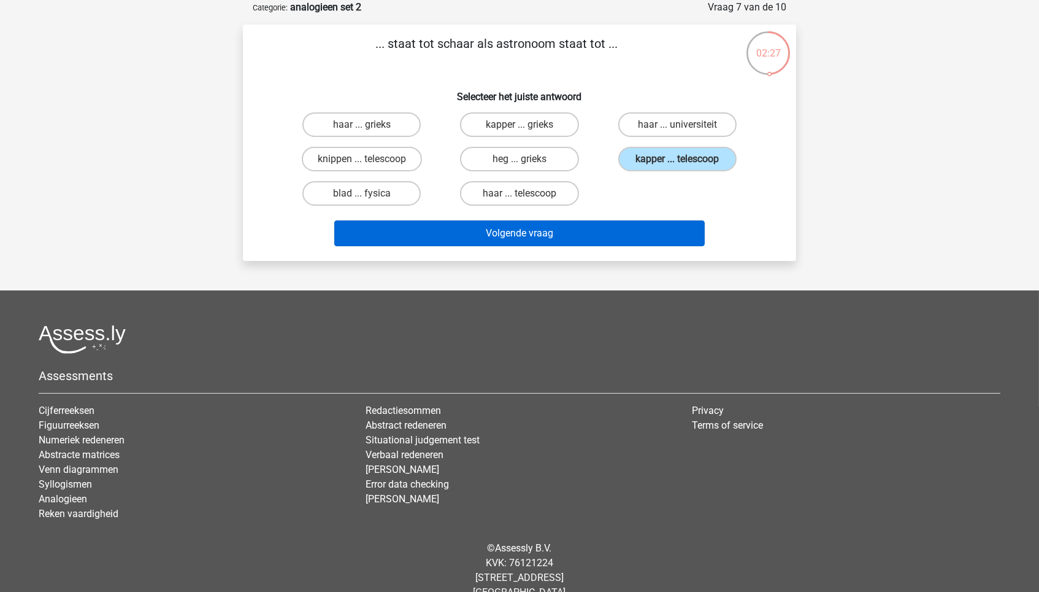
click at [685, 226] on button "Volgende vraag" at bounding box center [519, 233] width 371 height 26
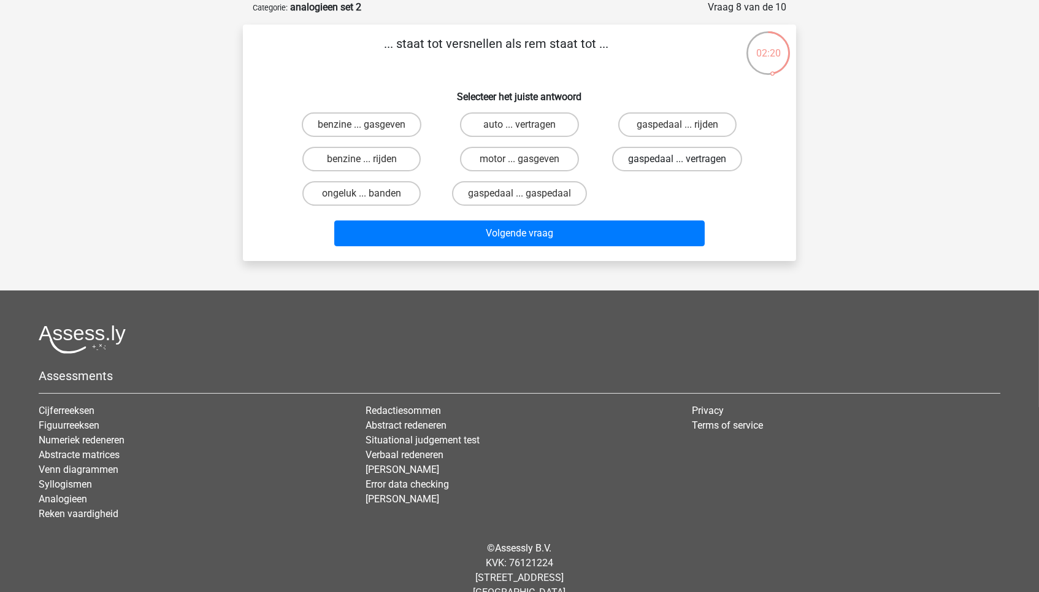
click at [709, 161] on label "gaspedaal ... vertragen" at bounding box center [677, 159] width 130 height 25
click at [685, 161] on input "gaspedaal ... vertragen" at bounding box center [681, 163] width 8 height 8
radio input "true"
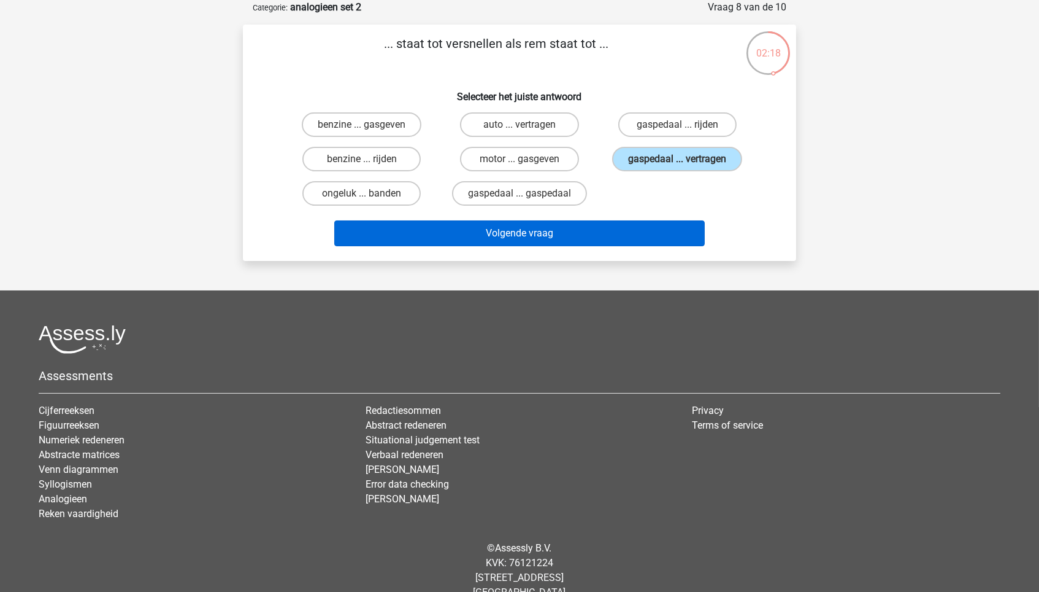
click at [619, 237] on button "Volgende vraag" at bounding box center [519, 233] width 371 height 26
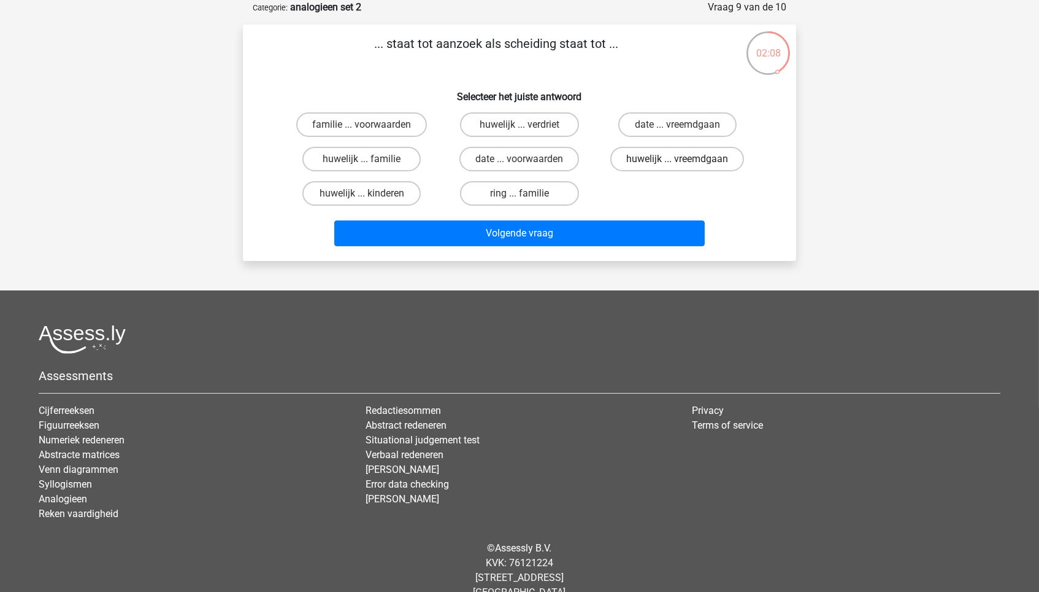
click at [706, 156] on label "huwelijk ... vreemdgaan" at bounding box center [678, 159] width 134 height 25
click at [685, 159] on input "huwelijk ... vreemdgaan" at bounding box center [681, 163] width 8 height 8
radio input "true"
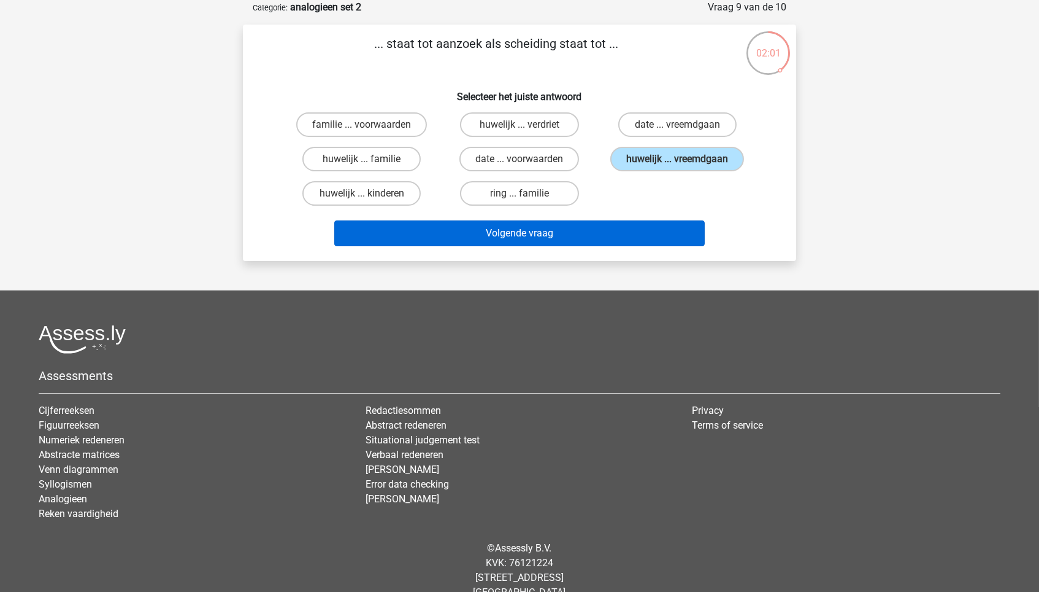
click at [677, 244] on button "Volgende vraag" at bounding box center [519, 233] width 371 height 26
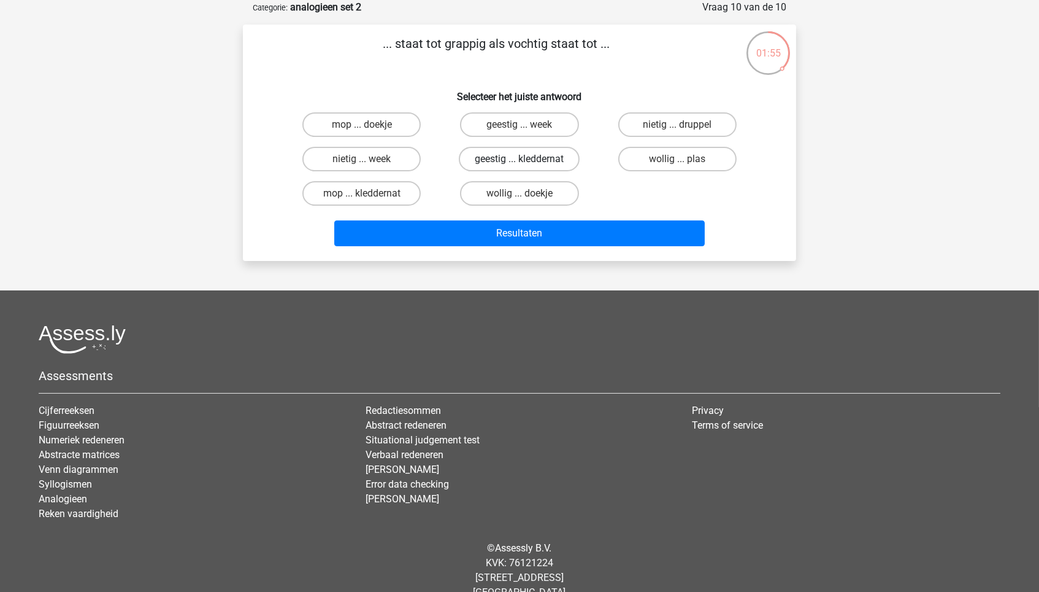
click at [541, 161] on label "geestig ... kleddernat" at bounding box center [519, 159] width 121 height 25
click at [528, 161] on input "geestig ... kleddernat" at bounding box center [524, 163] width 8 height 8
radio input "true"
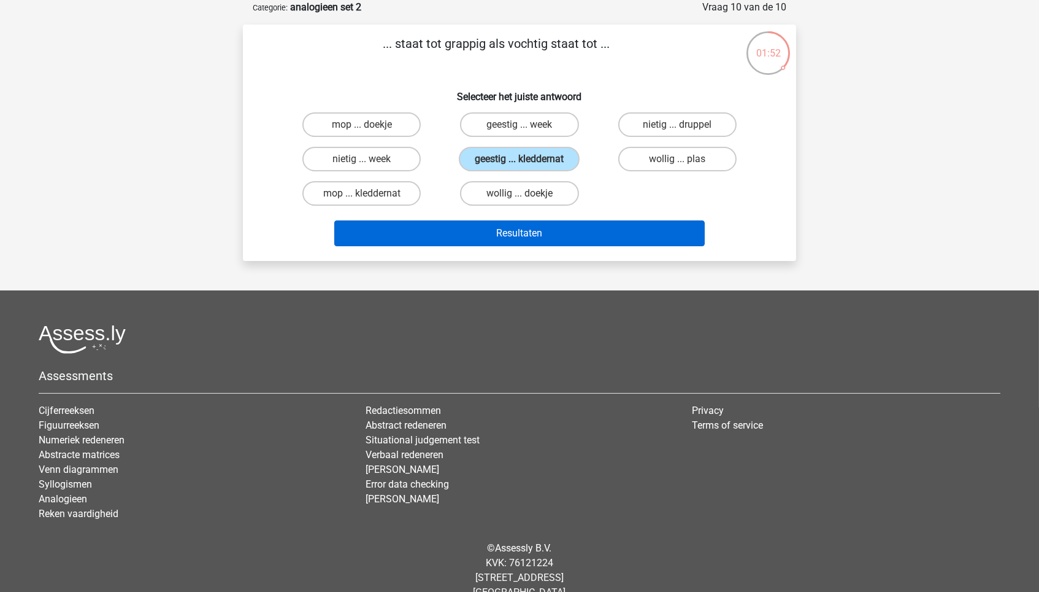
click at [566, 224] on button "Resultaten" at bounding box center [519, 233] width 371 height 26
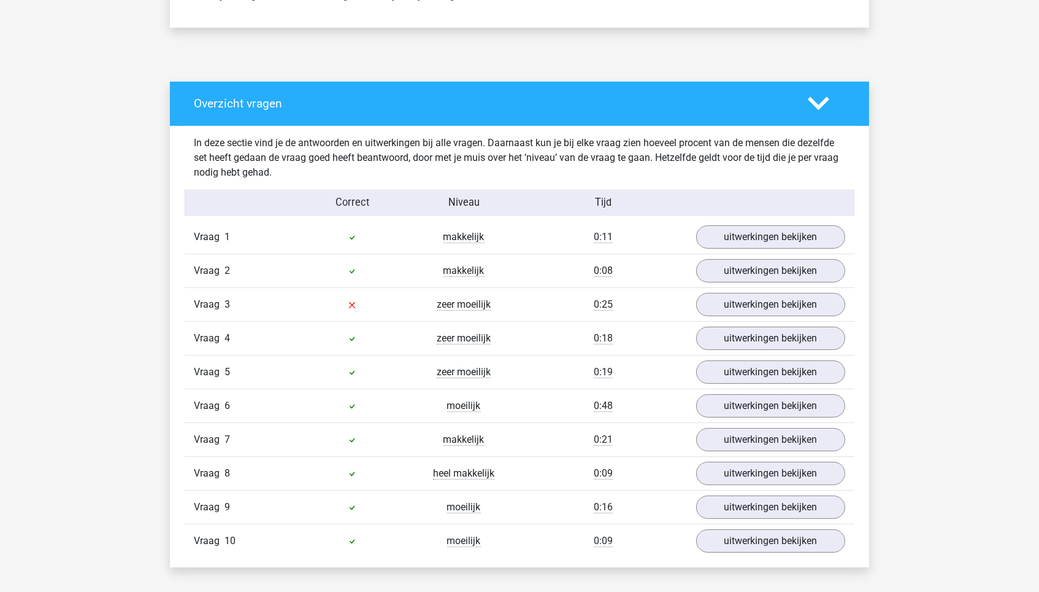
scroll to position [598, 0]
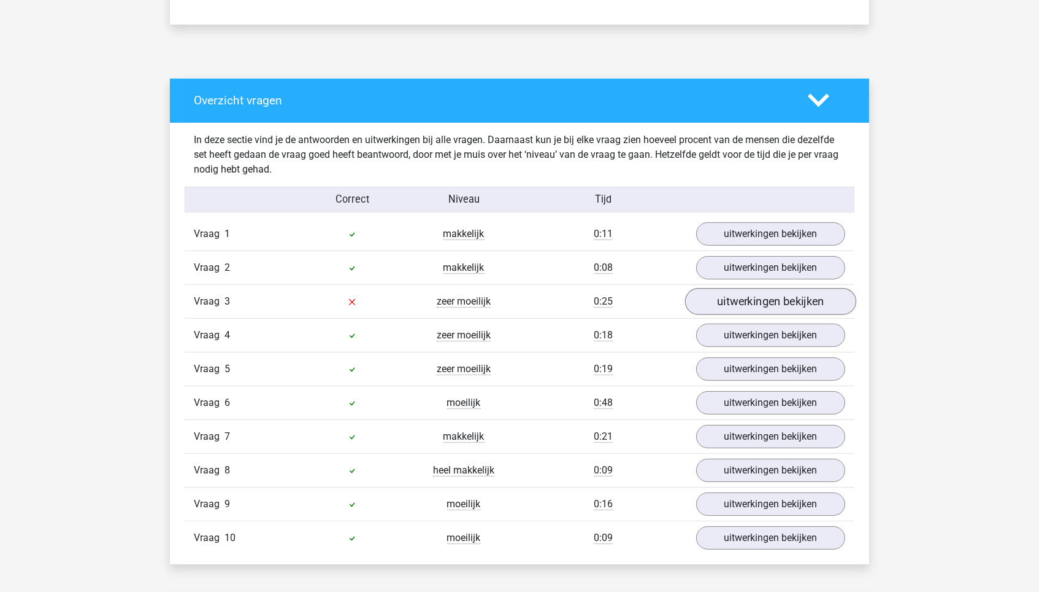
click at [731, 299] on link "uitwerkingen bekijken" at bounding box center [770, 301] width 171 height 27
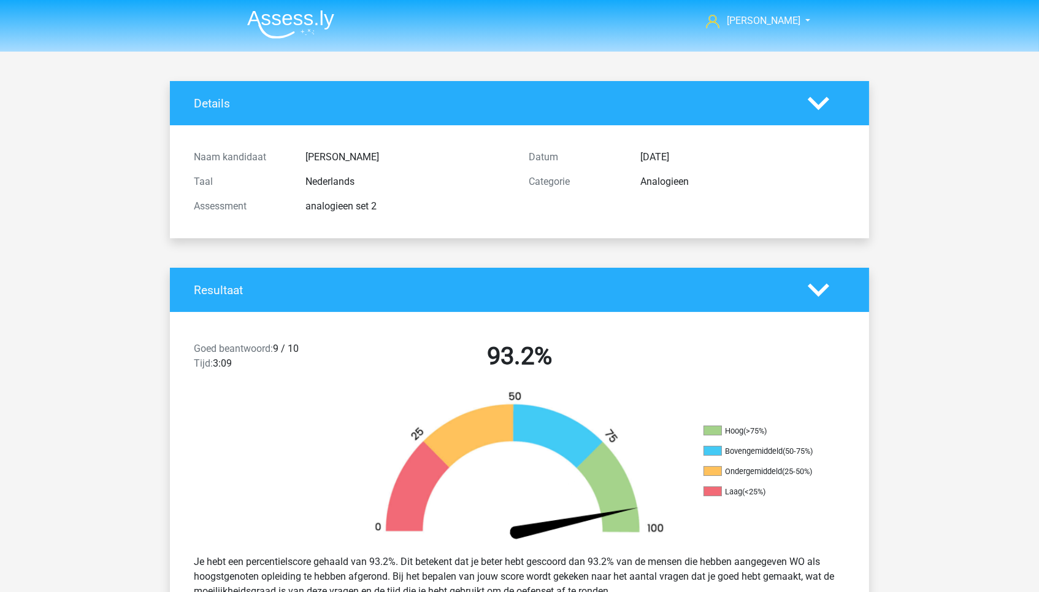
scroll to position [0, 0]
click at [326, 35] on img at bounding box center [290, 24] width 87 height 29
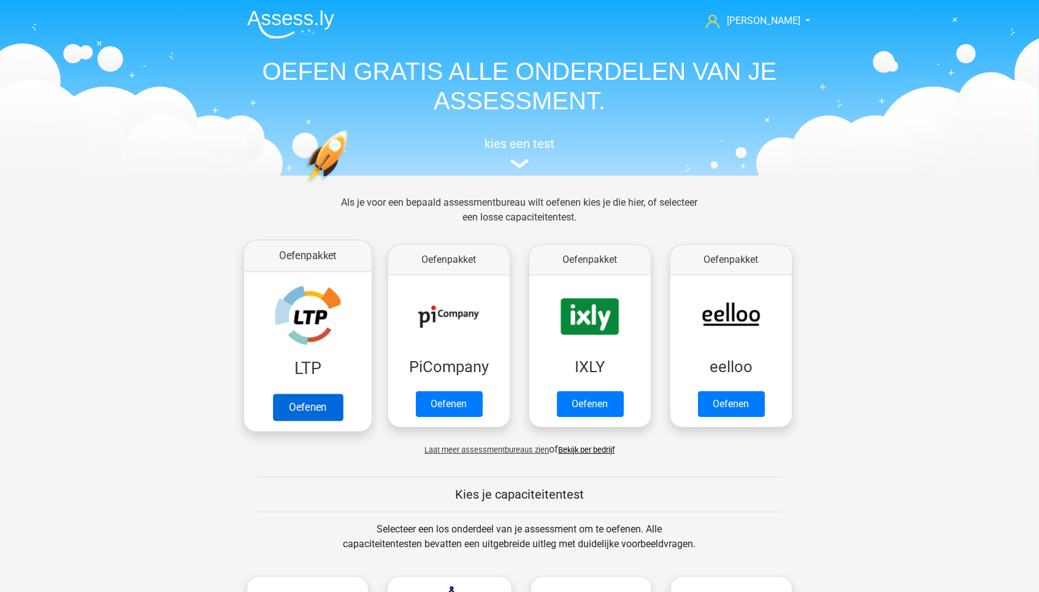
click at [314, 393] on link "Oefenen" at bounding box center [308, 406] width 70 height 27
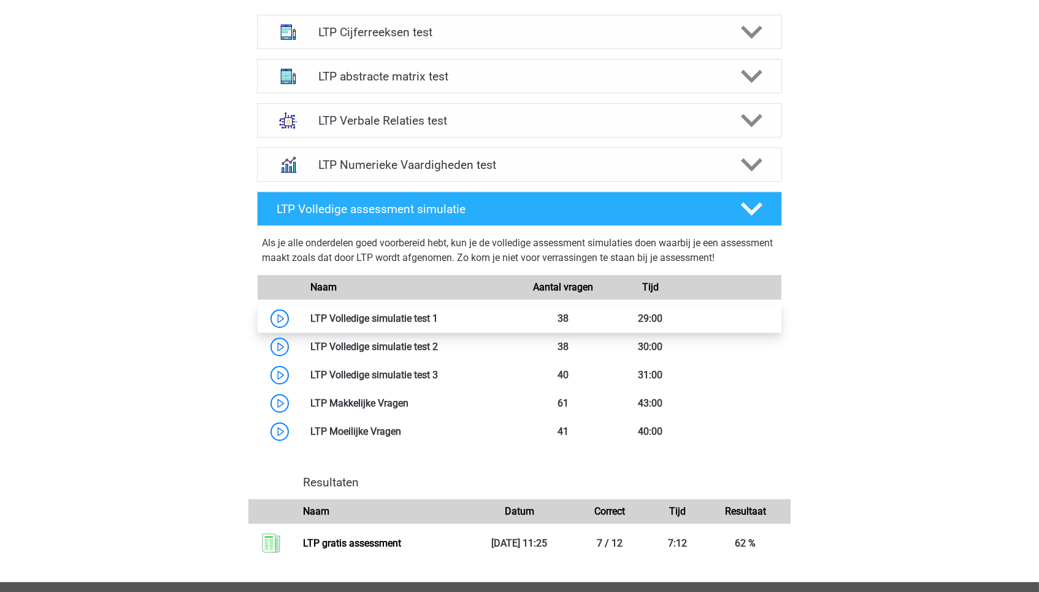
scroll to position [359, 0]
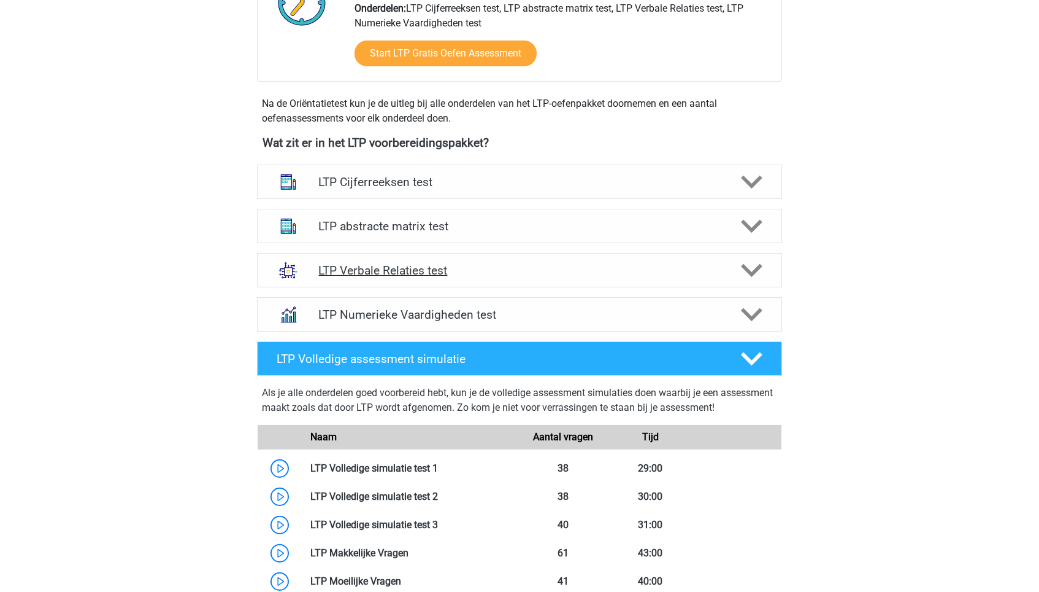
click at [503, 263] on h4 "LTP Verbale Relaties test" at bounding box center [519, 270] width 402 height 14
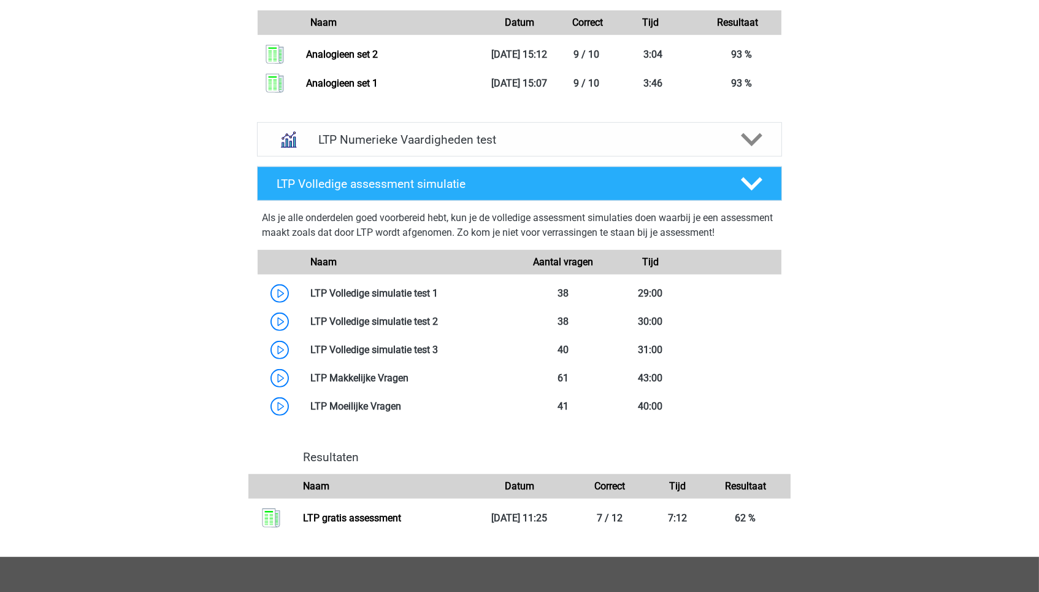
scroll to position [1432, 0]
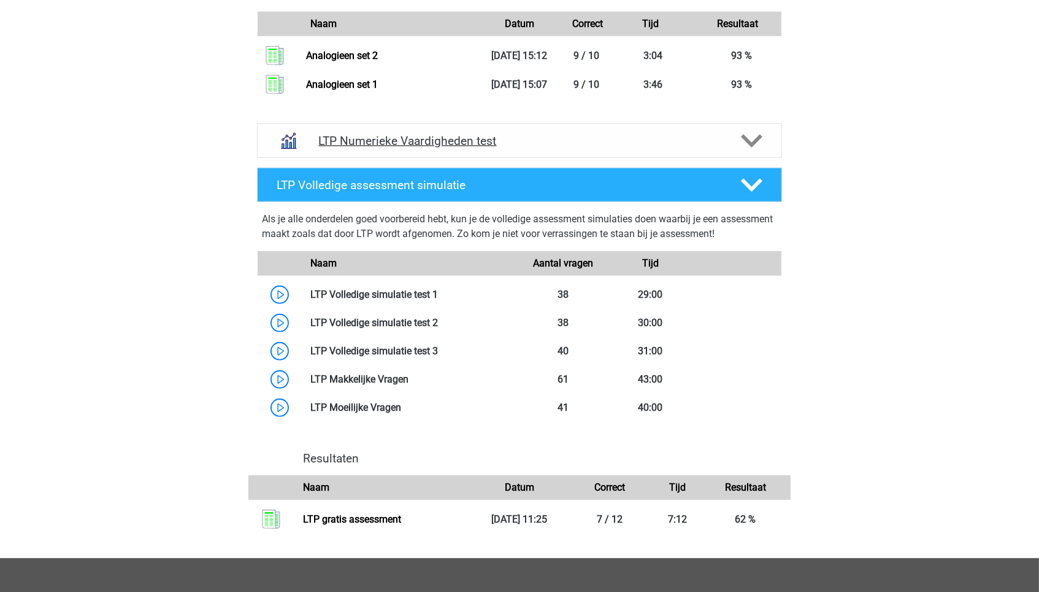
click at [729, 148] on div "LTP Numerieke Vaardigheden test" at bounding box center [519, 141] width 420 height 14
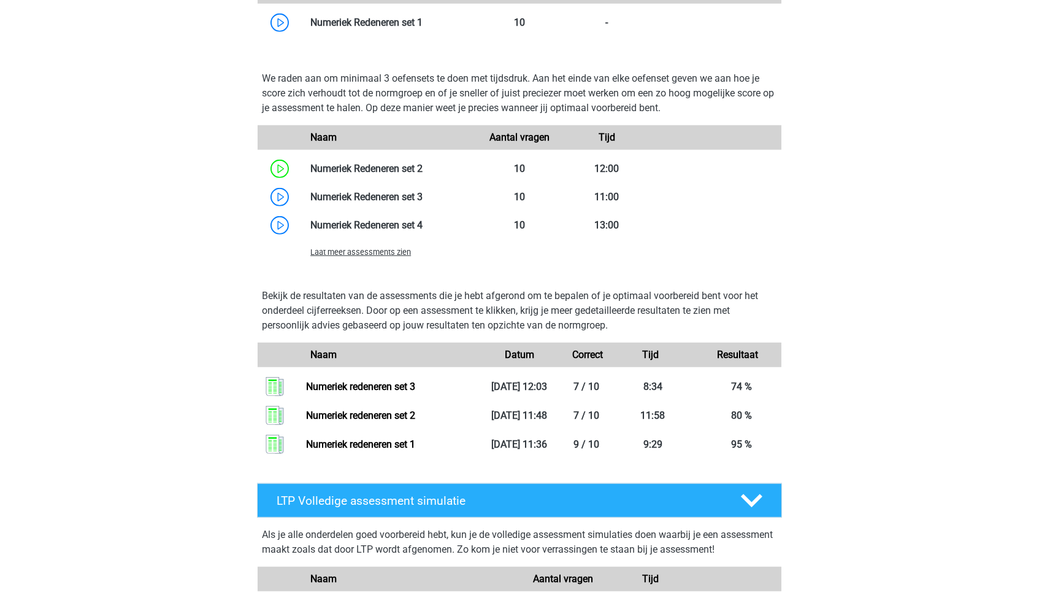
scroll to position [1753, 0]
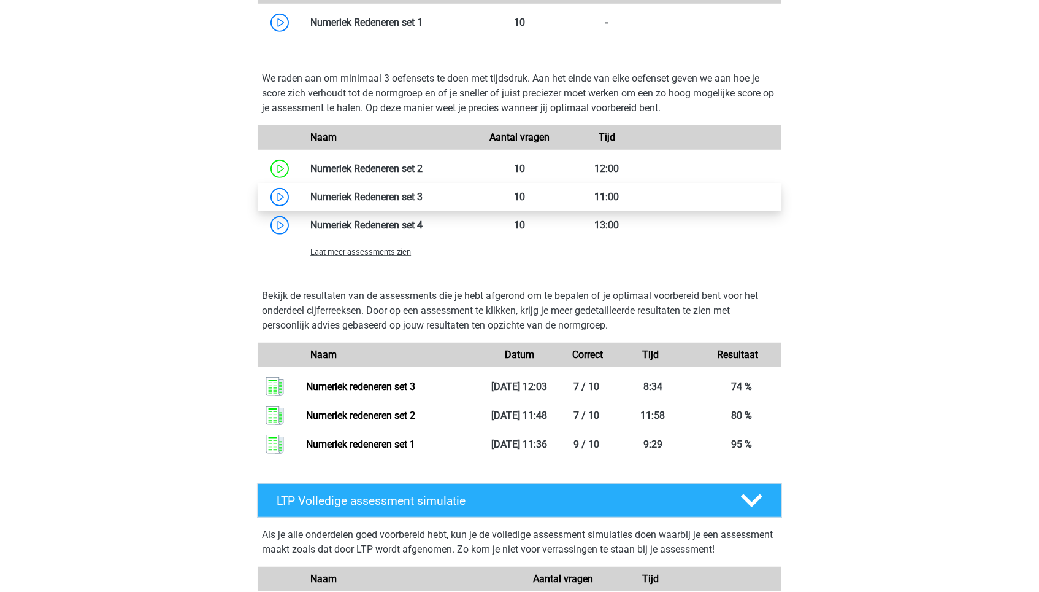
click at [423, 202] on link at bounding box center [423, 197] width 0 height 12
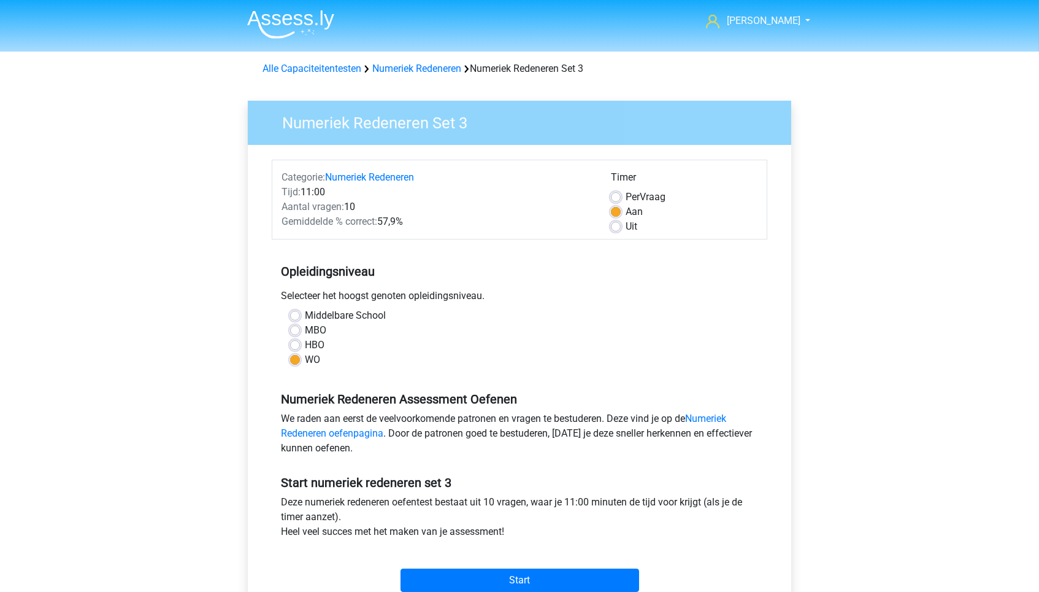
scroll to position [66, 0]
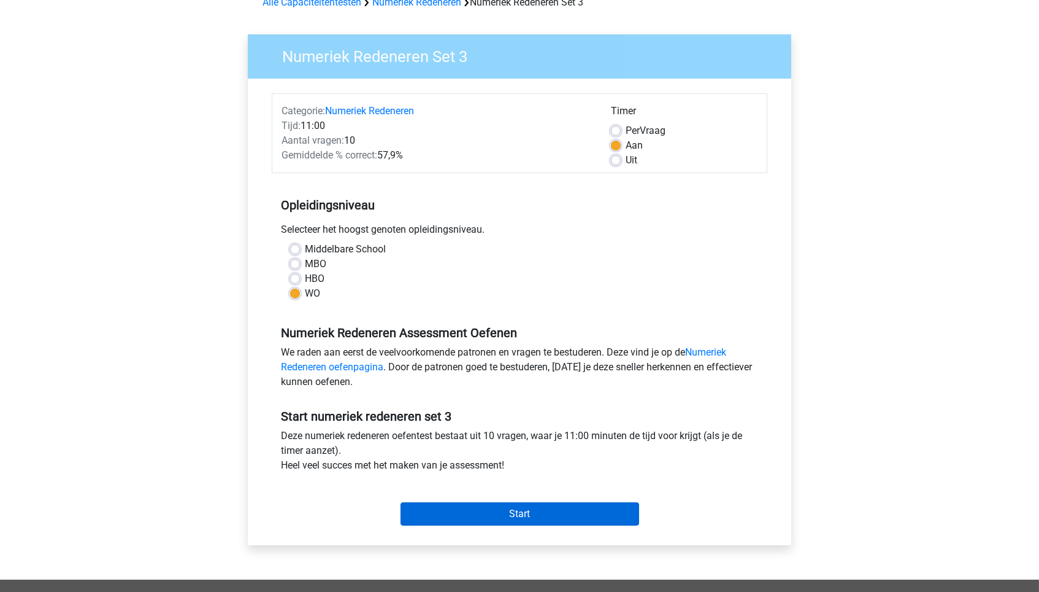
click at [533, 512] on input "Start" at bounding box center [520, 513] width 239 height 23
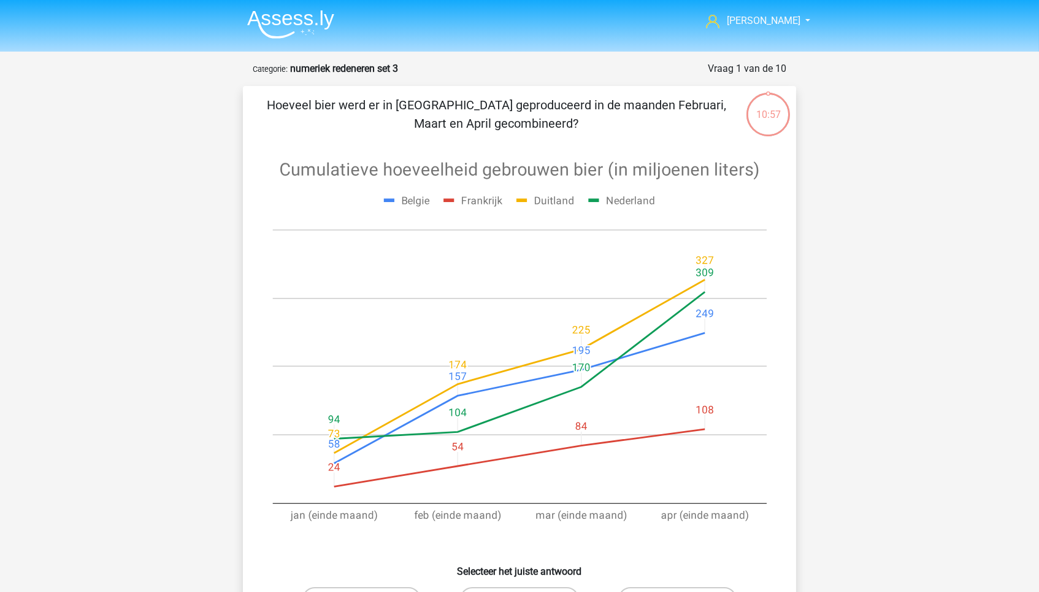
click at [313, 34] on img at bounding box center [290, 24] width 87 height 29
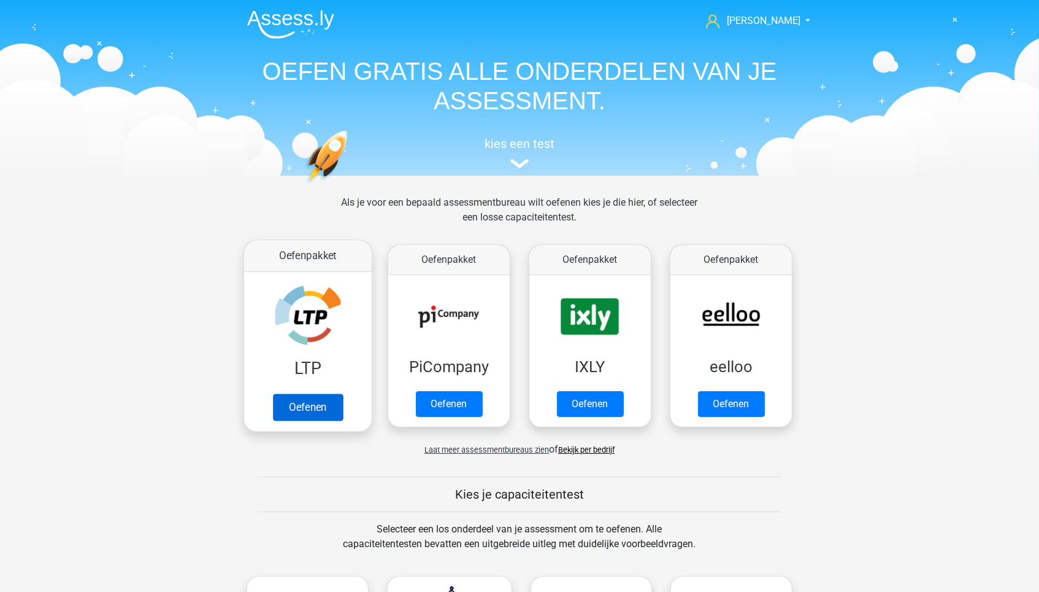
click at [328, 402] on link "Oefenen" at bounding box center [308, 406] width 70 height 27
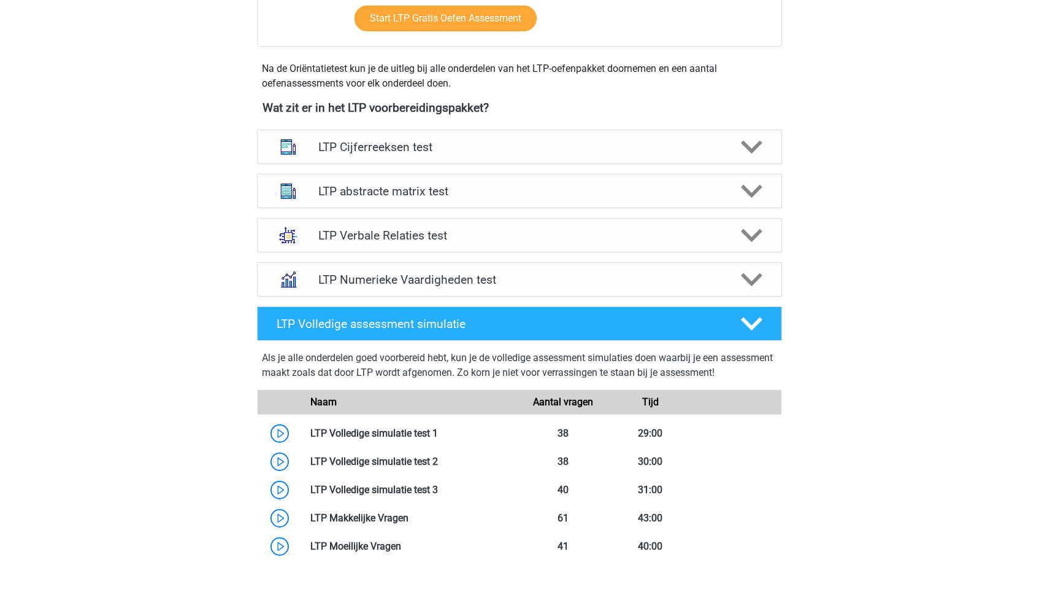
scroll to position [399, 0]
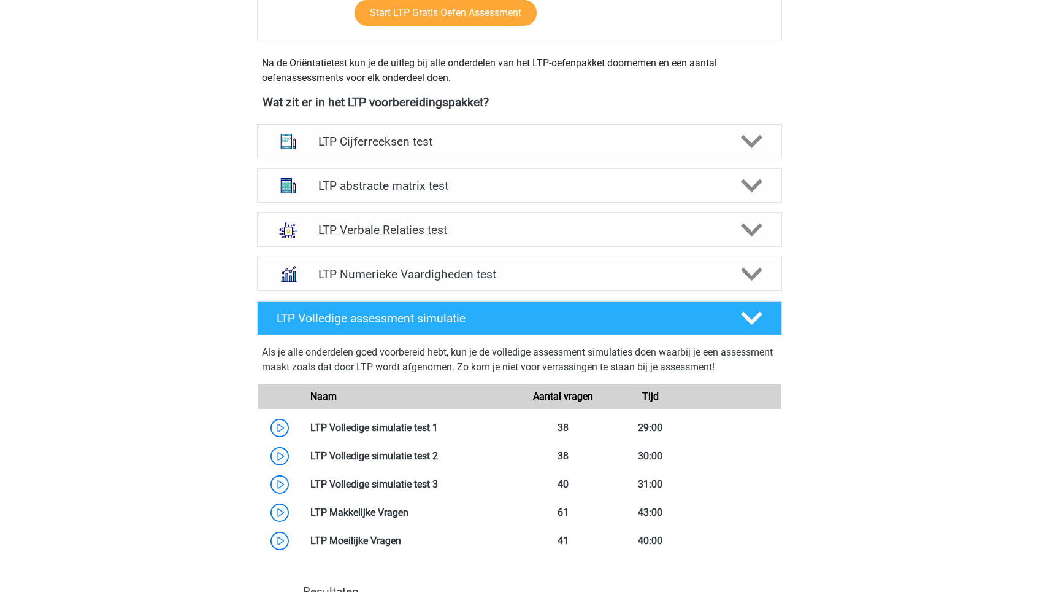
click at [431, 226] on h4 "LTP Verbale Relaties test" at bounding box center [519, 230] width 402 height 14
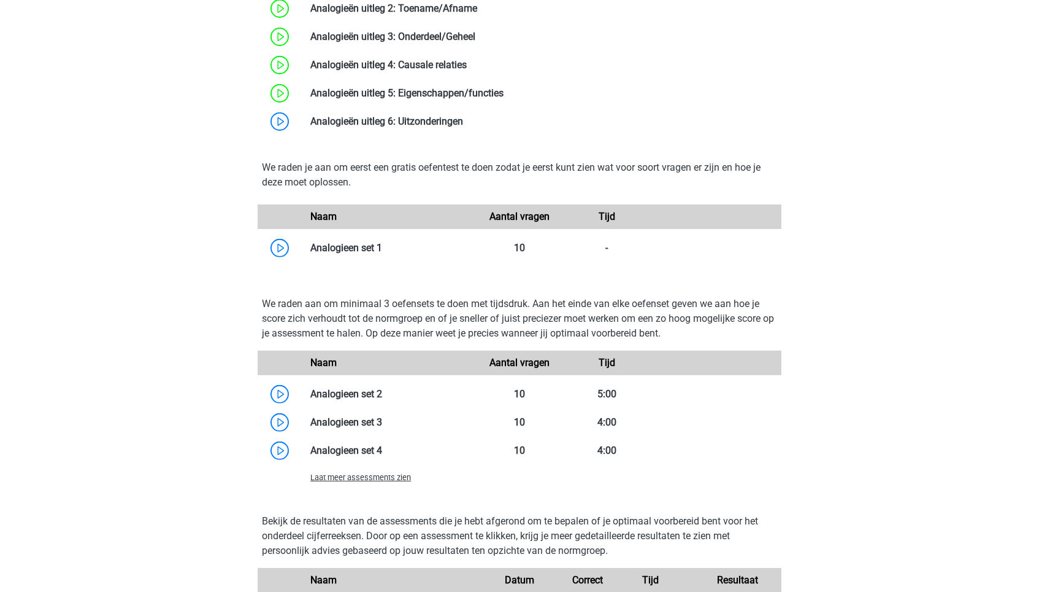
scroll to position [898, 0]
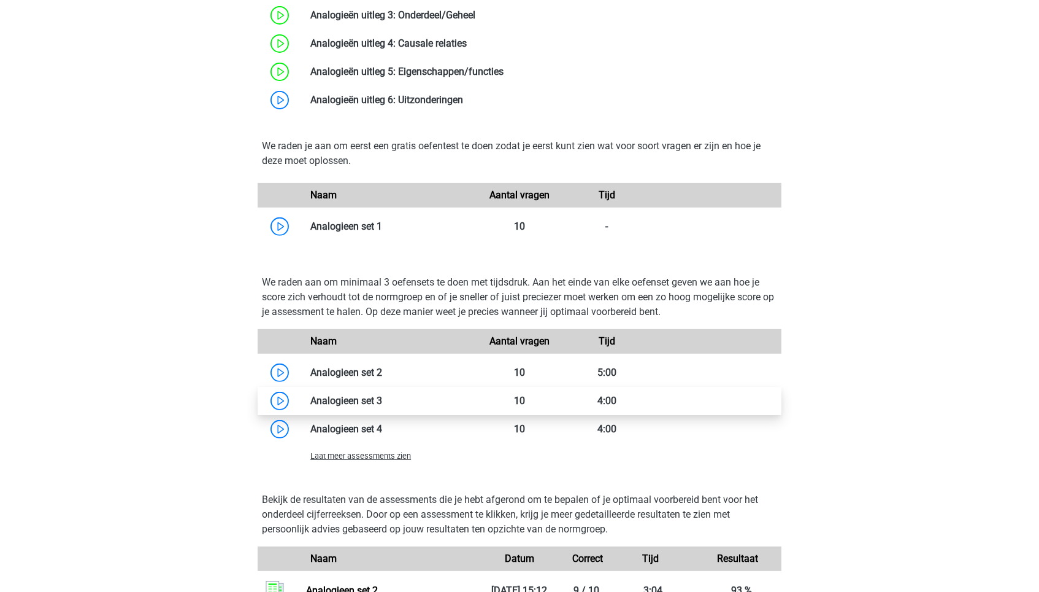
click at [382, 406] on link at bounding box center [382, 401] width 0 height 12
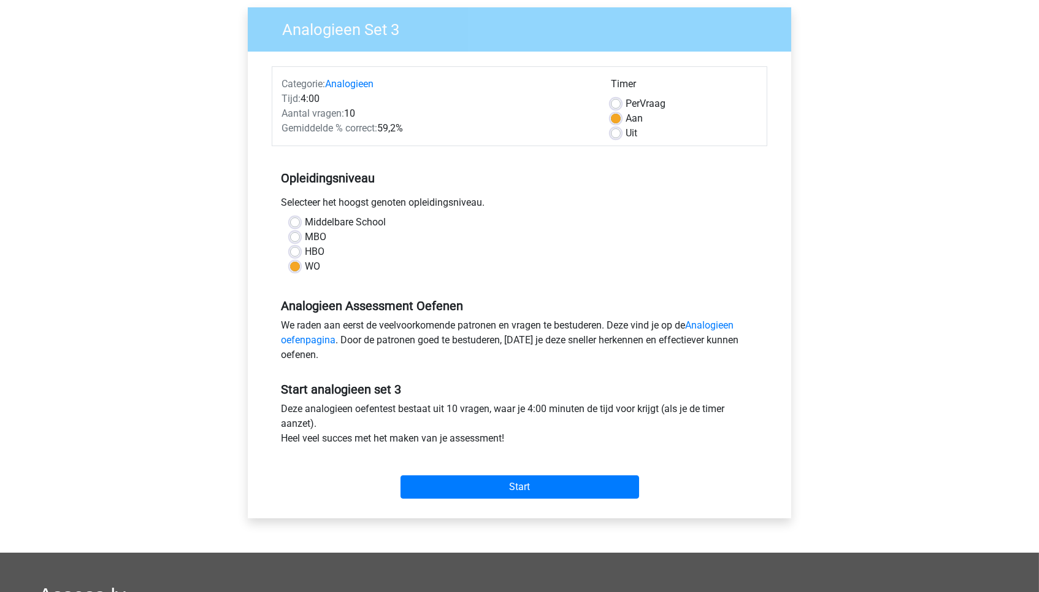
scroll to position [93, 0]
click at [493, 484] on input "Start" at bounding box center [520, 487] width 239 height 23
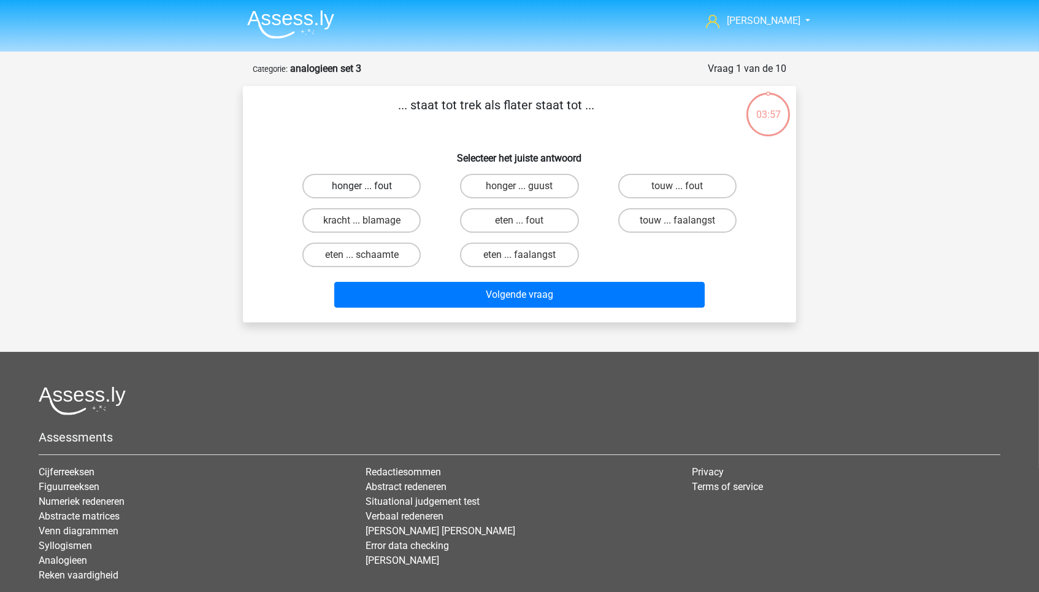
click at [374, 189] on label "honger ... fout" at bounding box center [362, 186] width 118 height 25
click at [370, 189] on input "honger ... fout" at bounding box center [366, 190] width 8 height 8
radio input "true"
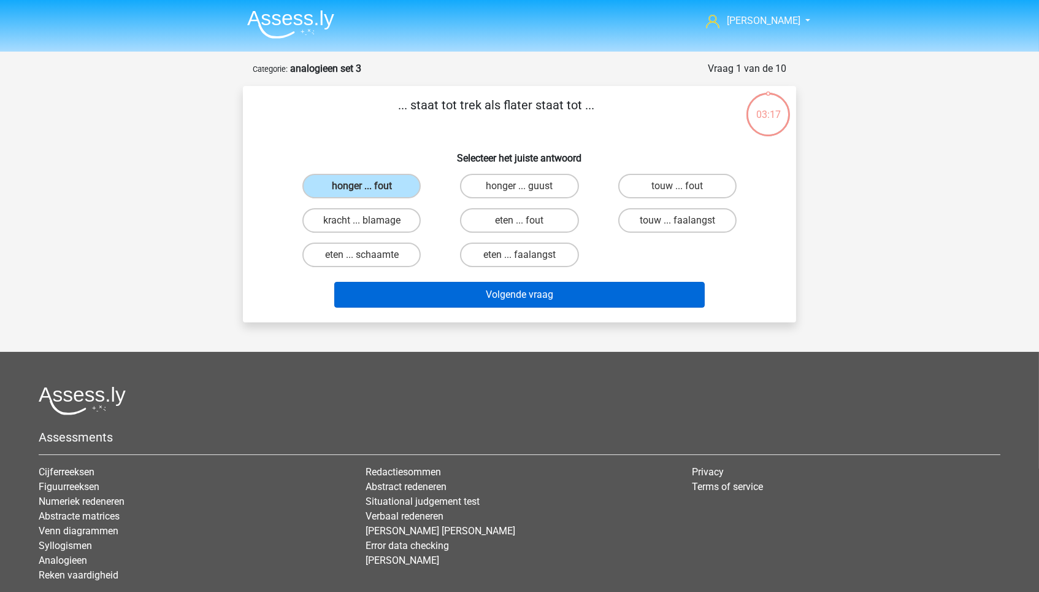
click at [544, 301] on button "Volgende vraag" at bounding box center [519, 295] width 371 height 26
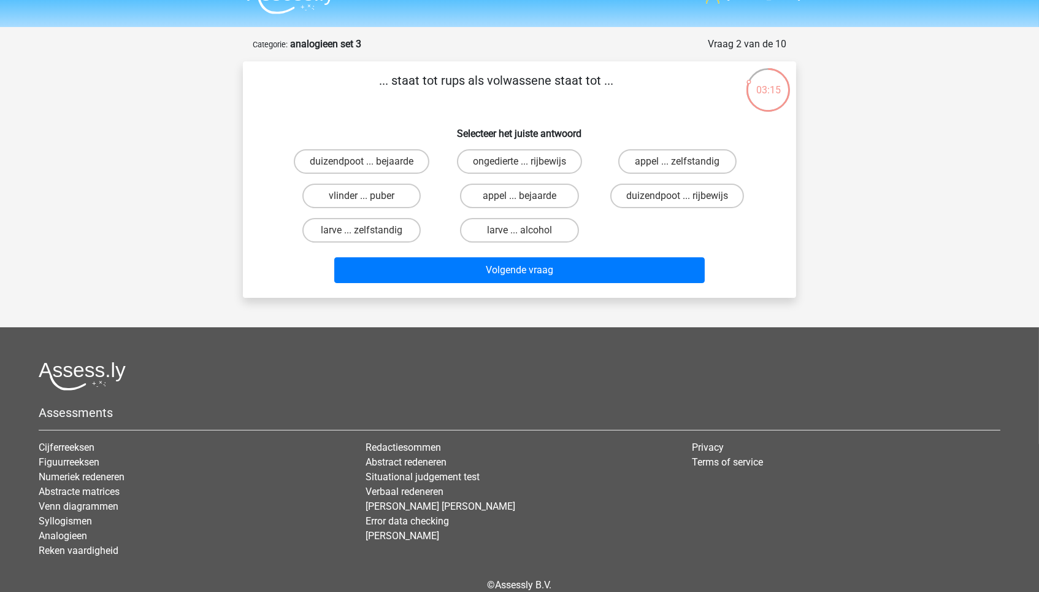
scroll to position [21, 0]
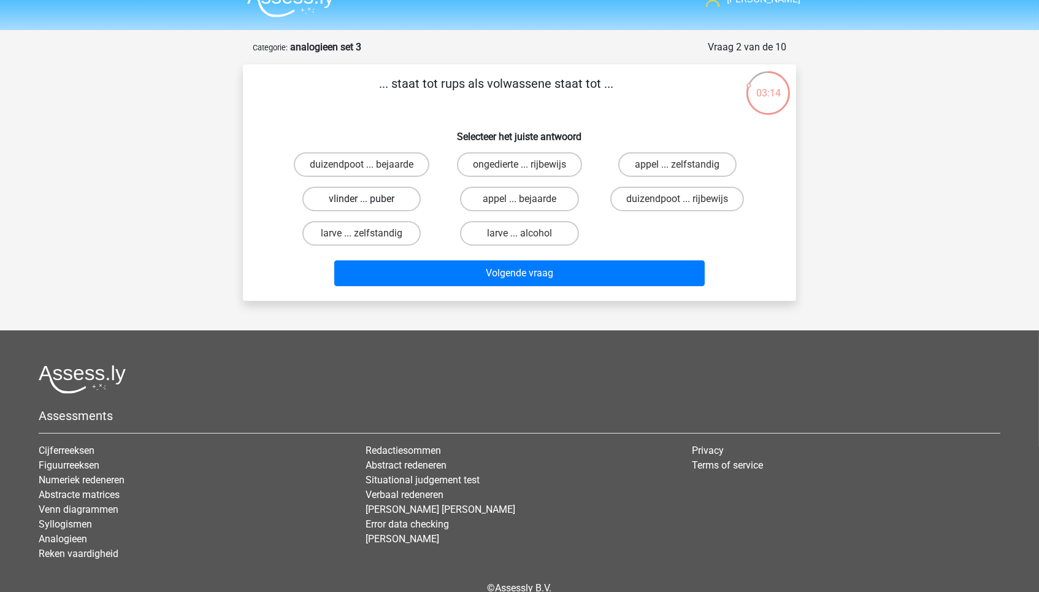
click at [345, 195] on label "vlinder ... puber" at bounding box center [362, 199] width 118 height 25
click at [362, 199] on input "vlinder ... puber" at bounding box center [366, 203] width 8 height 8
radio input "true"
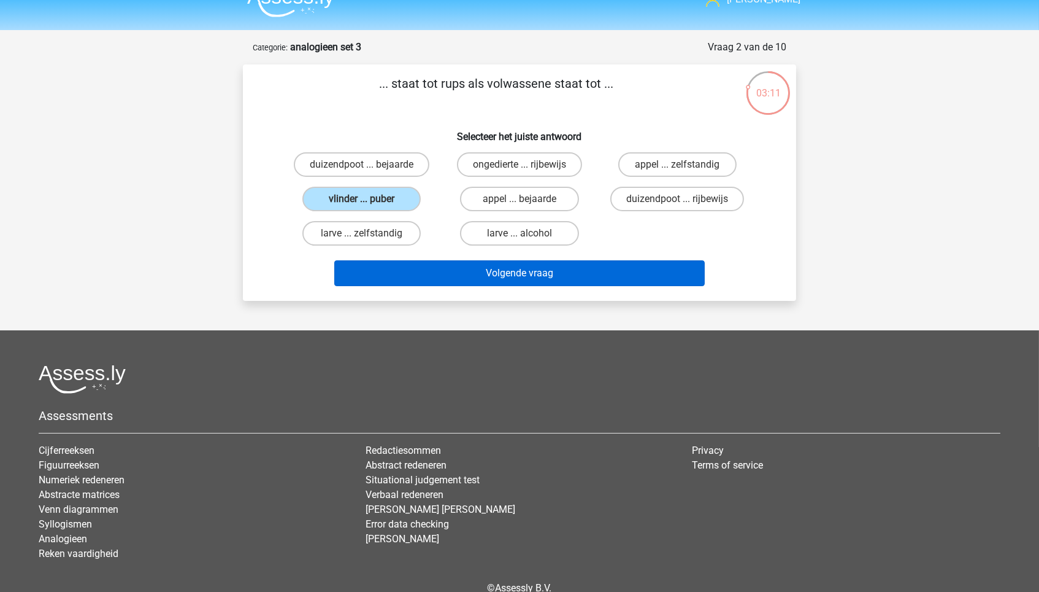
click at [528, 274] on button "Volgende vraag" at bounding box center [519, 273] width 371 height 26
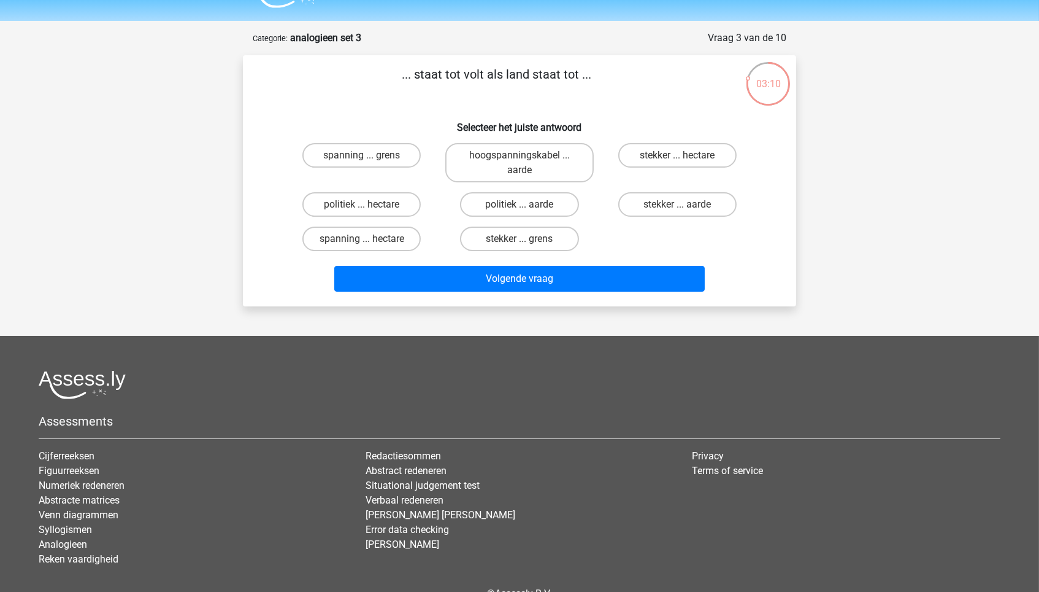
scroll to position [29, 0]
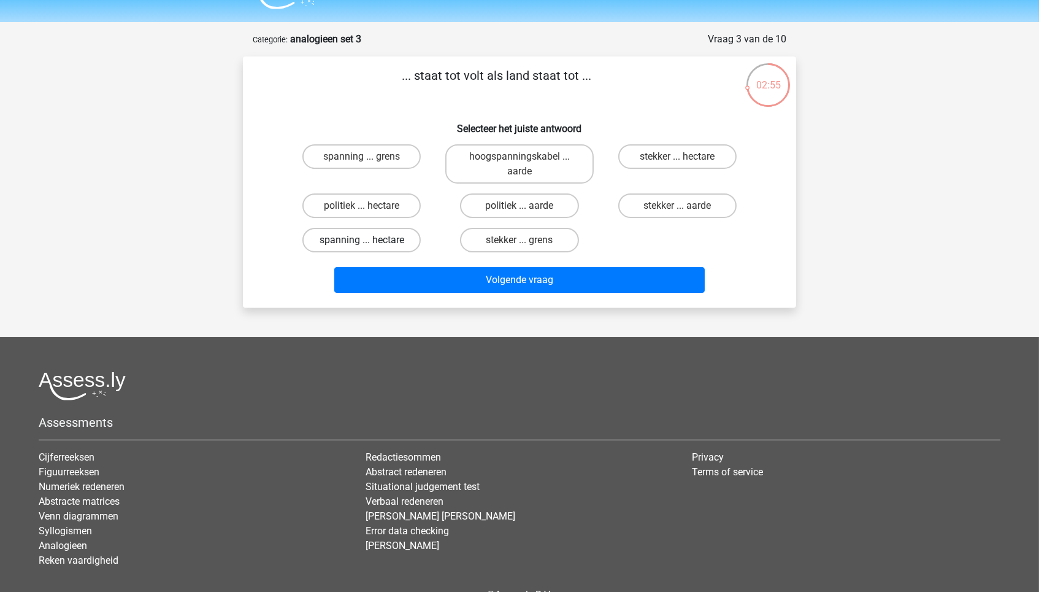
click at [401, 242] on label "spanning ... hectare" at bounding box center [362, 240] width 118 height 25
click at [370, 242] on input "spanning ... hectare" at bounding box center [366, 244] width 8 height 8
radio input "true"
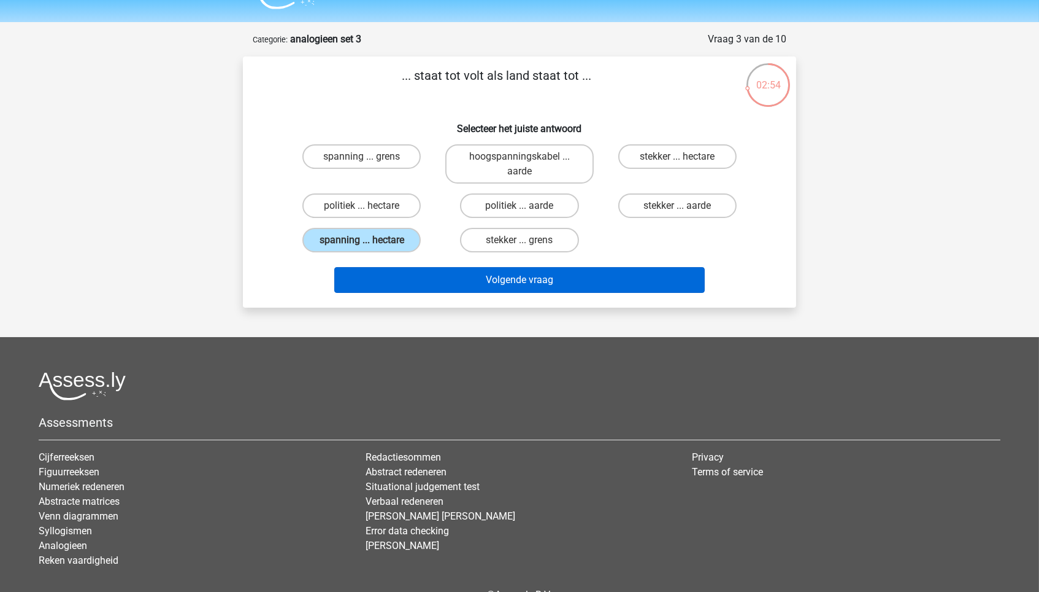
click at [441, 277] on button "Volgende vraag" at bounding box center [519, 280] width 371 height 26
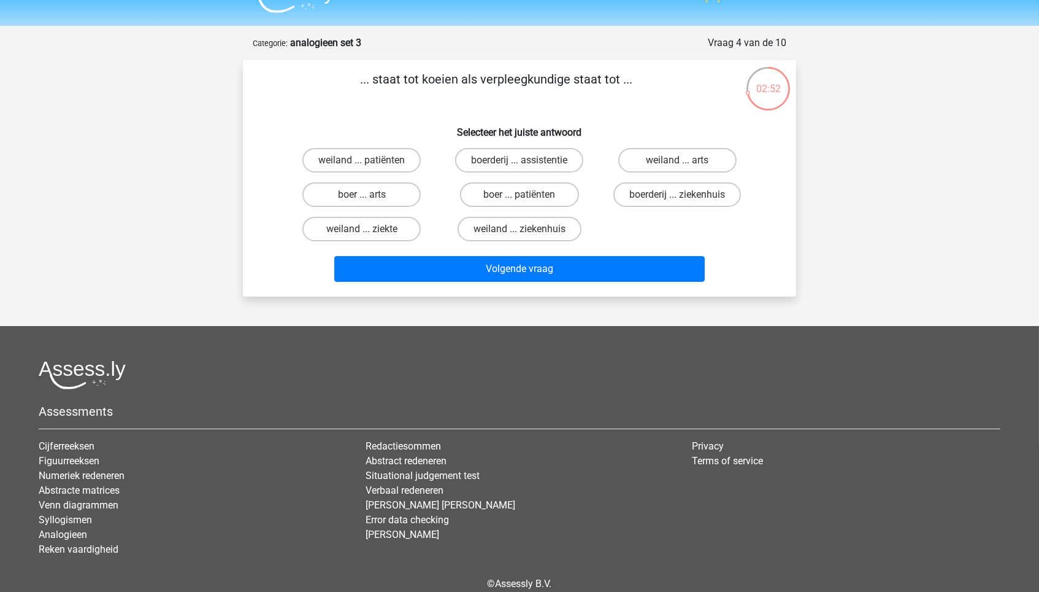
scroll to position [25, 0]
click at [513, 197] on label "boer ... patiënten" at bounding box center [519, 195] width 118 height 25
click at [520, 197] on input "boer ... patiënten" at bounding box center [524, 199] width 8 height 8
radio input "true"
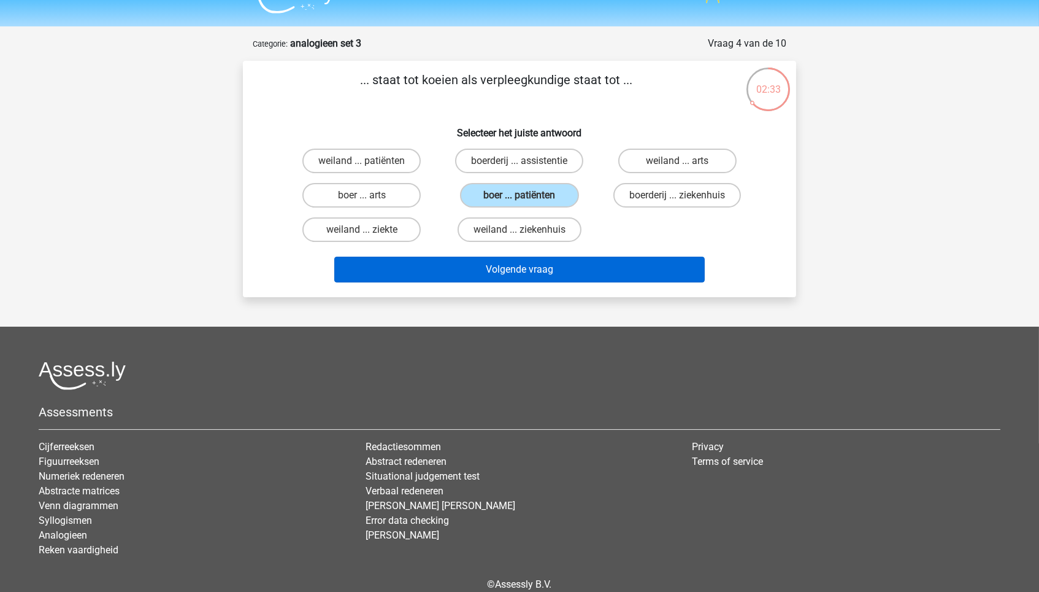
click at [533, 273] on button "Volgende vraag" at bounding box center [519, 269] width 371 height 26
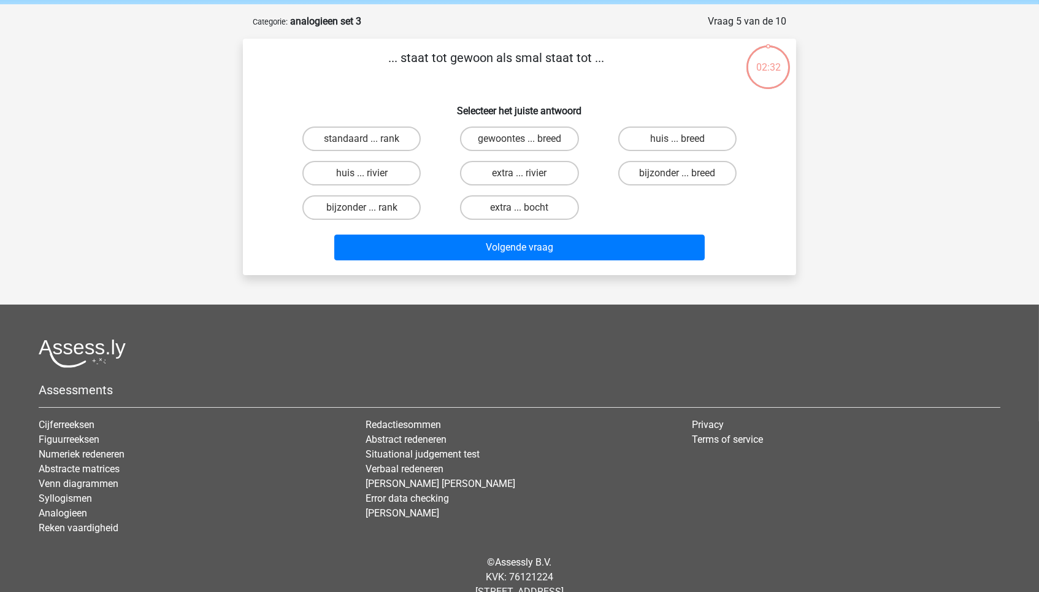
scroll to position [44, 0]
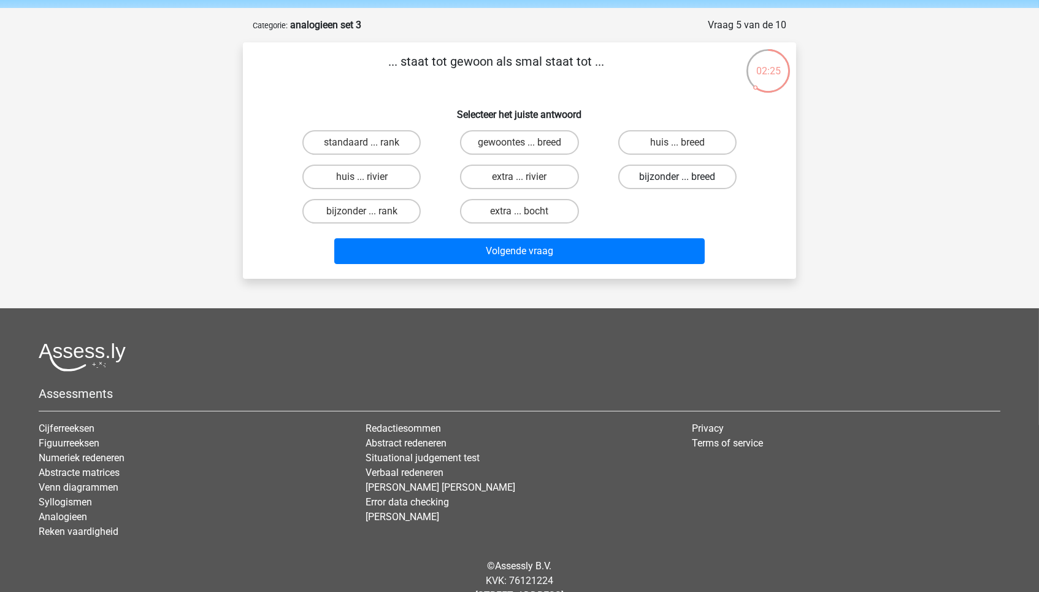
click at [657, 182] on label "bijzonder ... breed" at bounding box center [678, 176] width 118 height 25
click at [677, 182] on input "bijzonder ... breed" at bounding box center [681, 181] width 8 height 8
radio input "true"
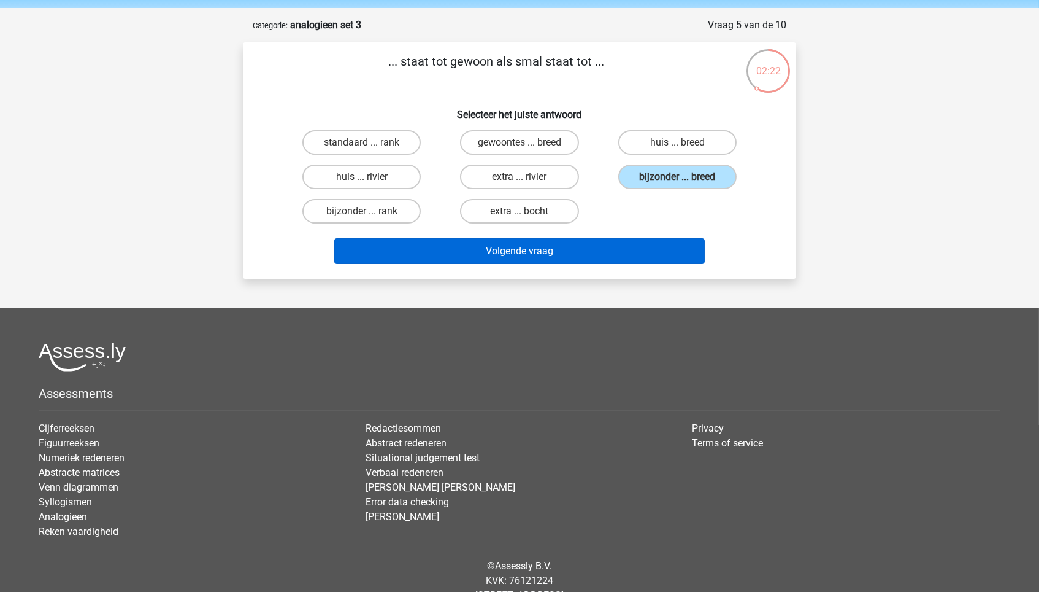
click at [638, 253] on button "Volgende vraag" at bounding box center [519, 251] width 371 height 26
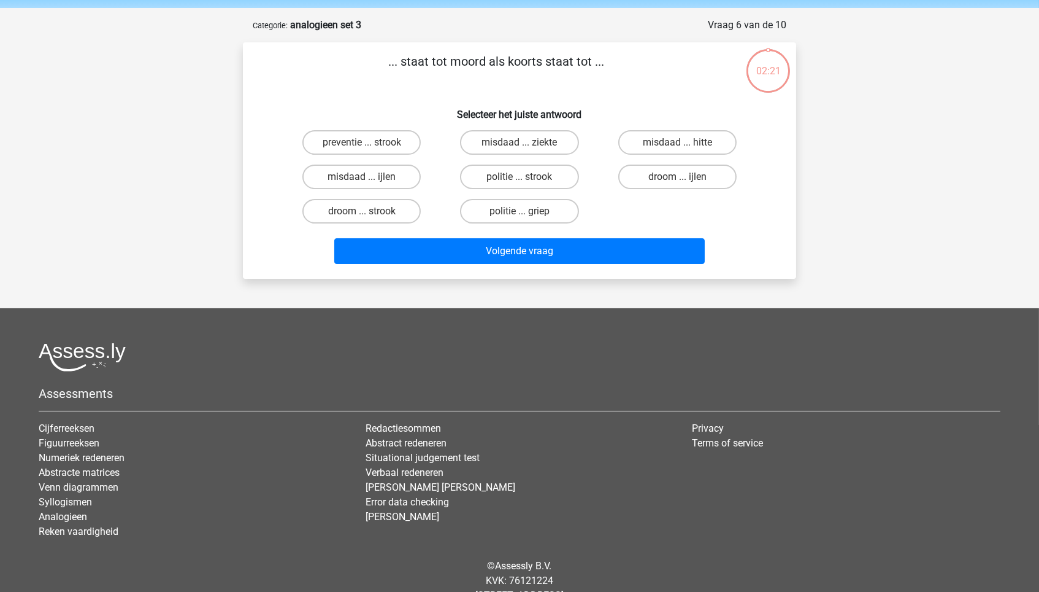
scroll to position [61, 0]
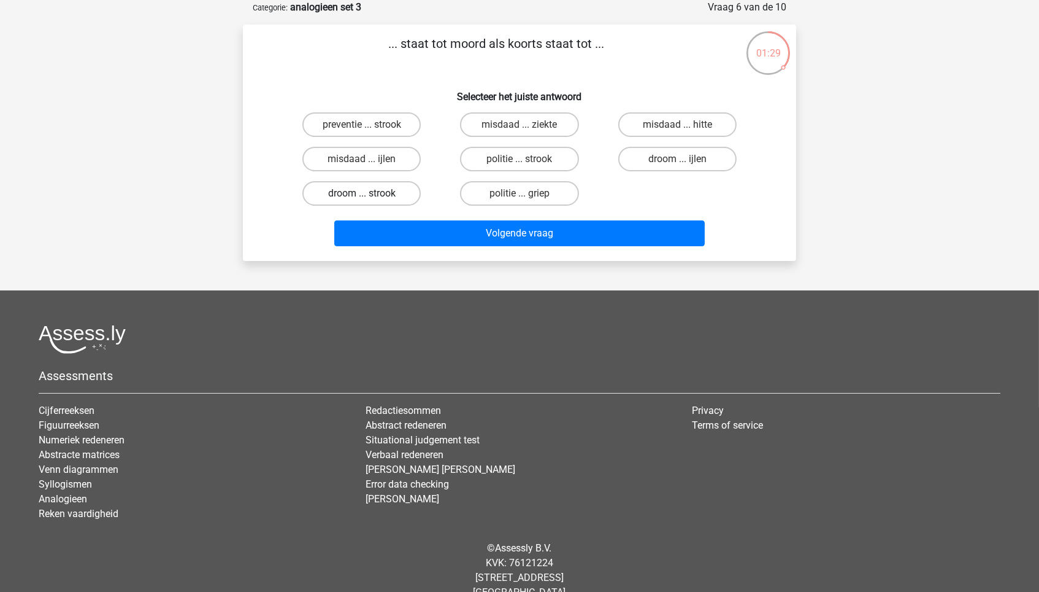
click at [385, 198] on label "droom ... strook" at bounding box center [362, 193] width 118 height 25
click at [370, 198] on input "droom ... strook" at bounding box center [366, 197] width 8 height 8
radio input "true"
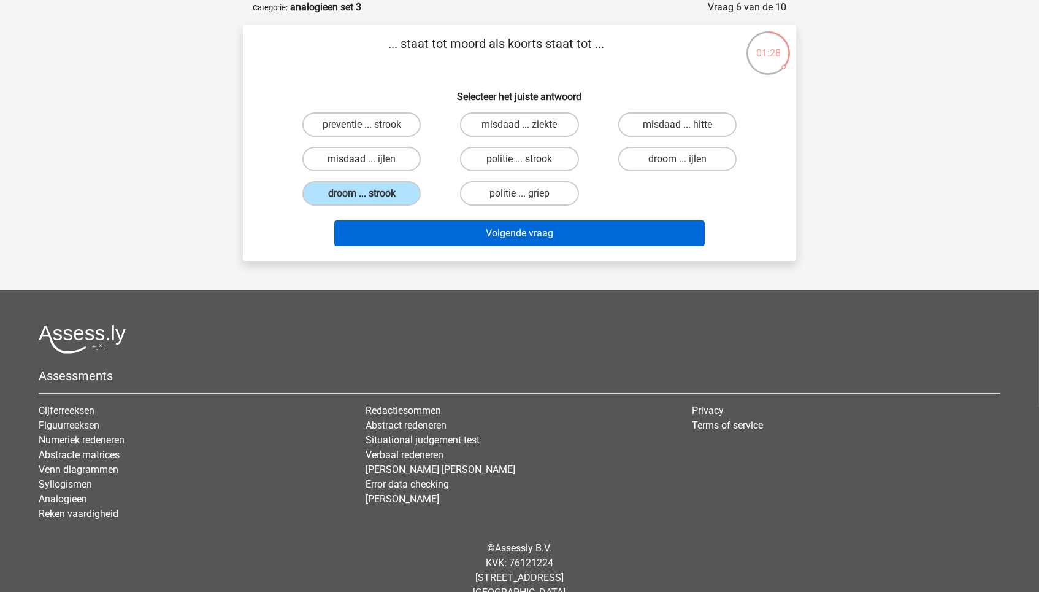
click at [409, 230] on button "Volgende vraag" at bounding box center [519, 233] width 371 height 26
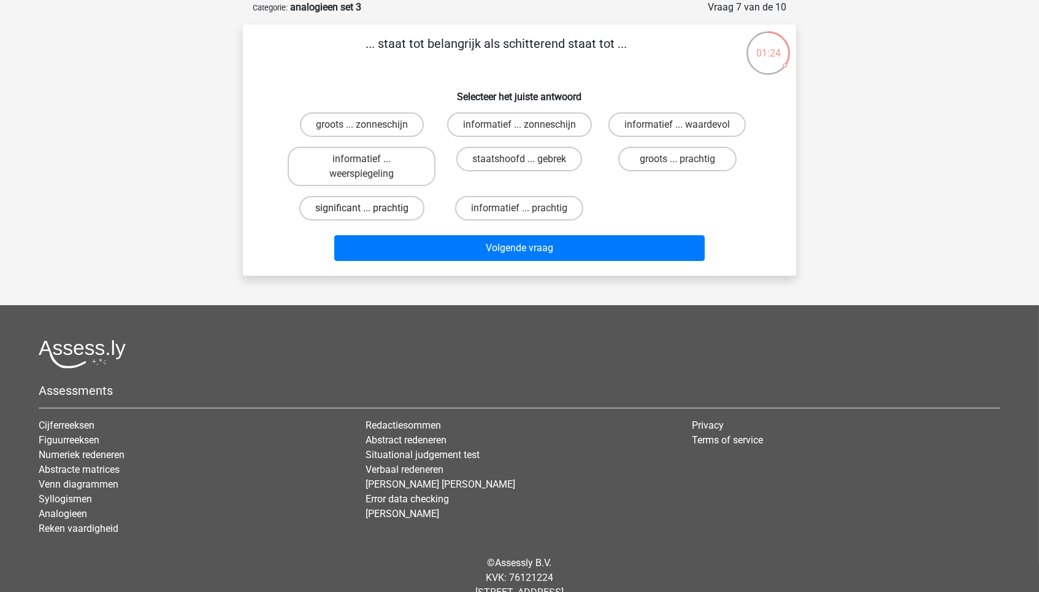
click at [412, 215] on label "significant ... prachtig" at bounding box center [361, 208] width 125 height 25
click at [370, 215] on input "significant ... prachtig" at bounding box center [366, 212] width 8 height 8
radio input "true"
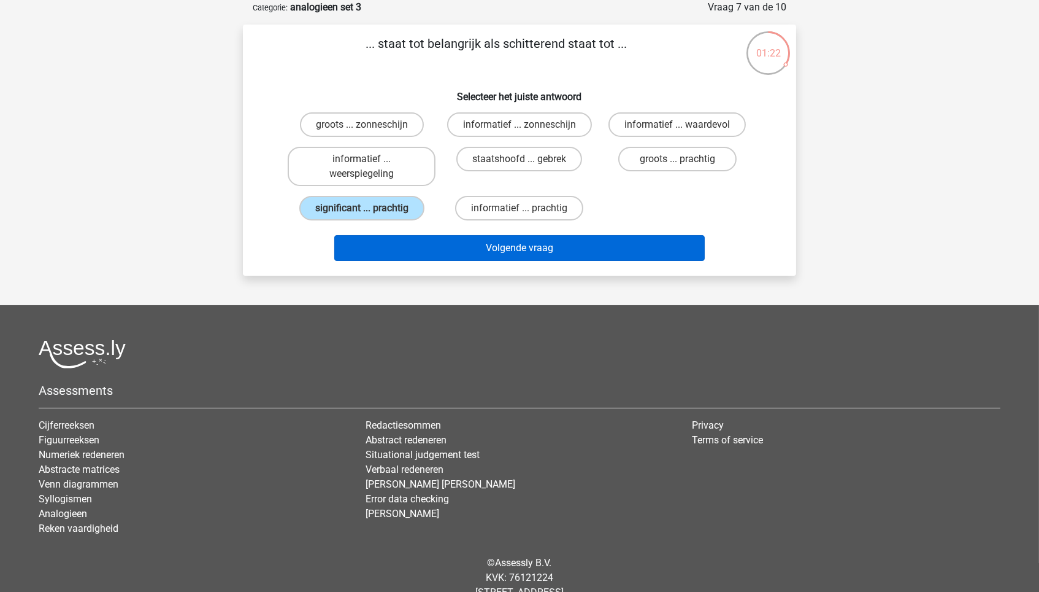
click at [561, 252] on button "Volgende vraag" at bounding box center [519, 248] width 371 height 26
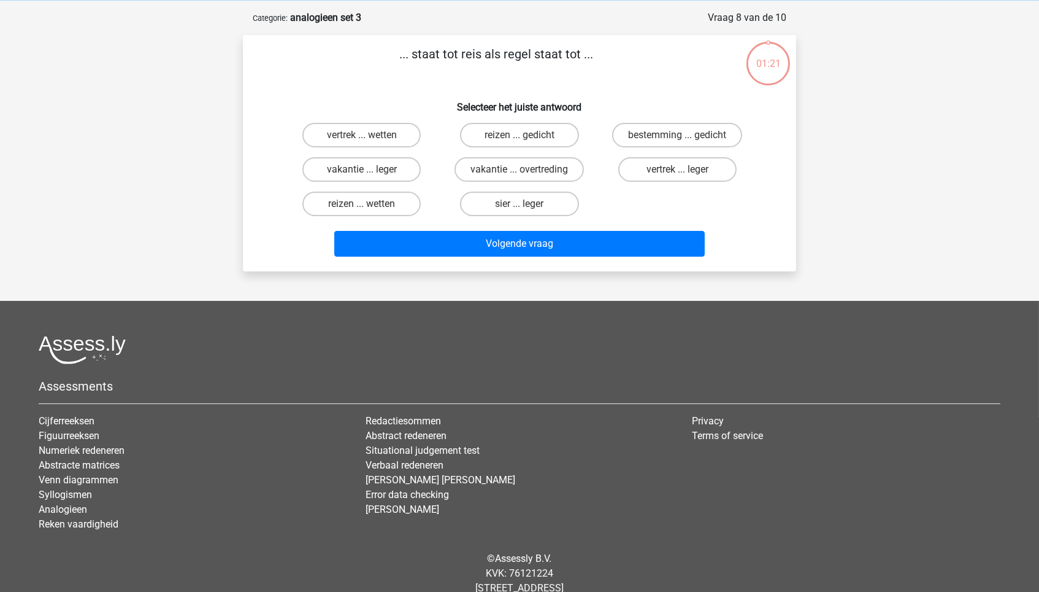
scroll to position [42, 0]
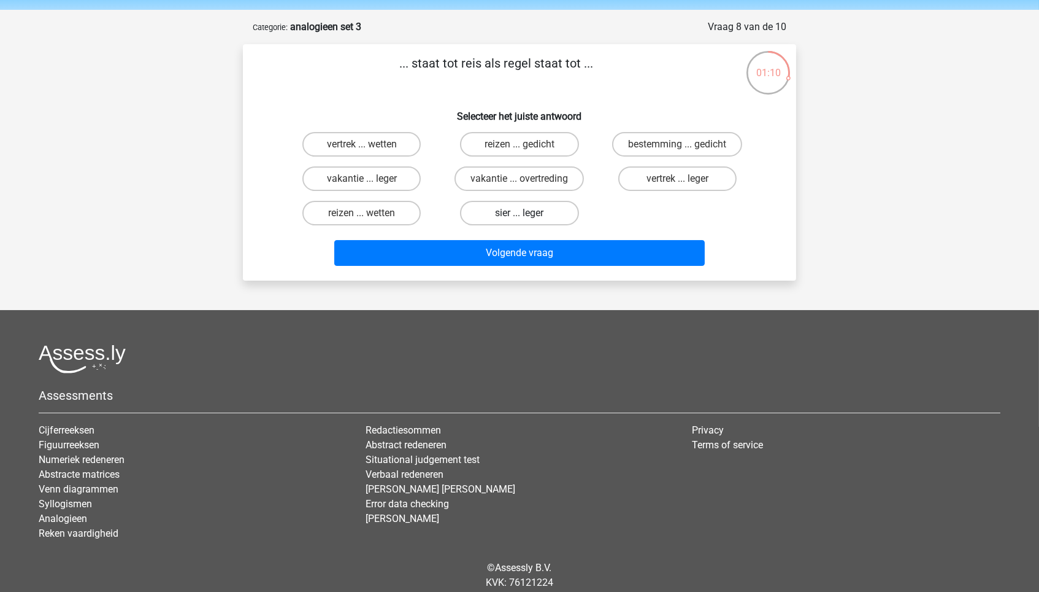
click at [544, 214] on label "sier ... leger" at bounding box center [519, 213] width 118 height 25
click at [528, 214] on input "sier ... leger" at bounding box center [524, 217] width 8 height 8
radio input "true"
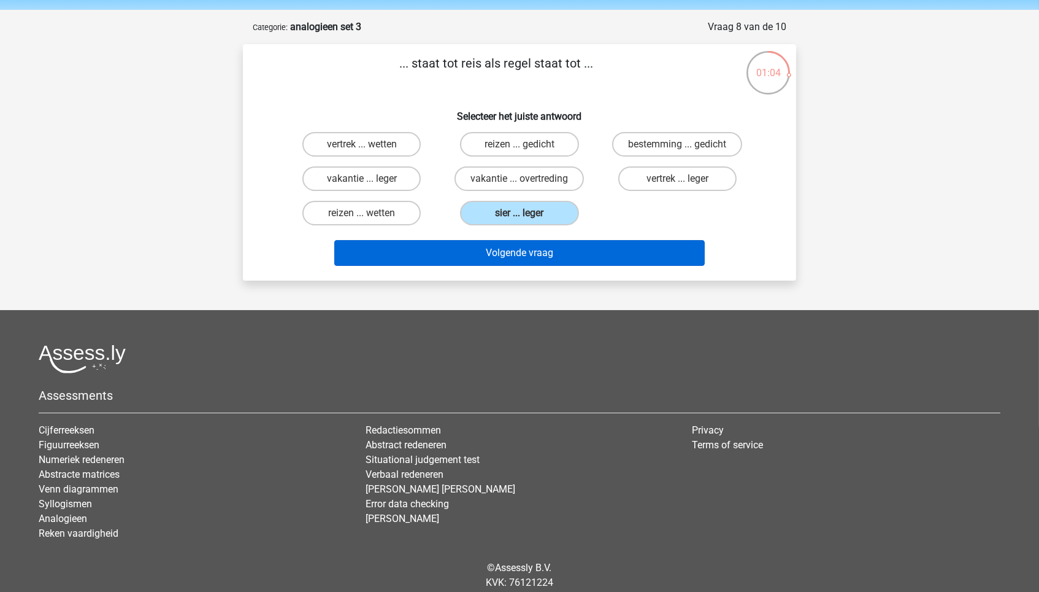
click at [588, 256] on button "Volgende vraag" at bounding box center [519, 253] width 371 height 26
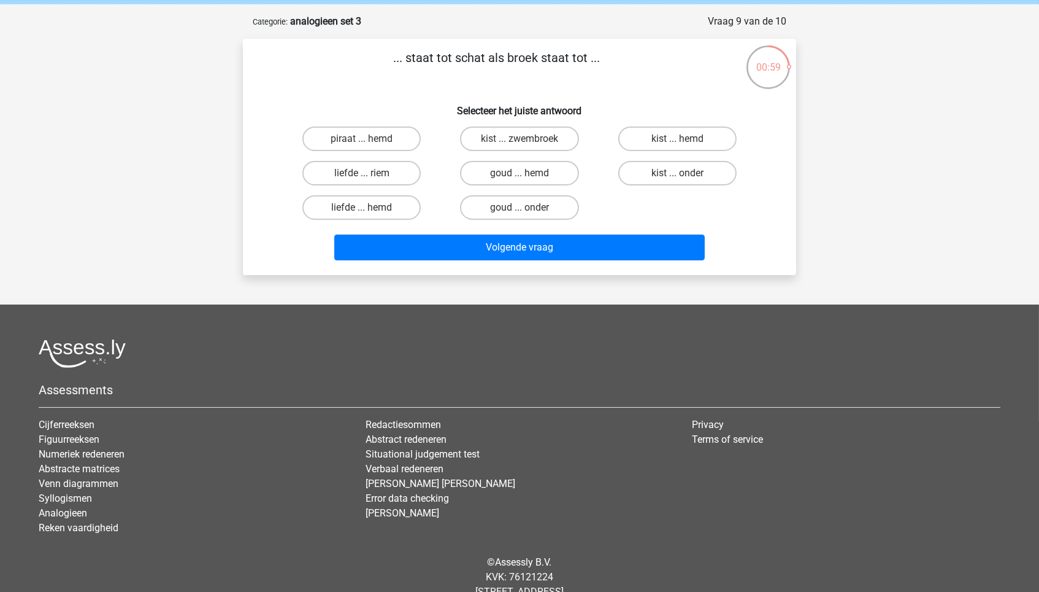
scroll to position [45, 0]
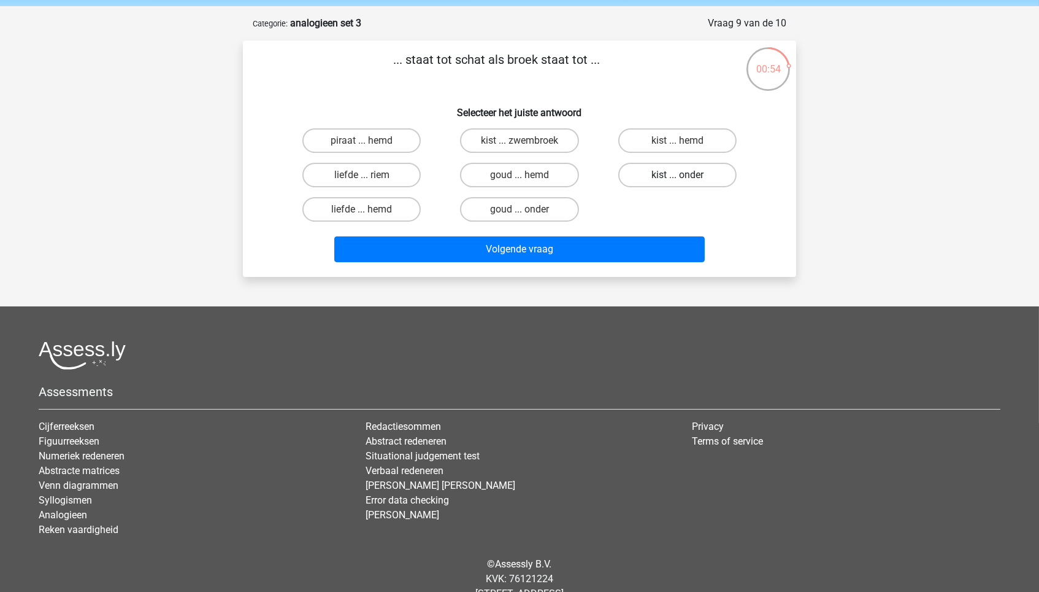
click at [660, 179] on label "kist ... onder" at bounding box center [678, 175] width 118 height 25
click at [677, 179] on input "kist ... onder" at bounding box center [681, 179] width 8 height 8
radio input "true"
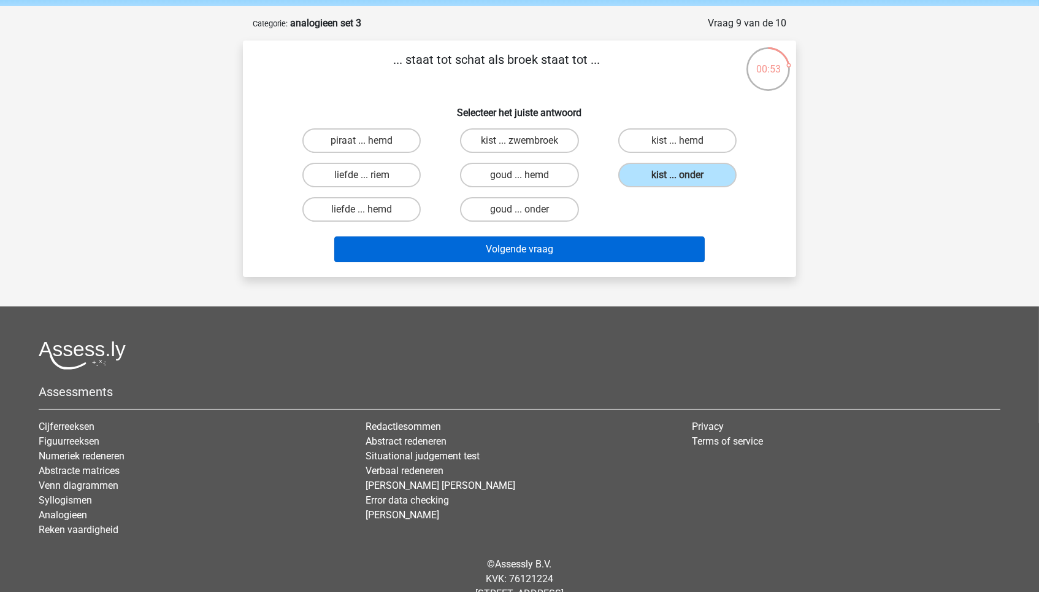
click at [647, 241] on button "Volgende vraag" at bounding box center [519, 249] width 371 height 26
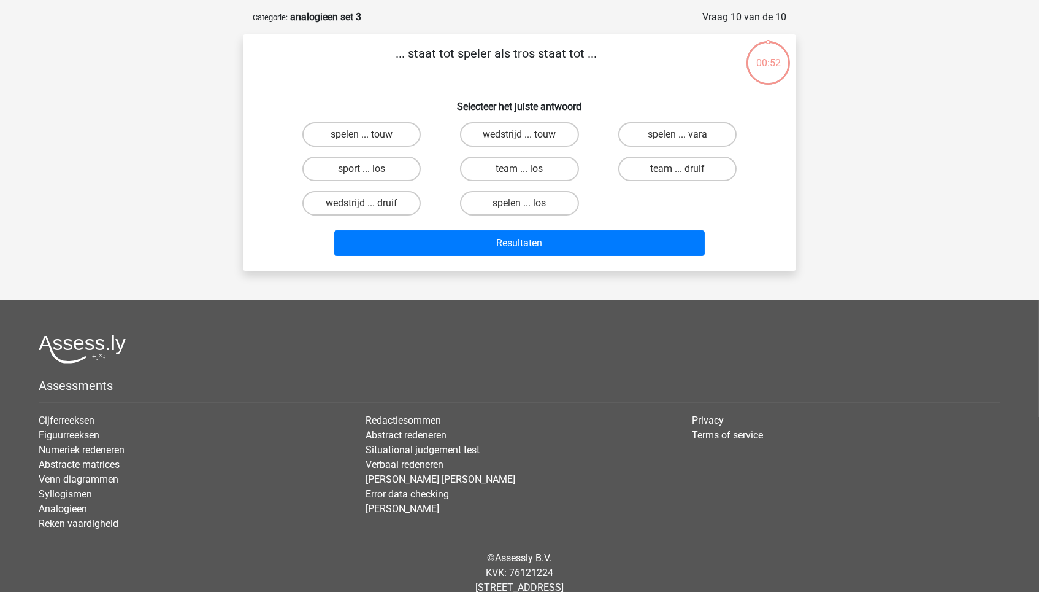
scroll to position [51, 0]
click at [684, 178] on label "team ... druif" at bounding box center [678, 169] width 118 height 25
click at [684, 177] on input "team ... druif" at bounding box center [681, 173] width 8 height 8
radio input "true"
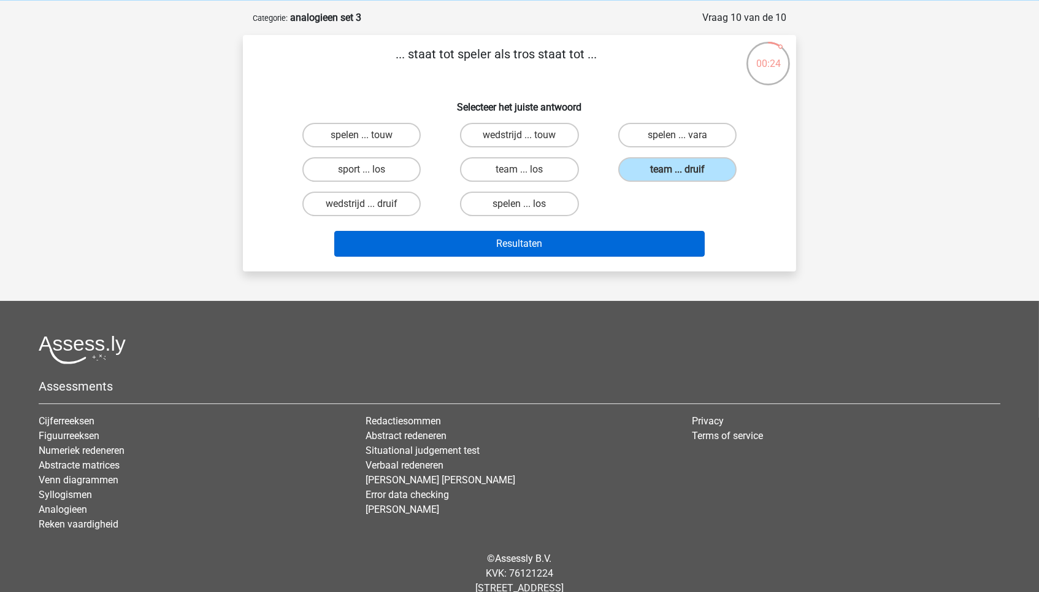
click at [625, 242] on button "Resultaten" at bounding box center [519, 244] width 371 height 26
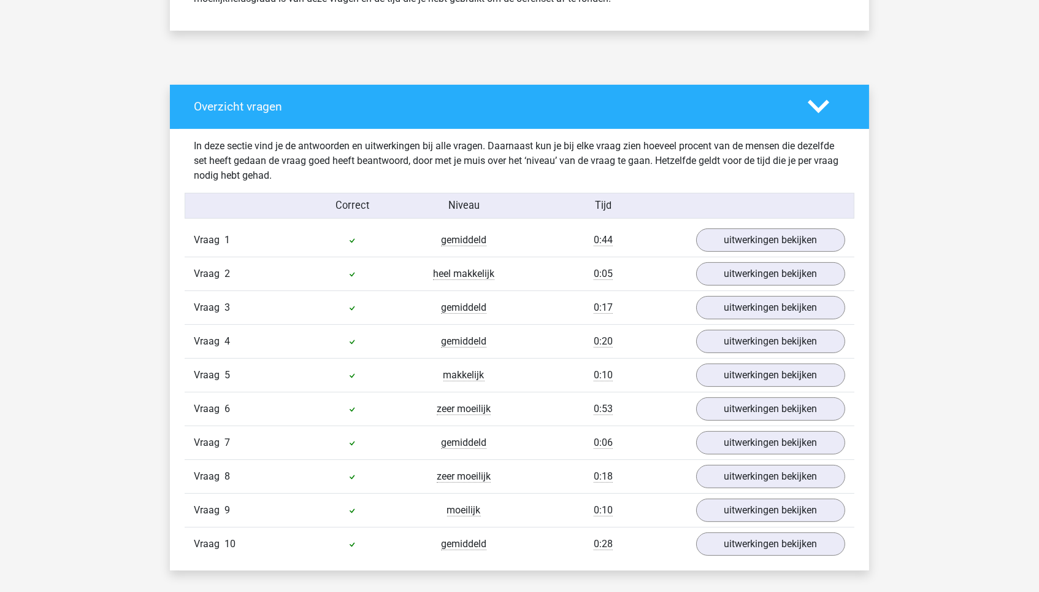
scroll to position [582, 0]
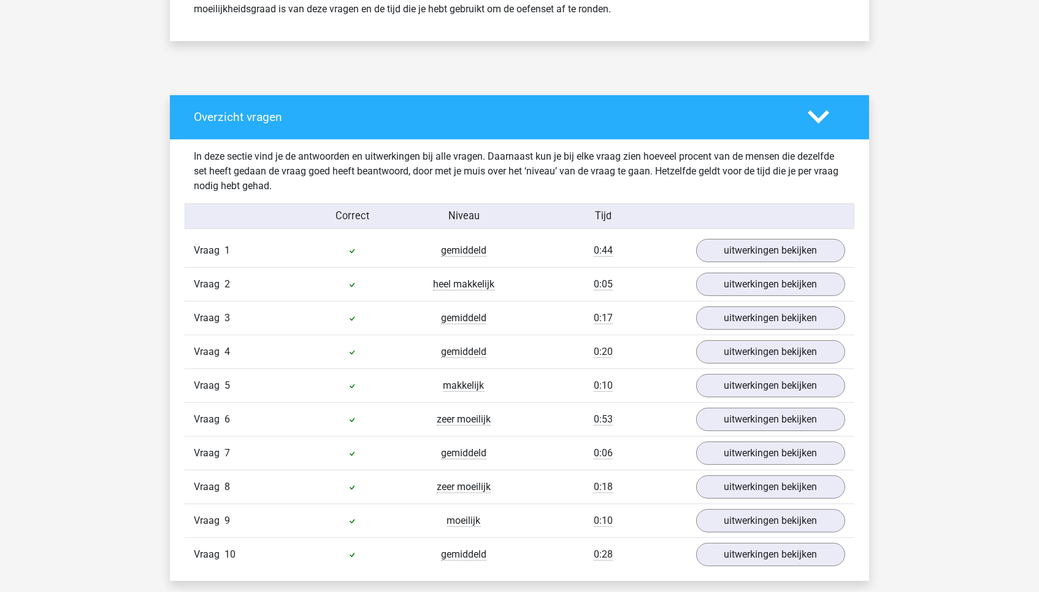
click at [733, 95] on div "Overzicht vragen" at bounding box center [520, 117] width 700 height 44
click at [733, 110] on h4 "Overzicht vragen" at bounding box center [492, 117] width 596 height 14
click at [829, 116] on icon at bounding box center [818, 116] width 21 height 21
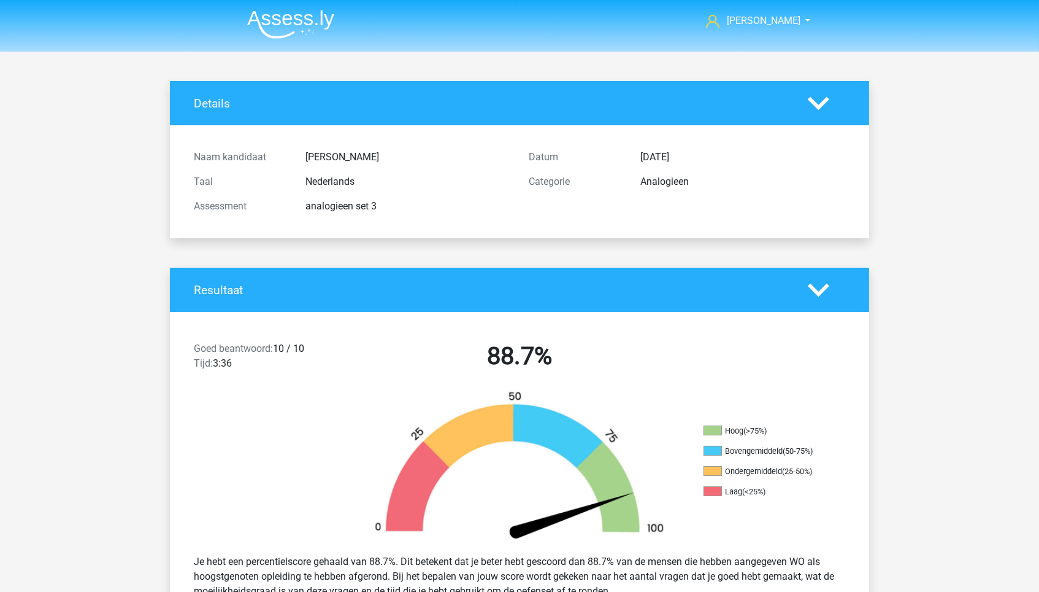
scroll to position [0, 0]
click at [328, 19] on img at bounding box center [290, 24] width 87 height 29
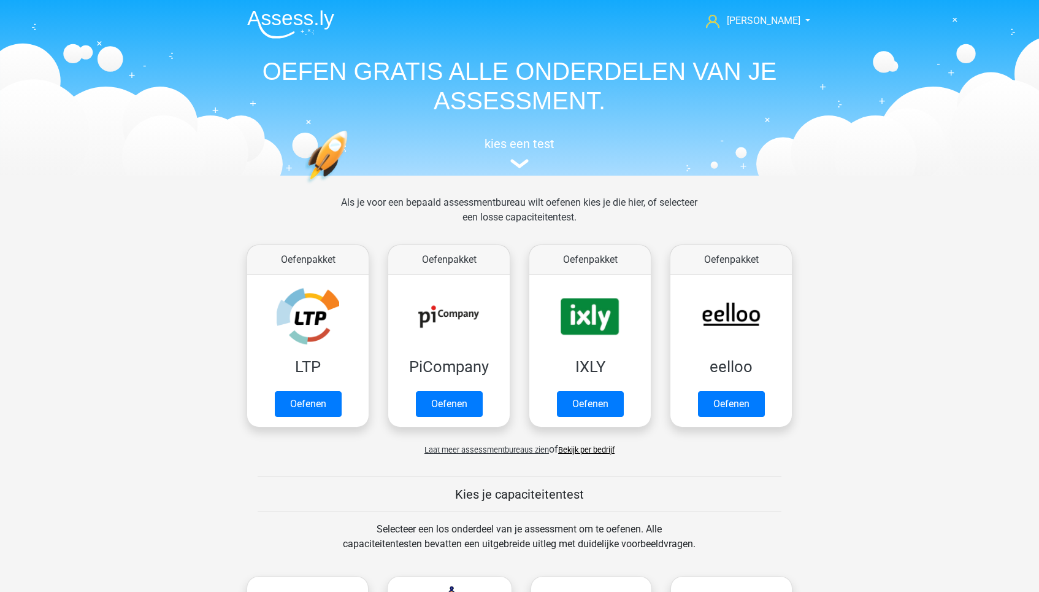
scroll to position [21, 0]
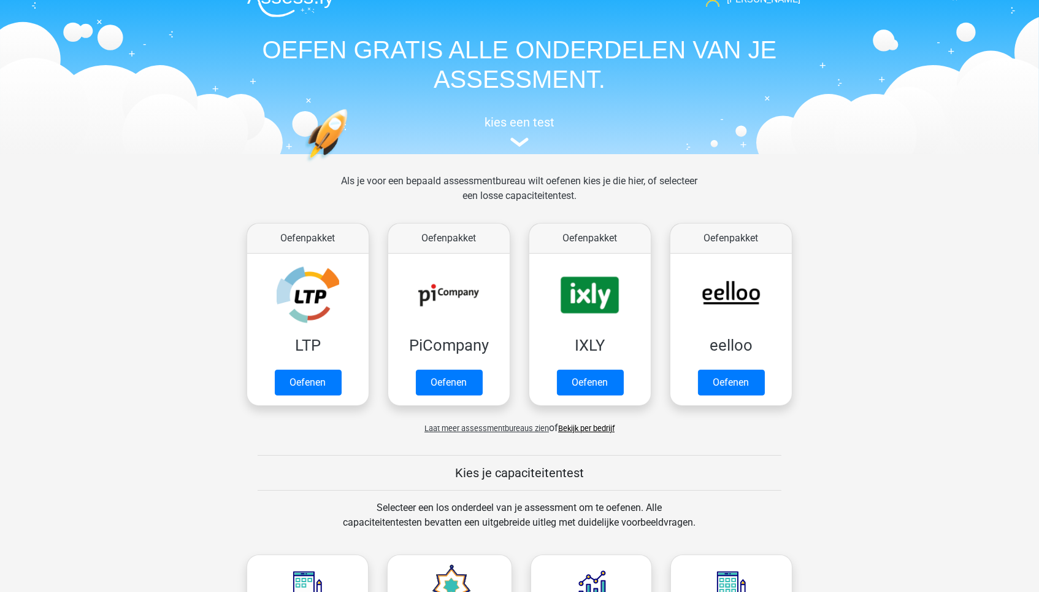
click at [295, 411] on div "Laat meer assessmentbureaus zien of Bekijk per bedrijf" at bounding box center [519, 423] width 565 height 25
click at [302, 388] on link "Oefenen" at bounding box center [308, 385] width 70 height 27
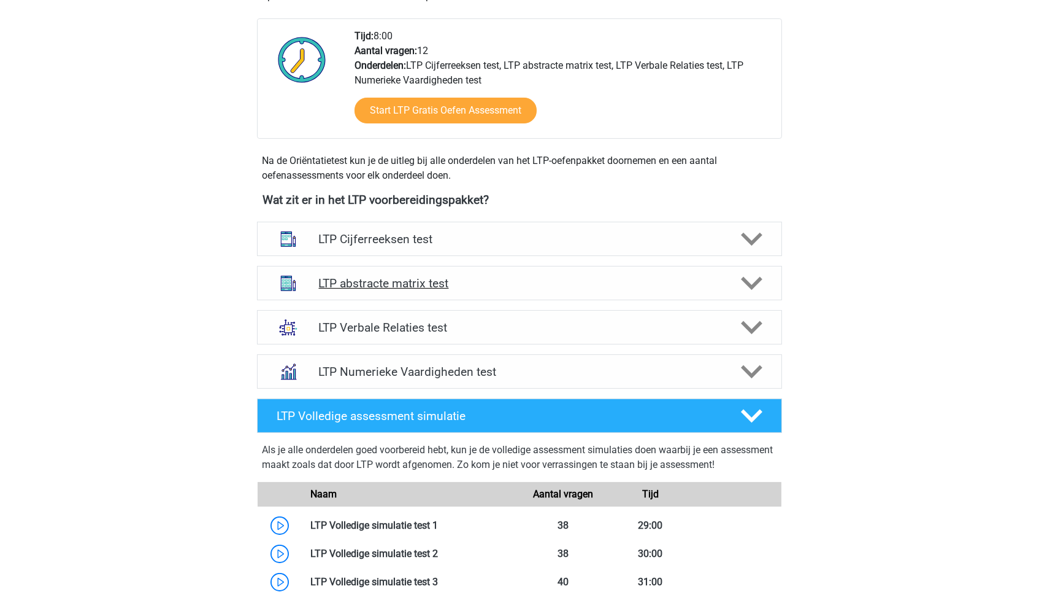
scroll to position [319, 0]
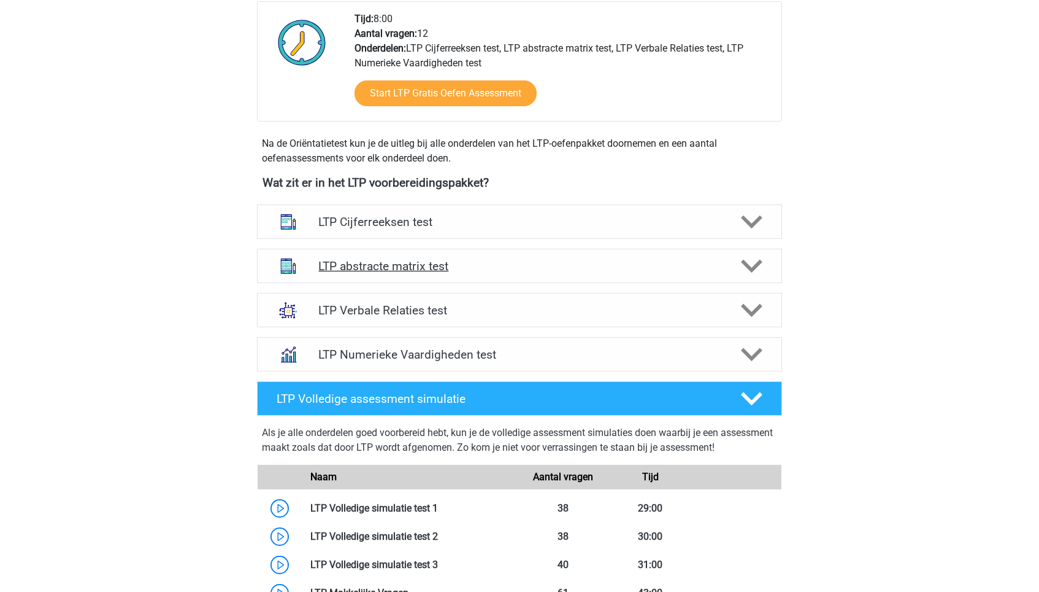
click at [509, 261] on h4 "LTP abstracte matrix test" at bounding box center [519, 266] width 402 height 14
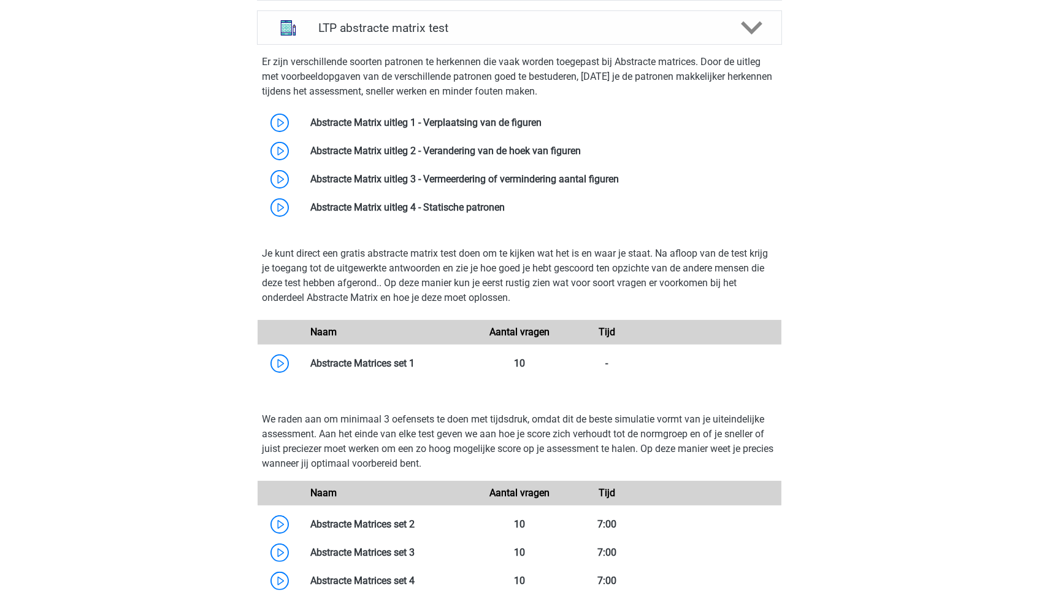
scroll to position [553, 0]
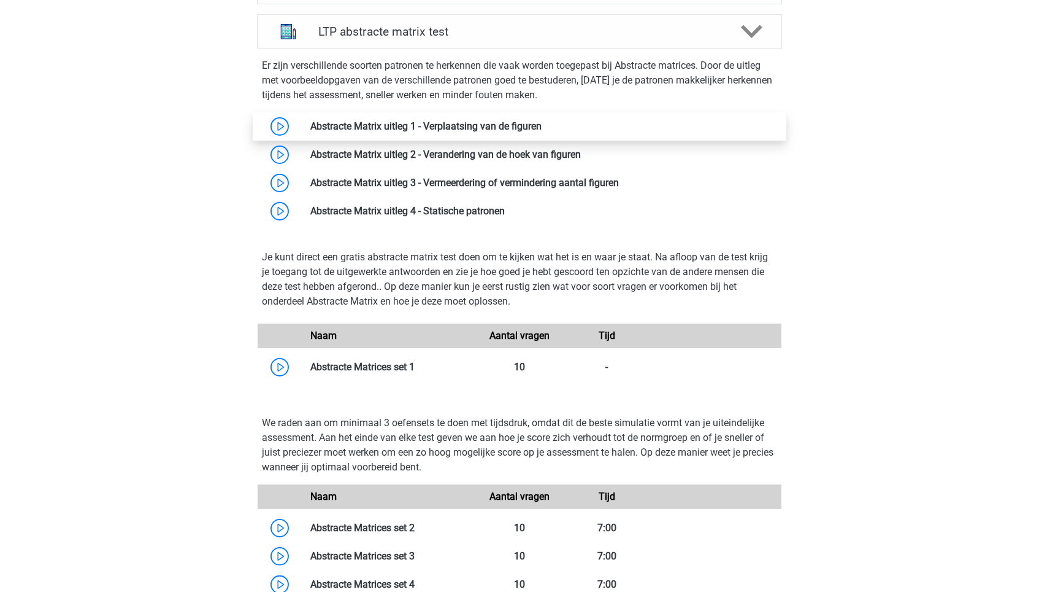
click at [542, 120] on link at bounding box center [542, 126] width 0 height 12
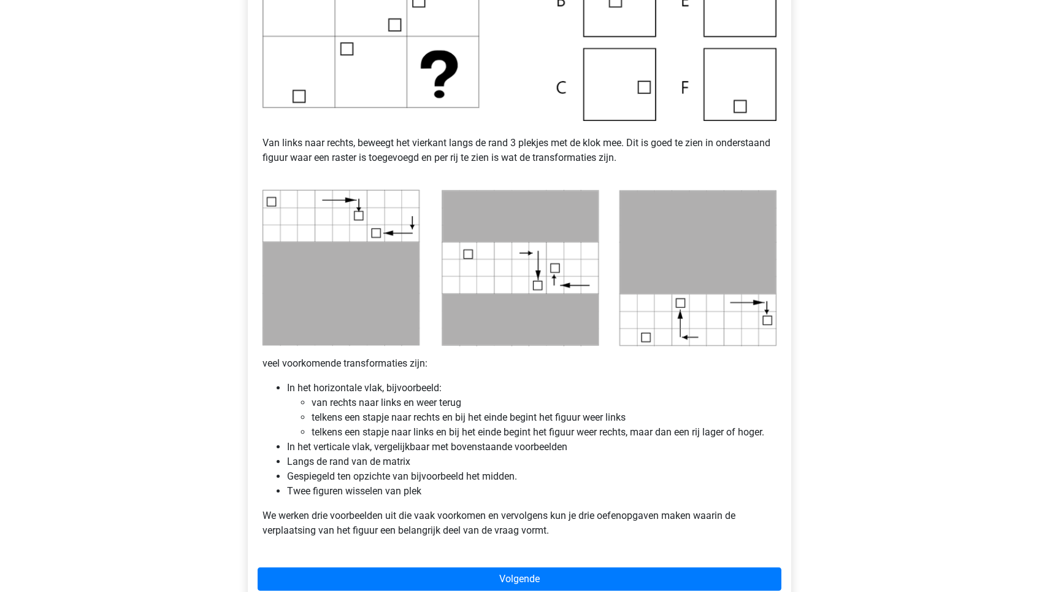
scroll to position [452, 0]
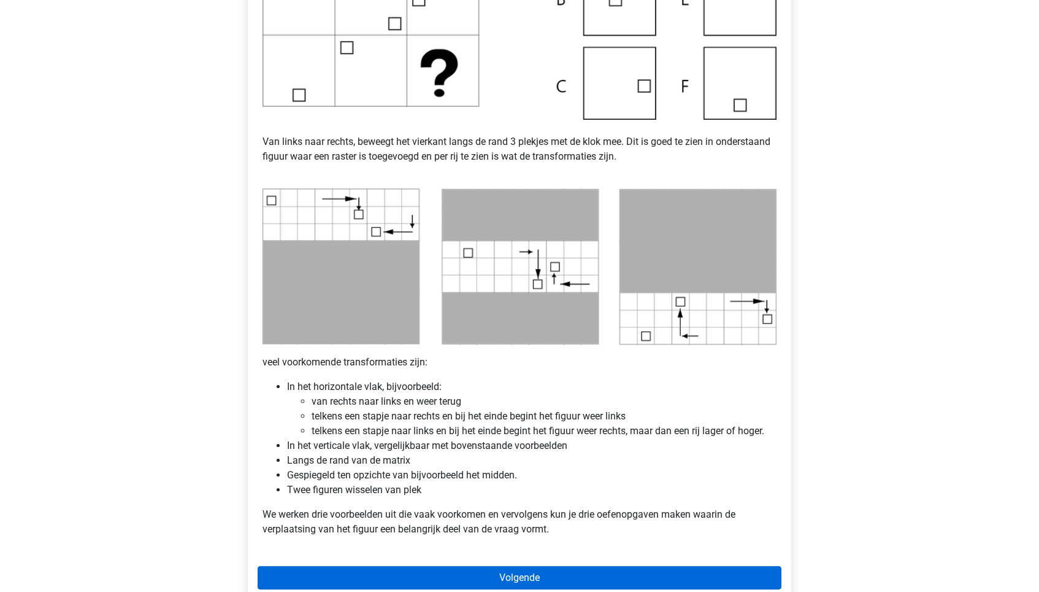
click at [593, 566] on link "Volgende" at bounding box center [520, 577] width 524 height 23
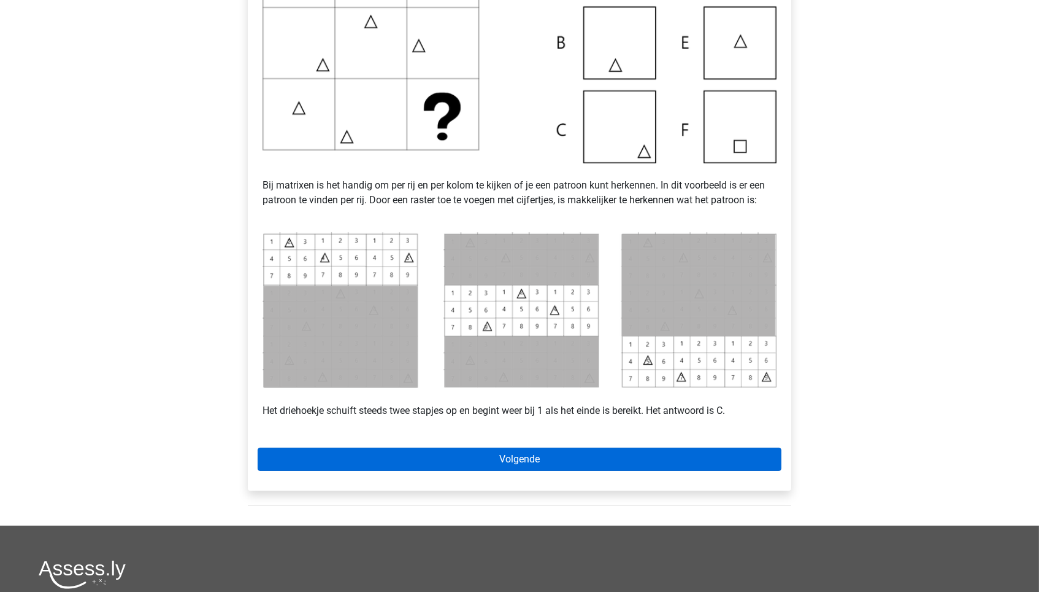
scroll to position [385, 0]
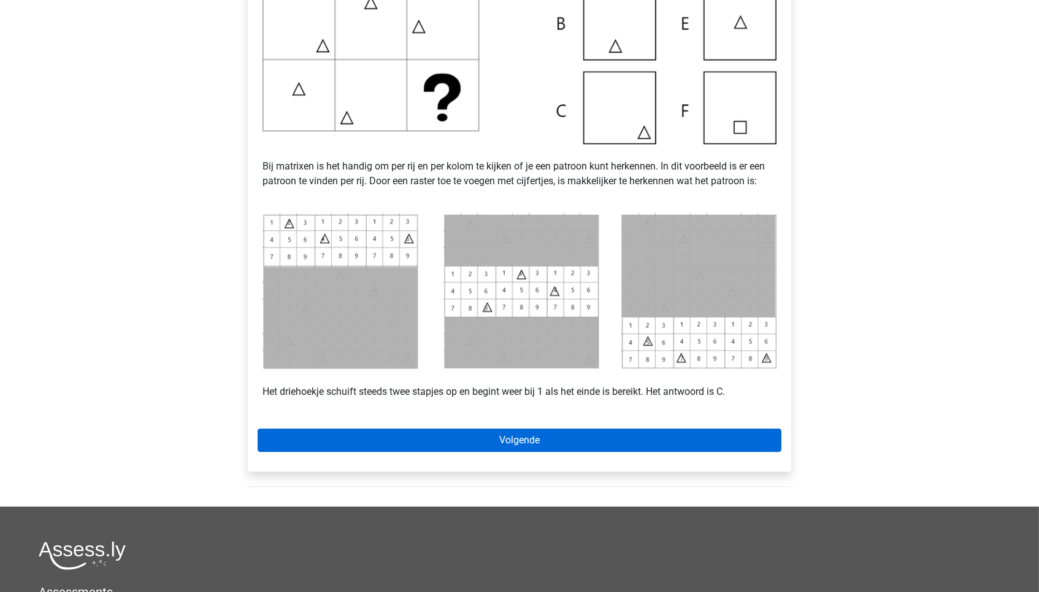
click at [596, 436] on link "Volgende" at bounding box center [520, 439] width 524 height 23
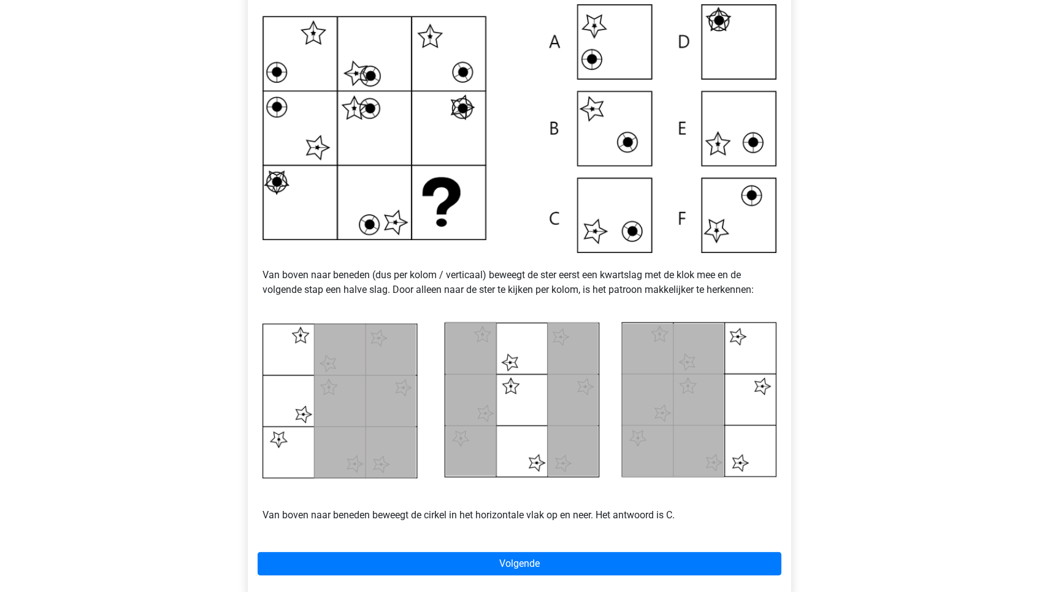
scroll to position [283, 0]
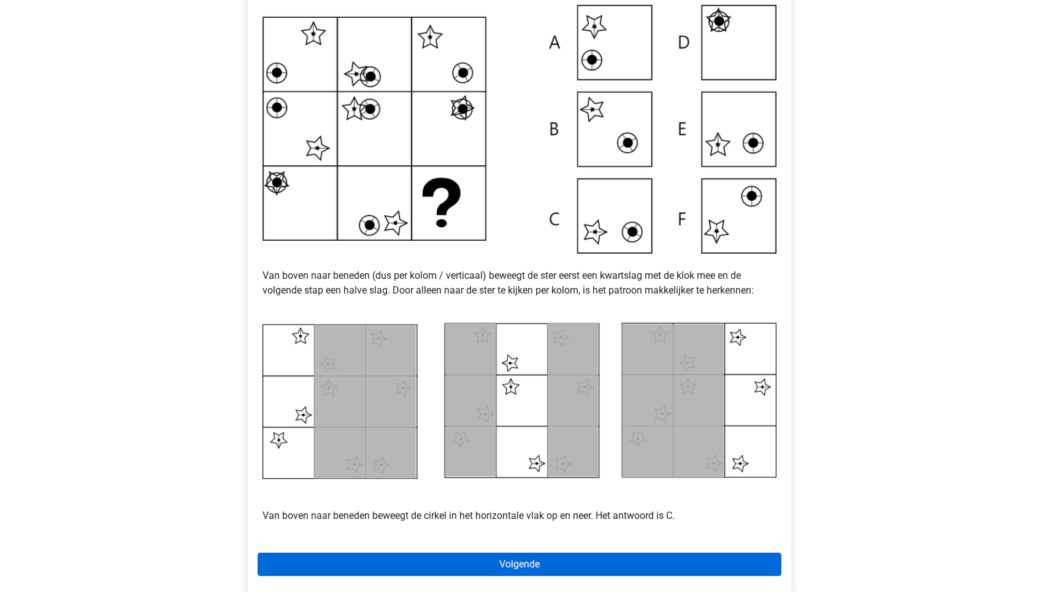
click at [631, 557] on link "Volgende" at bounding box center [520, 563] width 524 height 23
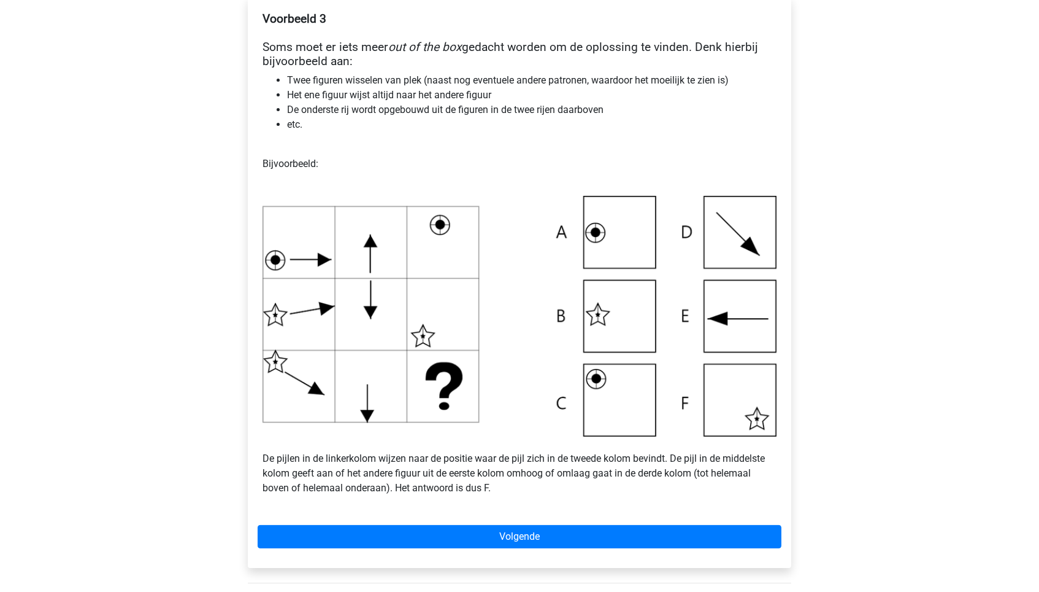
scroll to position [244, 0]
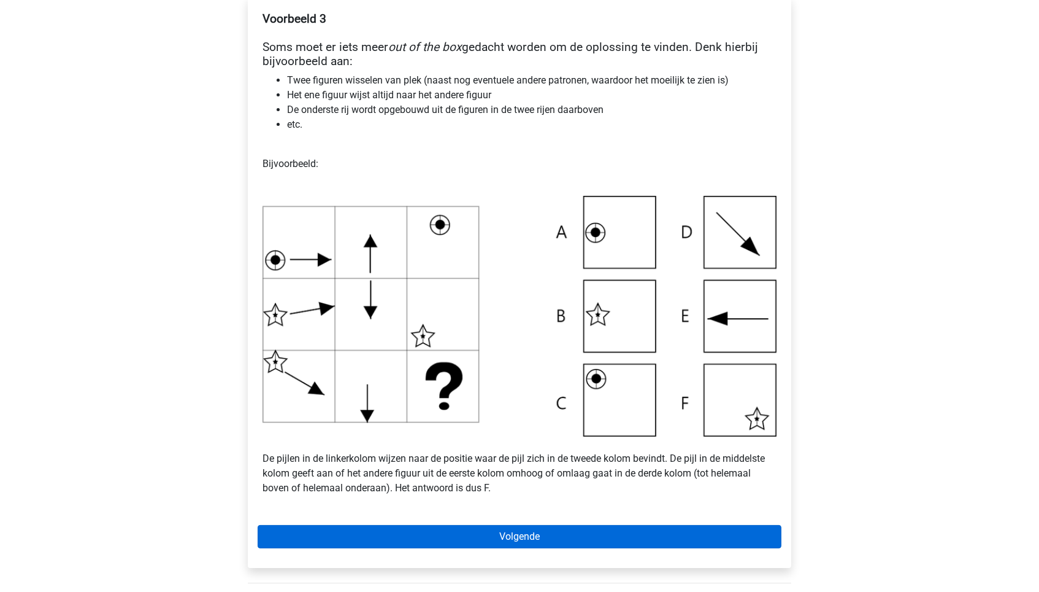
click at [610, 525] on link "Volgende" at bounding box center [520, 536] width 524 height 23
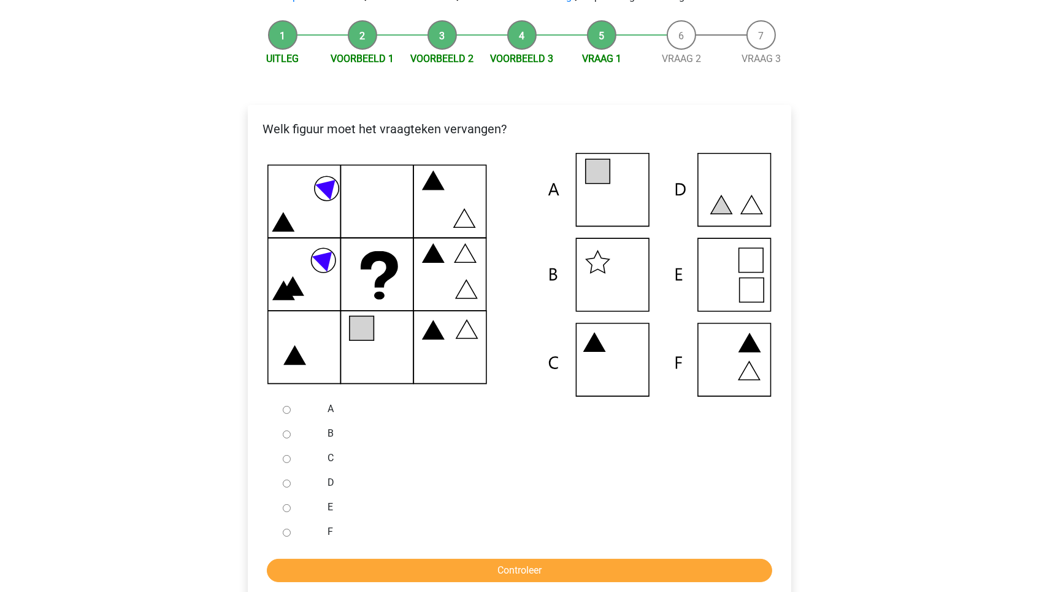
scroll to position [137, 0]
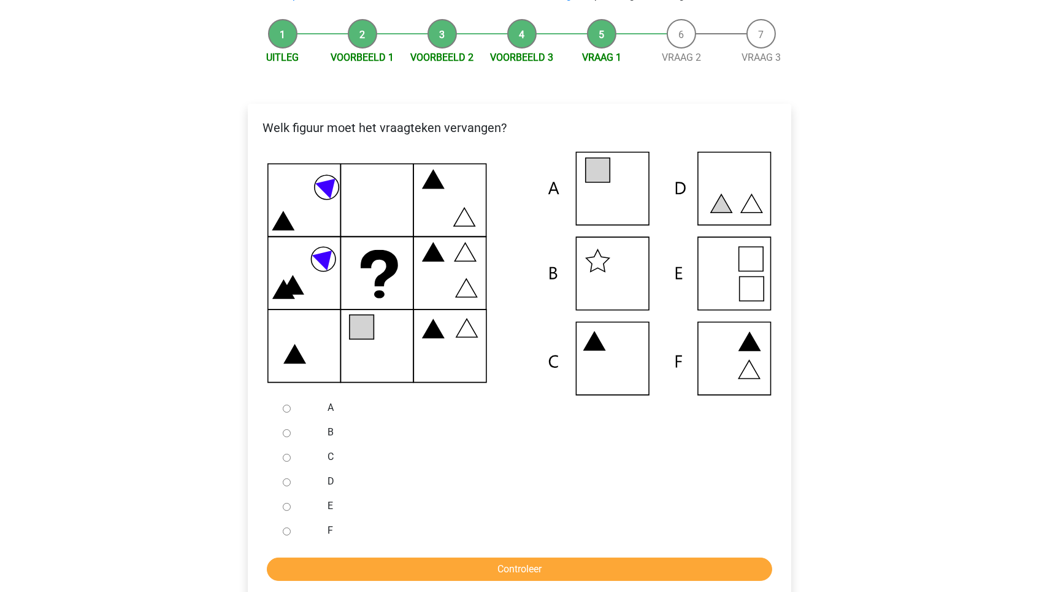
click at [324, 406] on div "A" at bounding box center [539, 407] width 443 height 25
click at [290, 402] on div at bounding box center [298, 407] width 40 height 25
click at [288, 406] on input "A" at bounding box center [287, 408] width 8 height 8
radio input "true"
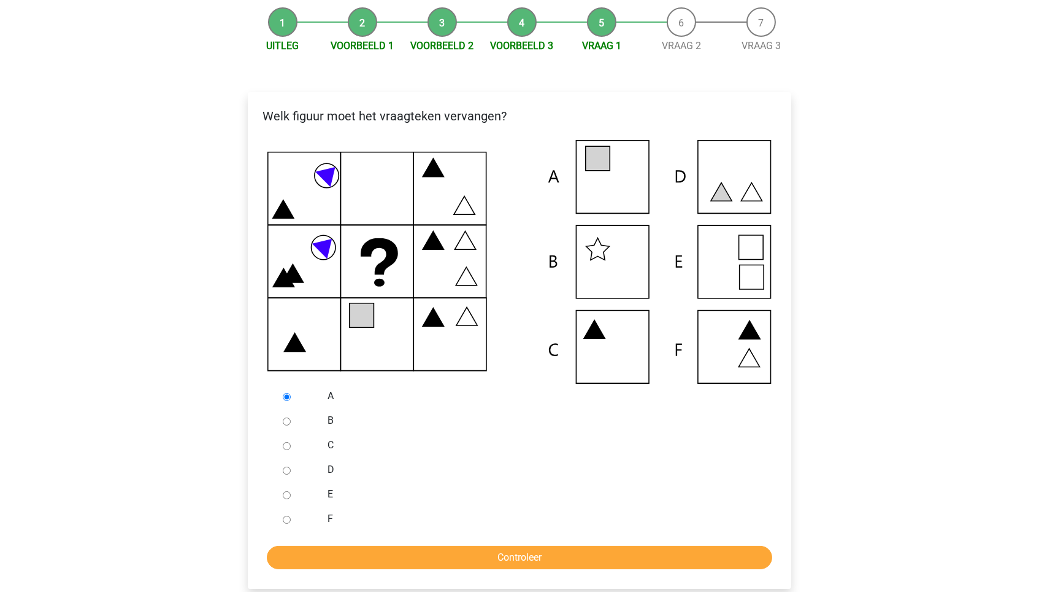
scroll to position [168, 0]
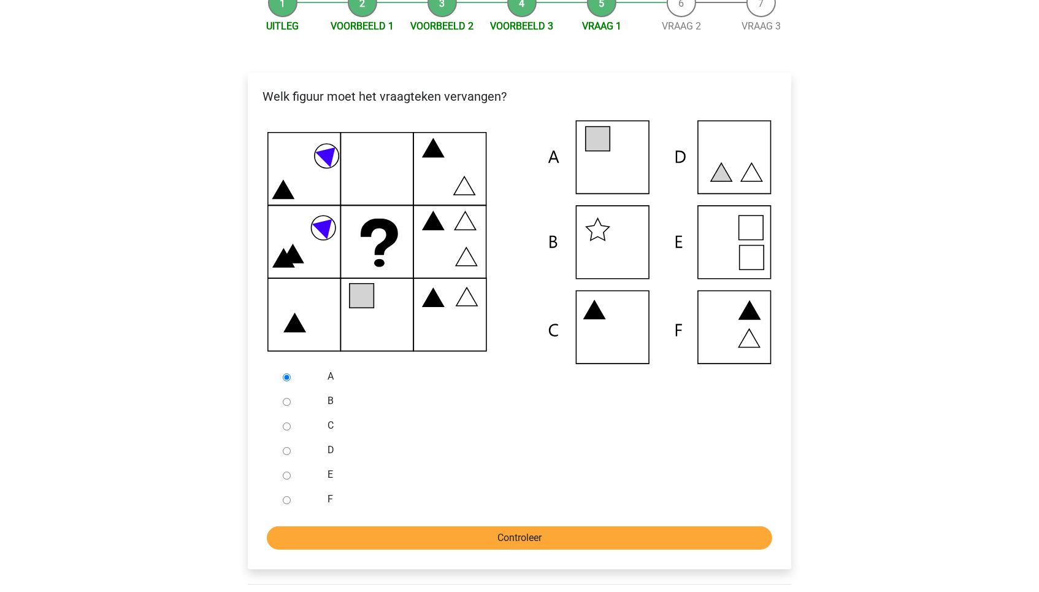
click at [385, 533] on input "Controleer" at bounding box center [520, 537] width 506 height 23
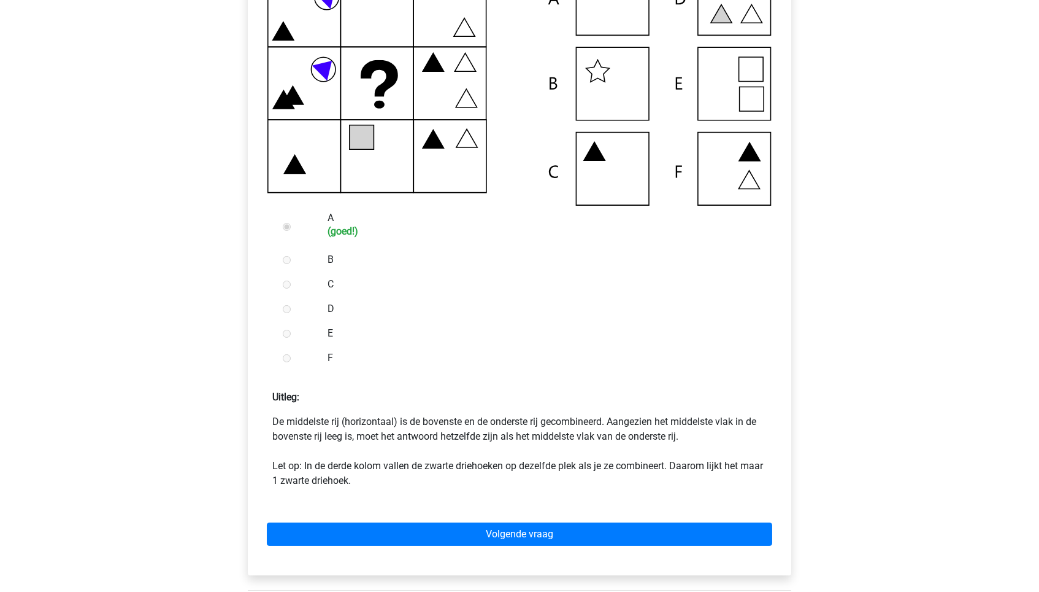
scroll to position [328, 0]
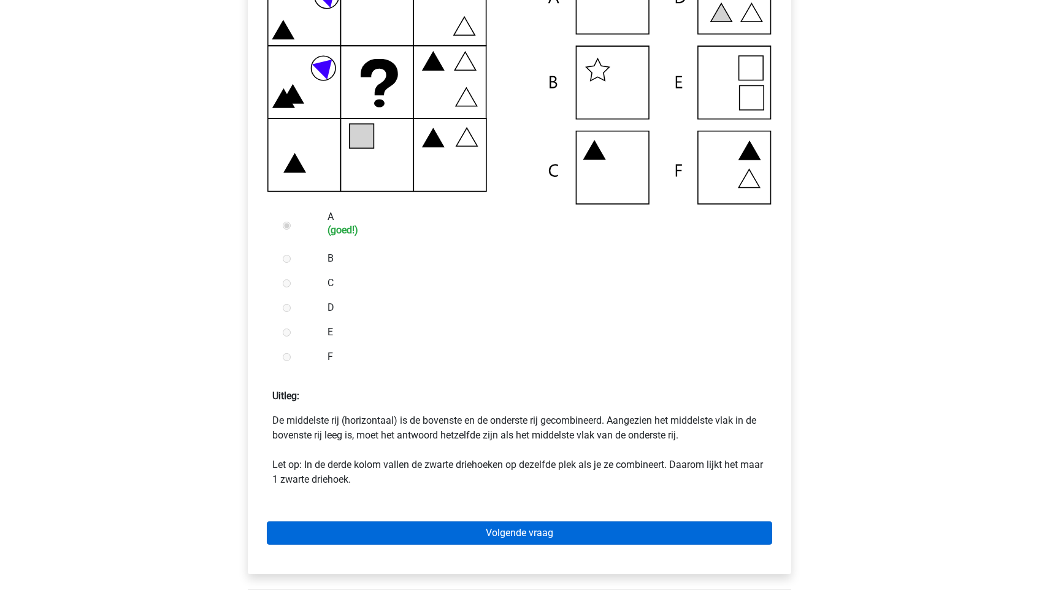
click at [542, 529] on link "Volgende vraag" at bounding box center [520, 532] width 506 height 23
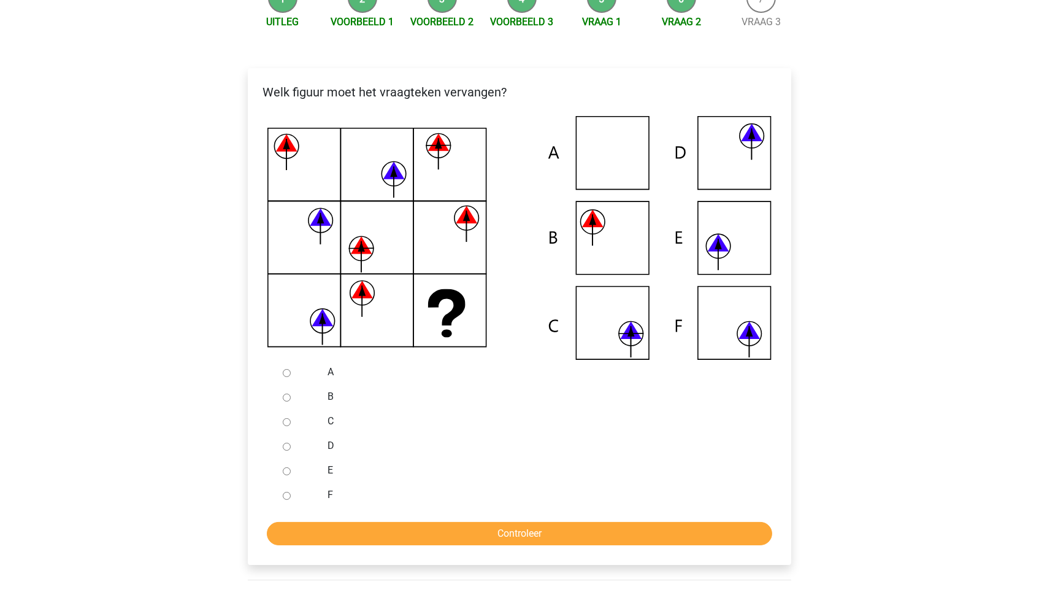
scroll to position [172, 0]
click at [311, 422] on div at bounding box center [298, 421] width 40 height 25
click at [293, 422] on div at bounding box center [298, 421] width 40 height 25
click at [289, 422] on input "C" at bounding box center [287, 422] width 8 height 8
radio input "true"
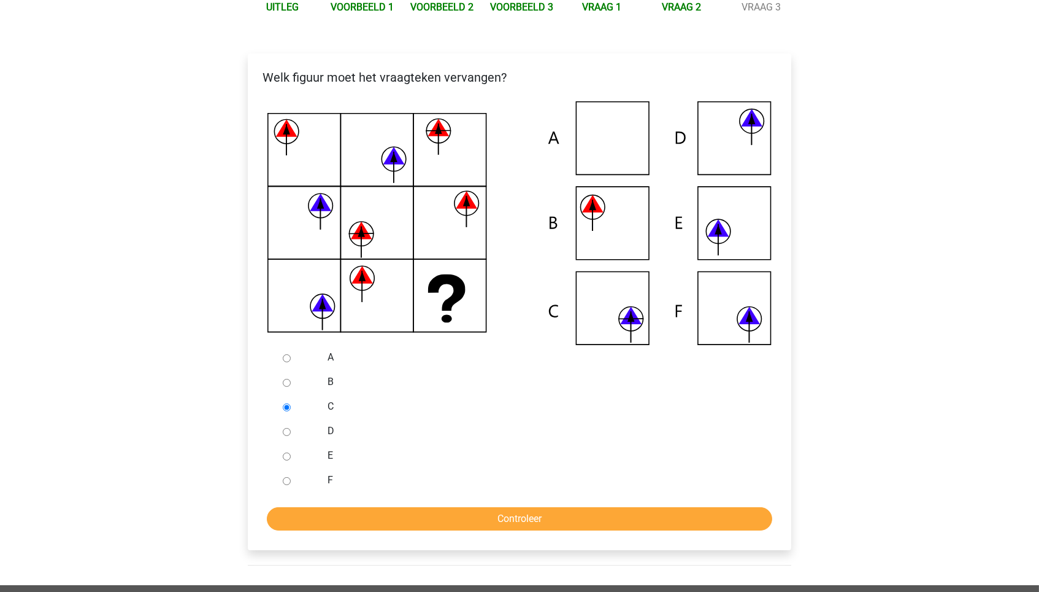
scroll to position [210, 0]
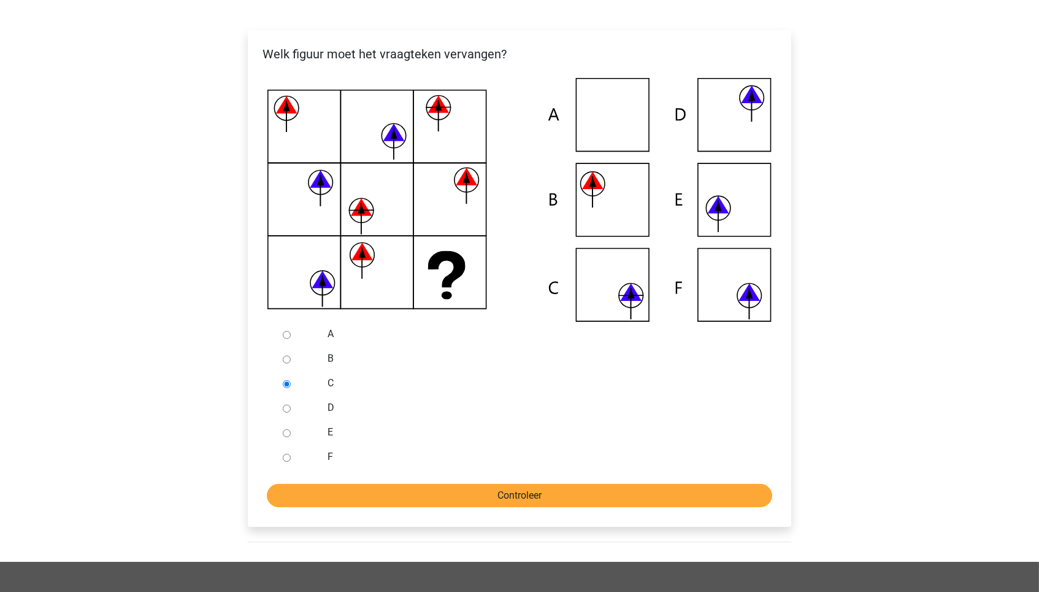
click at [509, 485] on input "Controleer" at bounding box center [520, 495] width 506 height 23
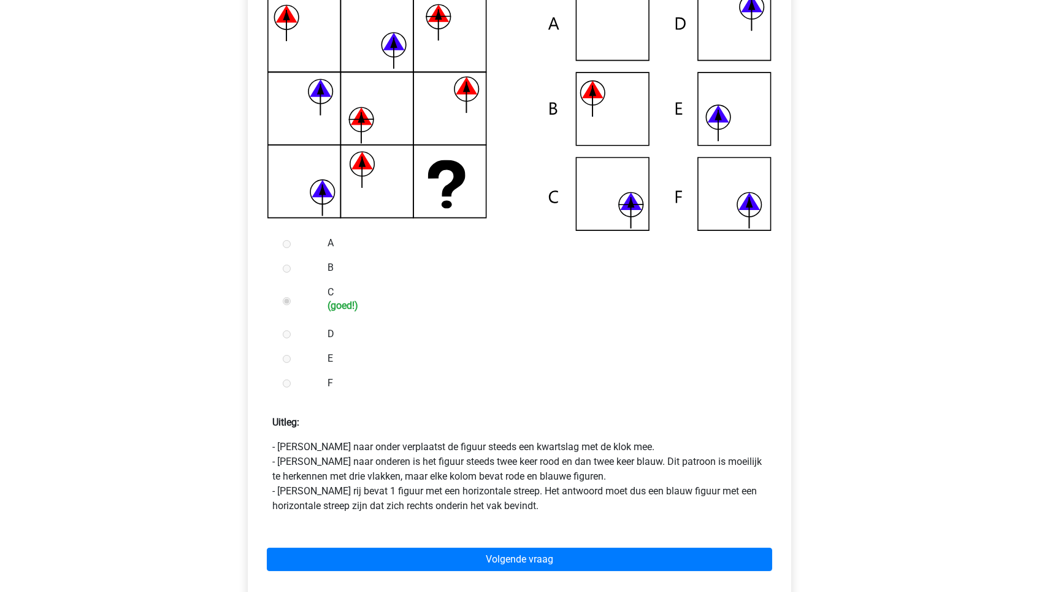
scroll to position [304, 0]
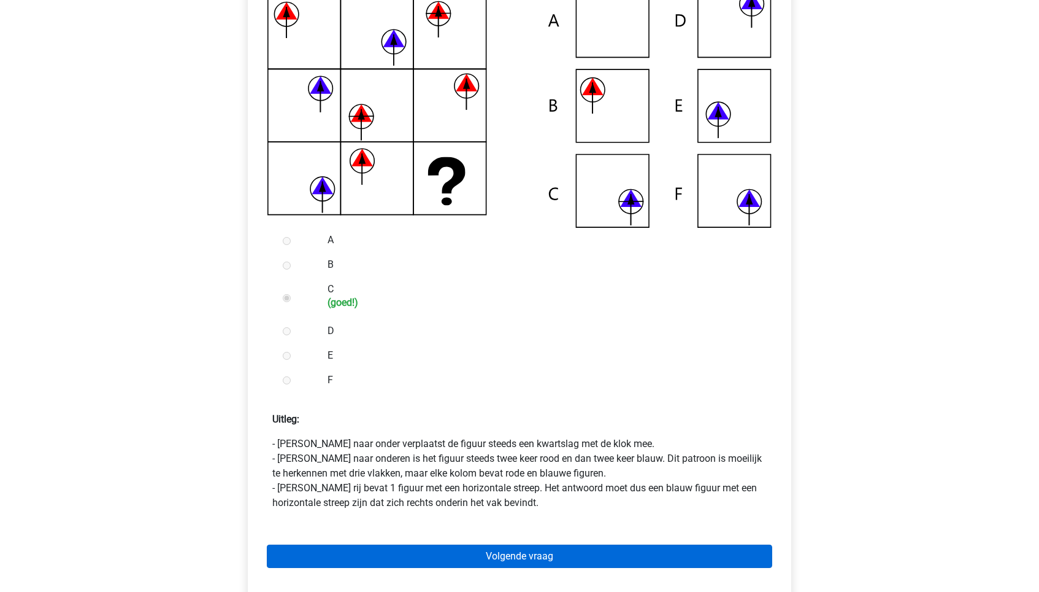
click at [552, 544] on link "Volgende vraag" at bounding box center [520, 555] width 506 height 23
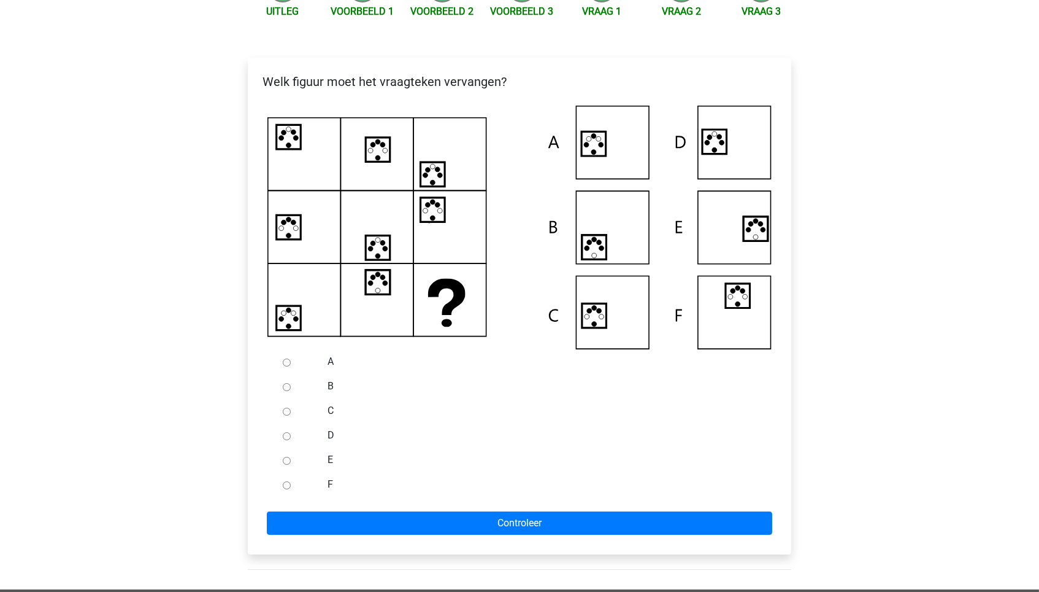
scroll to position [183, 0]
click at [320, 412] on div "C" at bounding box center [539, 410] width 443 height 25
click at [283, 407] on input "C" at bounding box center [287, 411] width 8 height 8
radio input "true"
click at [291, 410] on div at bounding box center [298, 410] width 40 height 25
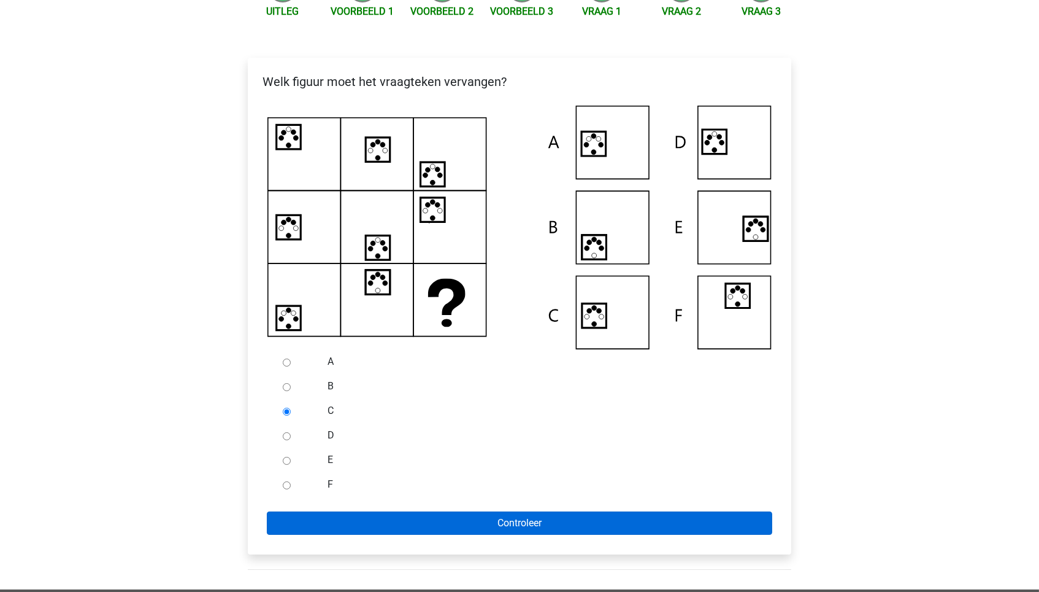
click at [443, 515] on input "Controleer" at bounding box center [520, 522] width 506 height 23
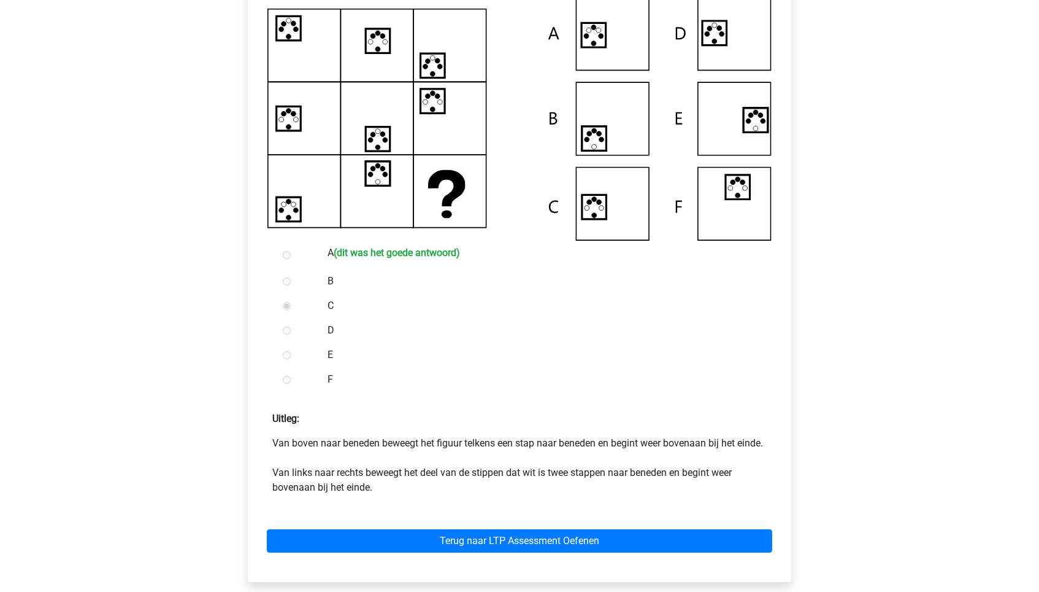
scroll to position [295, 0]
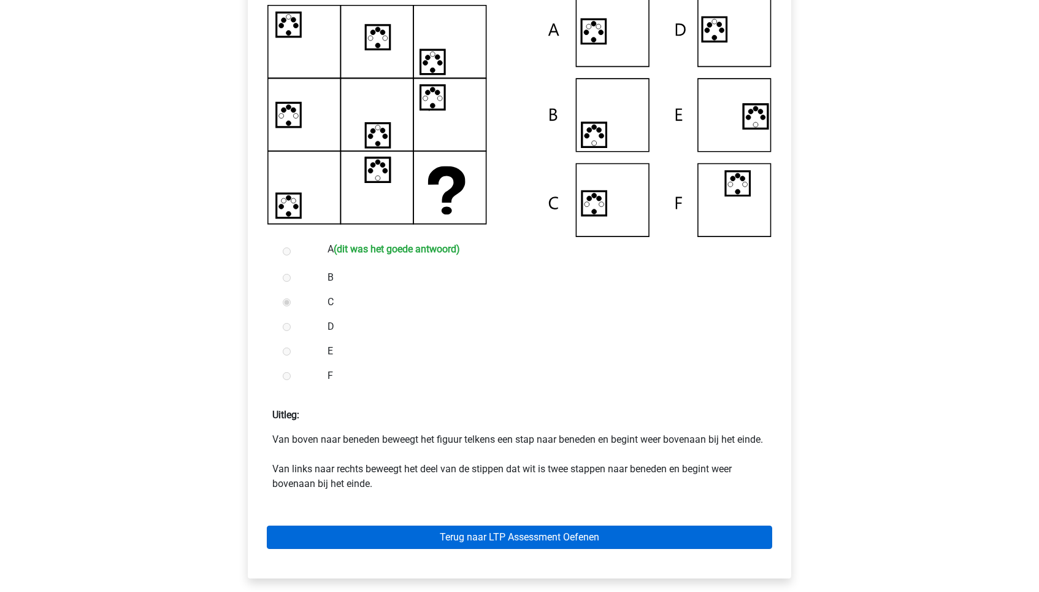
click at [516, 549] on link "Terug naar LTP Assessment Oefenen" at bounding box center [520, 536] width 506 height 23
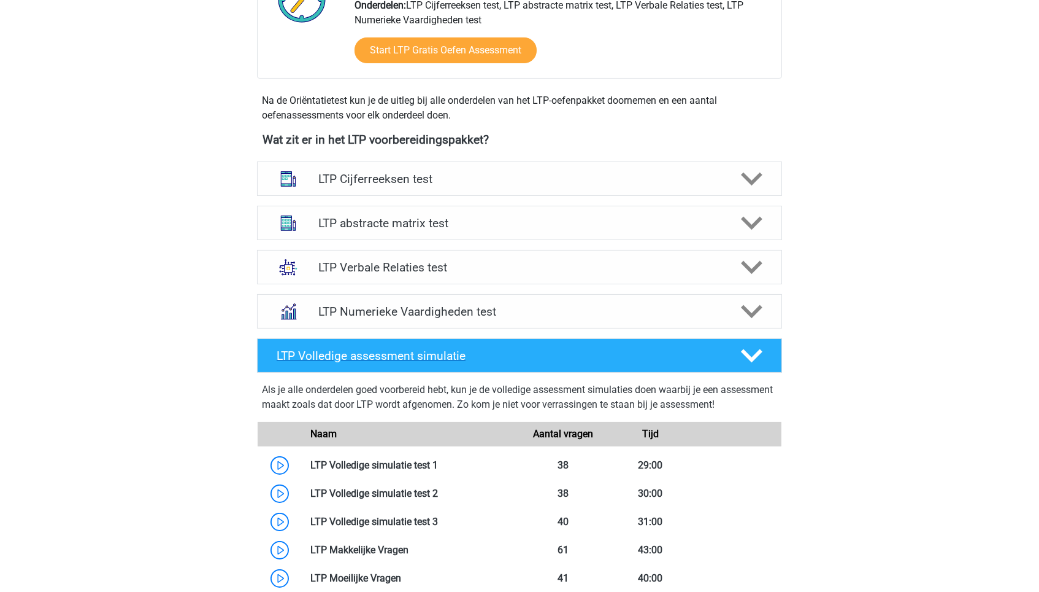
scroll to position [369, 0]
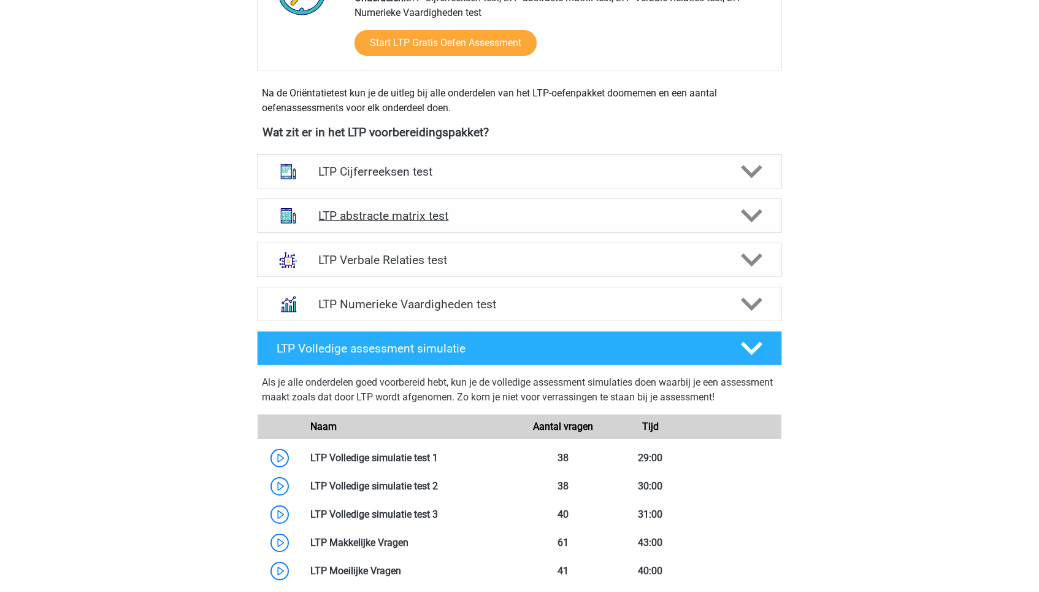
click at [517, 209] on h4 "LTP abstracte matrix test" at bounding box center [519, 216] width 402 height 14
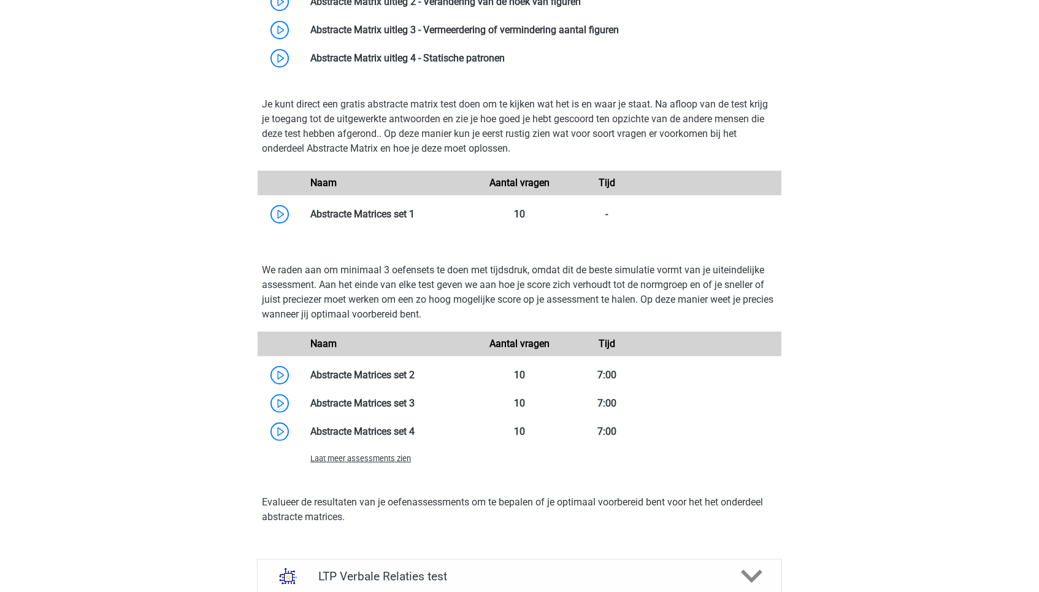
scroll to position [708, 0]
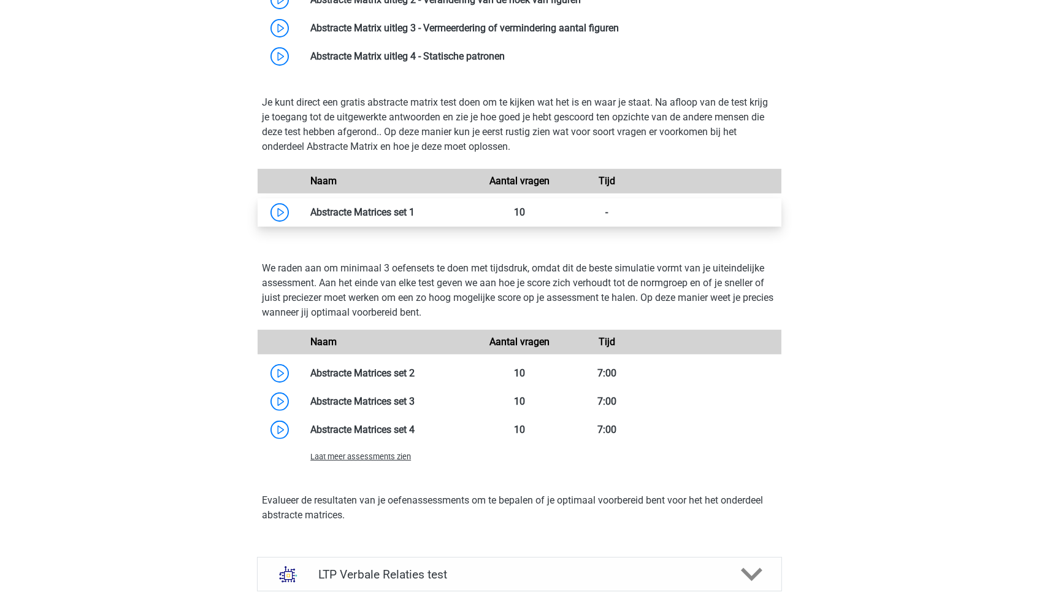
click at [415, 218] on link at bounding box center [415, 212] width 0 height 12
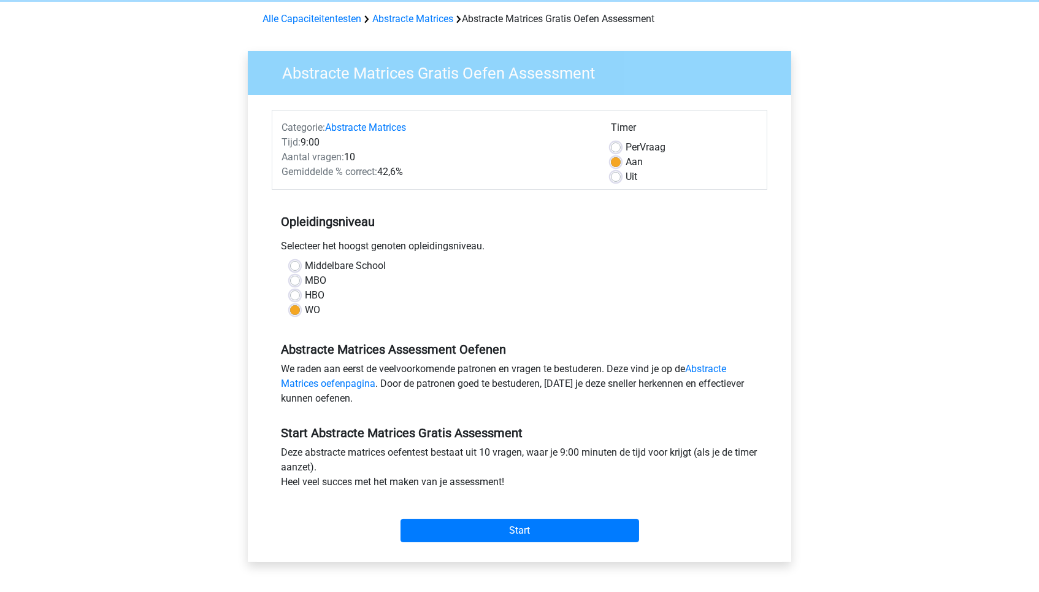
scroll to position [56, 0]
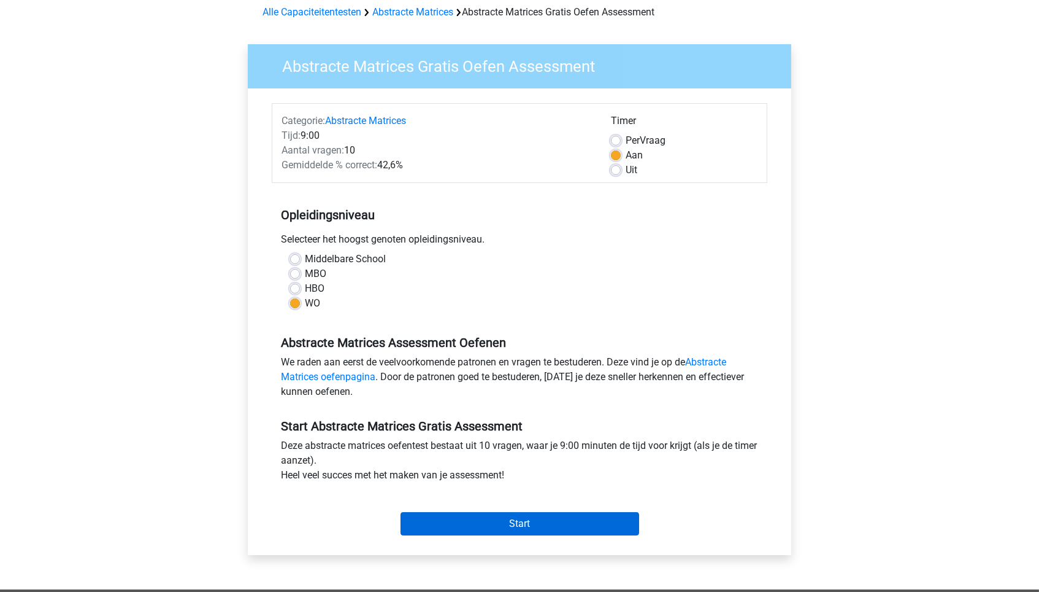
click at [526, 521] on input "Start" at bounding box center [520, 523] width 239 height 23
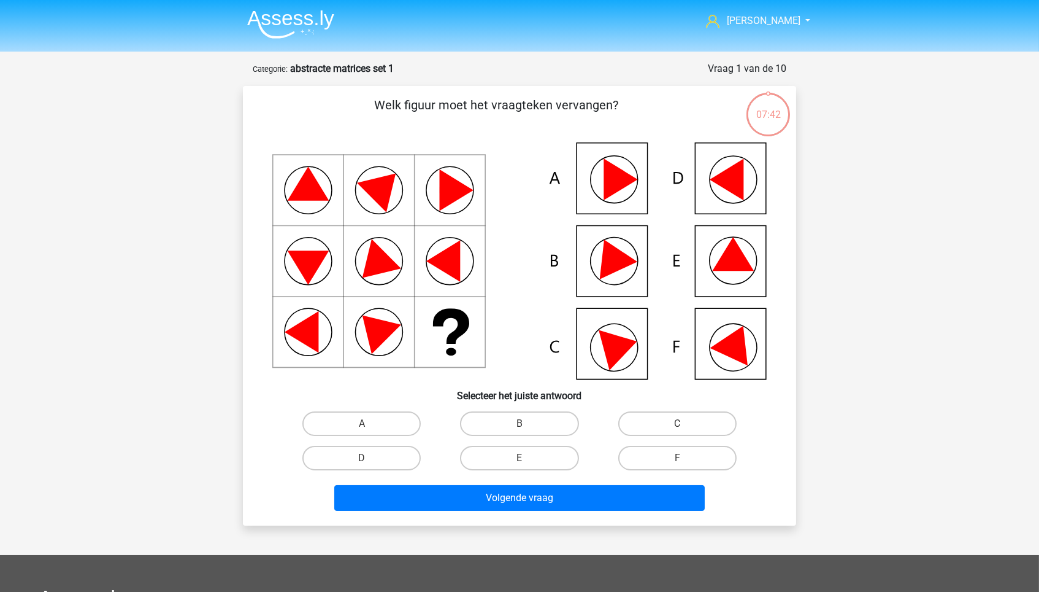
click at [623, 326] on icon at bounding box center [519, 260] width 495 height 237
click at [625, 418] on label "C" at bounding box center [678, 423] width 118 height 25
click at [677, 423] on input "C" at bounding box center [681, 427] width 8 height 8
radio input "true"
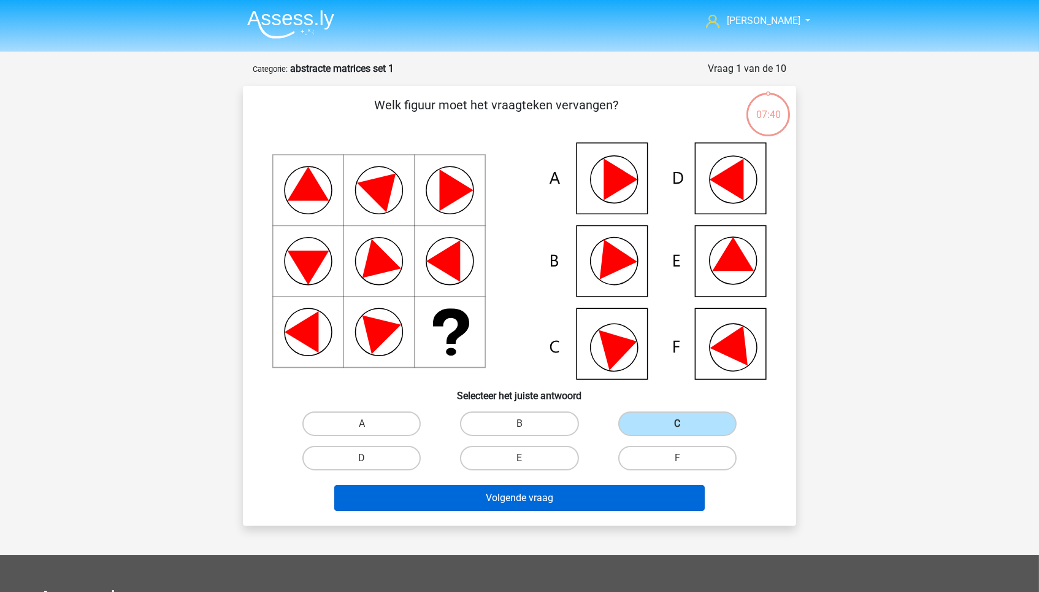
click at [601, 496] on button "Volgende vraag" at bounding box center [519, 498] width 371 height 26
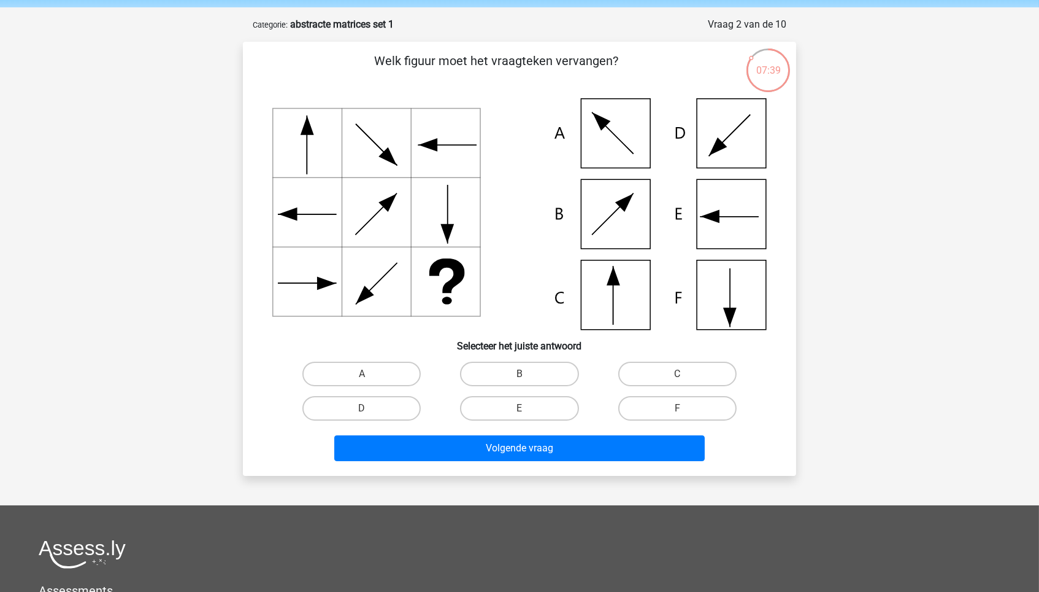
scroll to position [41, 0]
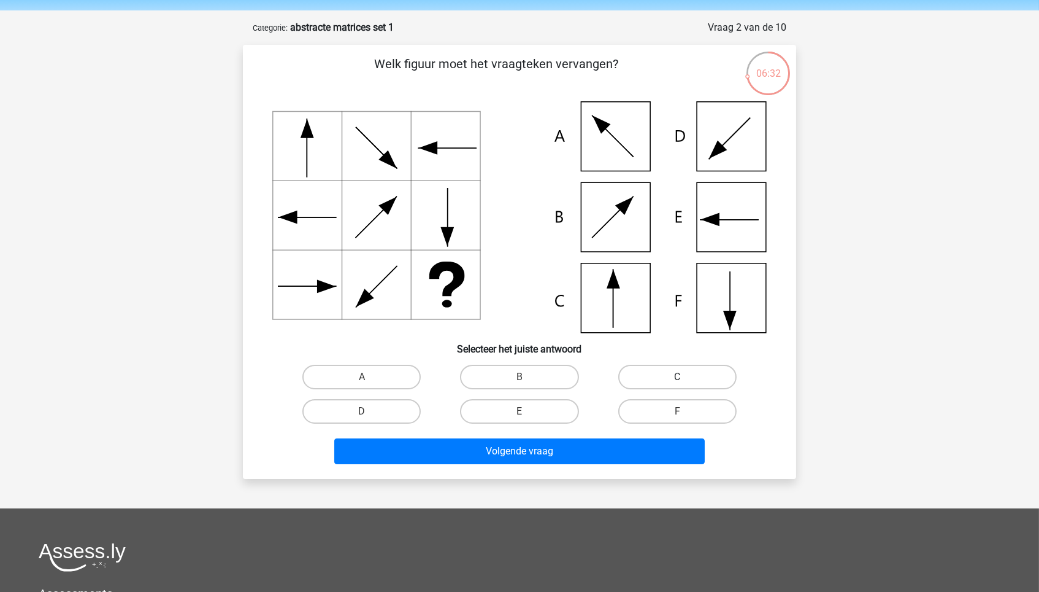
click at [688, 367] on label "C" at bounding box center [678, 376] width 118 height 25
click at [685, 377] on input "C" at bounding box center [681, 381] width 8 height 8
radio input "true"
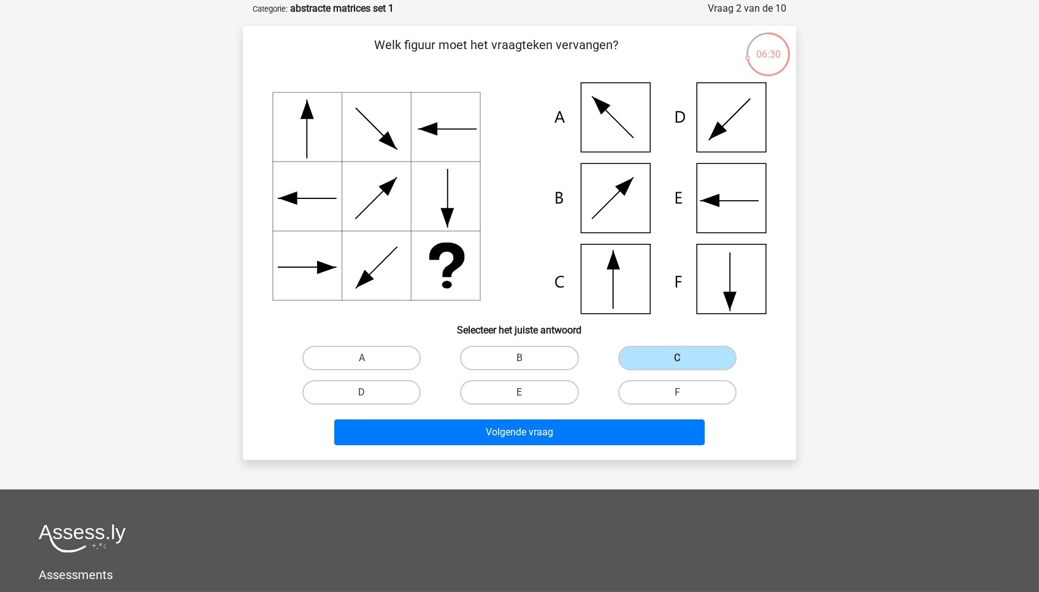
scroll to position [59, 0]
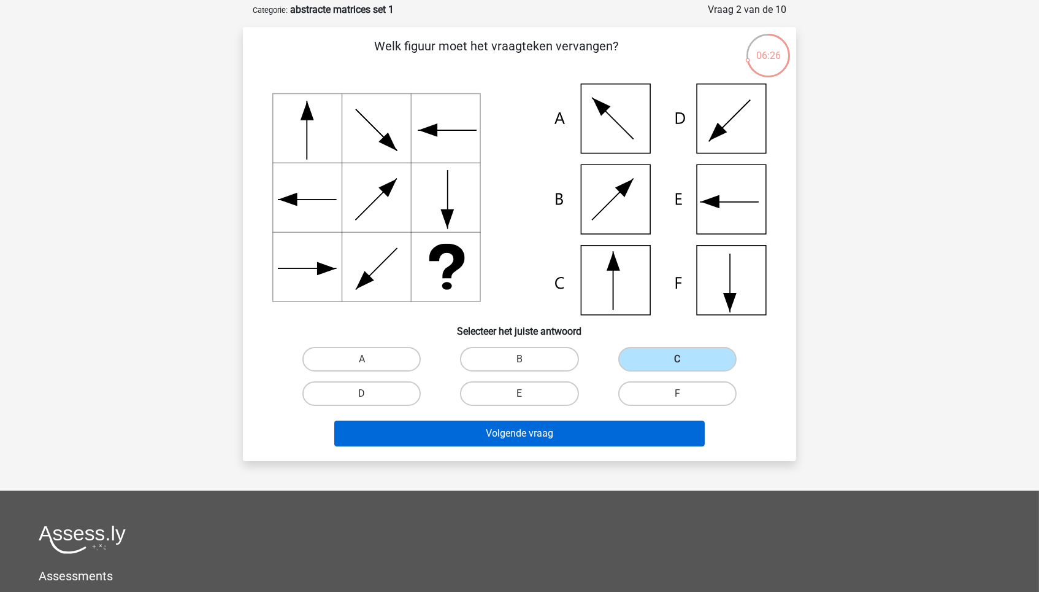
click at [522, 437] on button "Volgende vraag" at bounding box center [519, 433] width 371 height 26
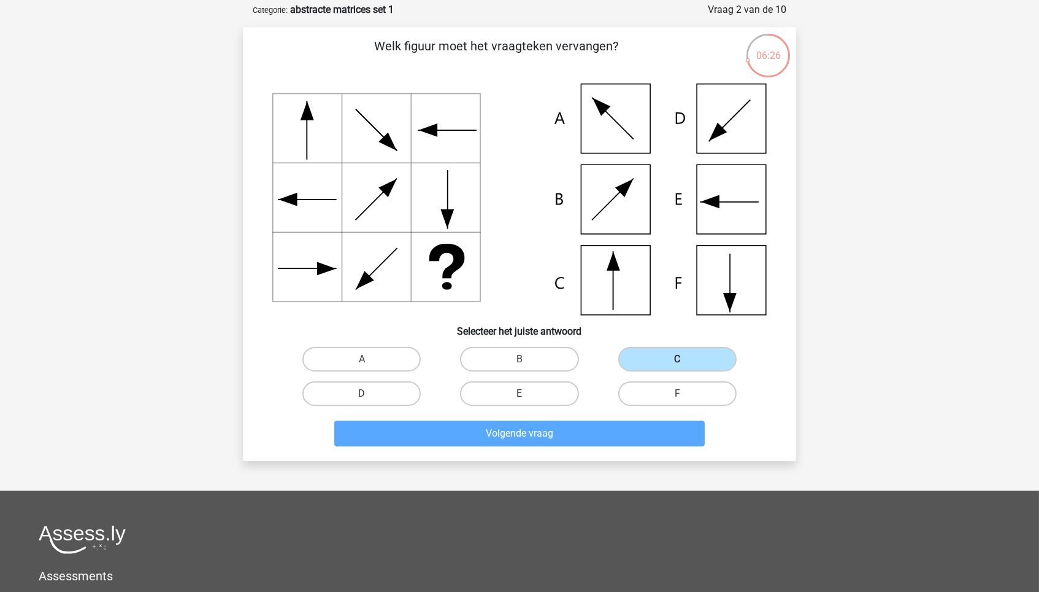
scroll to position [61, 0]
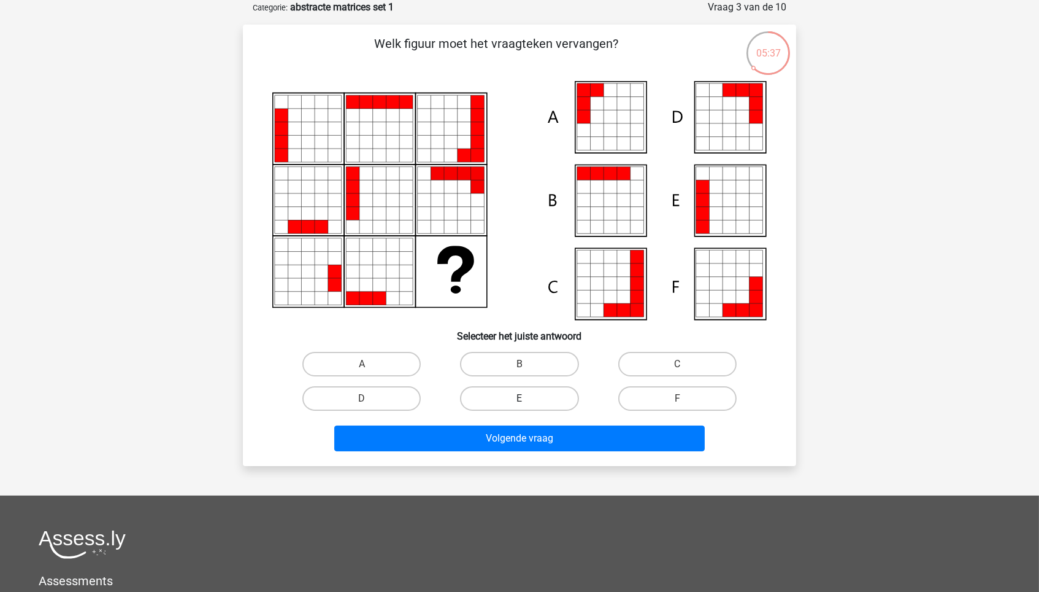
click at [515, 403] on label "E" at bounding box center [519, 398] width 118 height 25
click at [520, 403] on input "E" at bounding box center [524, 402] width 8 height 8
radio input "true"
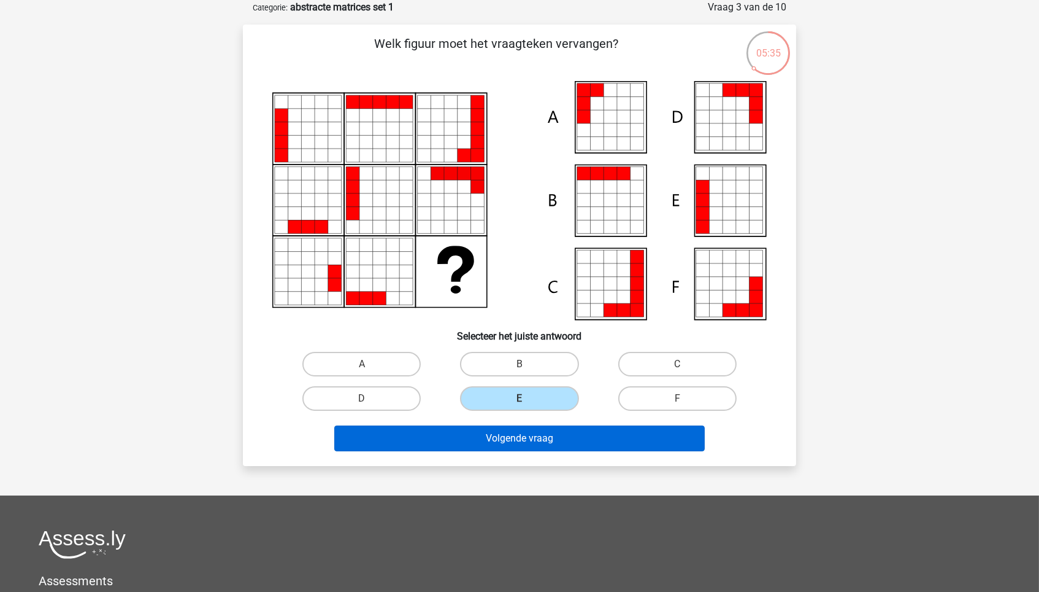
click at [510, 436] on button "Volgende vraag" at bounding box center [519, 438] width 371 height 26
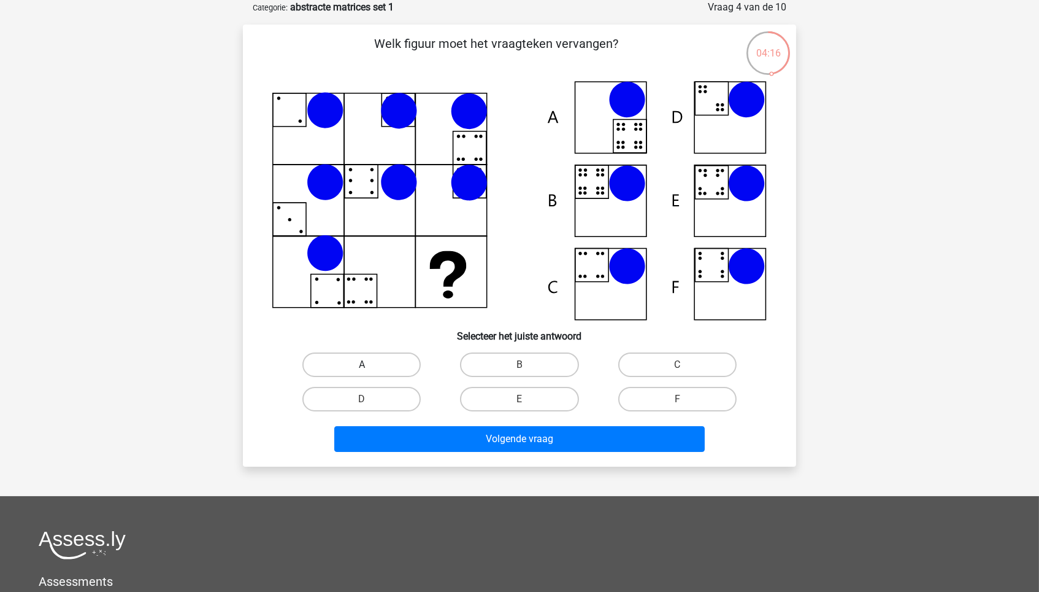
click at [403, 359] on label "A" at bounding box center [362, 364] width 118 height 25
click at [370, 364] on input "A" at bounding box center [366, 368] width 8 height 8
radio input "true"
click at [563, 366] on label "B" at bounding box center [519, 364] width 118 height 25
click at [528, 366] on input "B" at bounding box center [524, 368] width 8 height 8
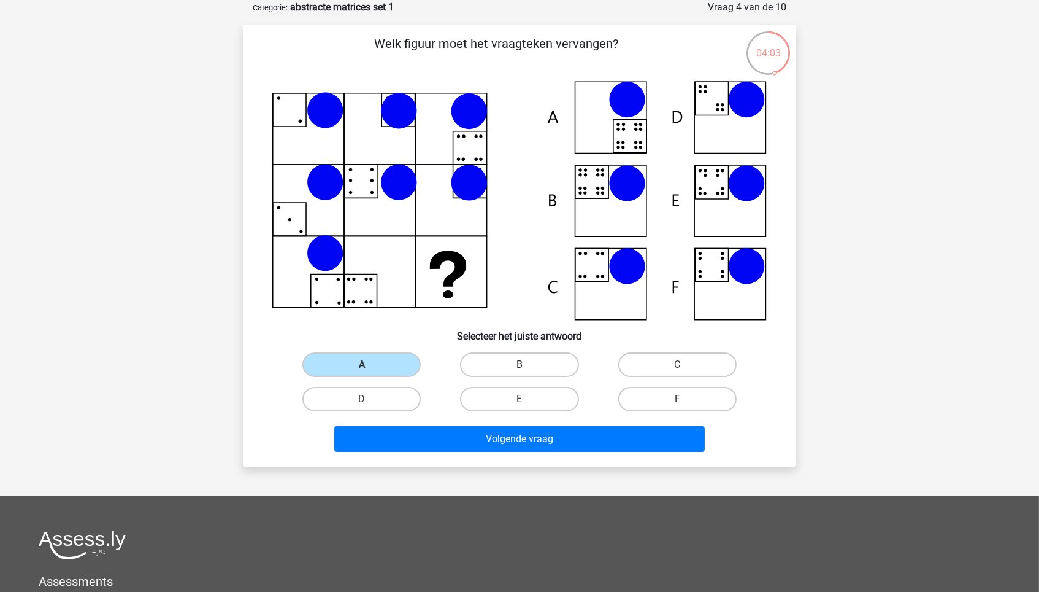
radio input "true"
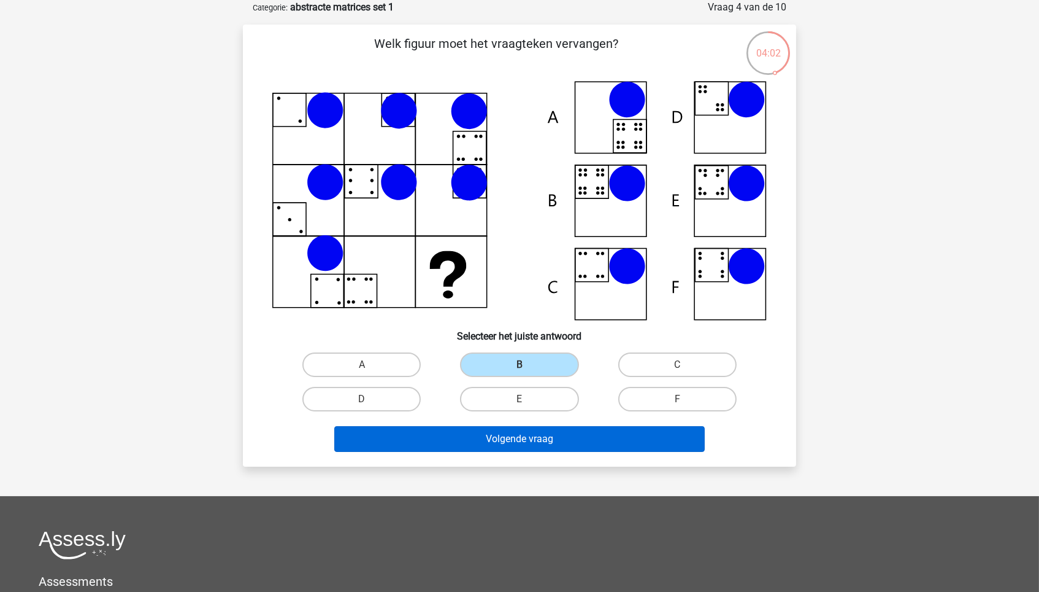
click at [571, 434] on button "Volgende vraag" at bounding box center [519, 439] width 371 height 26
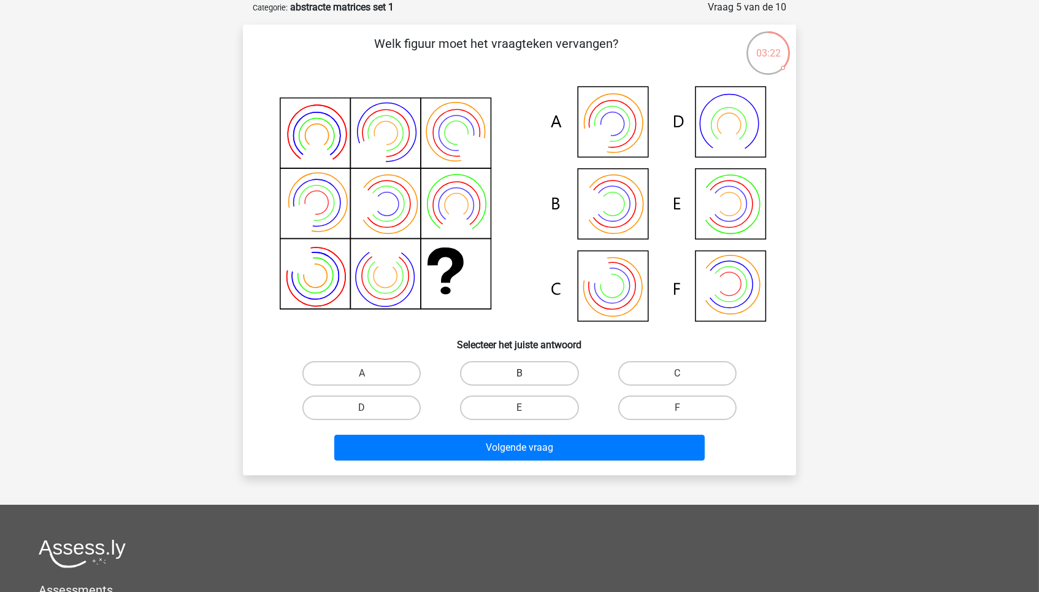
click at [530, 366] on label "B" at bounding box center [519, 373] width 118 height 25
click at [528, 373] on input "B" at bounding box center [524, 377] width 8 height 8
radio input "true"
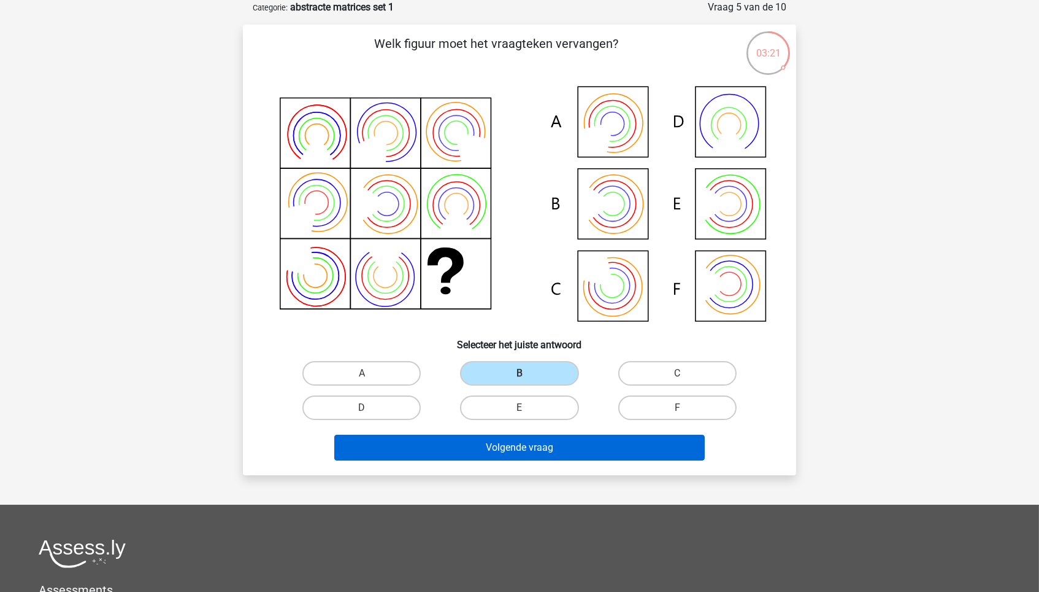
click at [547, 442] on button "Volgende vraag" at bounding box center [519, 447] width 371 height 26
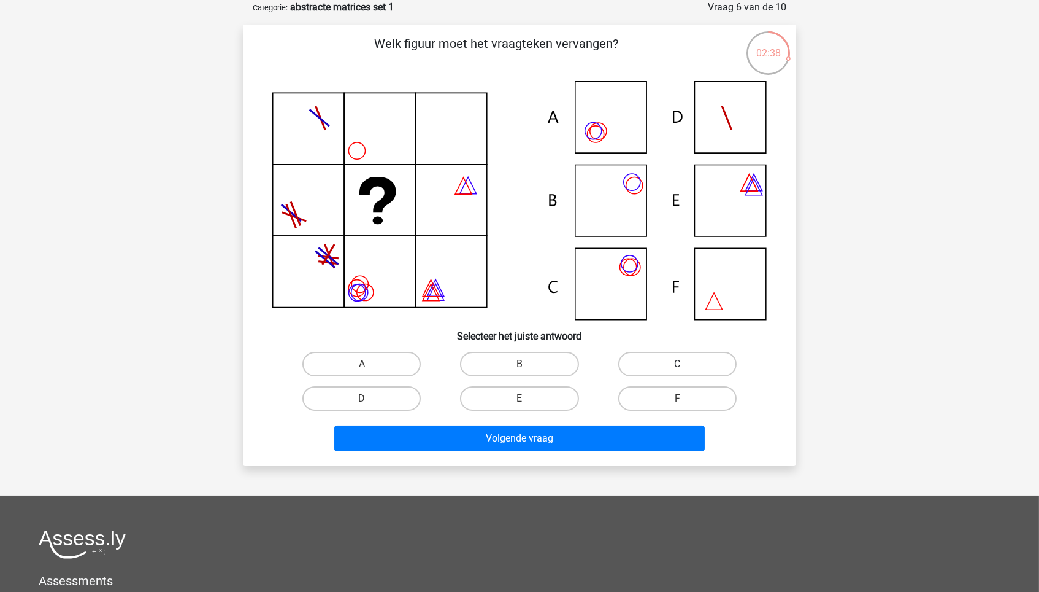
click at [655, 368] on label "C" at bounding box center [678, 364] width 118 height 25
click at [677, 368] on input "C" at bounding box center [681, 368] width 8 height 8
radio input "true"
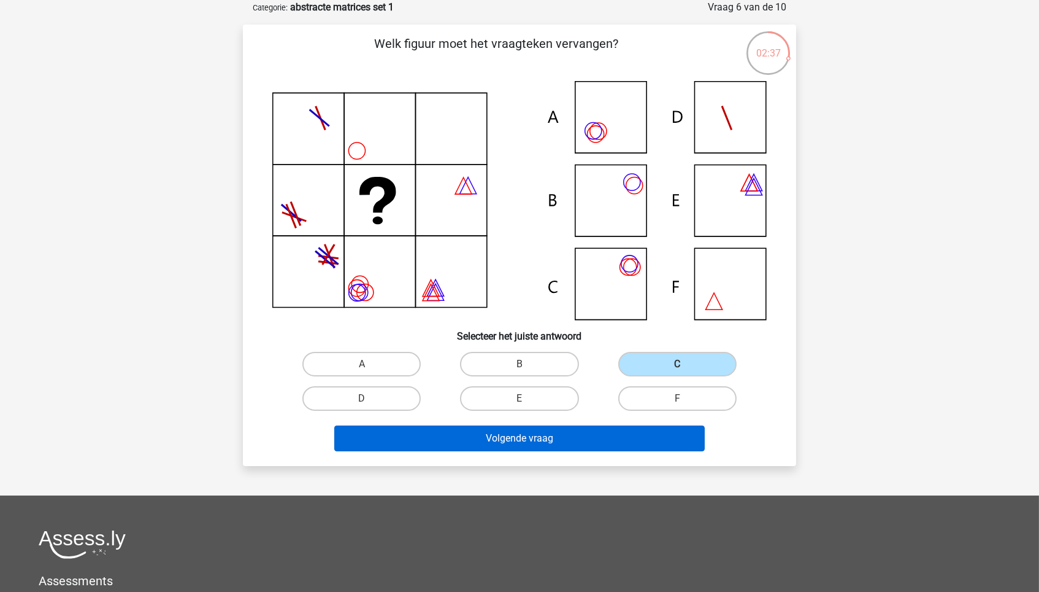
click at [638, 425] on button "Volgende vraag" at bounding box center [519, 438] width 371 height 26
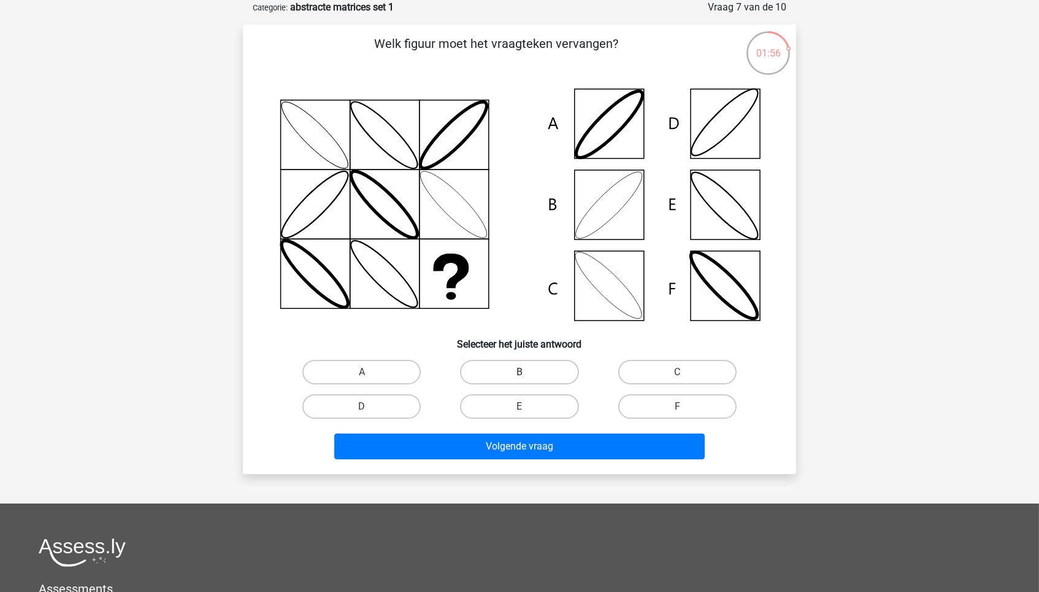
click at [537, 366] on label "B" at bounding box center [519, 372] width 118 height 25
click at [528, 372] on input "B" at bounding box center [524, 376] width 8 height 8
radio input "true"
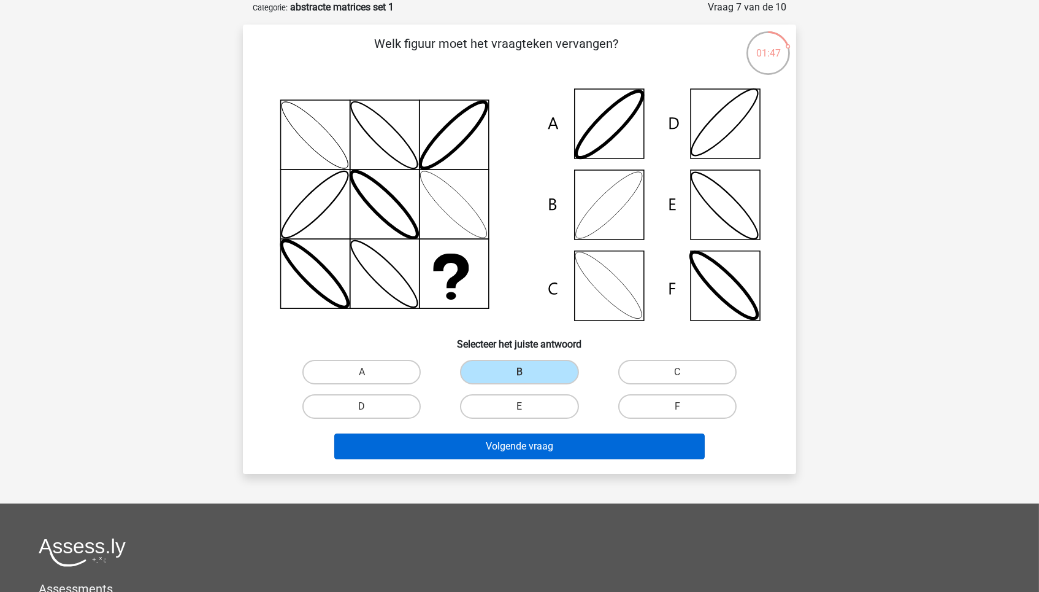
click at [563, 441] on button "Volgende vraag" at bounding box center [519, 446] width 371 height 26
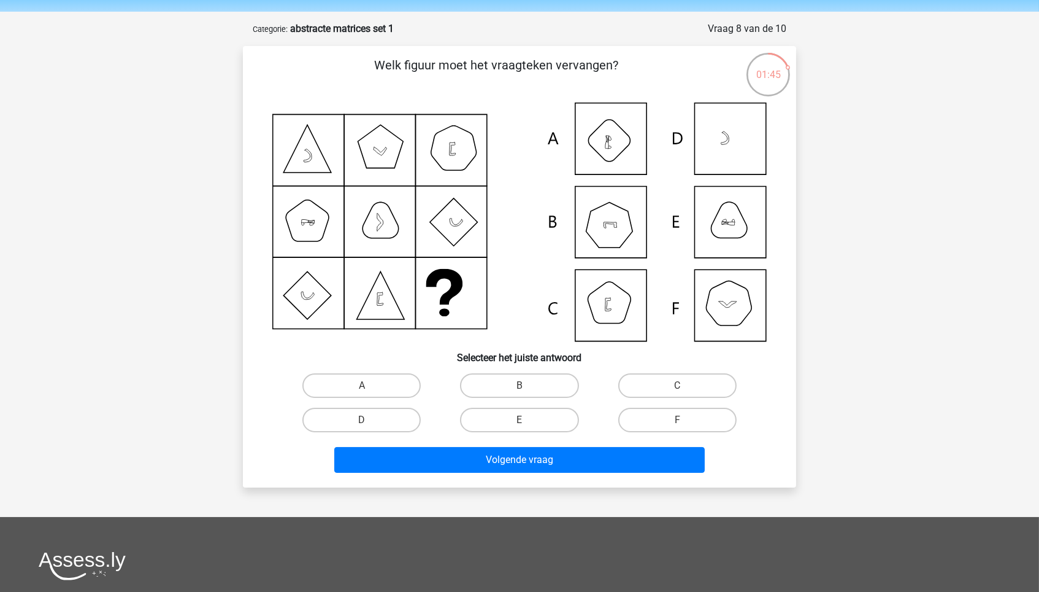
scroll to position [39, 0]
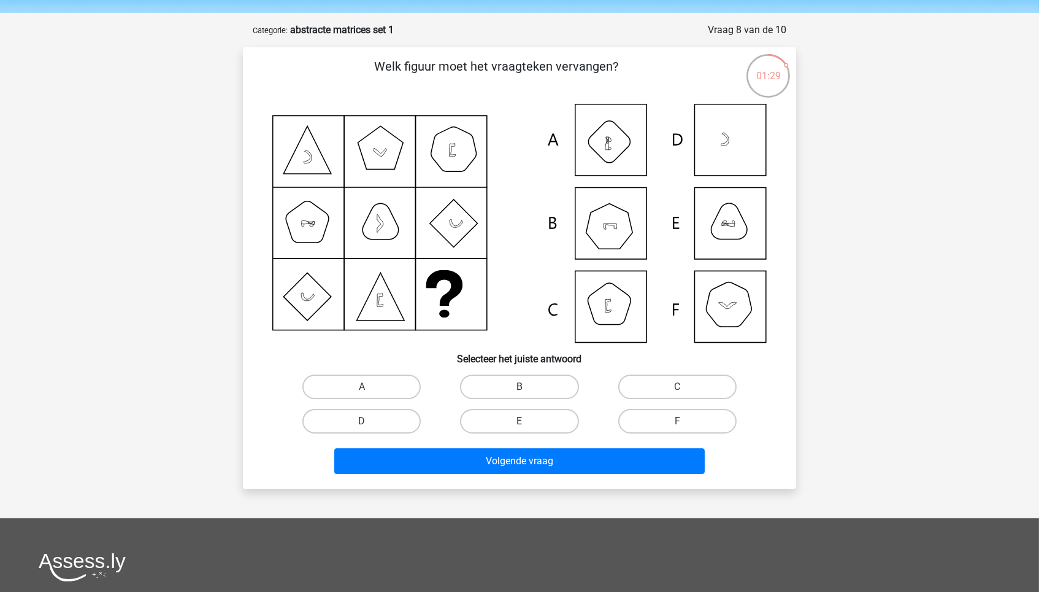
click at [539, 385] on label "B" at bounding box center [519, 386] width 118 height 25
click at [528, 387] on input "B" at bounding box center [524, 391] width 8 height 8
radio input "true"
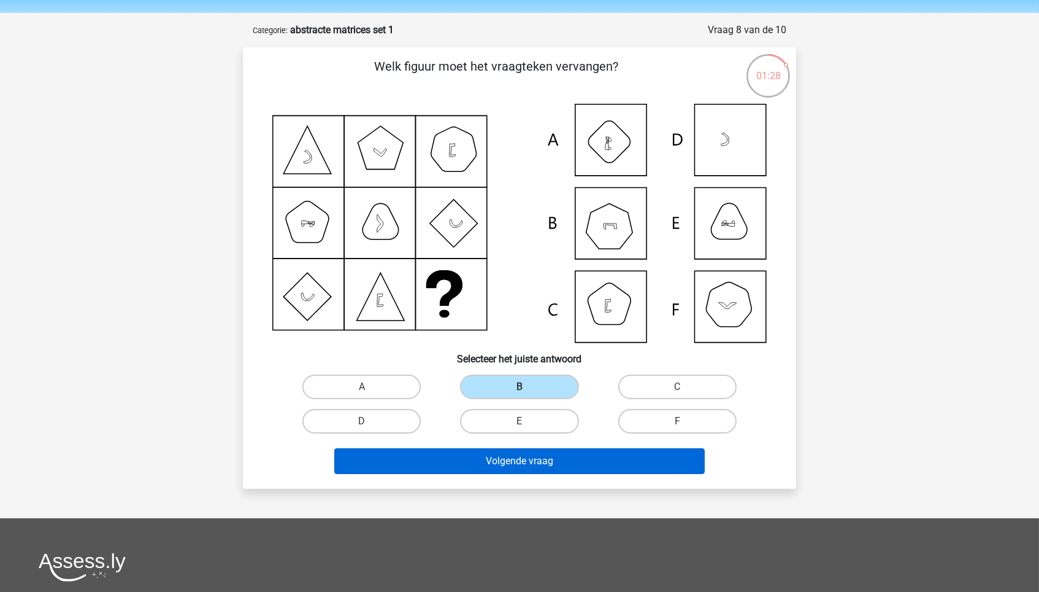
click at [565, 452] on button "Volgende vraag" at bounding box center [519, 461] width 371 height 26
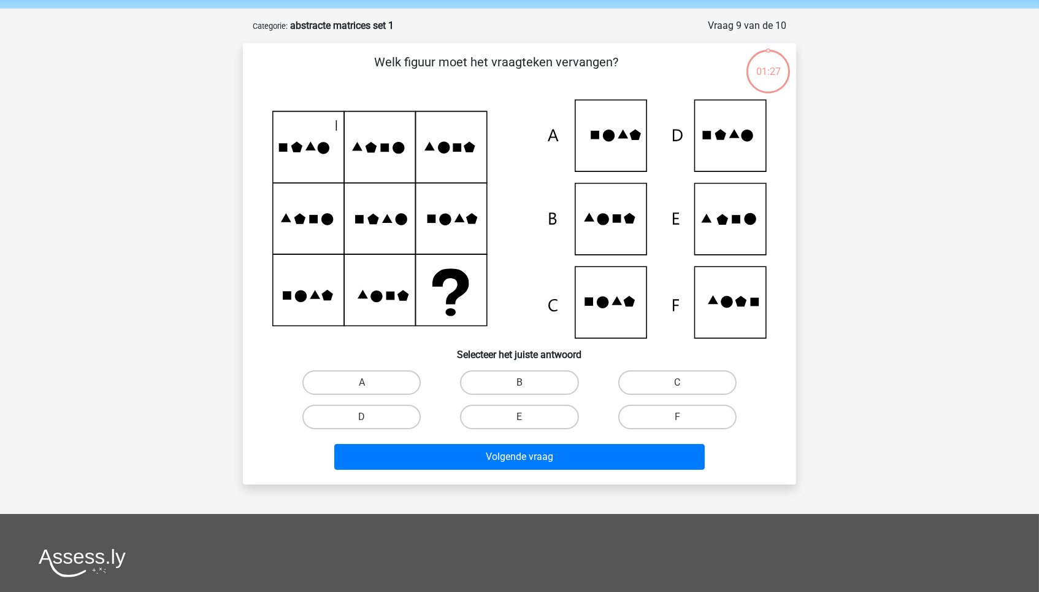
scroll to position [41, 0]
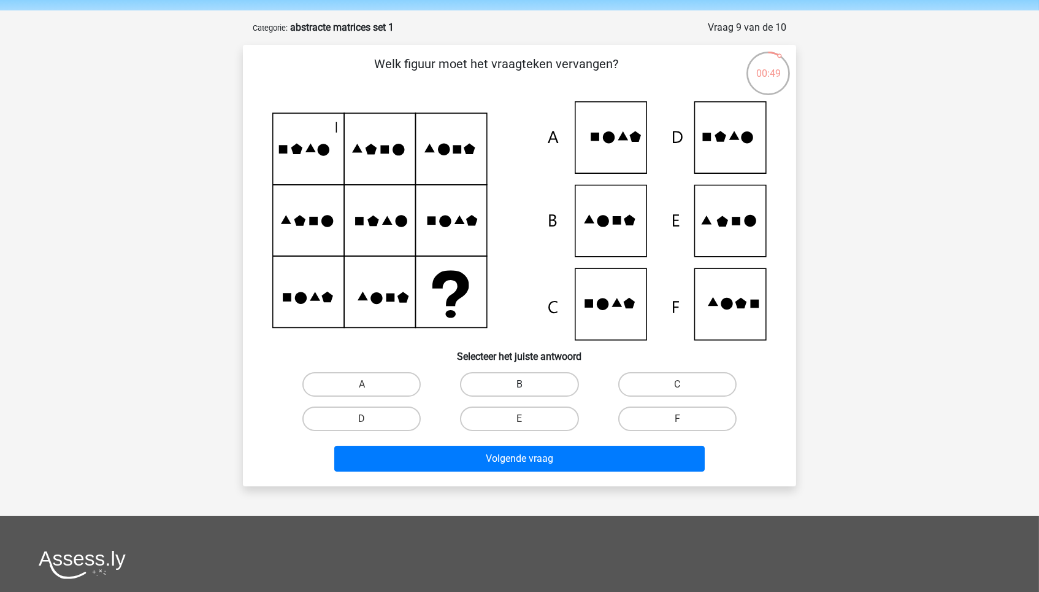
click at [555, 389] on label "B" at bounding box center [519, 384] width 118 height 25
click at [528, 389] on input "B" at bounding box center [524, 388] width 8 height 8
radio input "true"
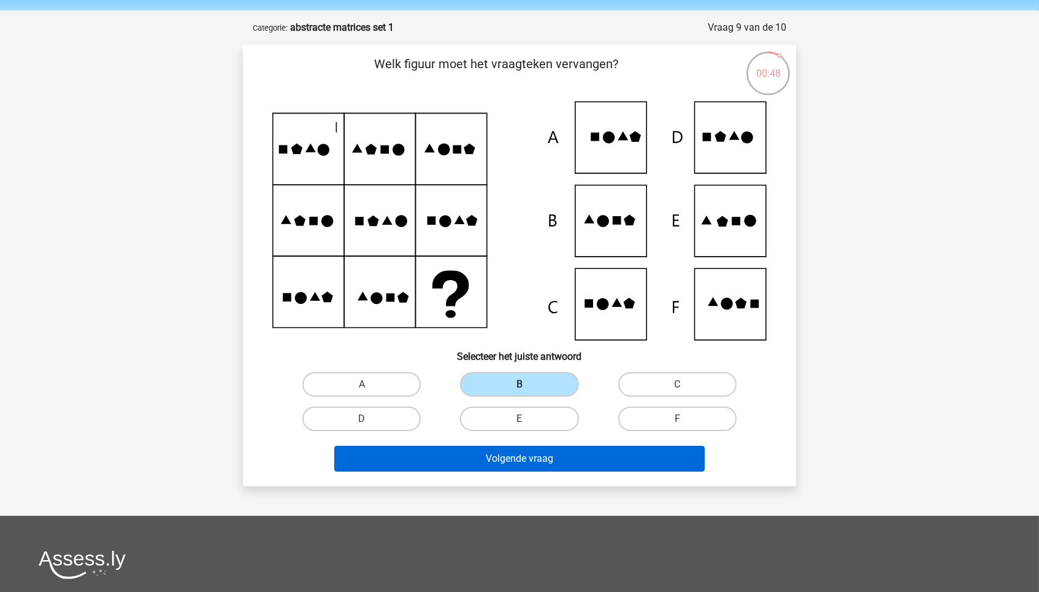
click at [561, 463] on button "Volgende vraag" at bounding box center [519, 458] width 371 height 26
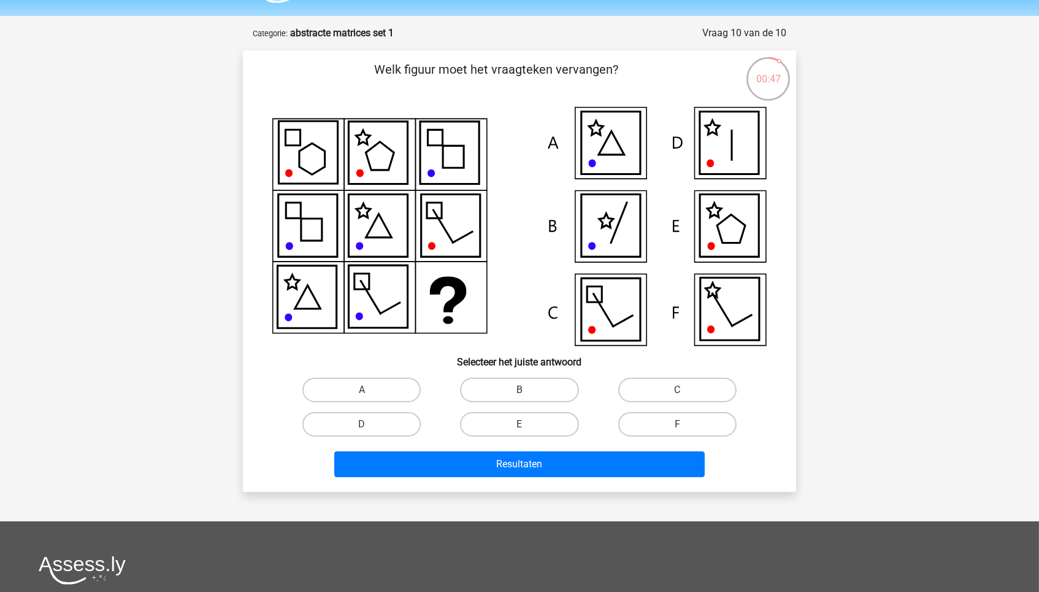
scroll to position [35, 0]
click at [653, 391] on label "C" at bounding box center [678, 390] width 118 height 25
click at [677, 391] on input "C" at bounding box center [681, 394] width 8 height 8
radio input "true"
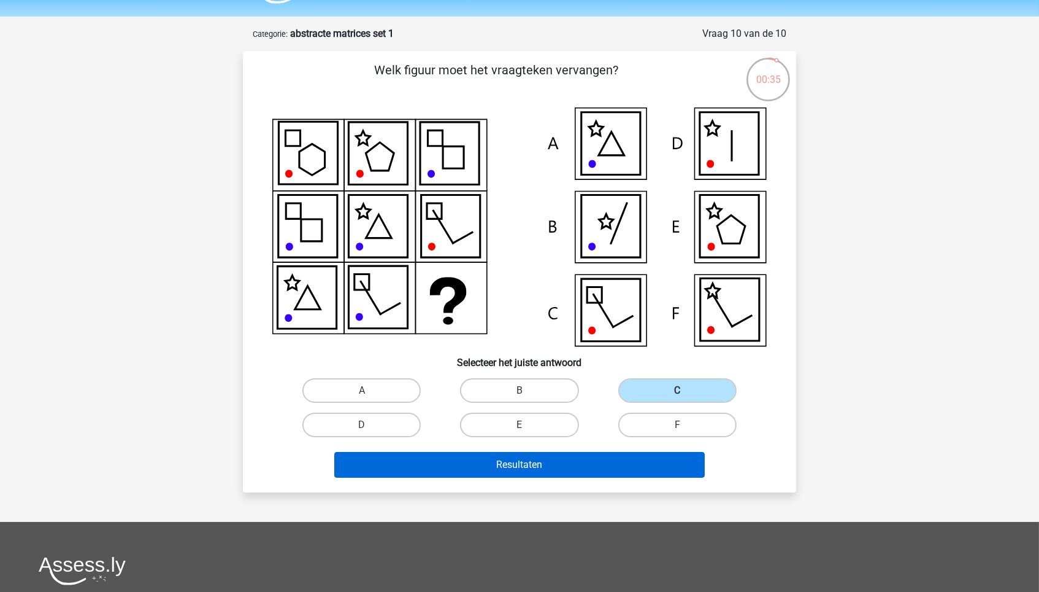
click at [631, 471] on button "Resultaten" at bounding box center [519, 465] width 371 height 26
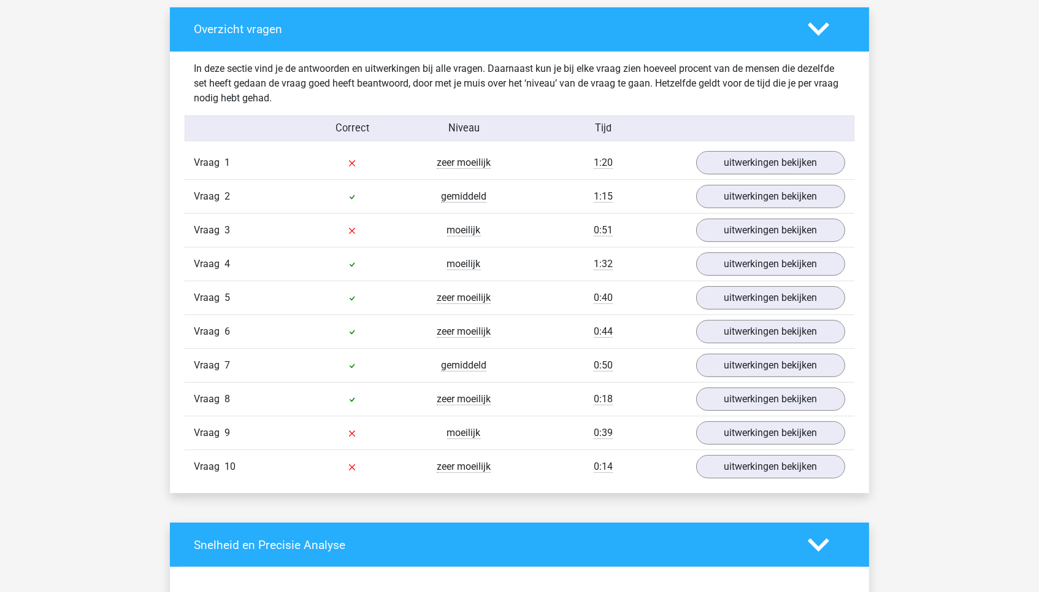
scroll to position [672, 0]
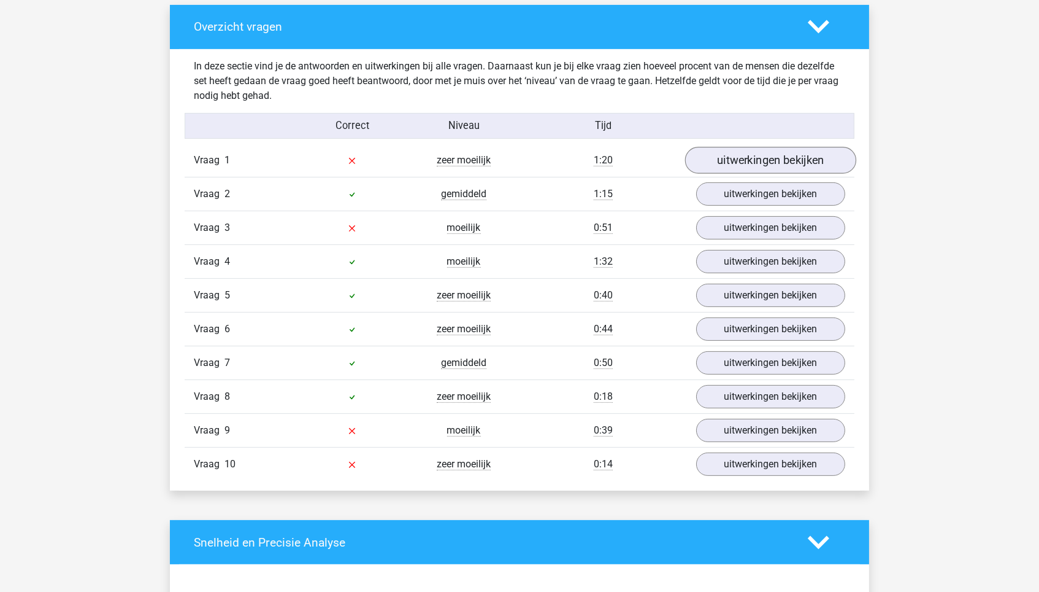
click at [808, 154] on link "uitwerkingen bekijken" at bounding box center [770, 160] width 171 height 27
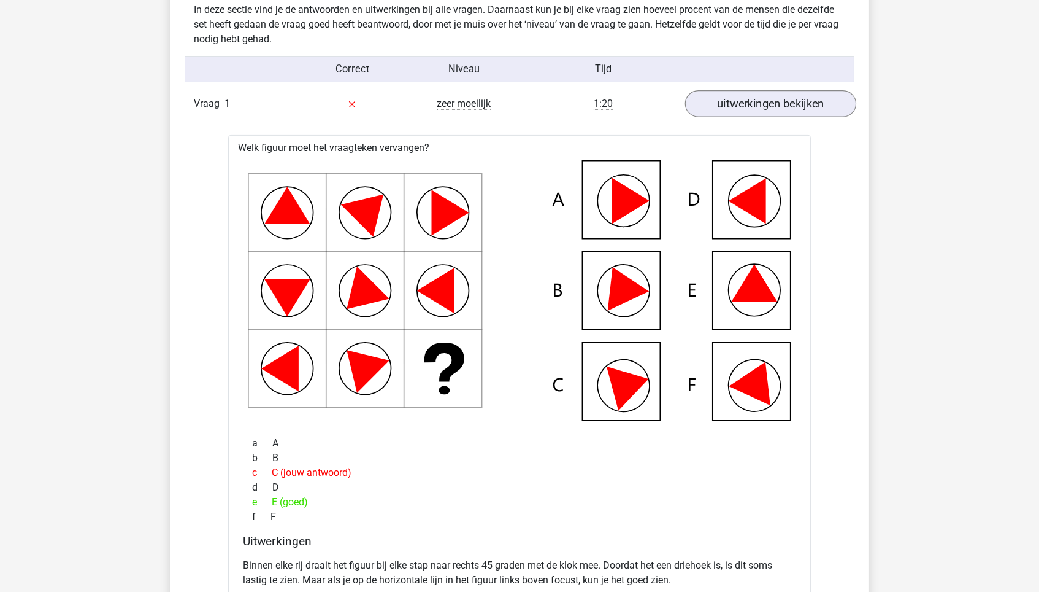
scroll to position [628, 0]
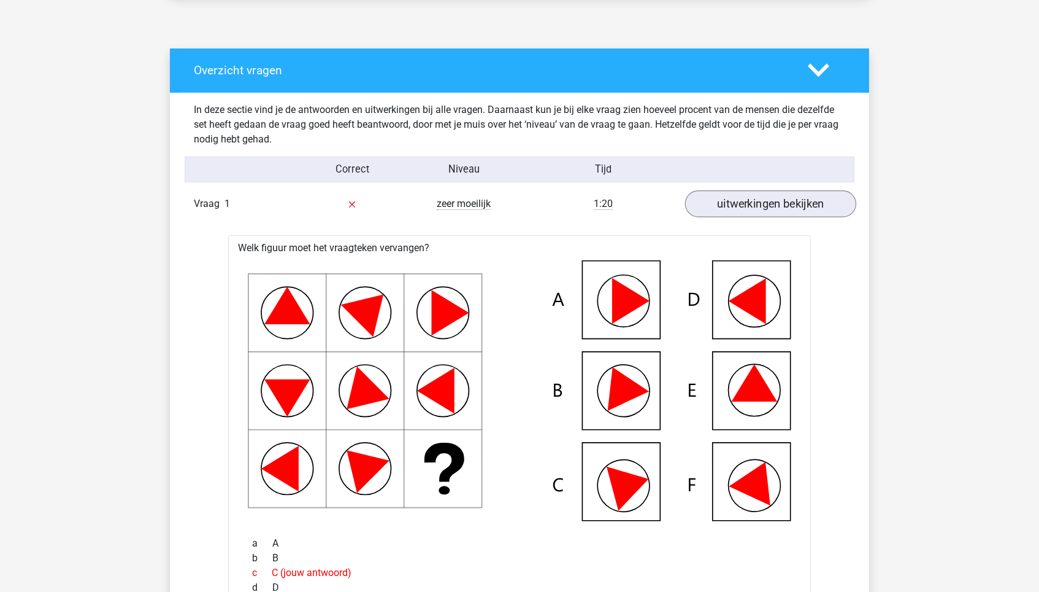
click at [720, 193] on link "uitwerkingen bekijken" at bounding box center [770, 203] width 171 height 27
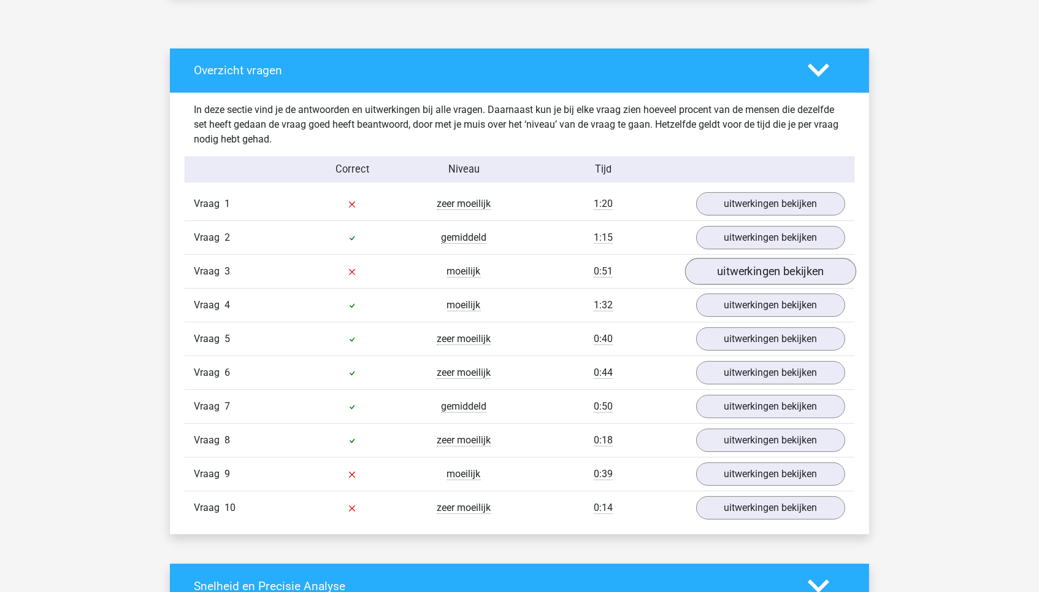
click at [731, 266] on link "uitwerkingen bekijken" at bounding box center [770, 271] width 171 height 27
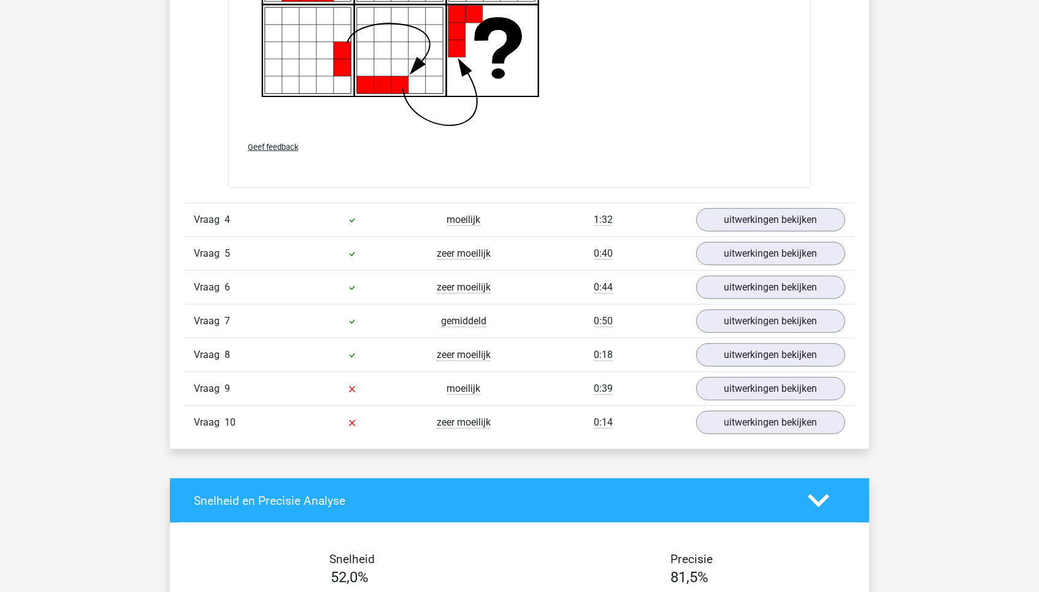
scroll to position [1708, 0]
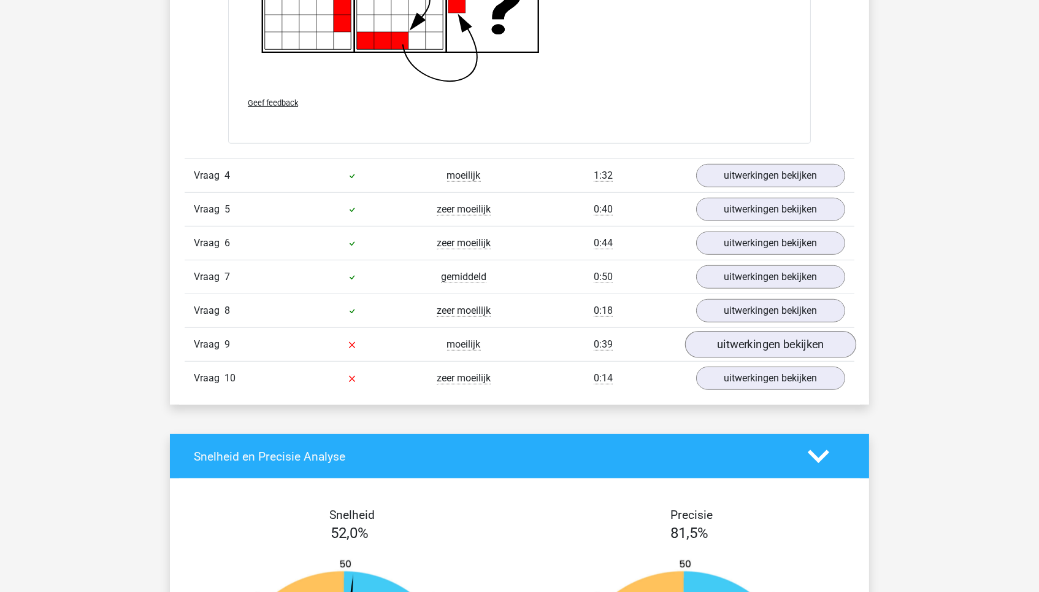
click at [733, 333] on link "uitwerkingen bekijken" at bounding box center [770, 344] width 171 height 27
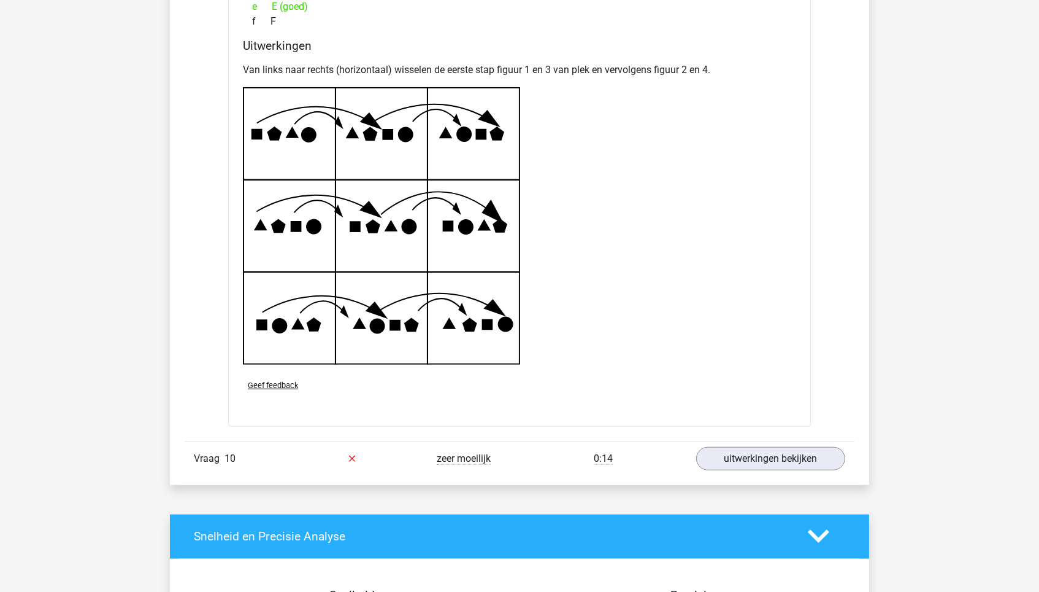
scroll to position [2587, 0]
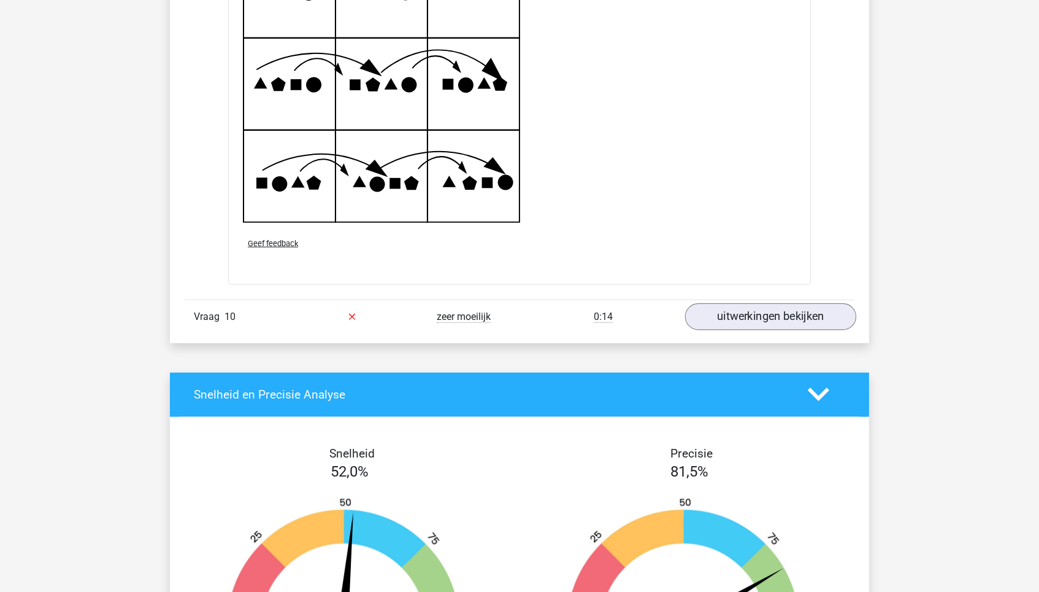
click at [780, 311] on link "uitwerkingen bekijken" at bounding box center [770, 316] width 171 height 27
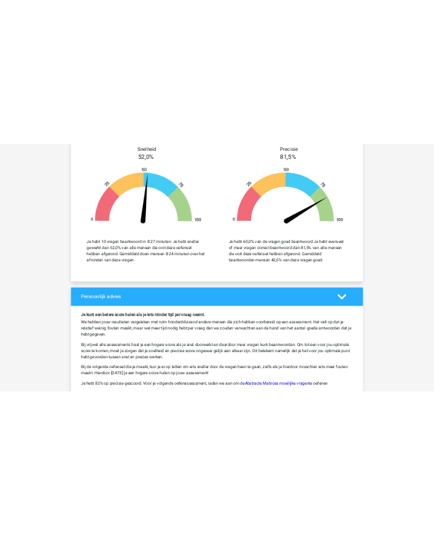
scroll to position [3635, 0]
